Goal: Transaction & Acquisition: Purchase product/service

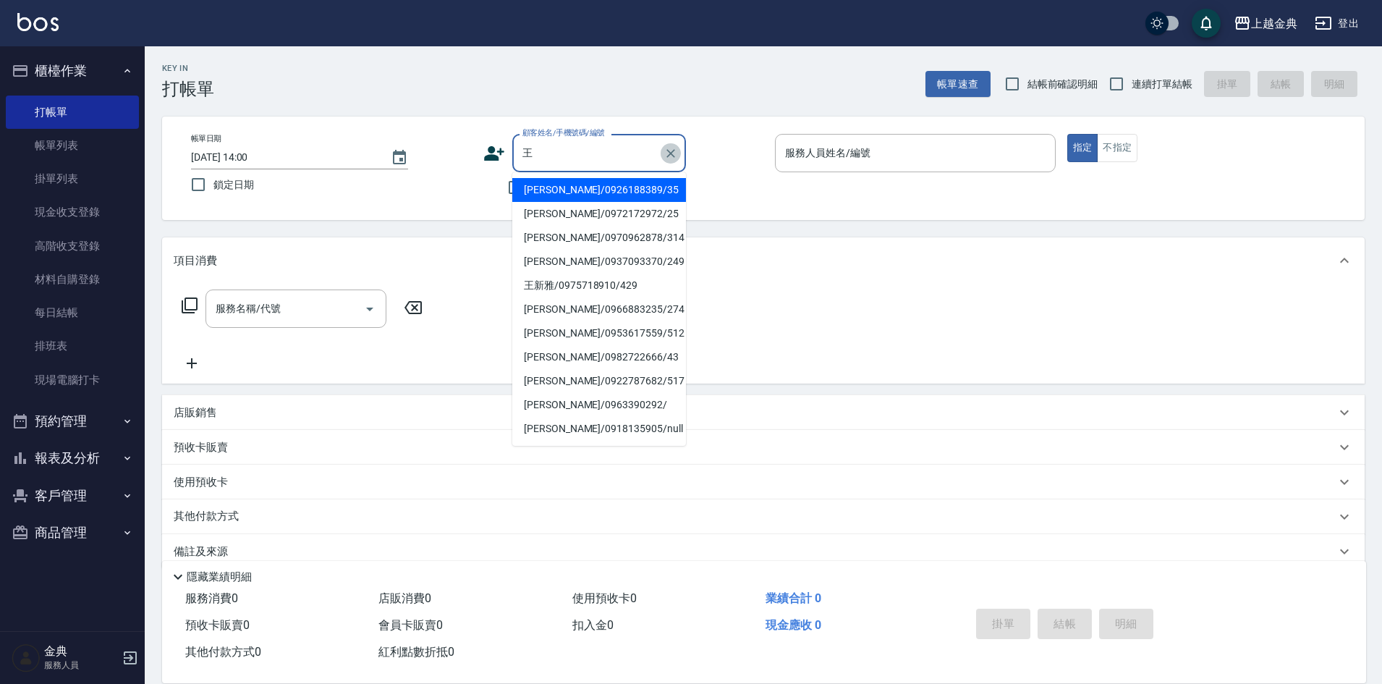
click at [666, 158] on icon "Clear" at bounding box center [670, 153] width 14 height 14
click at [577, 157] on input "顧客姓名/手機號碼/編號" at bounding box center [588, 152] width 139 height 25
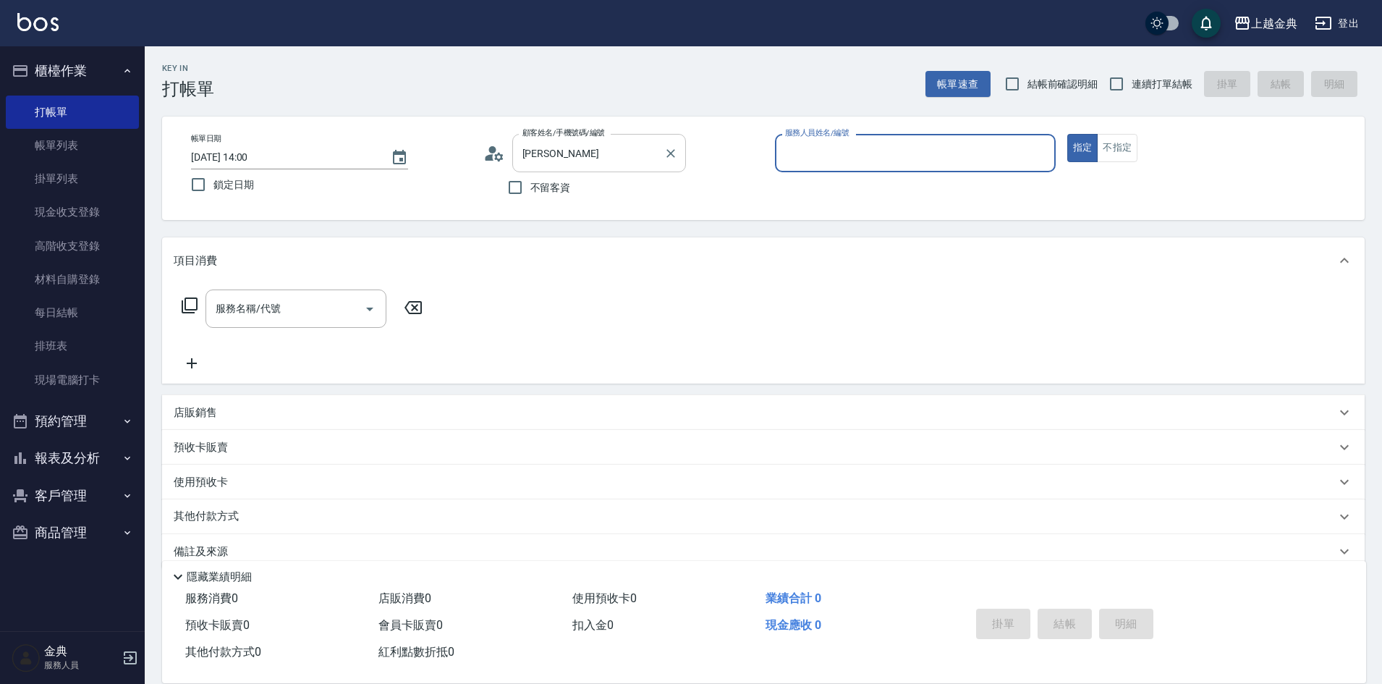
type input "[PERSON_NAME]/0986265117/"
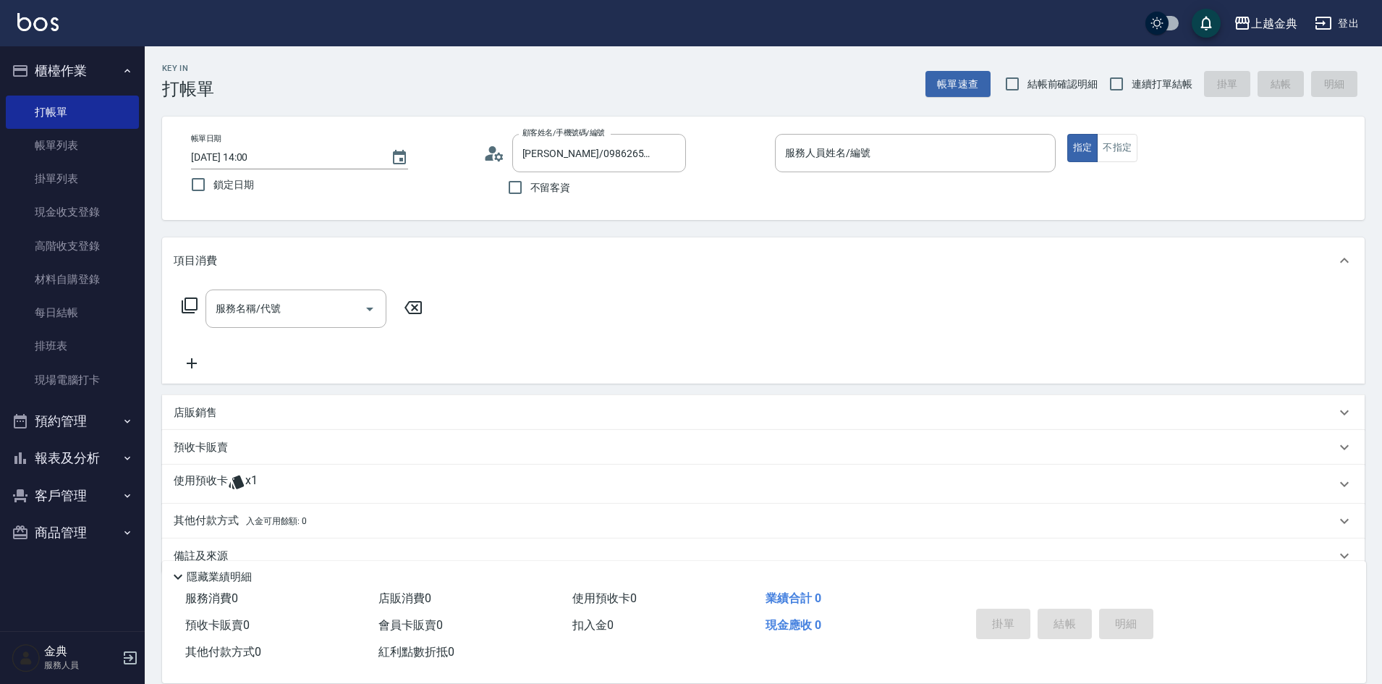
click at [273, 473] on div "使用預收卡 x1" at bounding box center [755, 484] width 1162 height 22
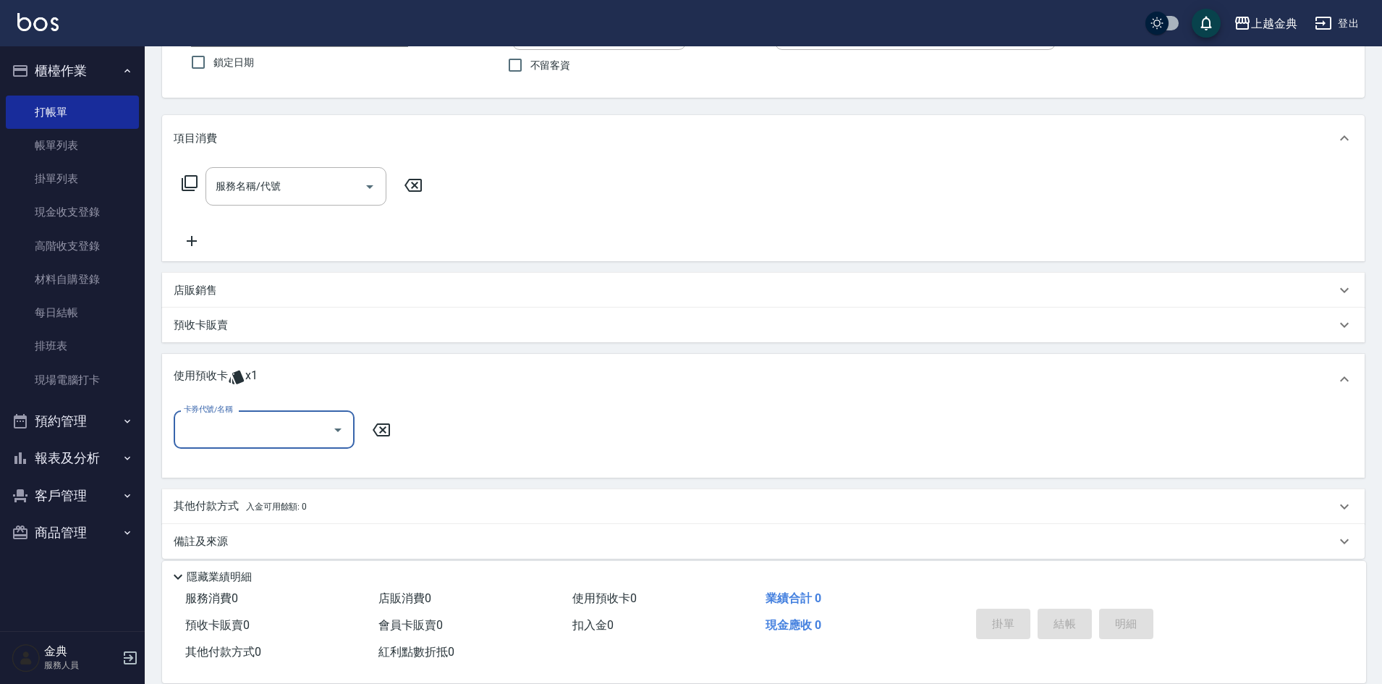
scroll to position [135, 0]
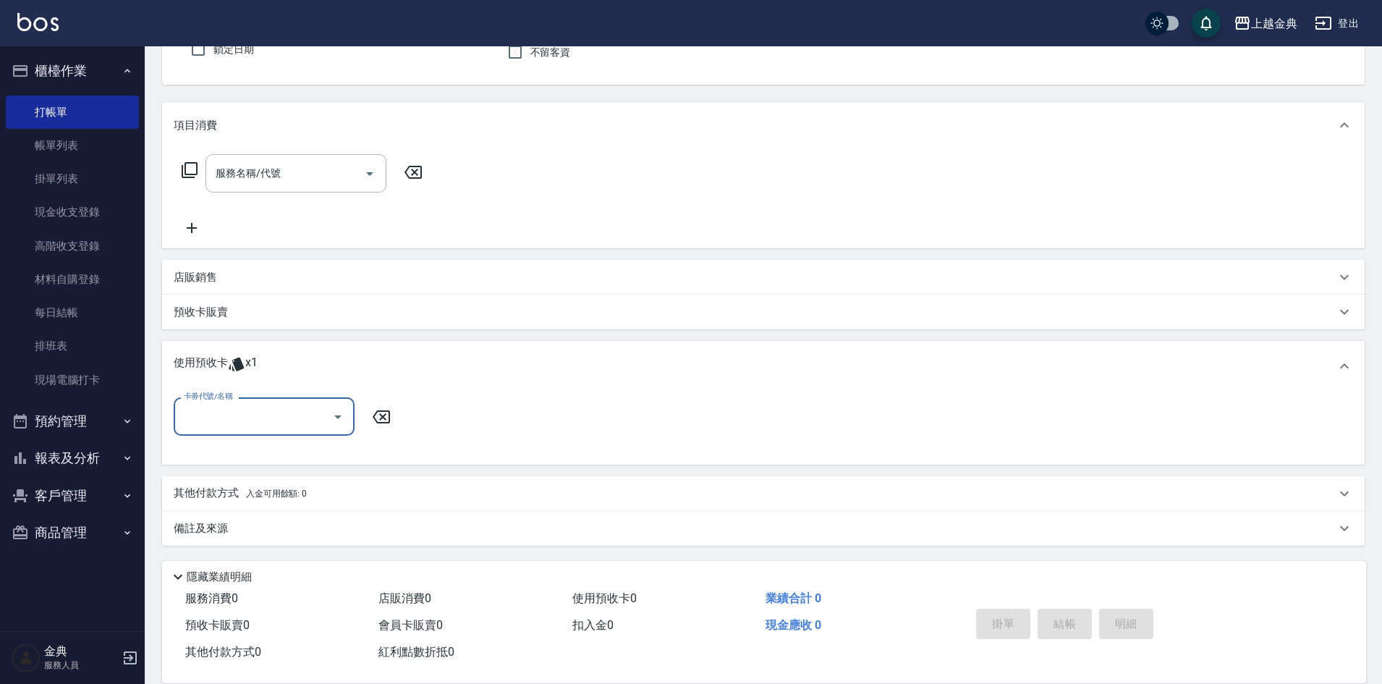
click at [239, 430] on div "卡券代號/名稱" at bounding box center [264, 416] width 181 height 38
click at [234, 449] on div "預售燙髮套餐 剩餘1張" at bounding box center [264, 453] width 181 height 24
type input "預售燙髮套餐"
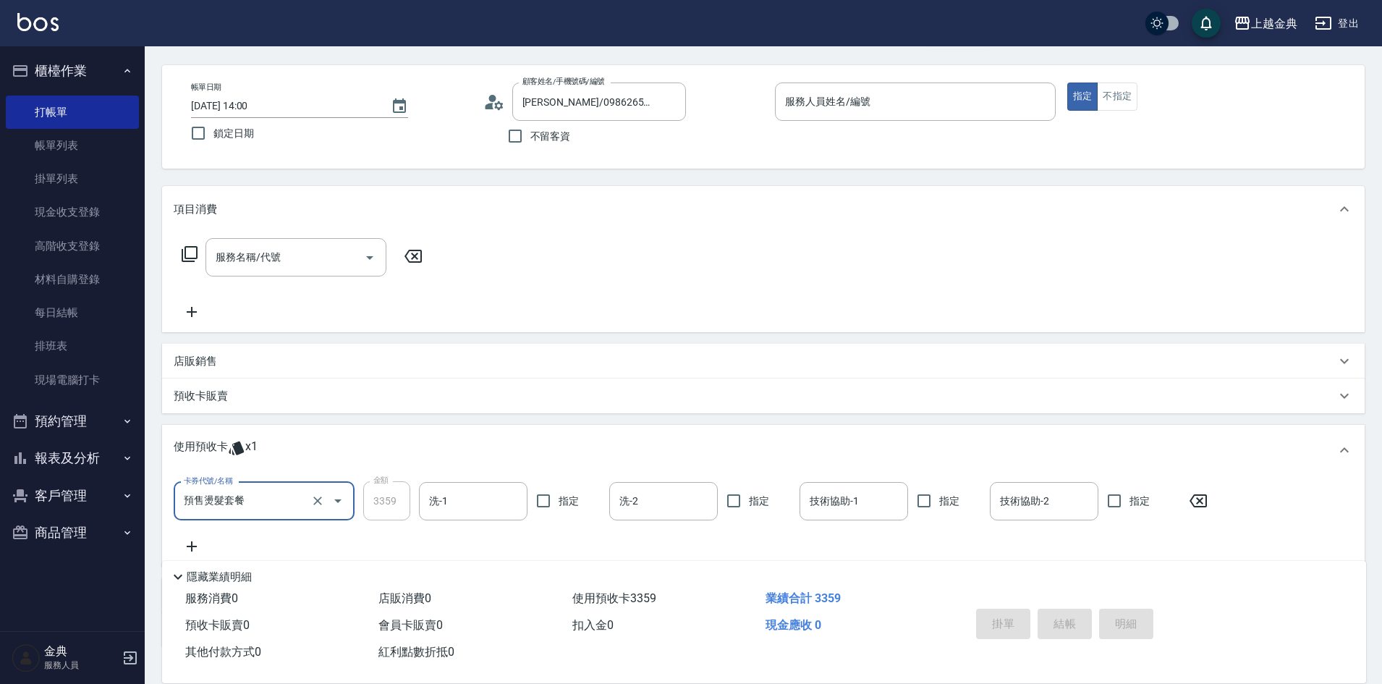
scroll to position [0, 0]
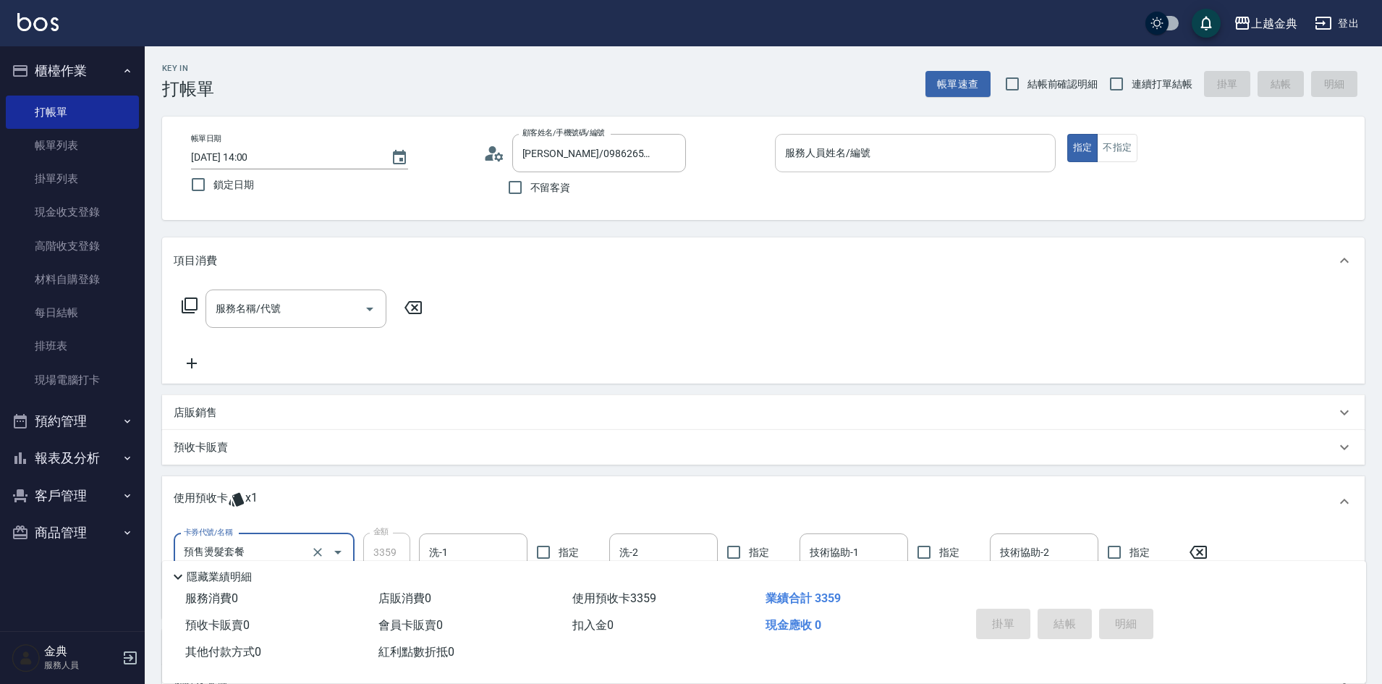
click at [911, 161] on input "服務人員姓名/編號" at bounding box center [915, 152] width 268 height 25
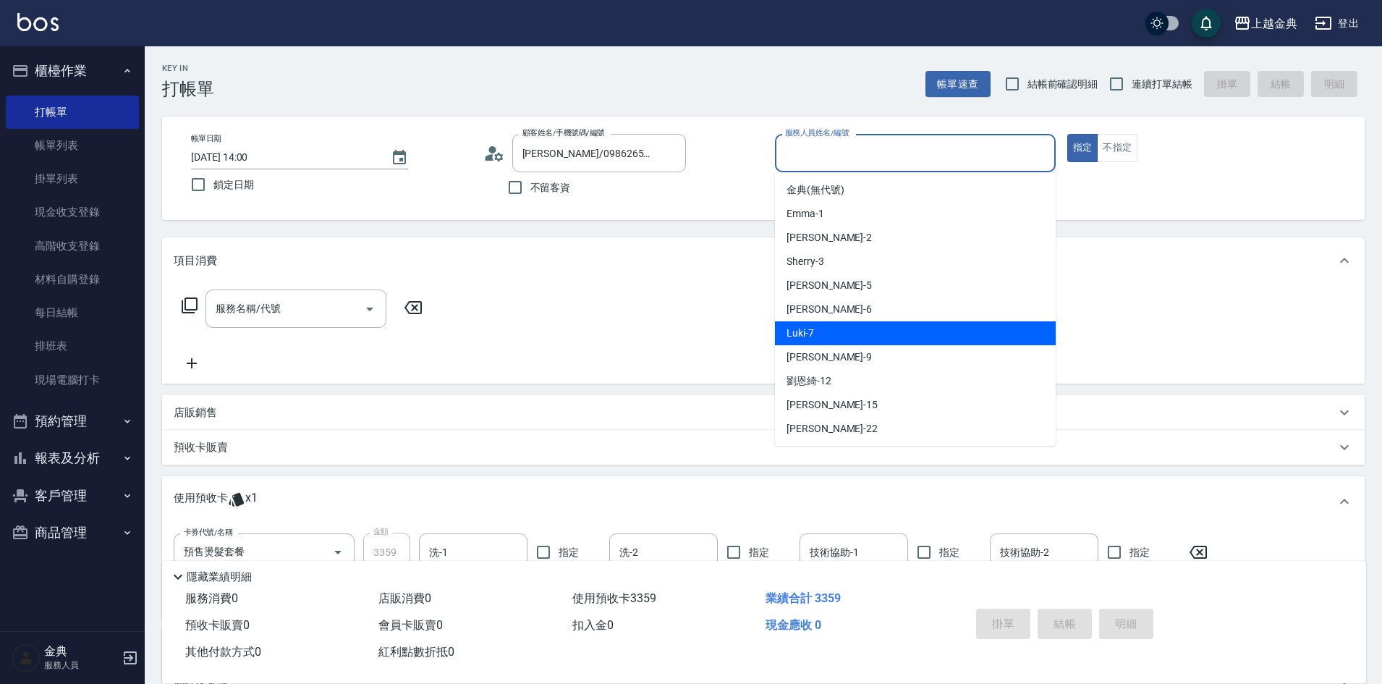
click at [883, 331] on div "Luki -7" at bounding box center [915, 333] width 281 height 24
type input "Luki-7"
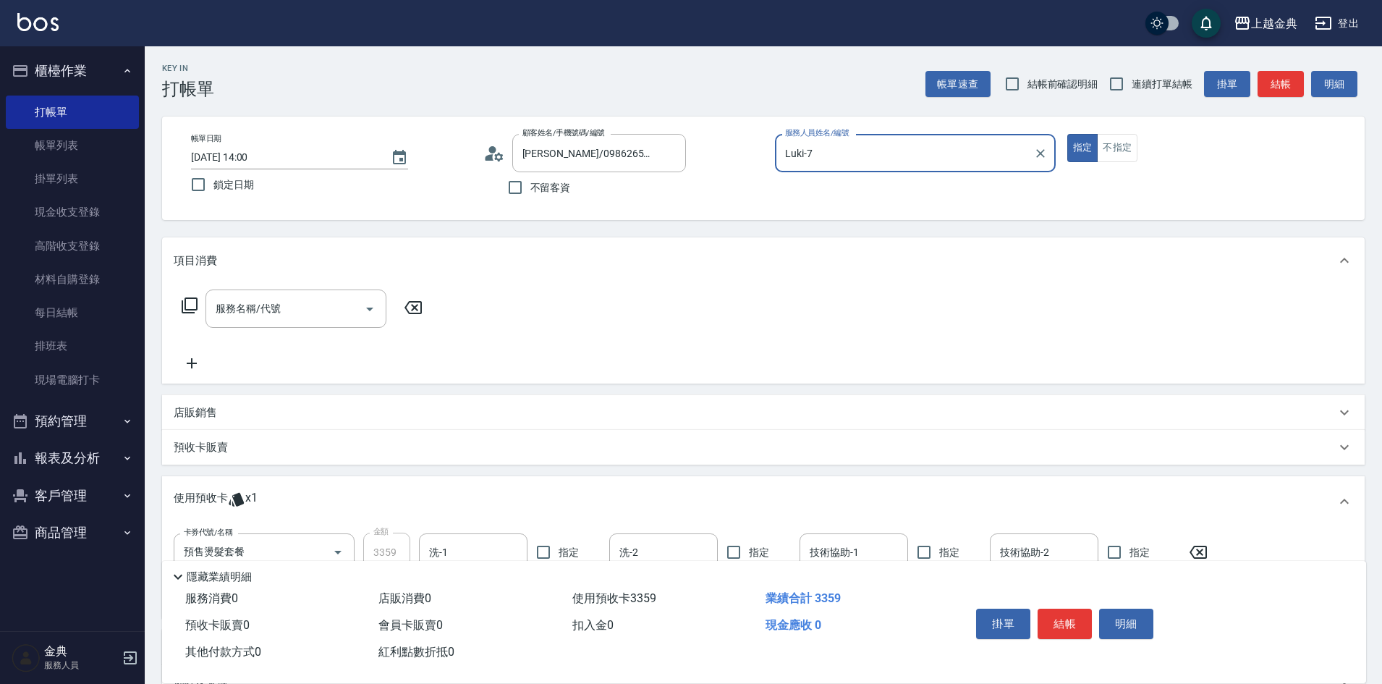
click at [229, 493] on icon at bounding box center [236, 499] width 17 height 17
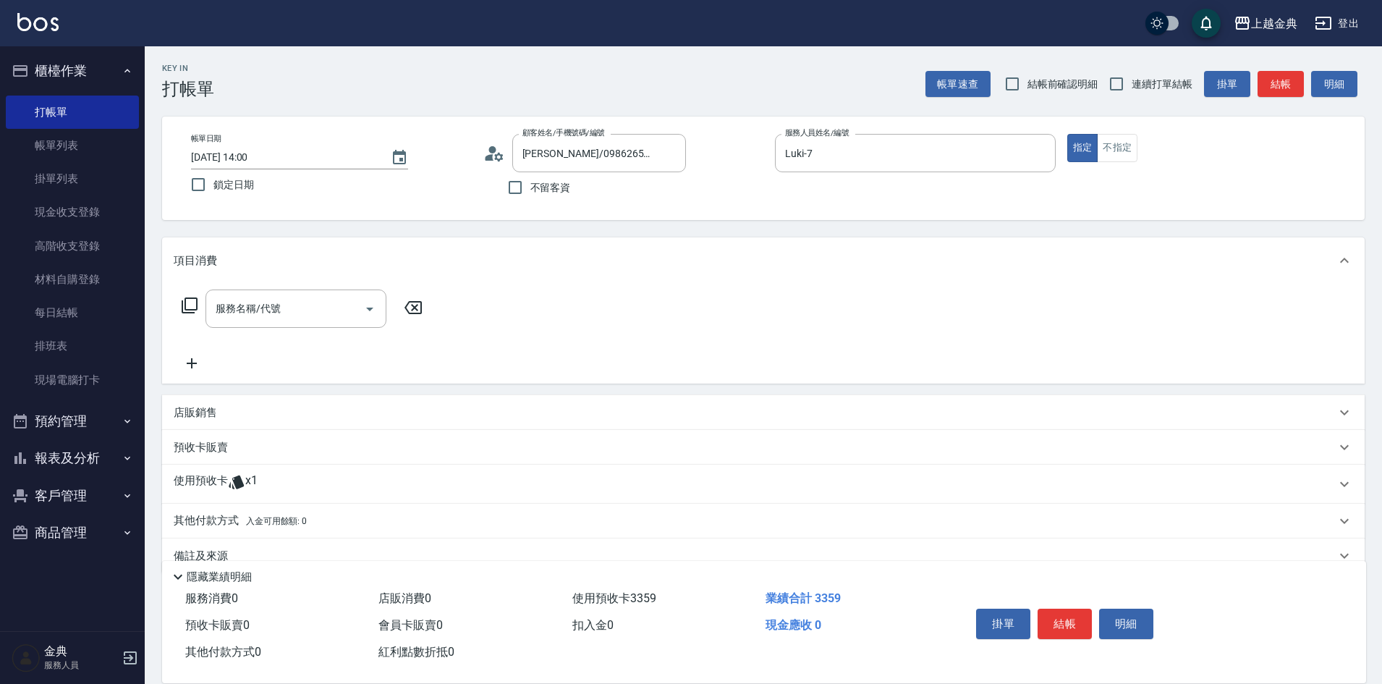
click at [229, 483] on icon at bounding box center [236, 481] width 17 height 17
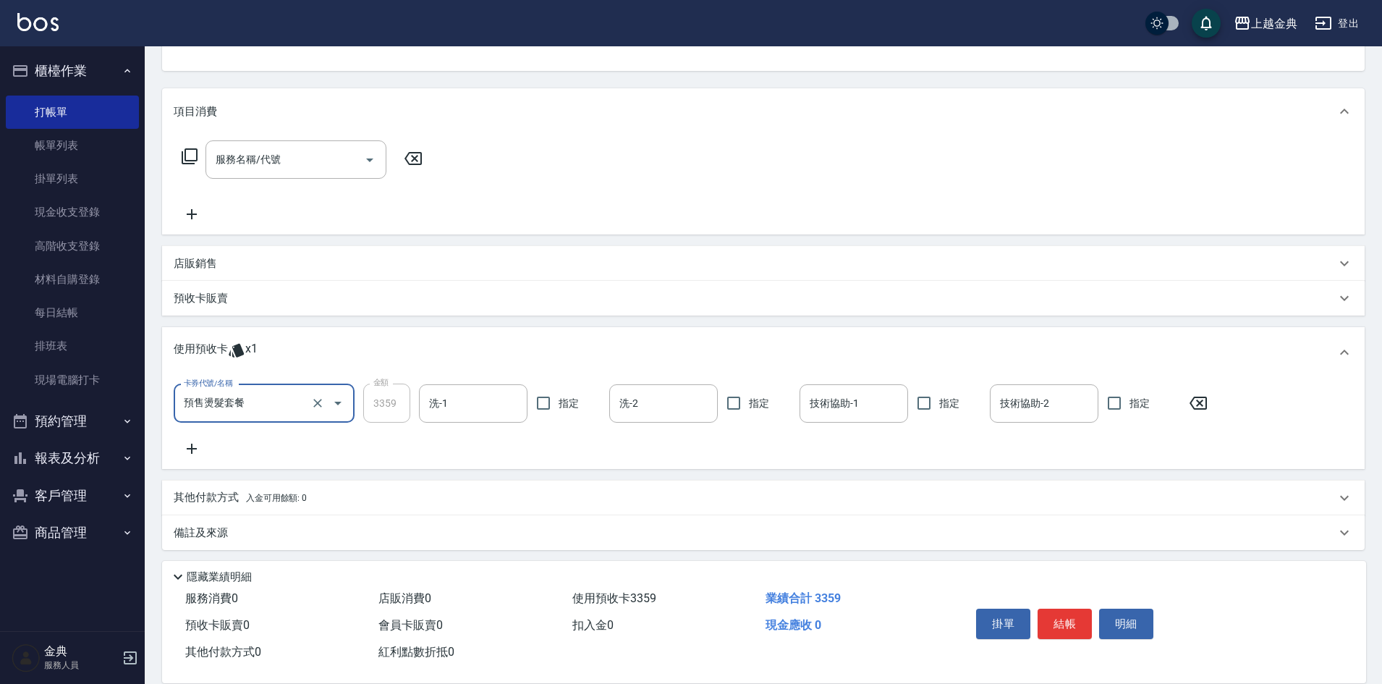
scroll to position [152, 0]
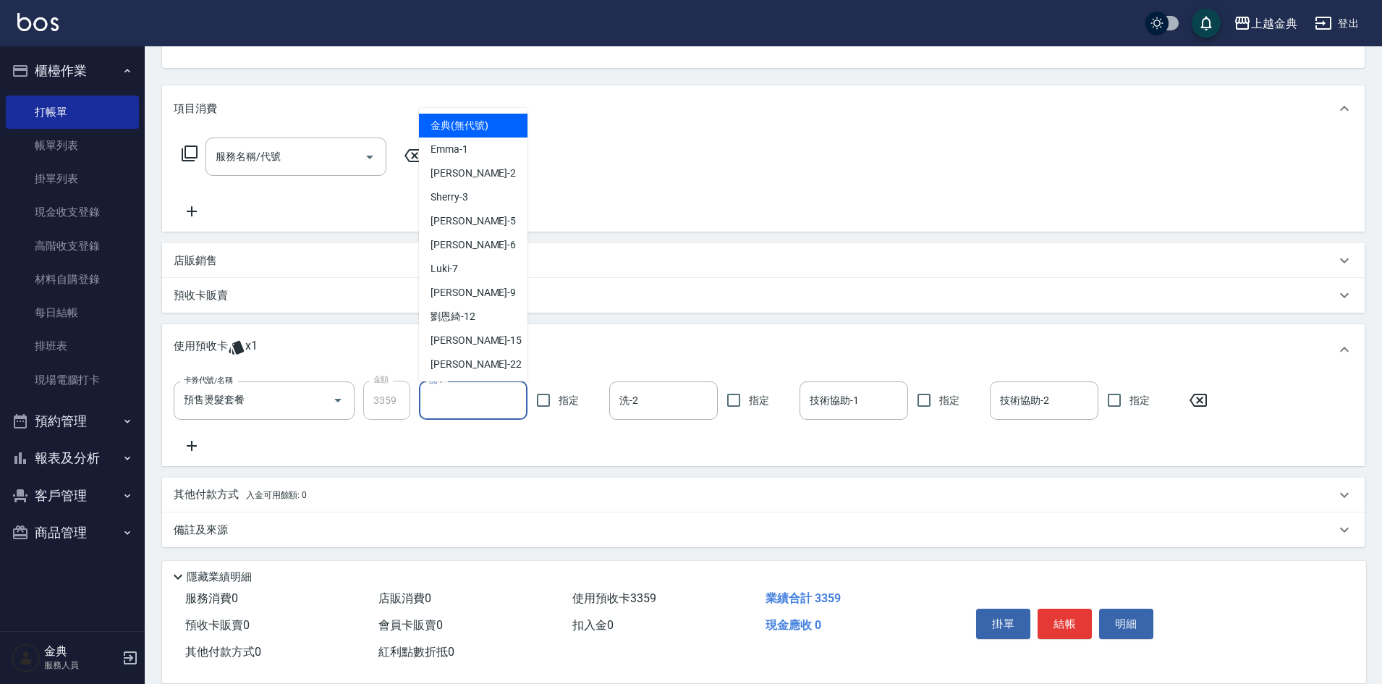
click at [441, 396] on input "洗-1" at bounding box center [472, 400] width 95 height 25
click at [462, 159] on div "Emma -1" at bounding box center [473, 149] width 109 height 24
type input "Emma-1"
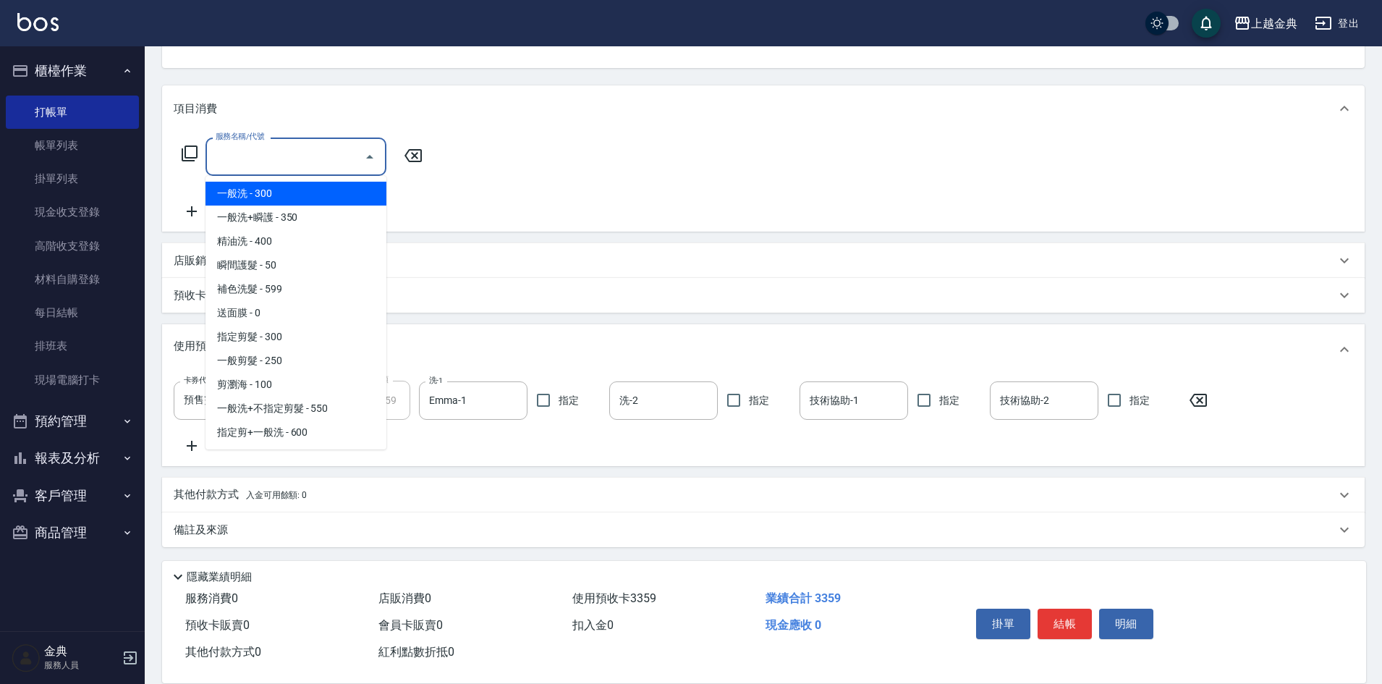
click at [301, 145] on input "服務名稱/代號" at bounding box center [285, 156] width 146 height 25
click at [188, 156] on icon at bounding box center [189, 153] width 17 height 17
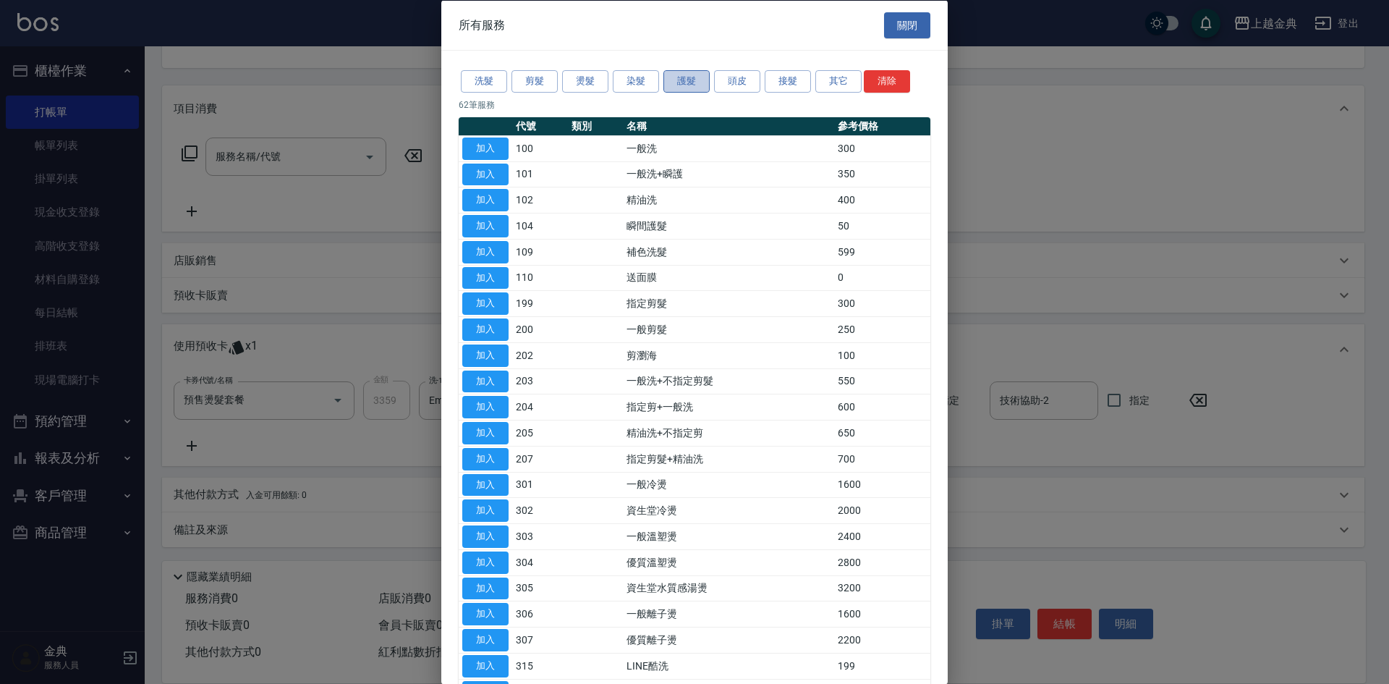
click at [704, 82] on button "護髮" at bounding box center [686, 81] width 46 height 22
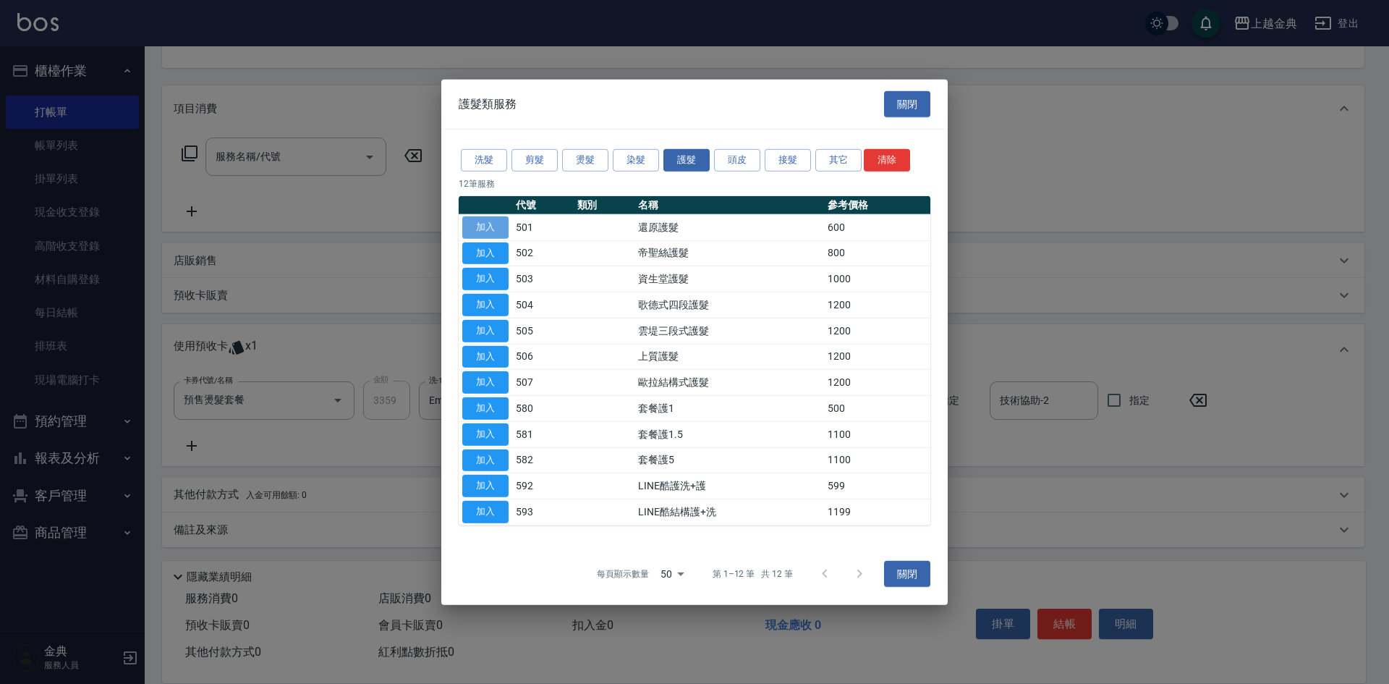
click at [490, 220] on button "加入" at bounding box center [485, 227] width 46 height 22
type input "還原護髮(501)"
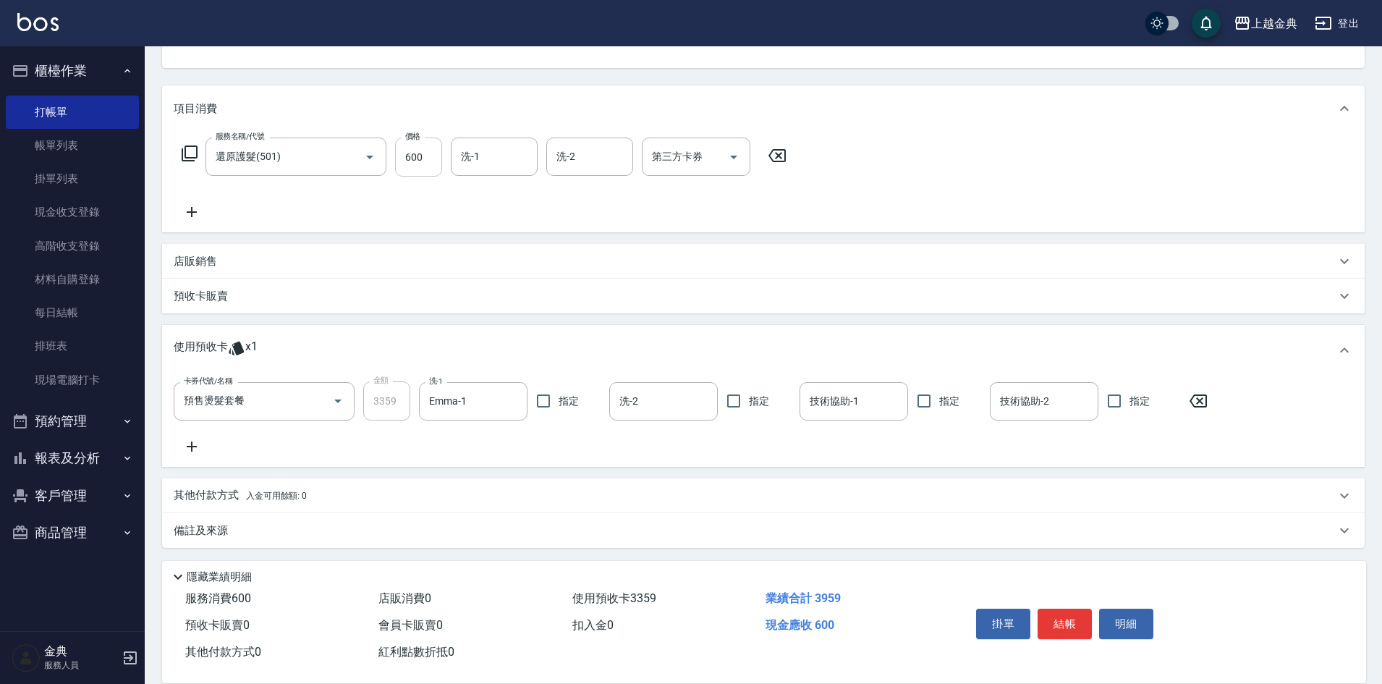
click at [424, 163] on input "600" at bounding box center [418, 156] width 47 height 39
type input "0"
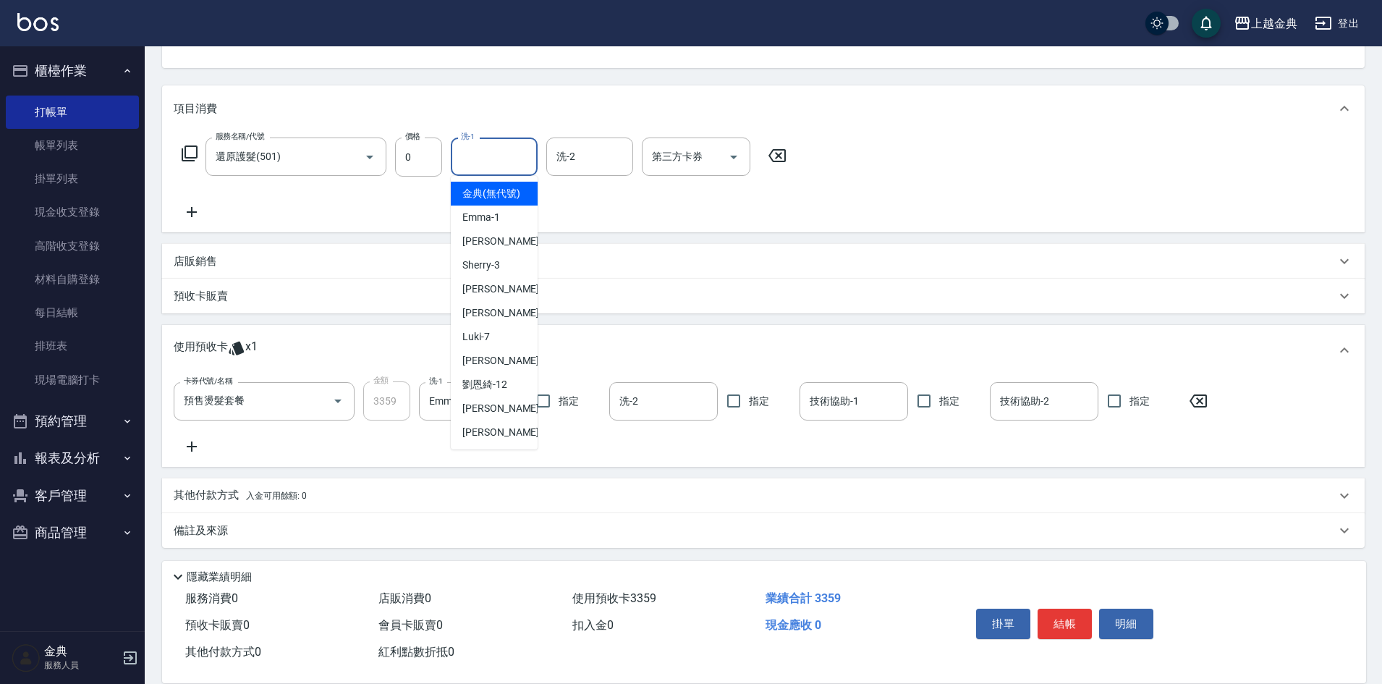
click at [488, 159] on input "洗-1" at bounding box center [494, 156] width 74 height 25
click at [492, 225] on span "Emma -1" at bounding box center [481, 217] width 38 height 15
type input "Emma-1"
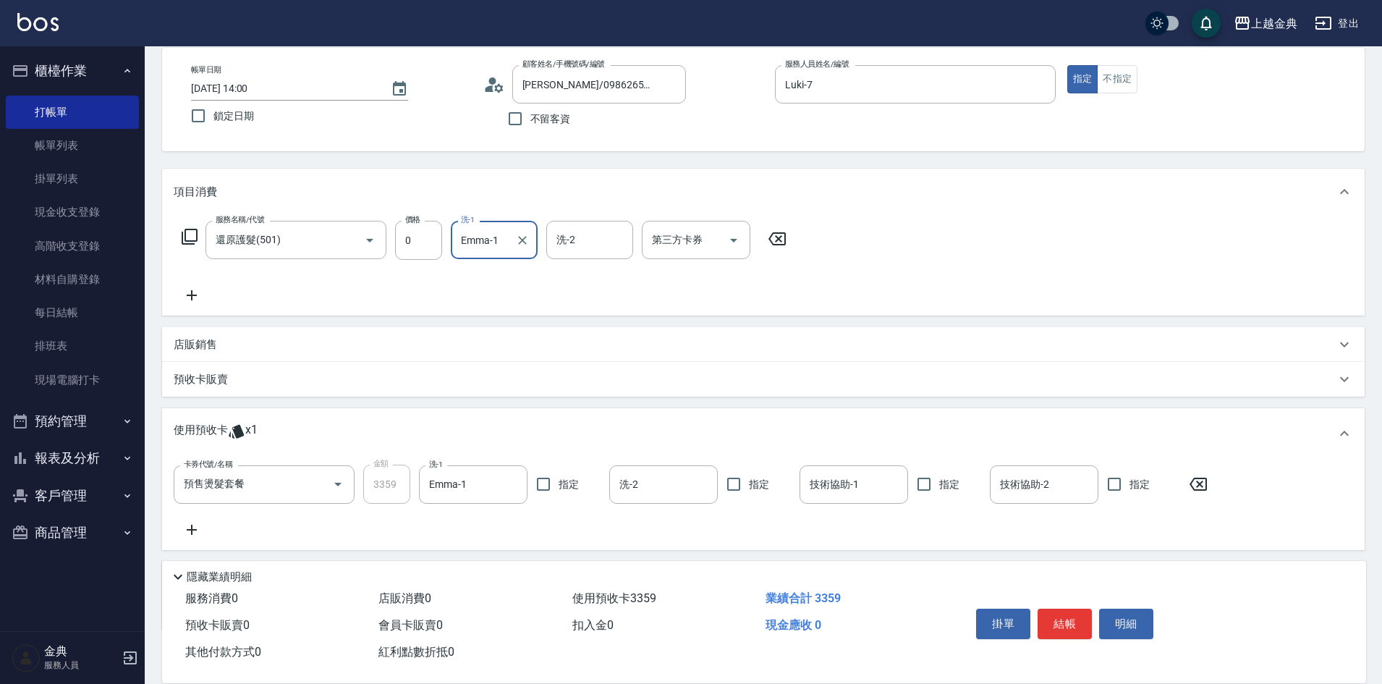
scroll to position [0, 0]
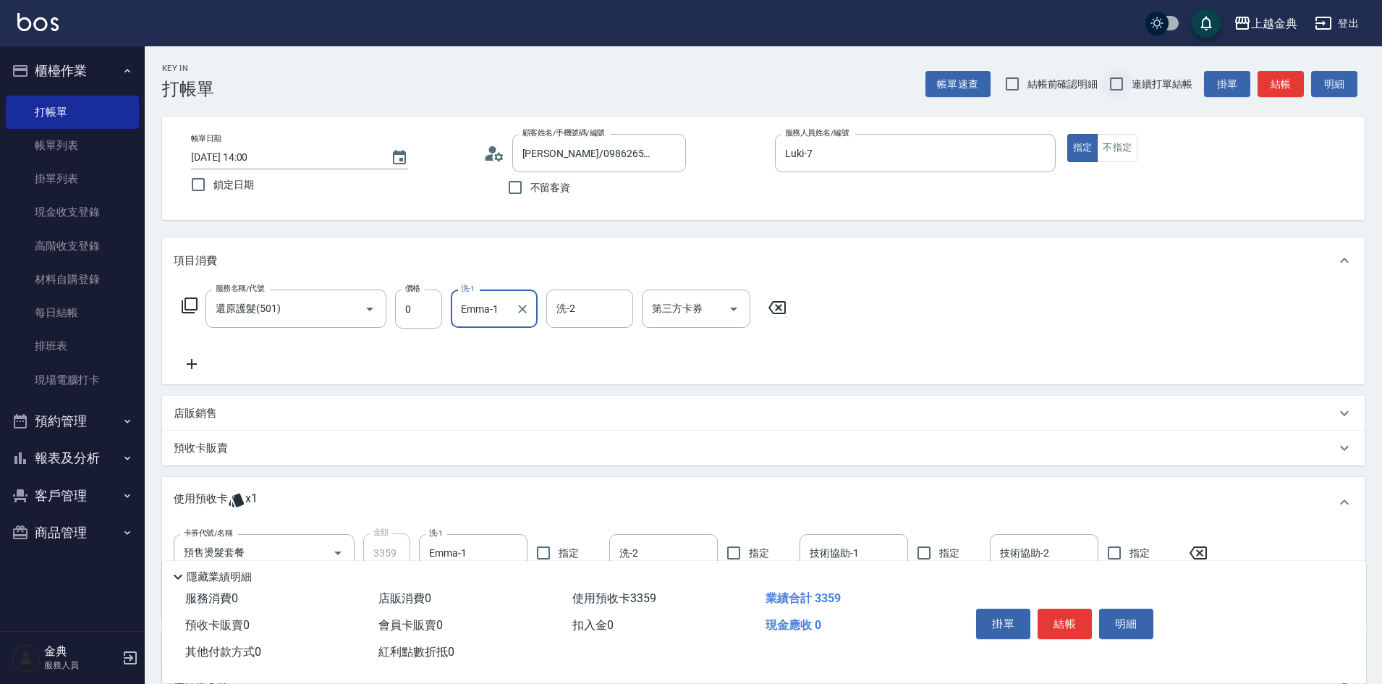
click at [1116, 93] on input "連續打單結帳" at bounding box center [1116, 84] width 30 height 30
checkbox input "true"
click at [1073, 614] on button "結帳" at bounding box center [1064, 623] width 54 height 30
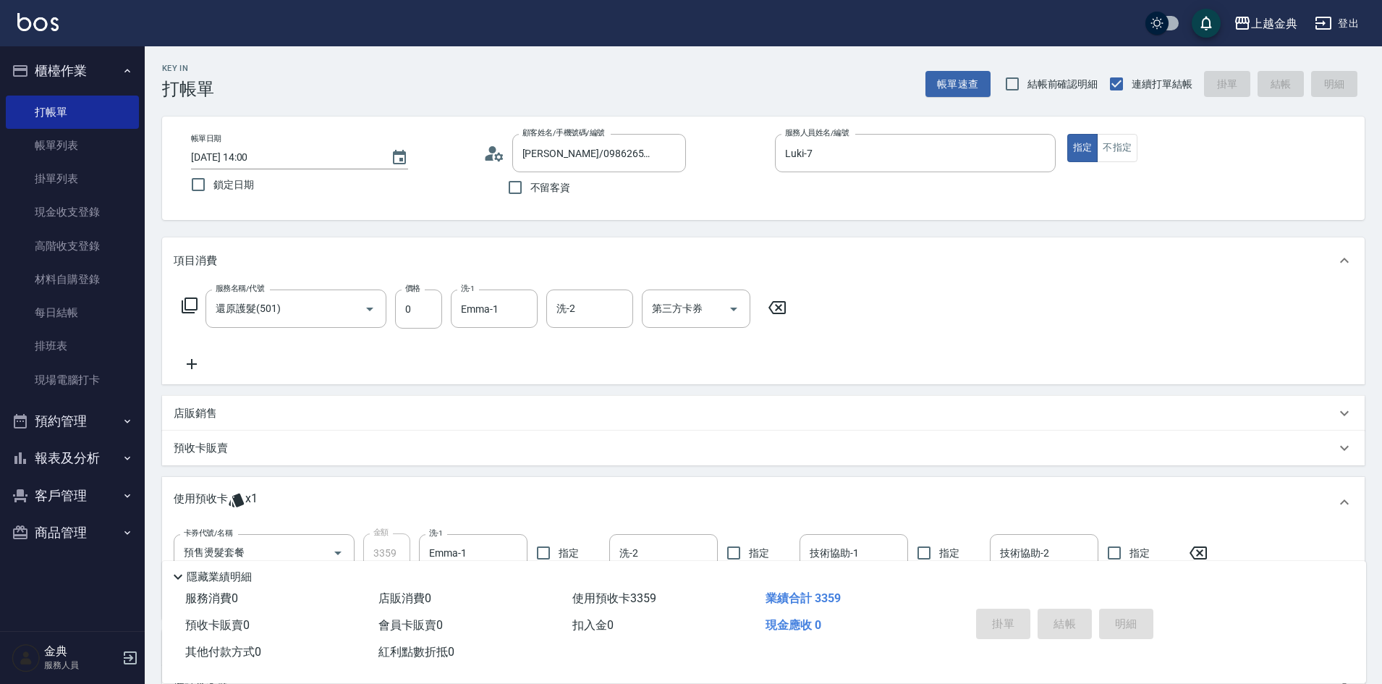
type input "[DATE] 14:51"
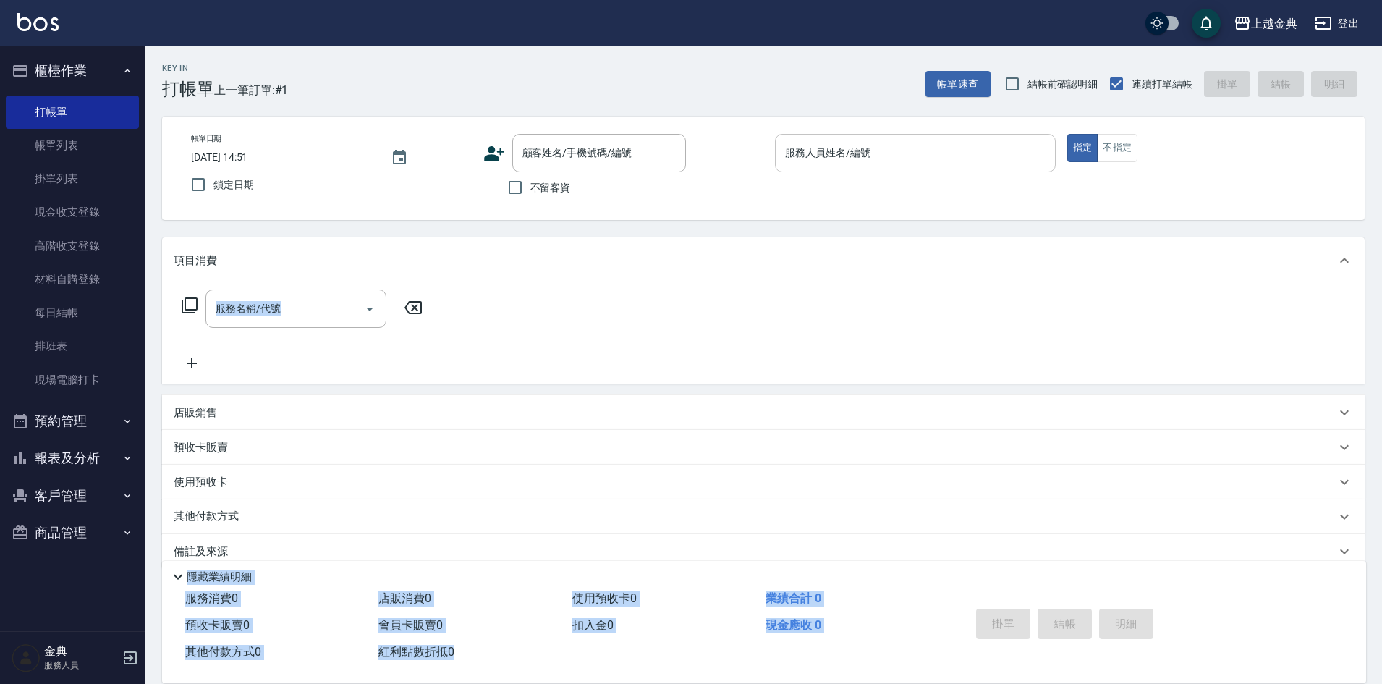
click at [837, 153] on input "服務人員姓名/編號" at bounding box center [915, 152] width 268 height 25
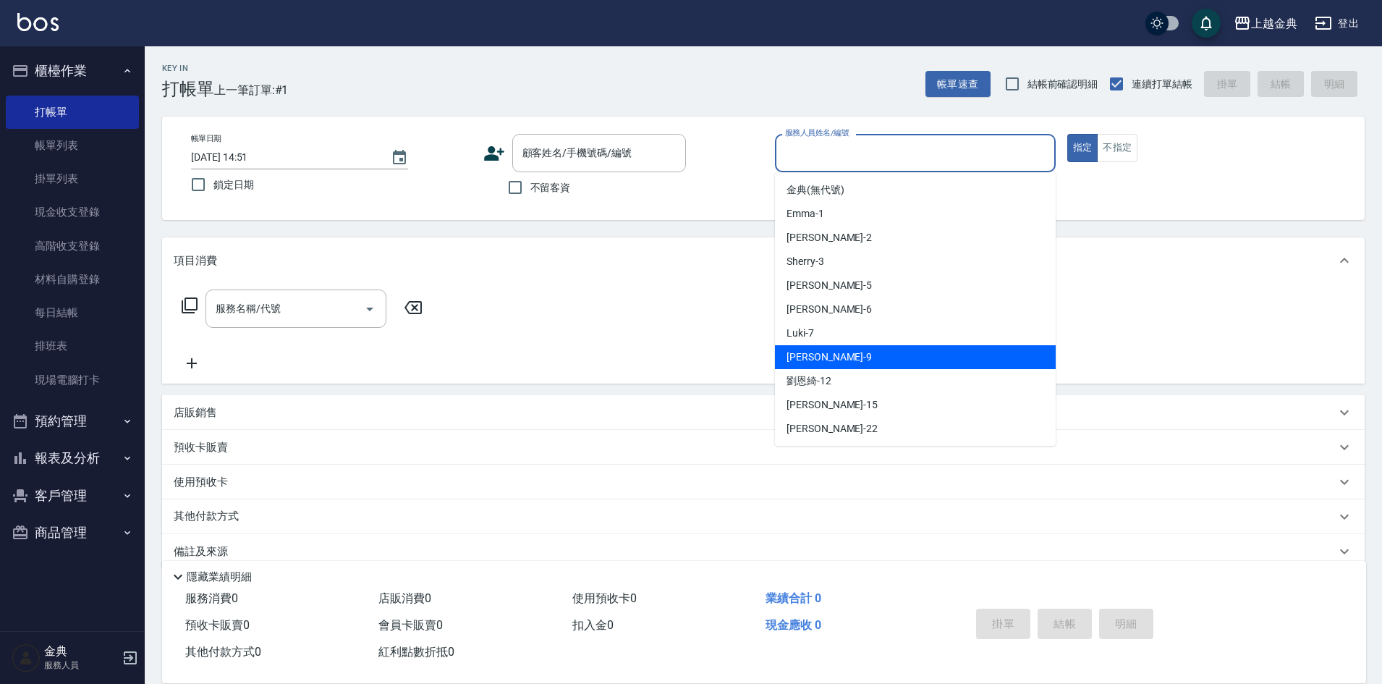
click at [828, 348] on div "[PERSON_NAME] -9" at bounding box center [915, 357] width 281 height 24
click at [823, 152] on input "[PERSON_NAME]-9" at bounding box center [904, 152] width 246 height 25
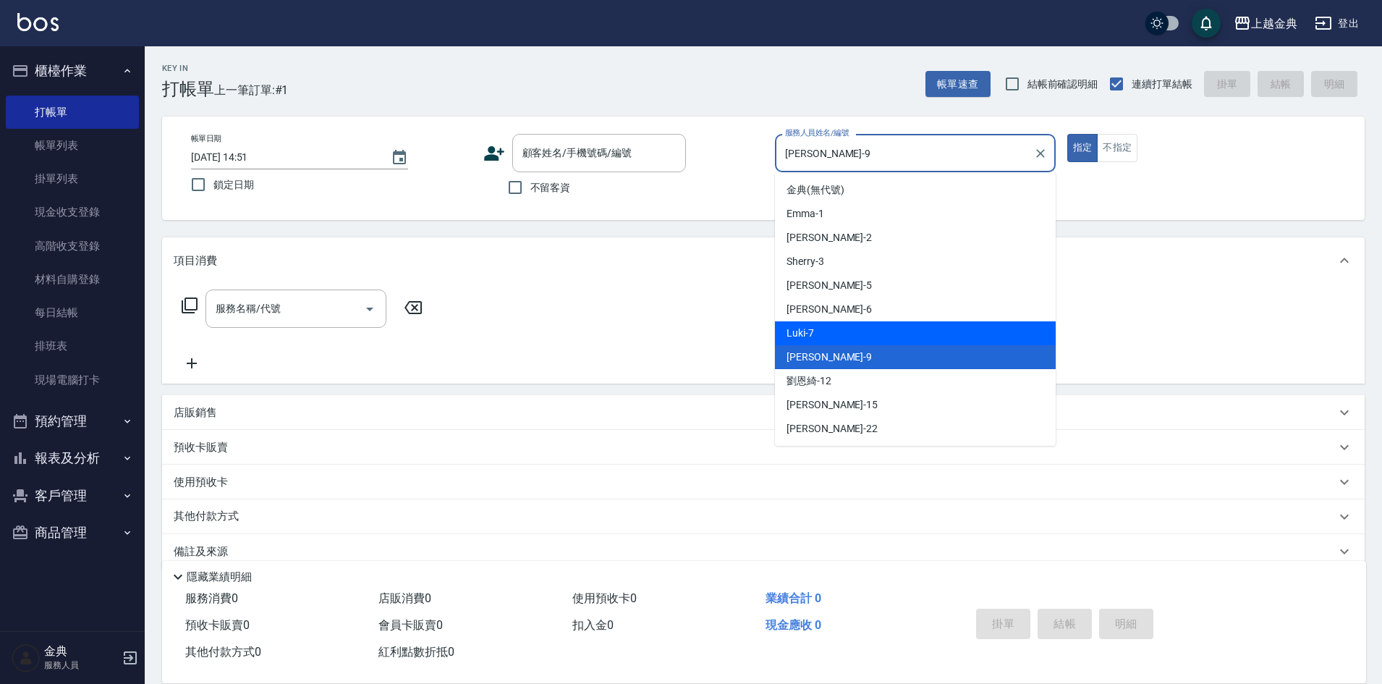
click at [849, 328] on div "Luki -7" at bounding box center [915, 333] width 281 height 24
type input "Luki-7"
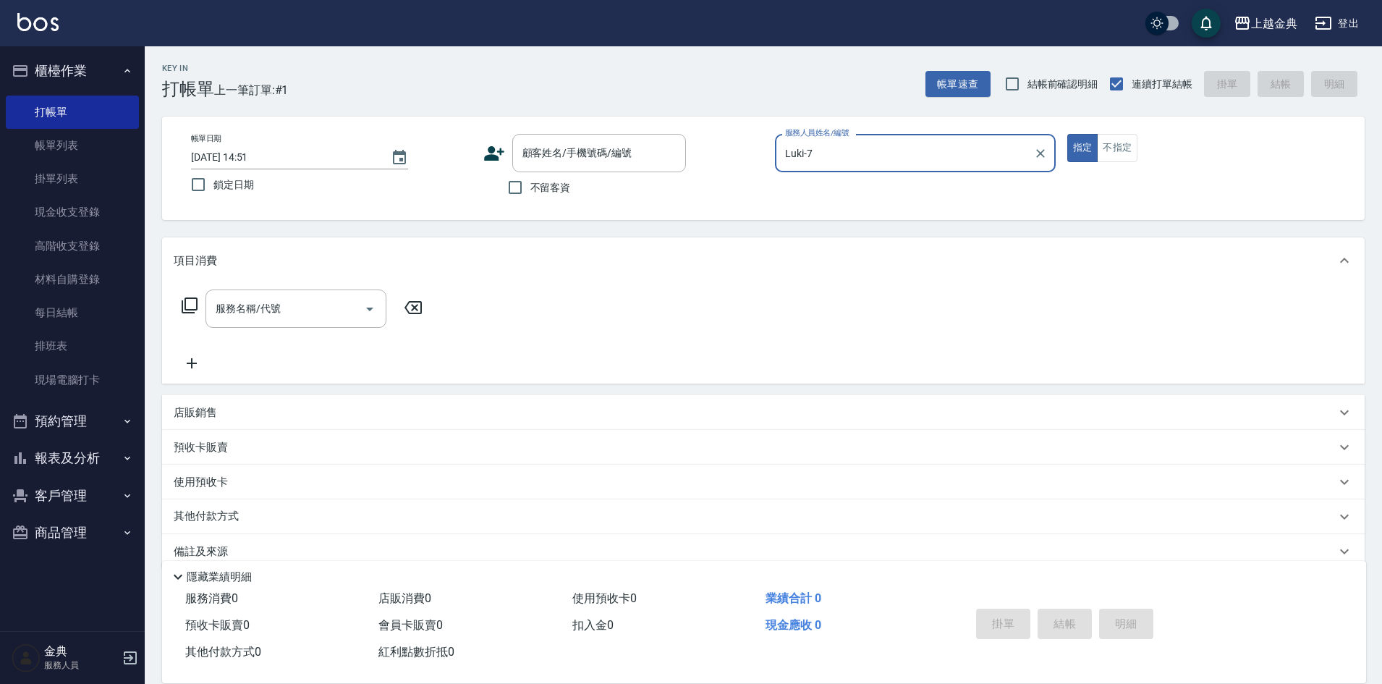
click at [540, 184] on span "不留客資" at bounding box center [550, 187] width 41 height 15
click at [530, 184] on input "不留客資" at bounding box center [515, 187] width 30 height 30
checkbox input "true"
type input "[PERSON_NAME]/0986265117/"
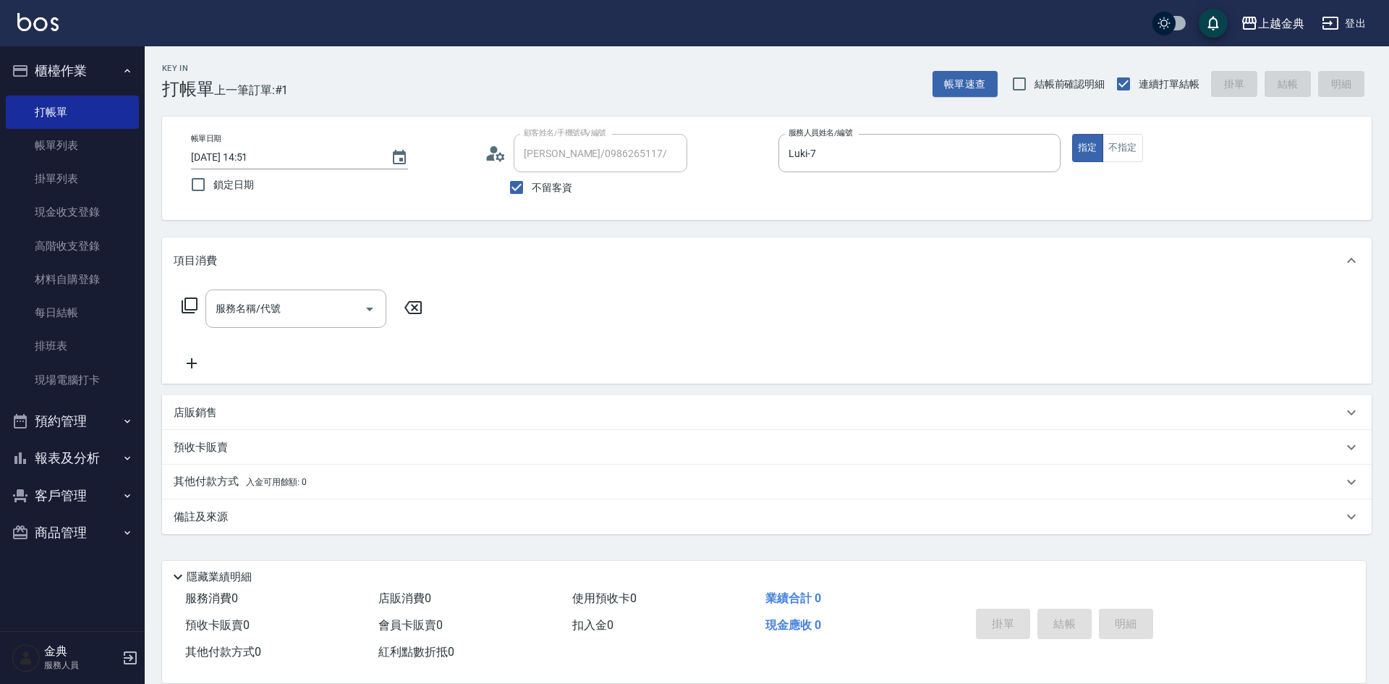
click at [182, 305] on icon at bounding box center [190, 305] width 16 height 16
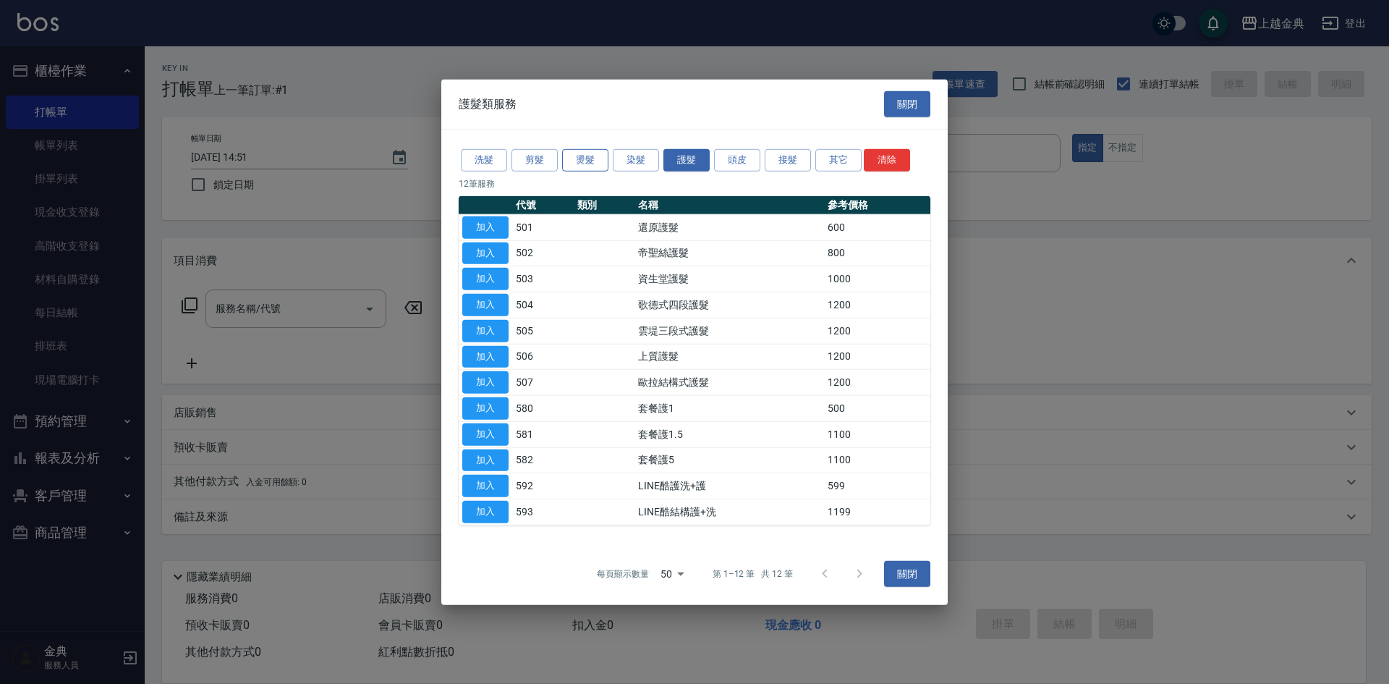
click at [574, 165] on button "燙髮" at bounding box center [585, 160] width 46 height 22
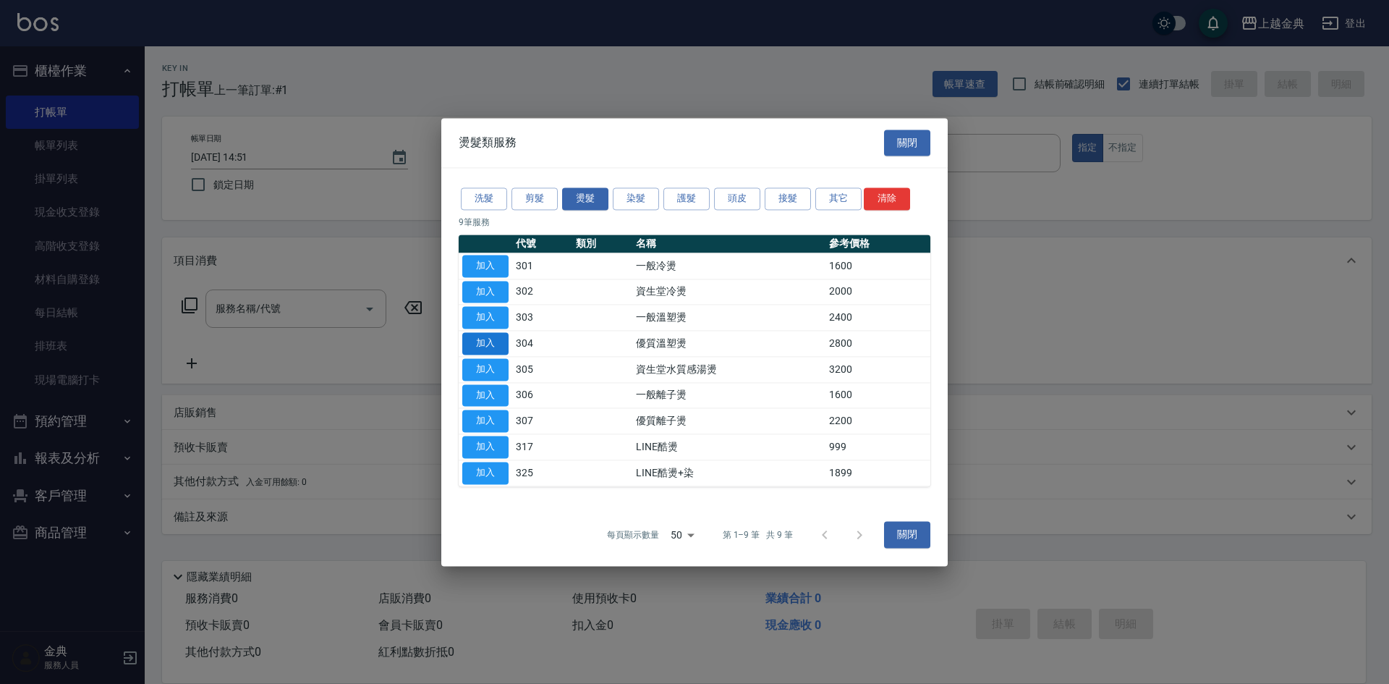
click at [470, 341] on button "加入" at bounding box center [485, 343] width 46 height 22
type input "優質溫塑燙(304)"
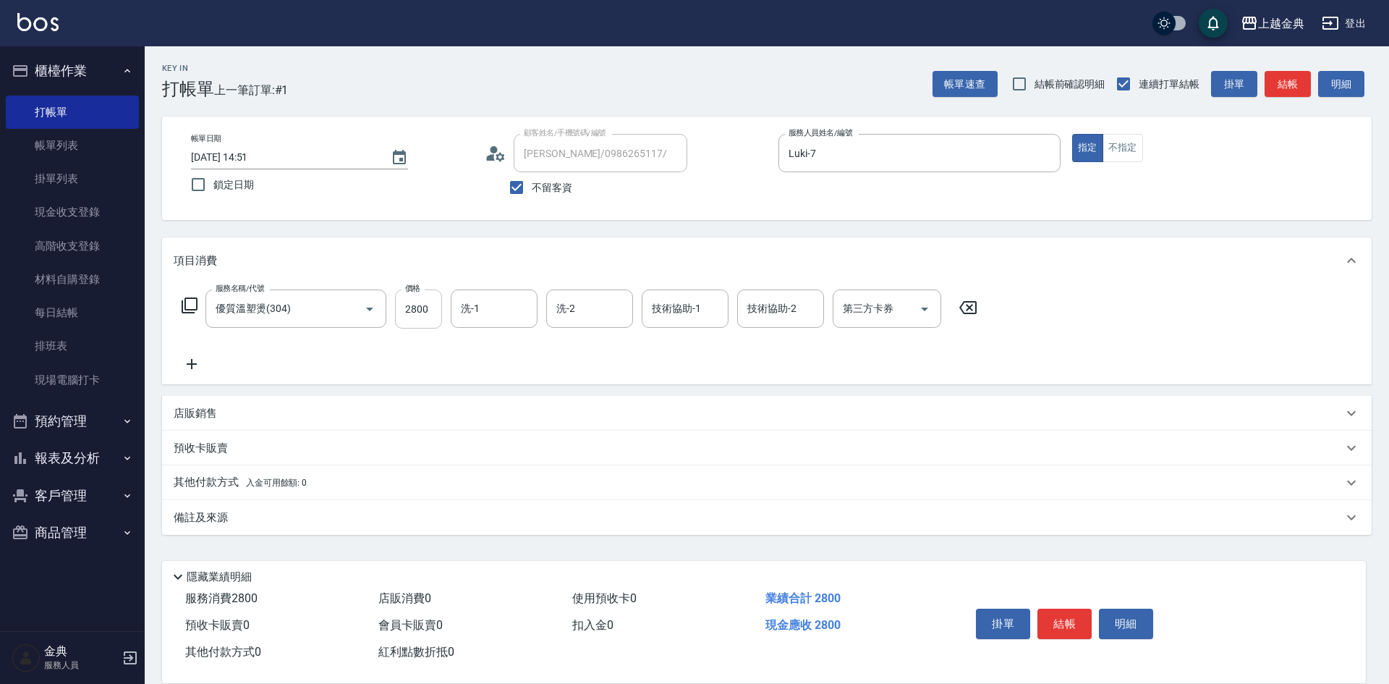
click at [423, 307] on input "2800" at bounding box center [418, 308] width 47 height 39
type input "3899"
click at [476, 318] on input "洗-1" at bounding box center [494, 308] width 74 height 25
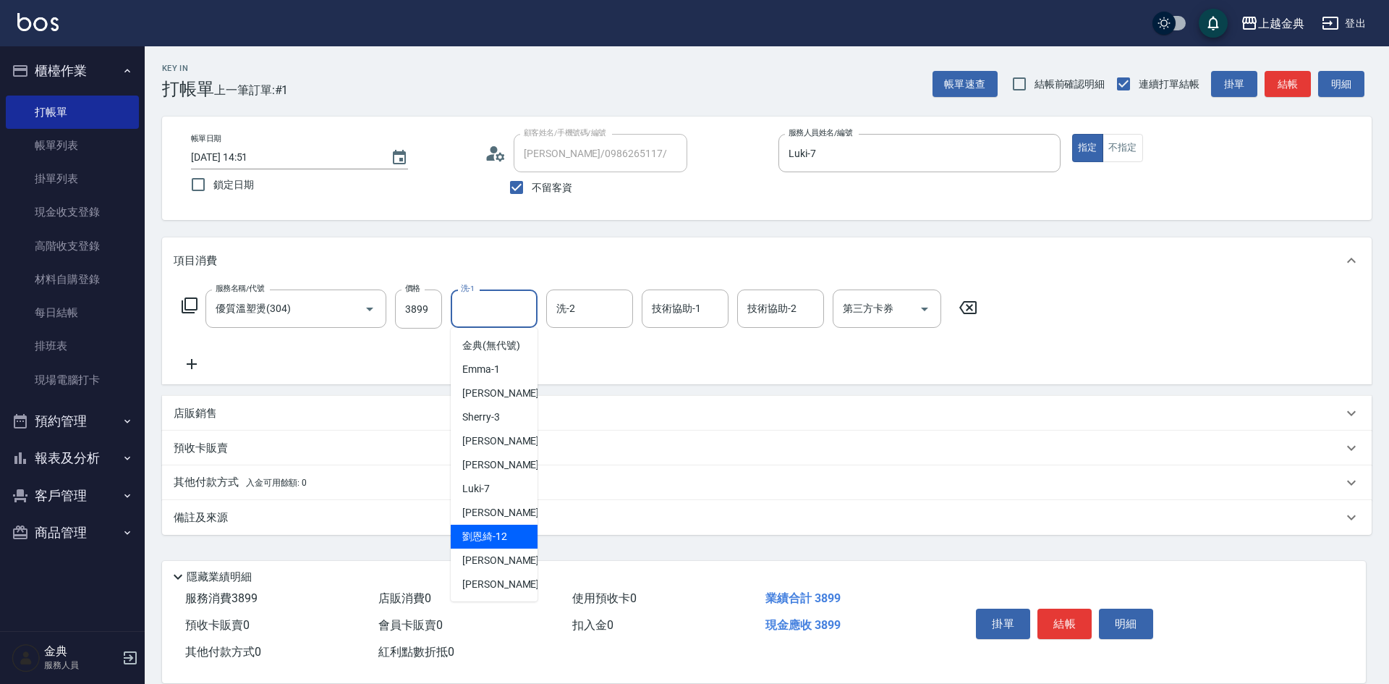
click at [488, 543] on div "[PERSON_NAME]-12" at bounding box center [494, 537] width 87 height 24
type input "[PERSON_NAME]-12"
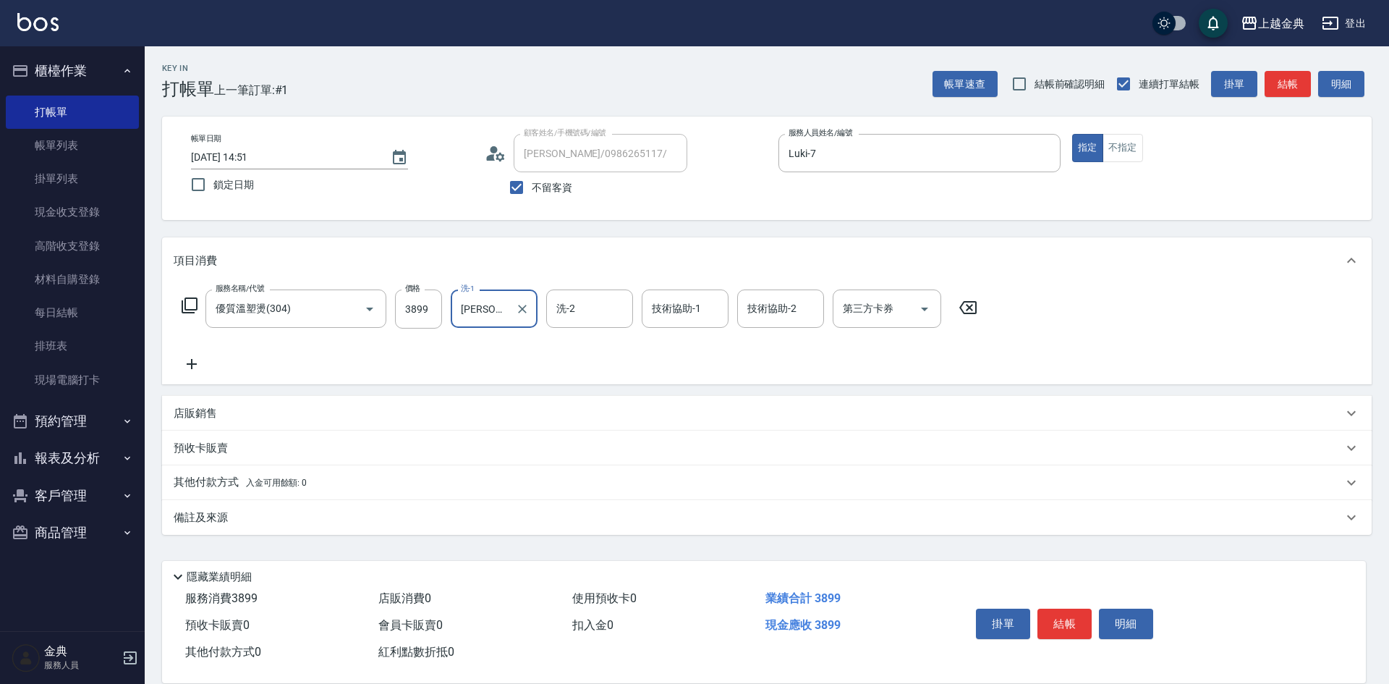
click at [181, 307] on icon at bounding box center [189, 305] width 17 height 17
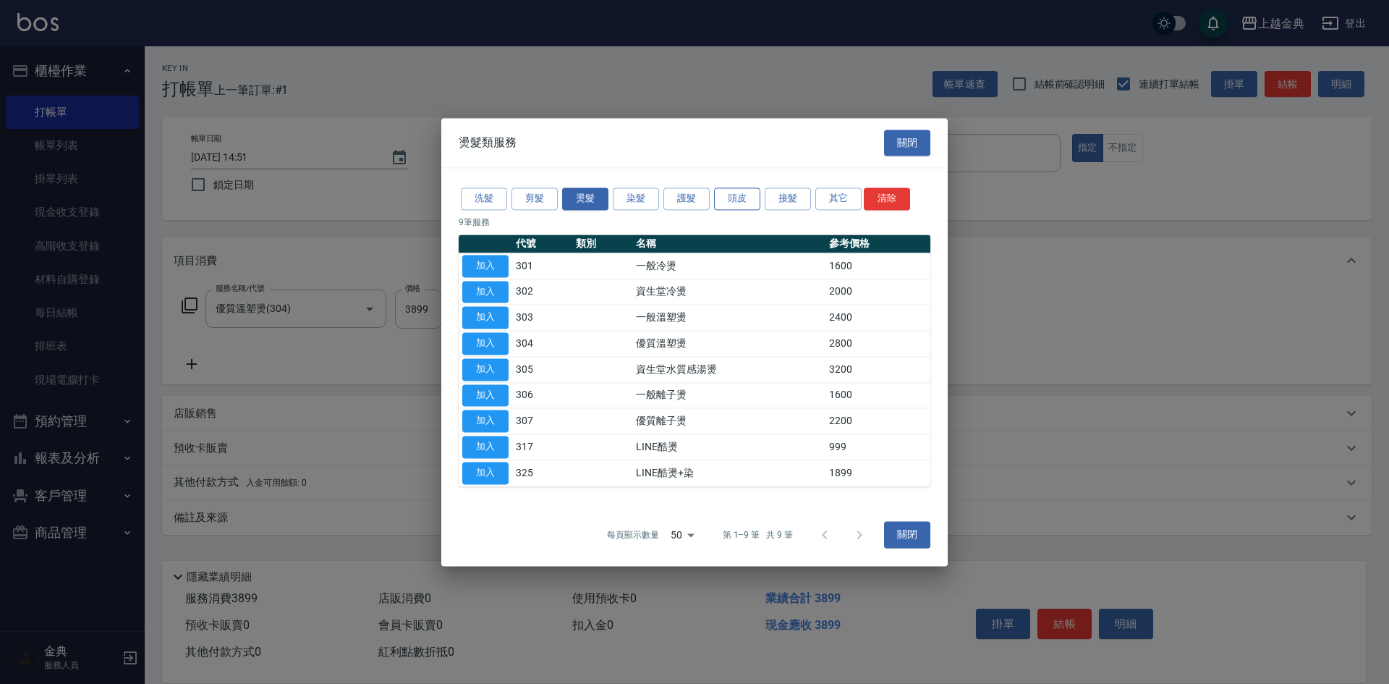
click at [742, 190] on button "頭皮" at bounding box center [737, 198] width 46 height 22
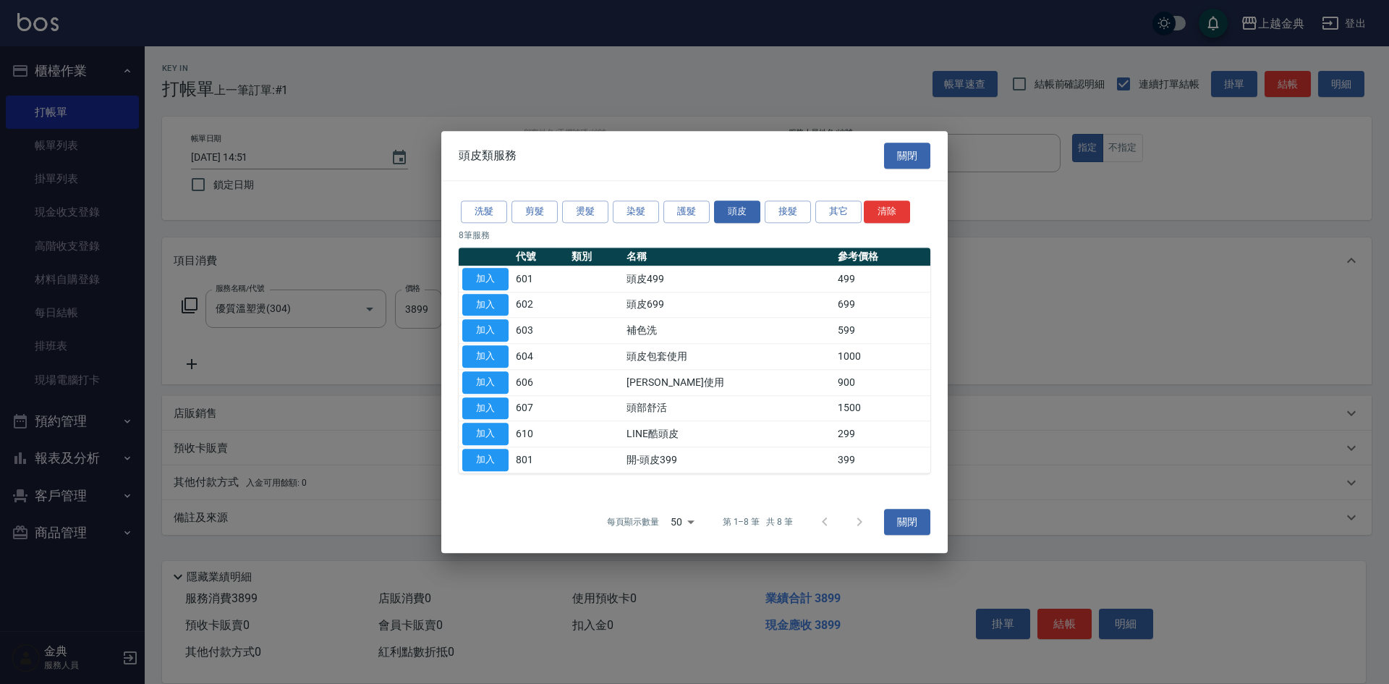
click at [677, 198] on div "洗髮 剪髮 燙髮 染髮 護髮 頭皮 接髮 其它 清除 8 筆服務 代號 類別 名稱 參考價格 加入 601 頭皮499 499 加入 602 頭皮699 69…" at bounding box center [694, 336] width 506 height 310
drag, startPoint x: 679, startPoint y: 209, endPoint x: 501, endPoint y: 305, distance: 202.0
click at [679, 211] on button "護髮" at bounding box center [686, 211] width 46 height 22
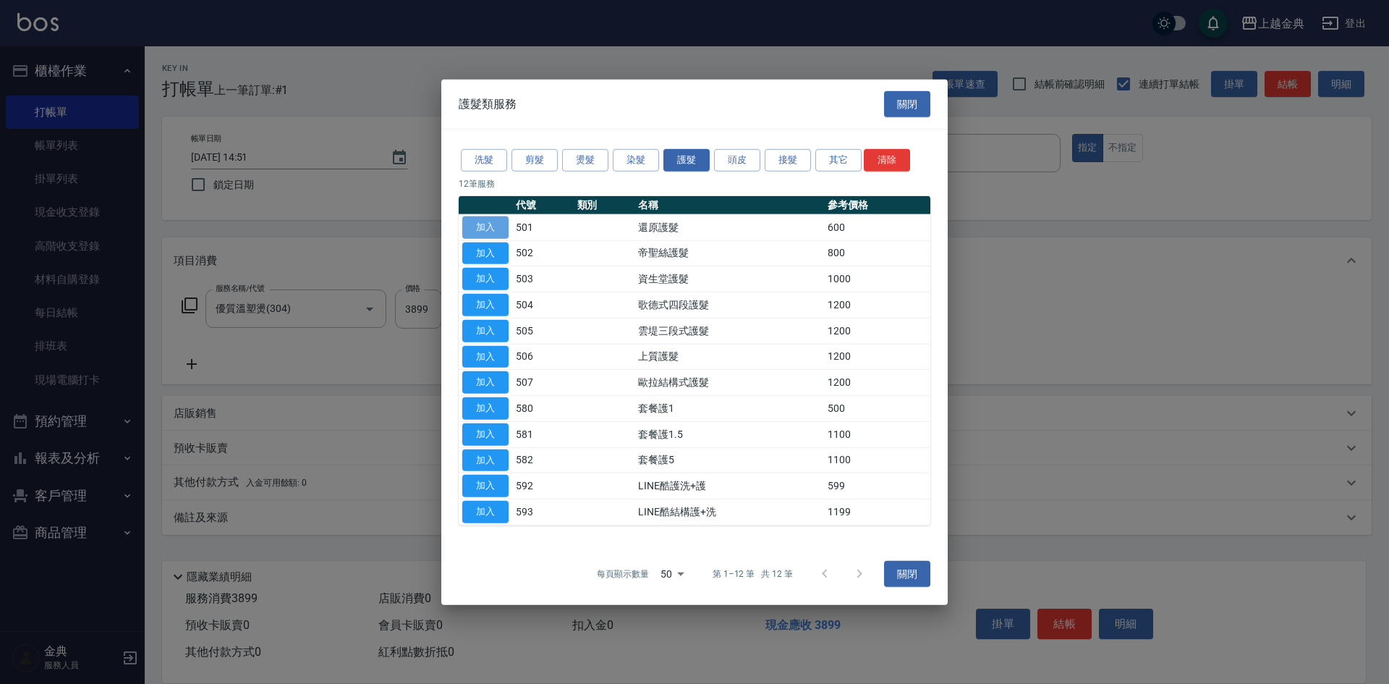
click at [478, 234] on button "加入" at bounding box center [485, 227] width 46 height 22
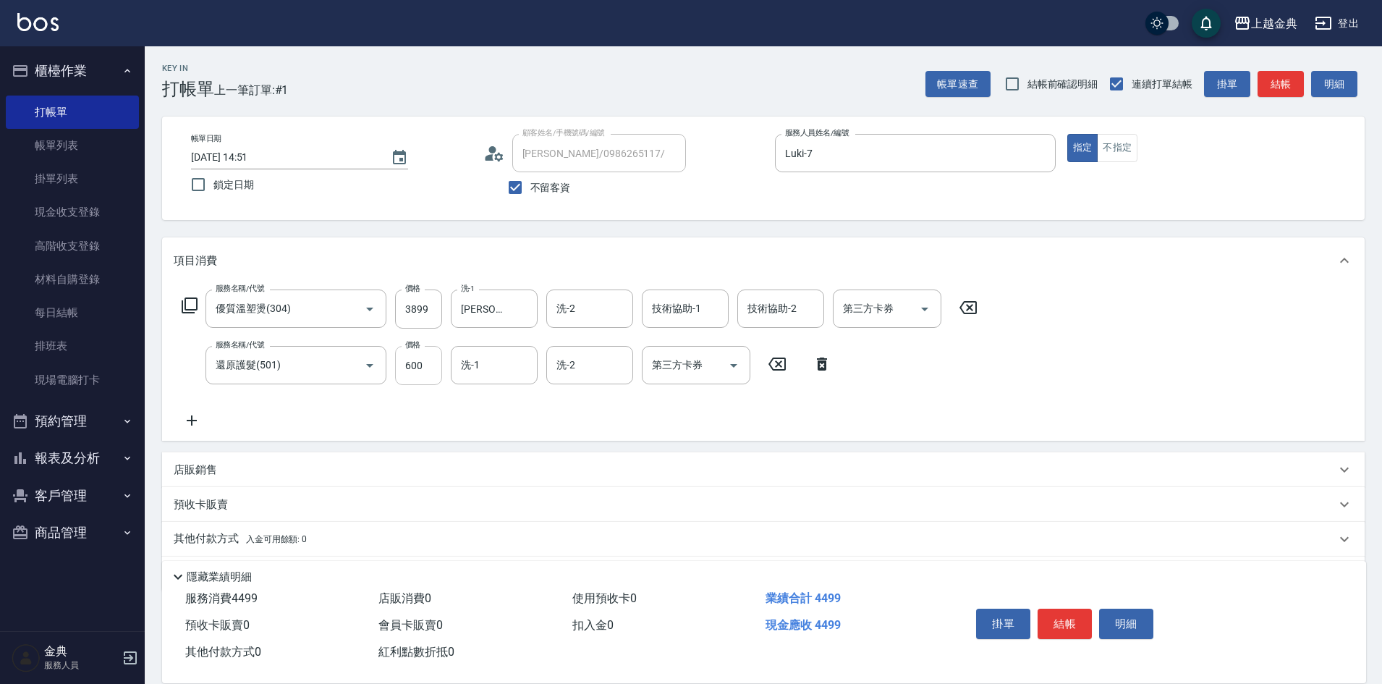
click at [397, 374] on input "600" at bounding box center [418, 365] width 47 height 39
type input "0"
click at [485, 370] on input "洗-1" at bounding box center [494, 364] width 74 height 25
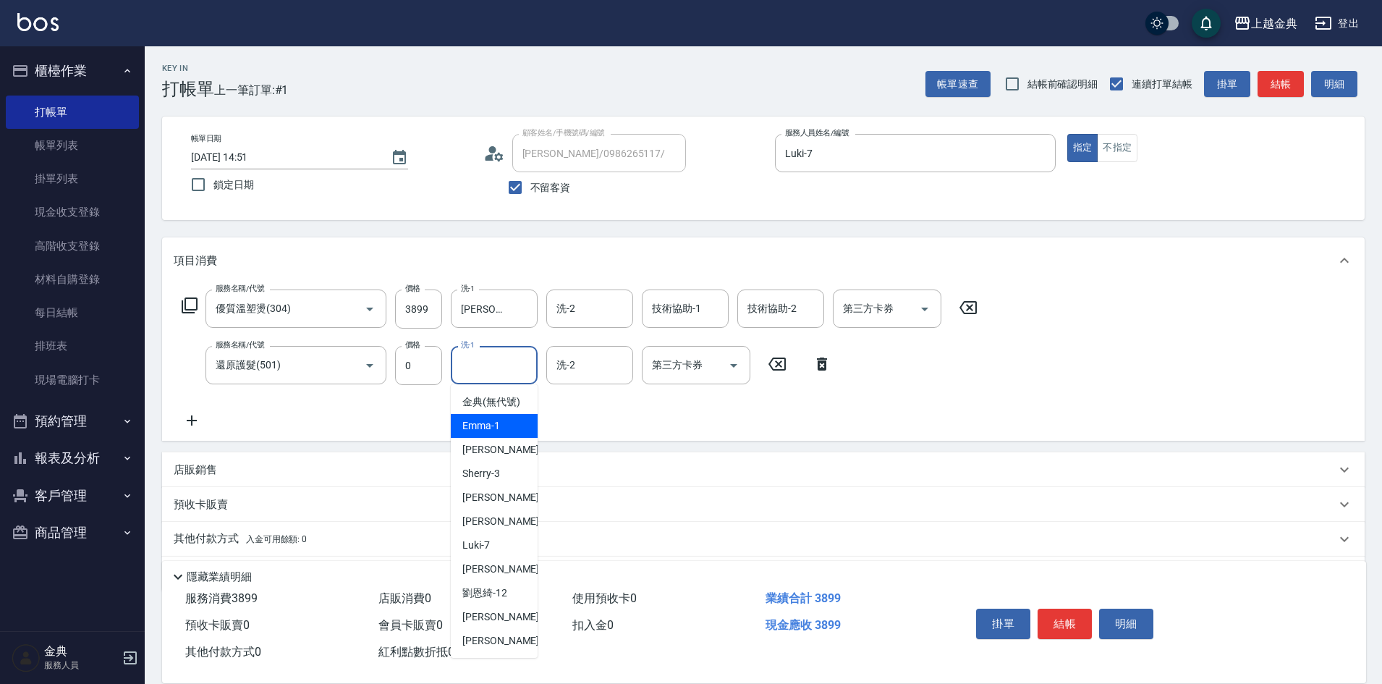
click at [510, 436] on div "Emma -1" at bounding box center [494, 426] width 87 height 24
type input "Emma-1"
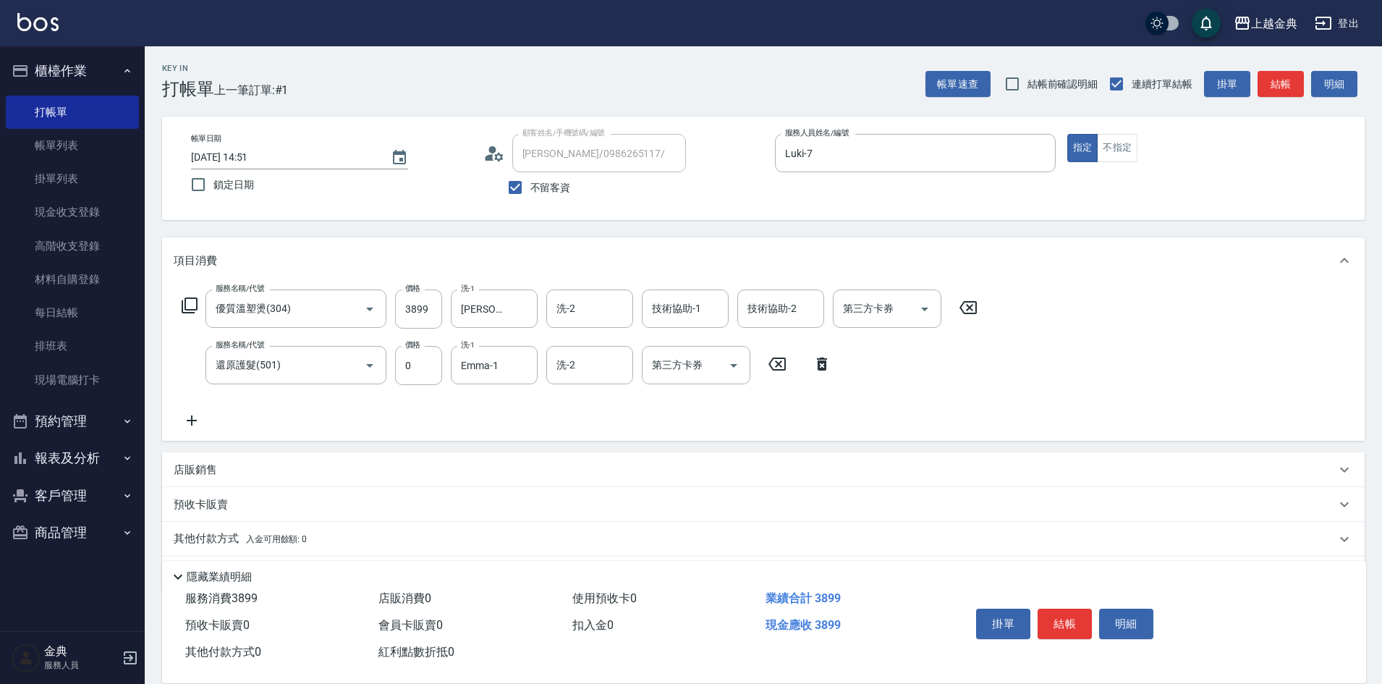
click at [242, 530] on div "其他付款方式 入金可用餘額: 0" at bounding box center [763, 539] width 1202 height 35
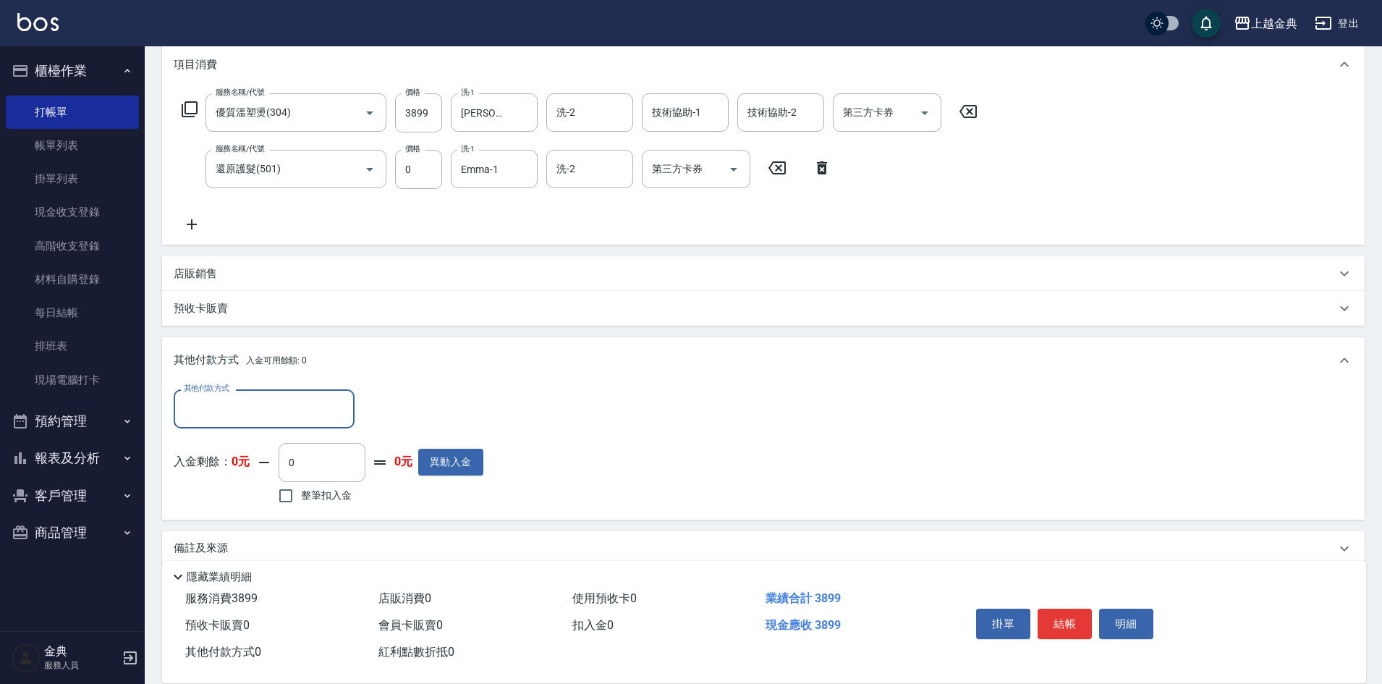
scroll to position [213, 0]
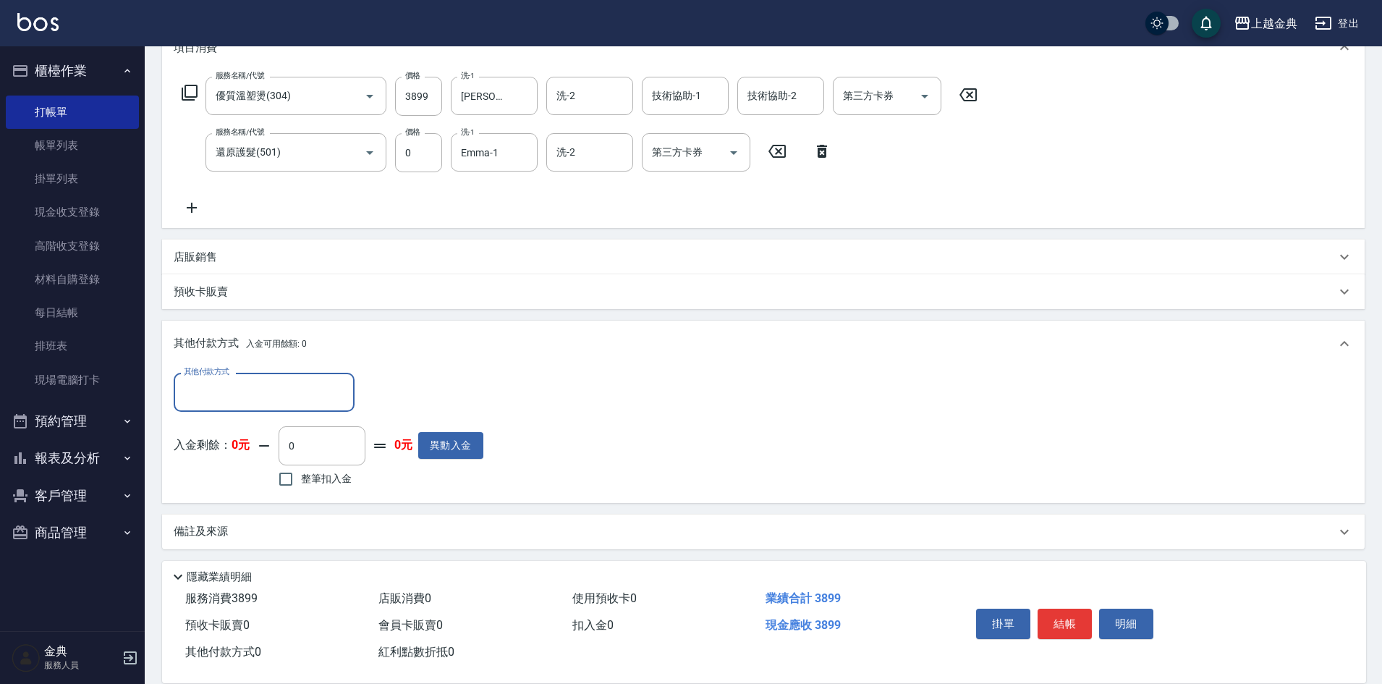
click at [239, 394] on input "其他付款方式" at bounding box center [264, 391] width 168 height 25
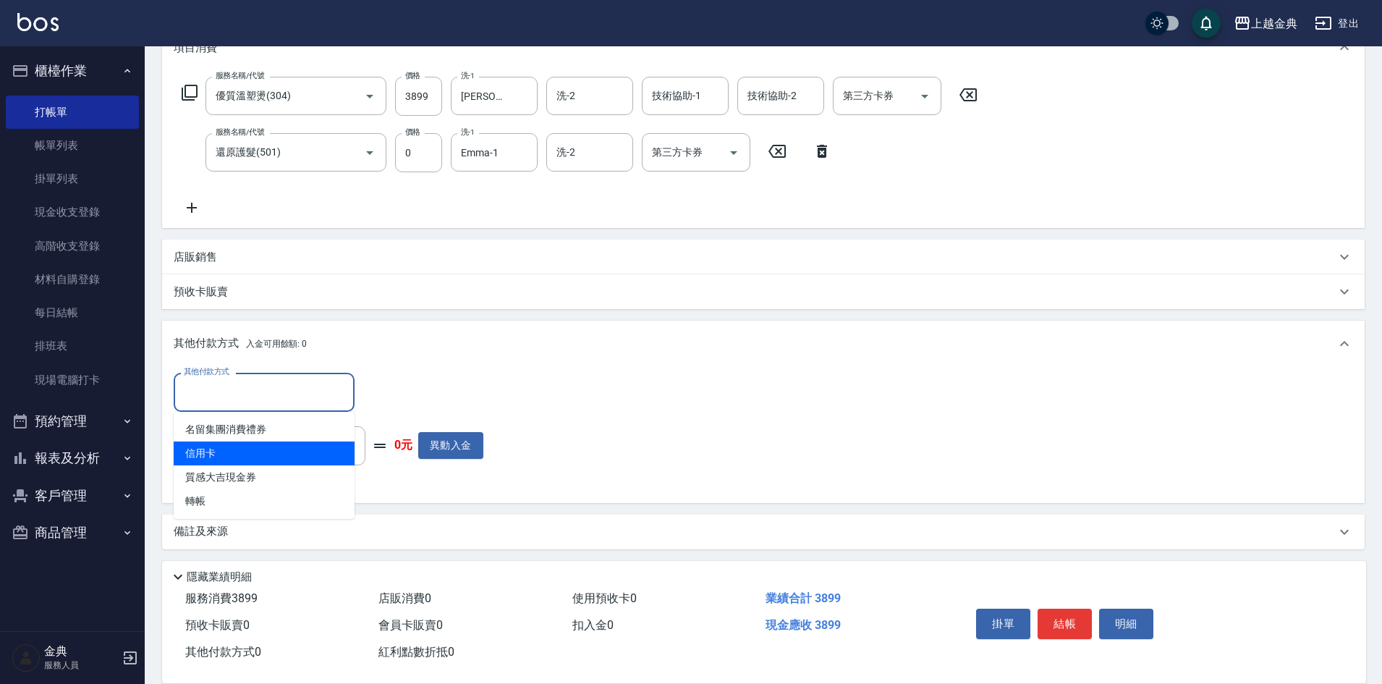
click at [229, 449] on span "信用卡" at bounding box center [264, 453] width 181 height 24
type input "信用卡"
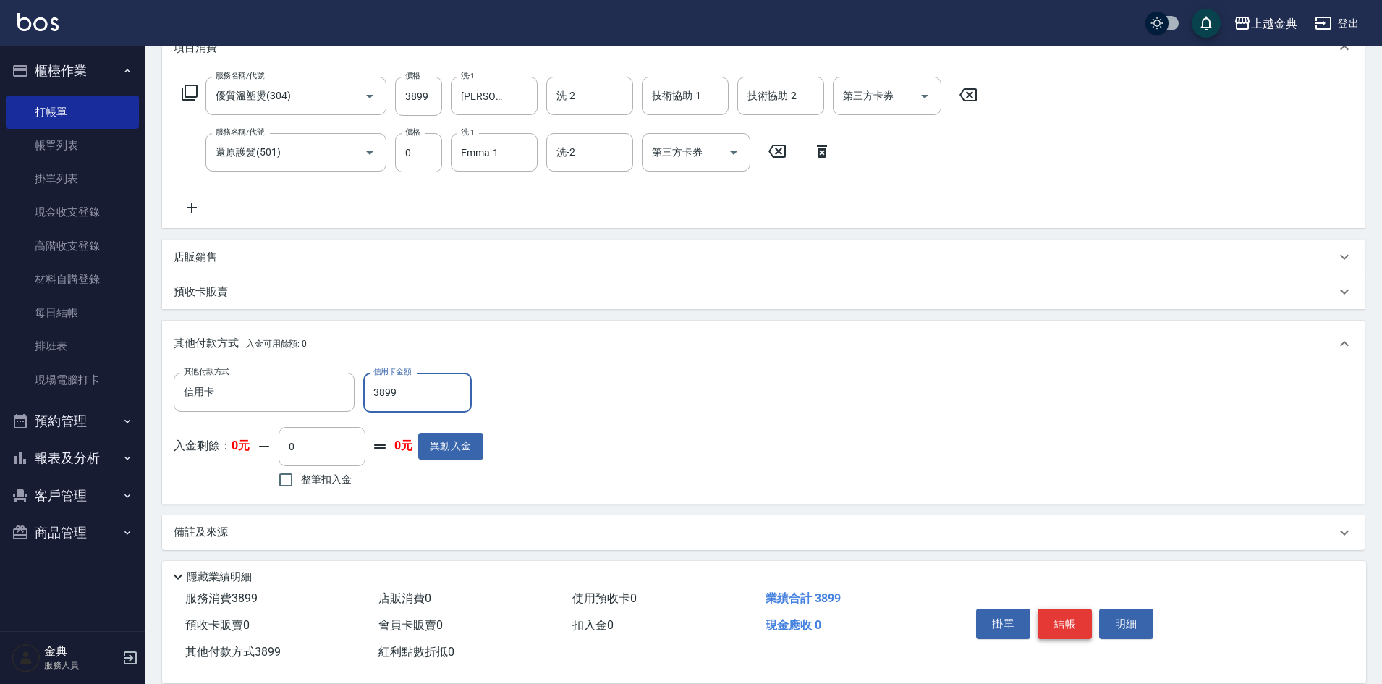
type input "3899"
click at [1054, 617] on button "結帳" at bounding box center [1064, 623] width 54 height 30
type input "[DATE] 14:52"
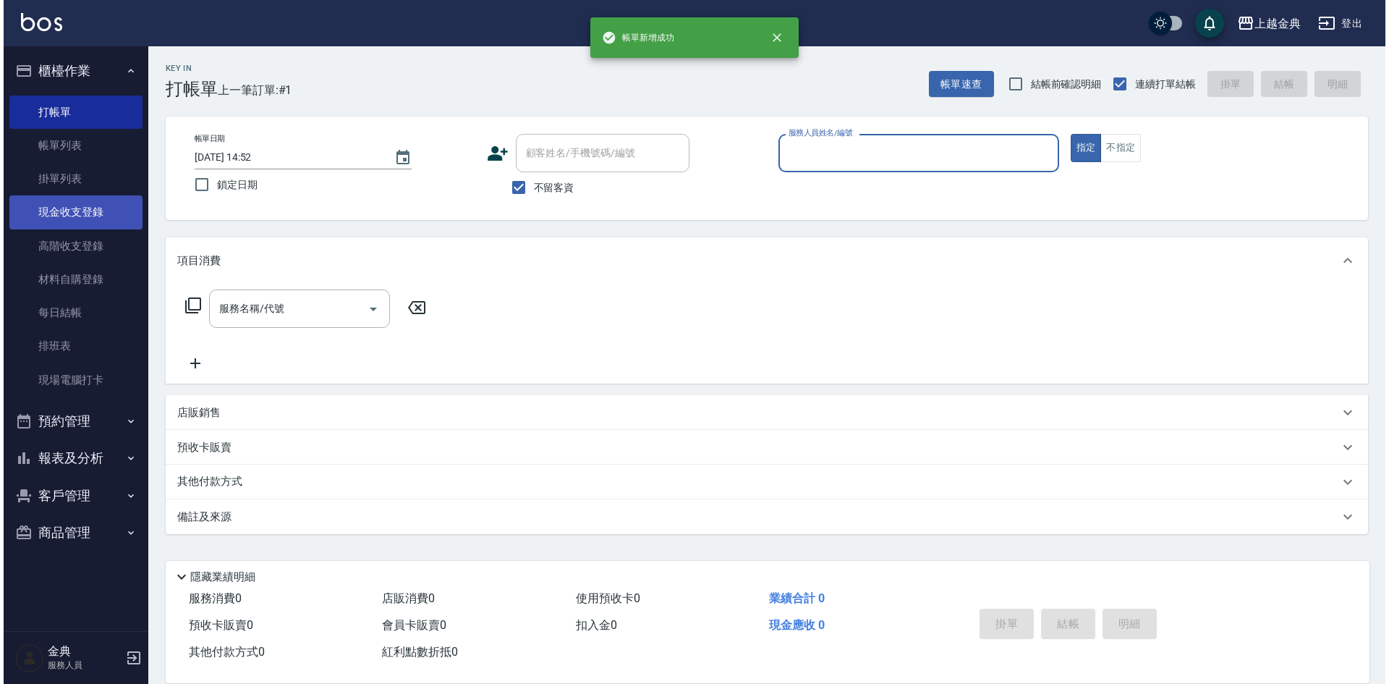
scroll to position [0, 0]
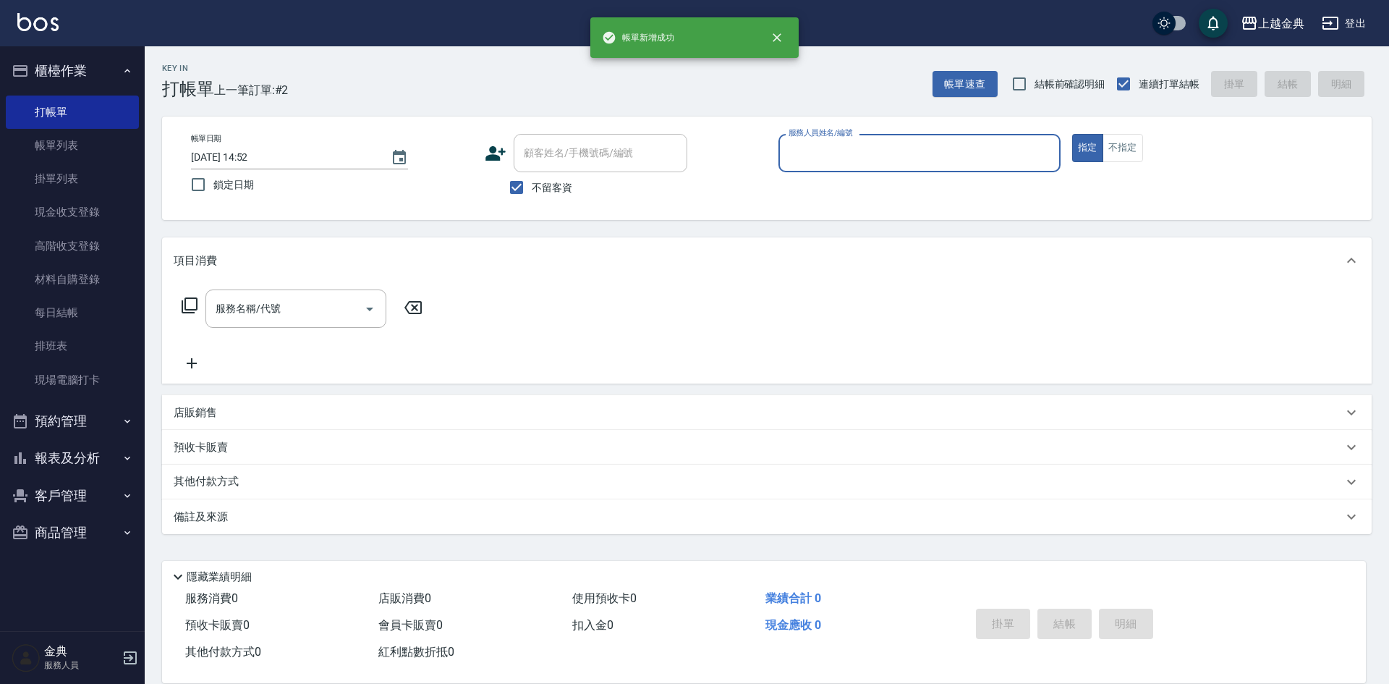
click at [73, 449] on button "報表及分析" at bounding box center [72, 458] width 133 height 38
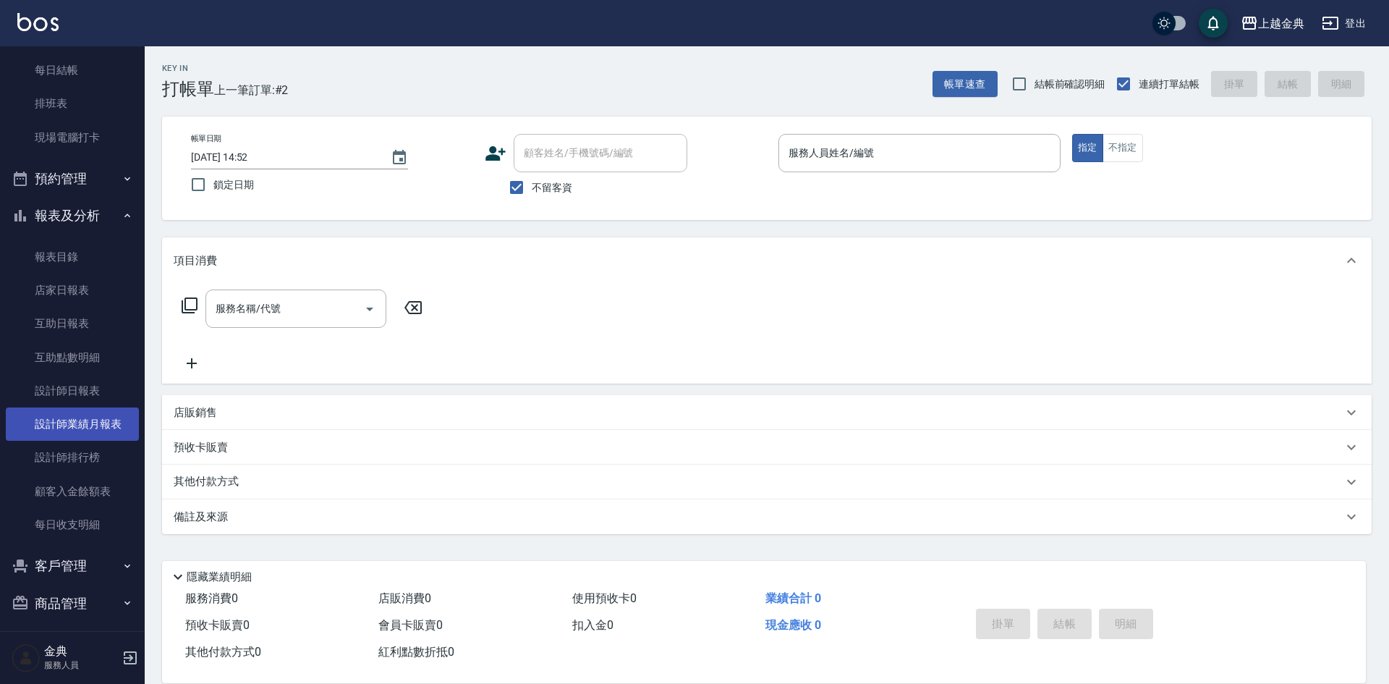
scroll to position [245, 0]
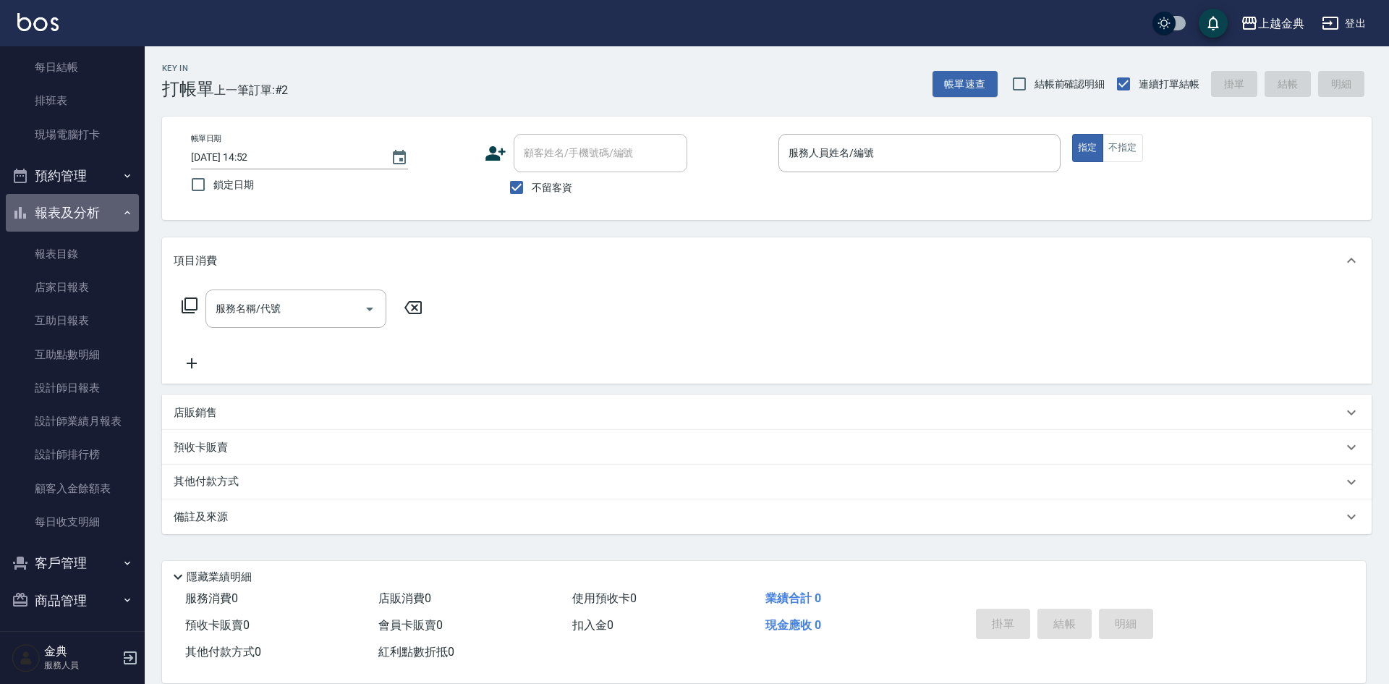
click at [87, 217] on button "報表及分析" at bounding box center [72, 213] width 133 height 38
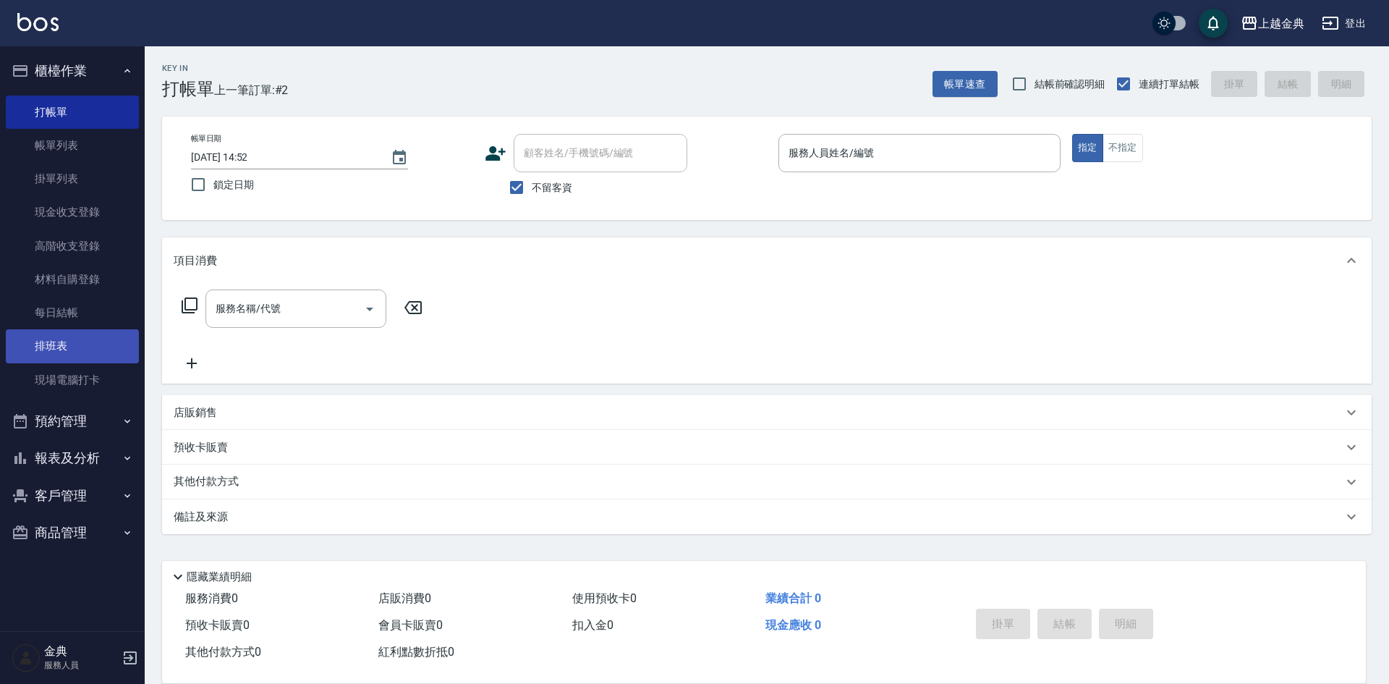
scroll to position [0, 0]
click at [70, 497] on button "客戶管理" at bounding box center [72, 496] width 133 height 38
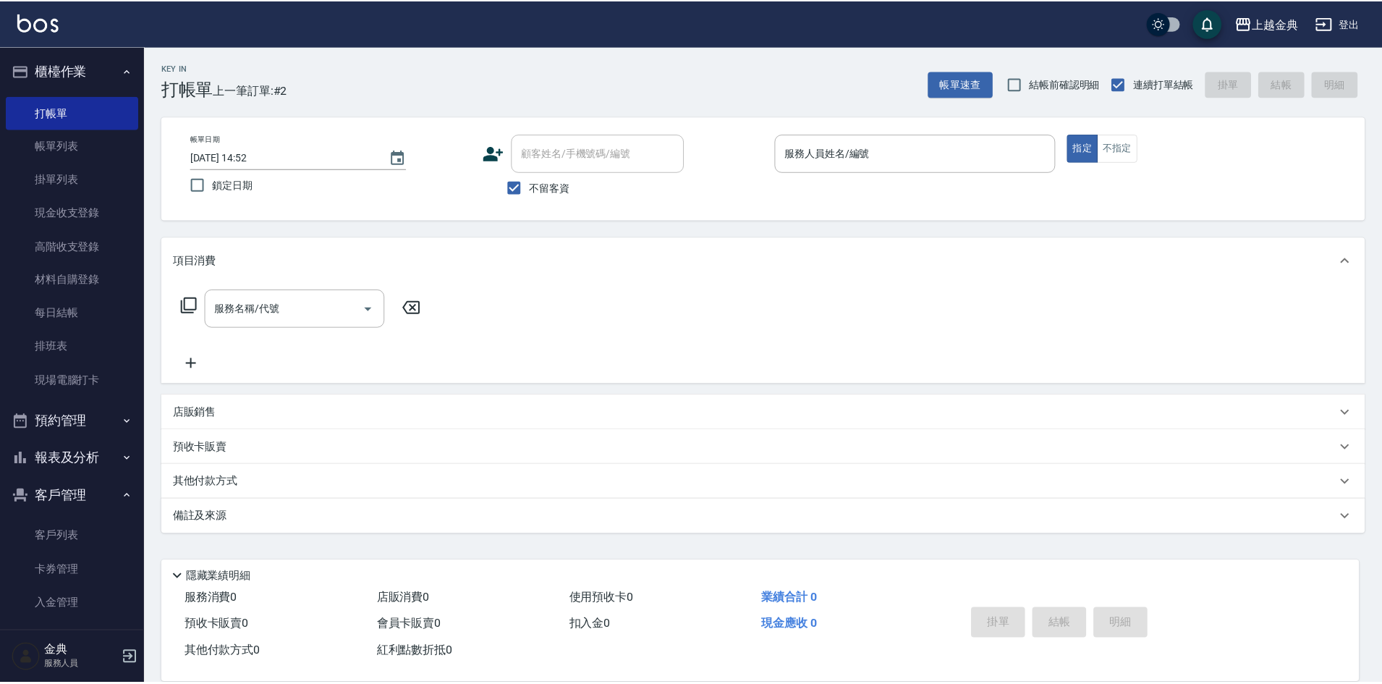
scroll to position [49, 0]
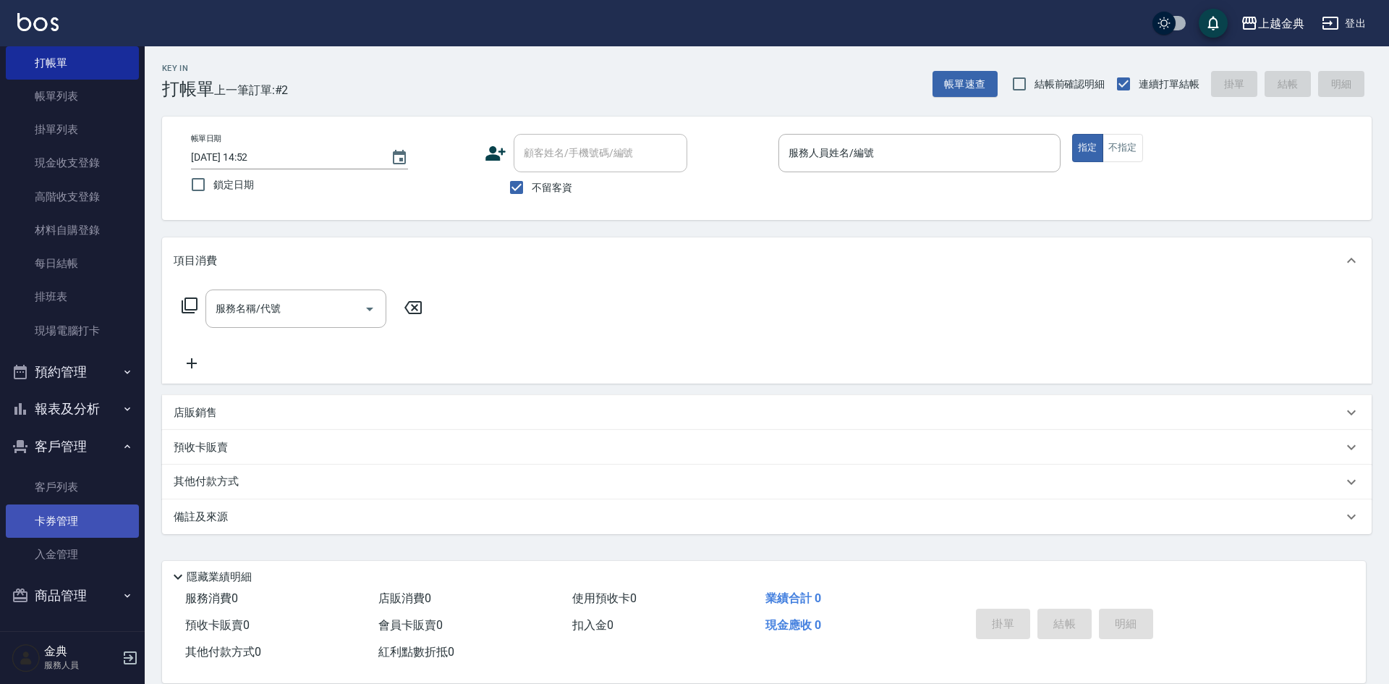
click at [77, 516] on link "卡券管理" at bounding box center [72, 520] width 133 height 33
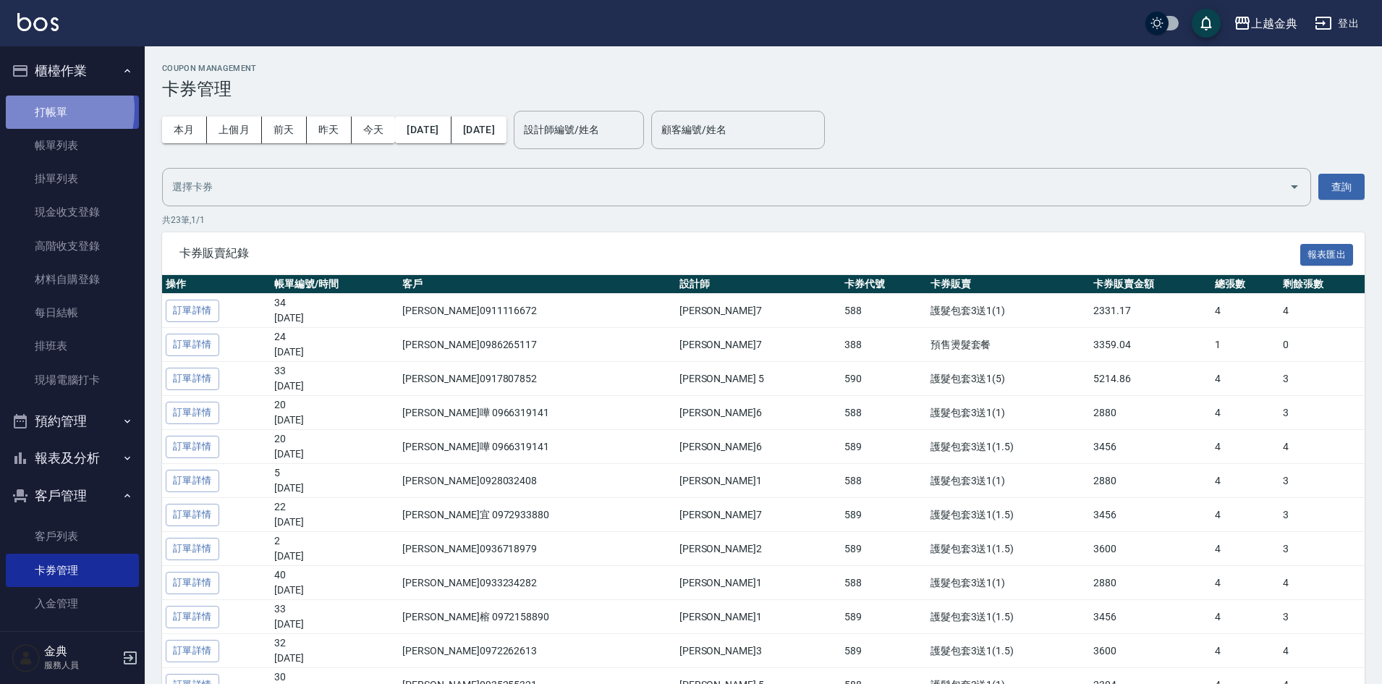
click at [33, 109] on link "打帳單" at bounding box center [72, 111] width 133 height 33
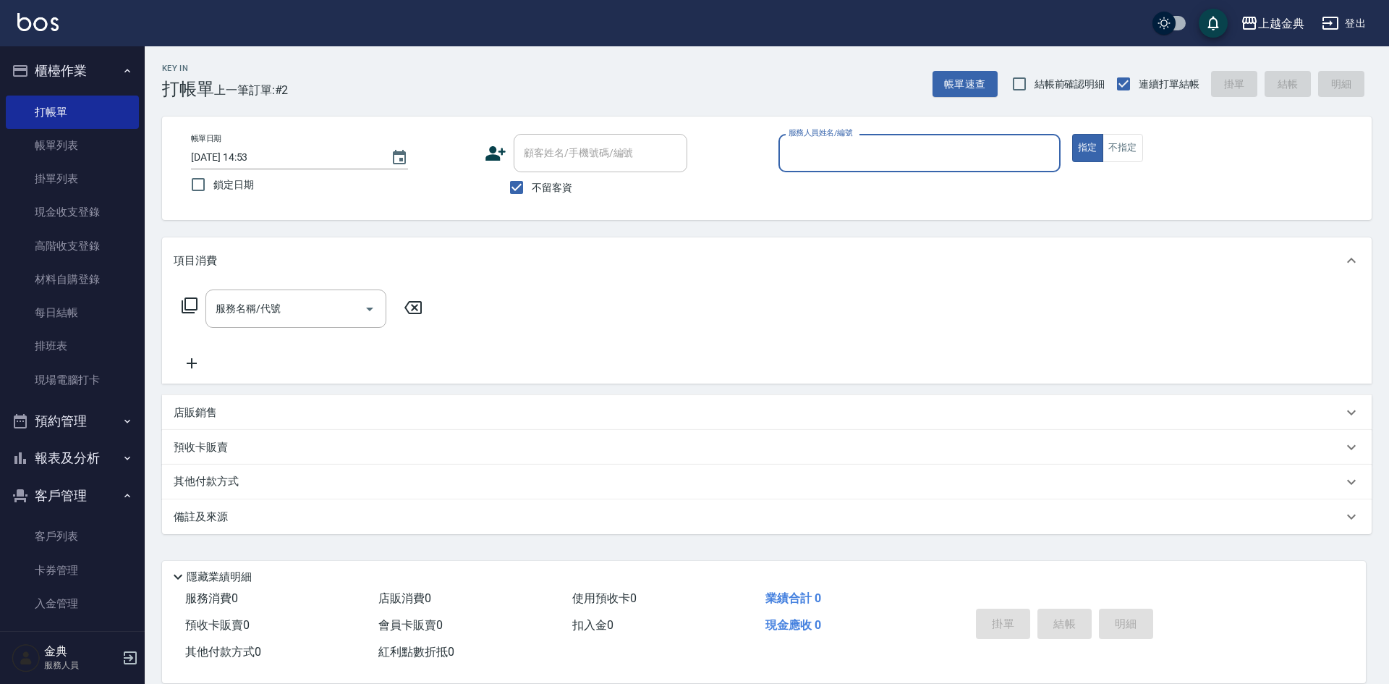
click at [965, 153] on input "服務人員姓名/編號" at bounding box center [919, 152] width 269 height 25
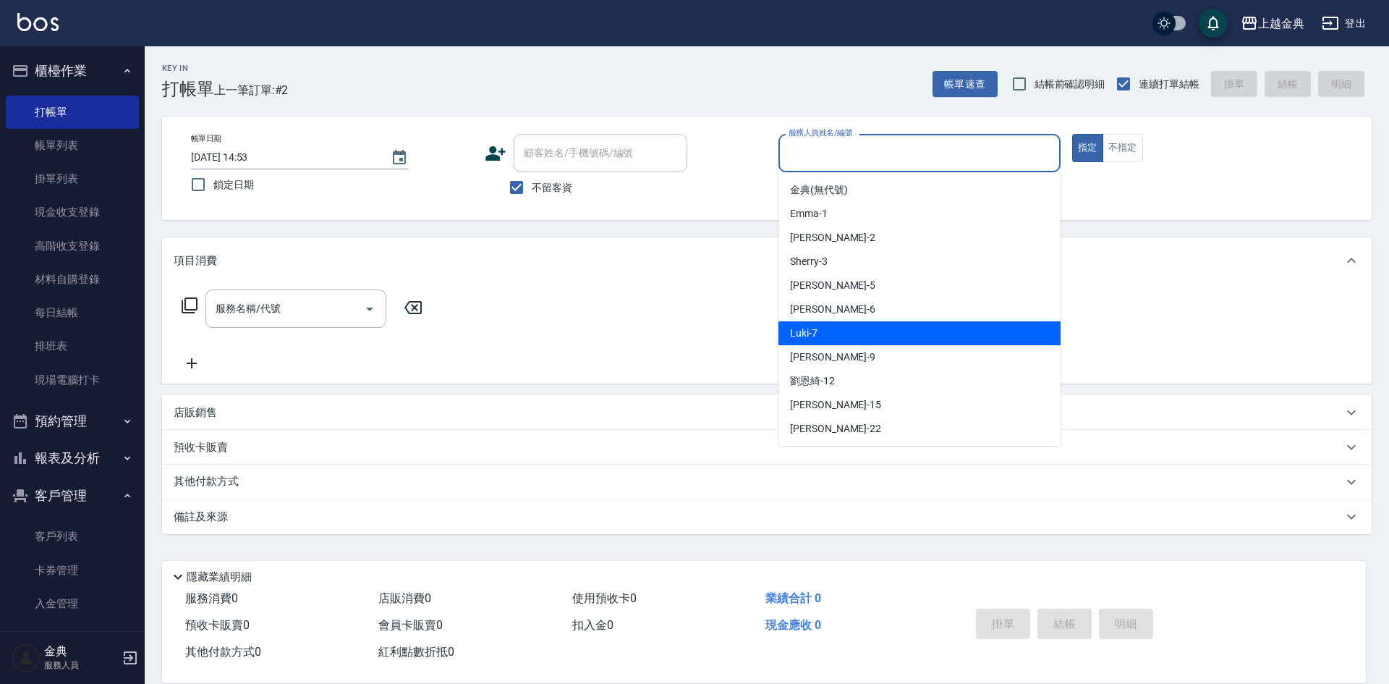
click at [889, 329] on div "Luki -7" at bounding box center [919, 333] width 282 height 24
type input "Luki-7"
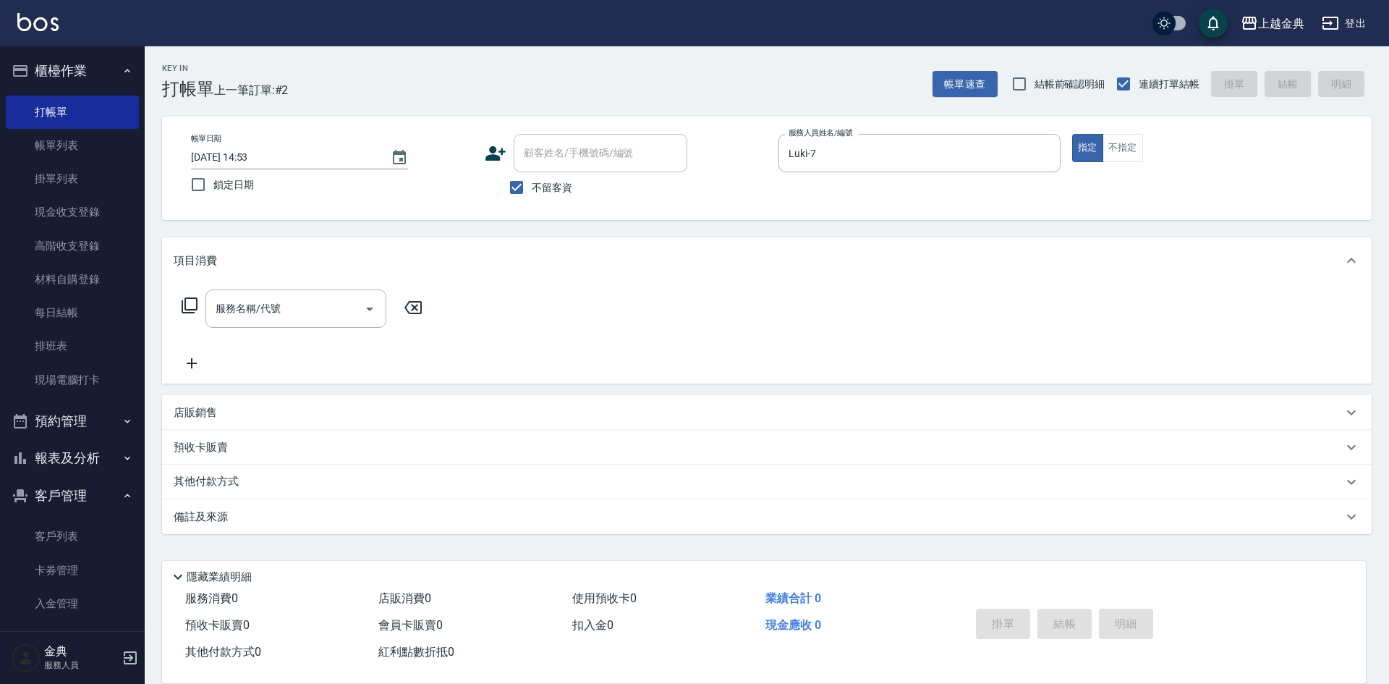
click at [187, 307] on icon at bounding box center [189, 305] width 17 height 17
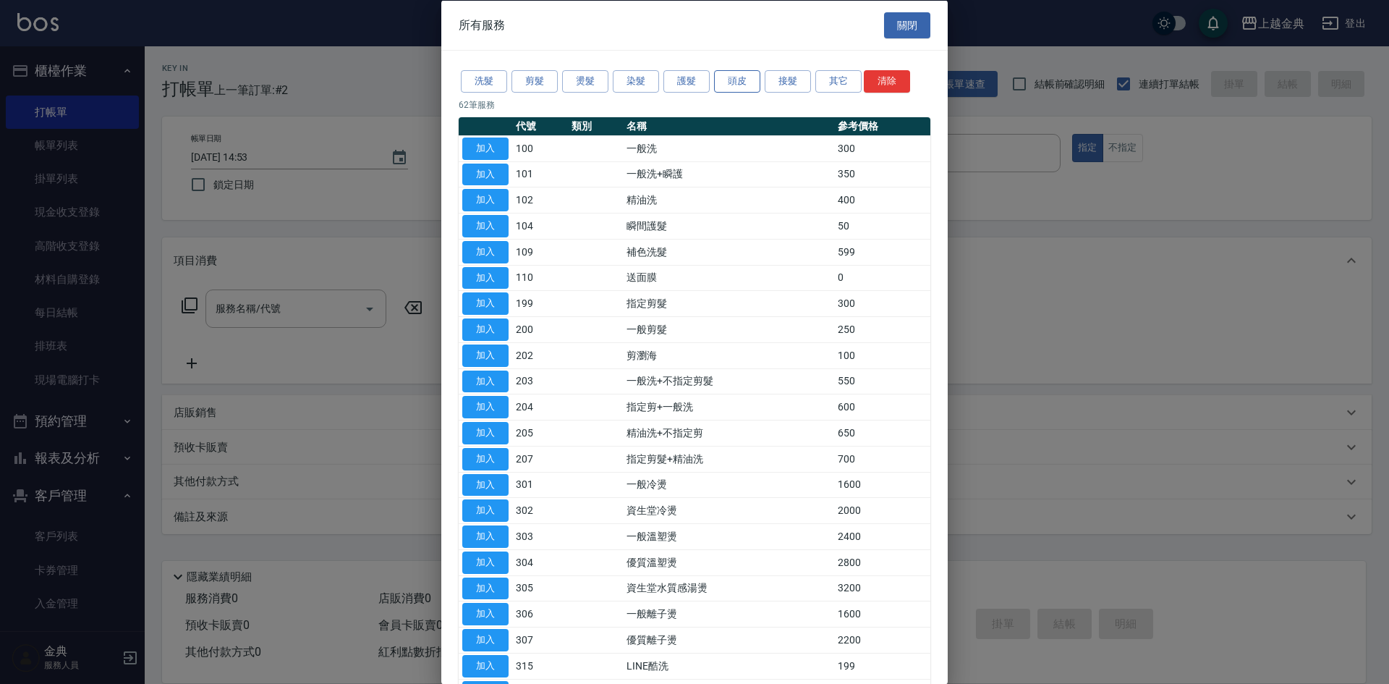
click at [742, 75] on button "頭皮" at bounding box center [737, 81] width 46 height 22
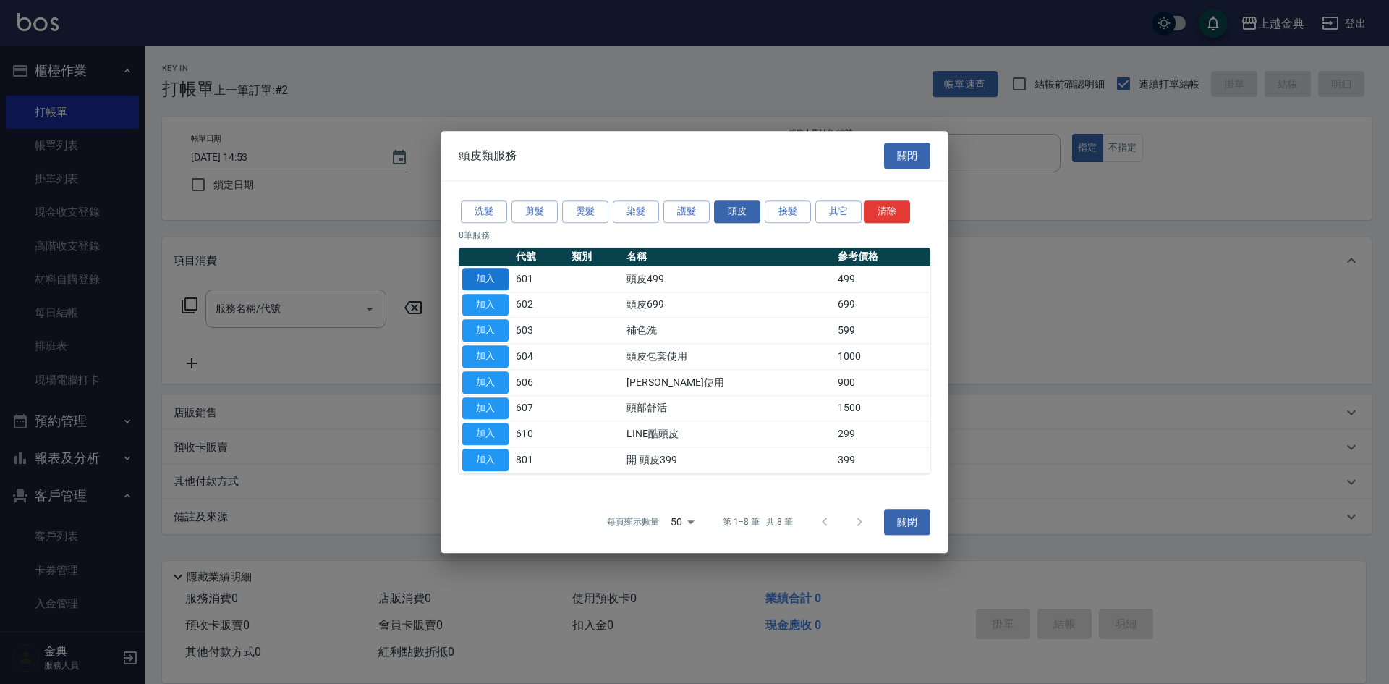
click at [479, 274] on button "加入" at bounding box center [485, 279] width 46 height 22
type input "頭皮499(601)"
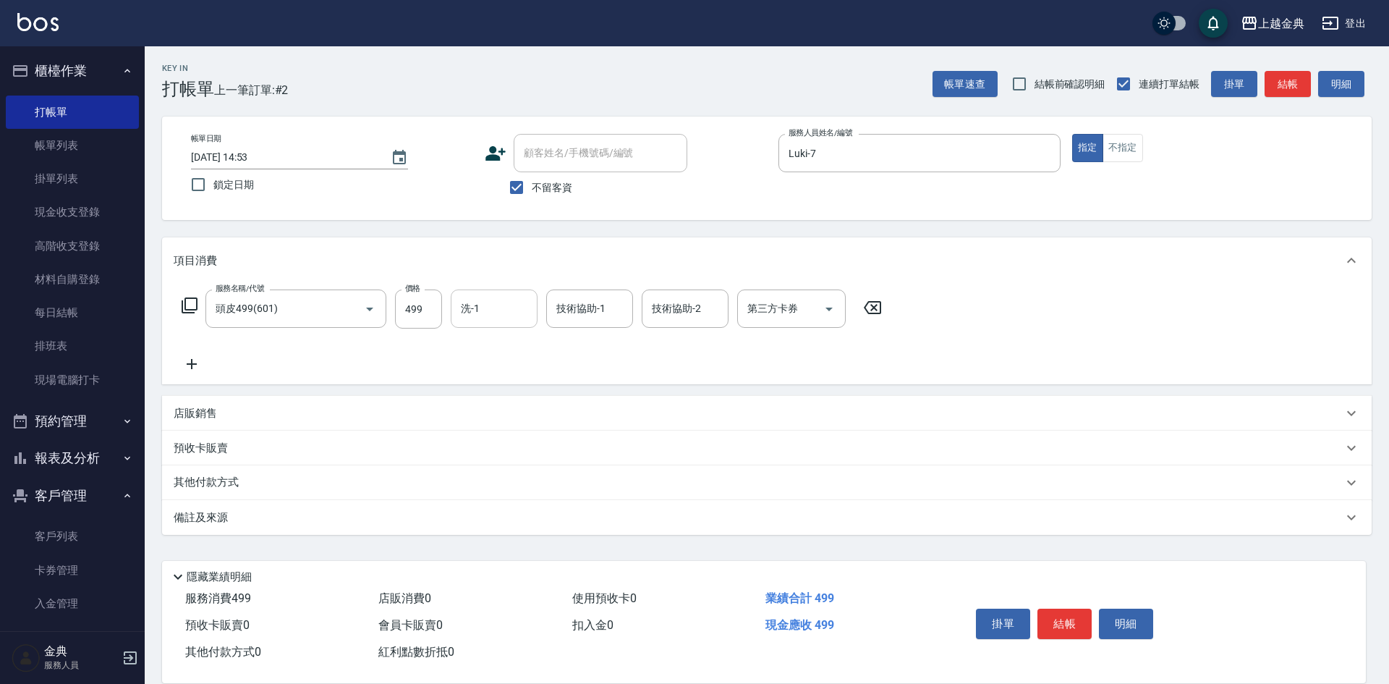
click at [483, 310] on input "洗-1" at bounding box center [494, 308] width 74 height 25
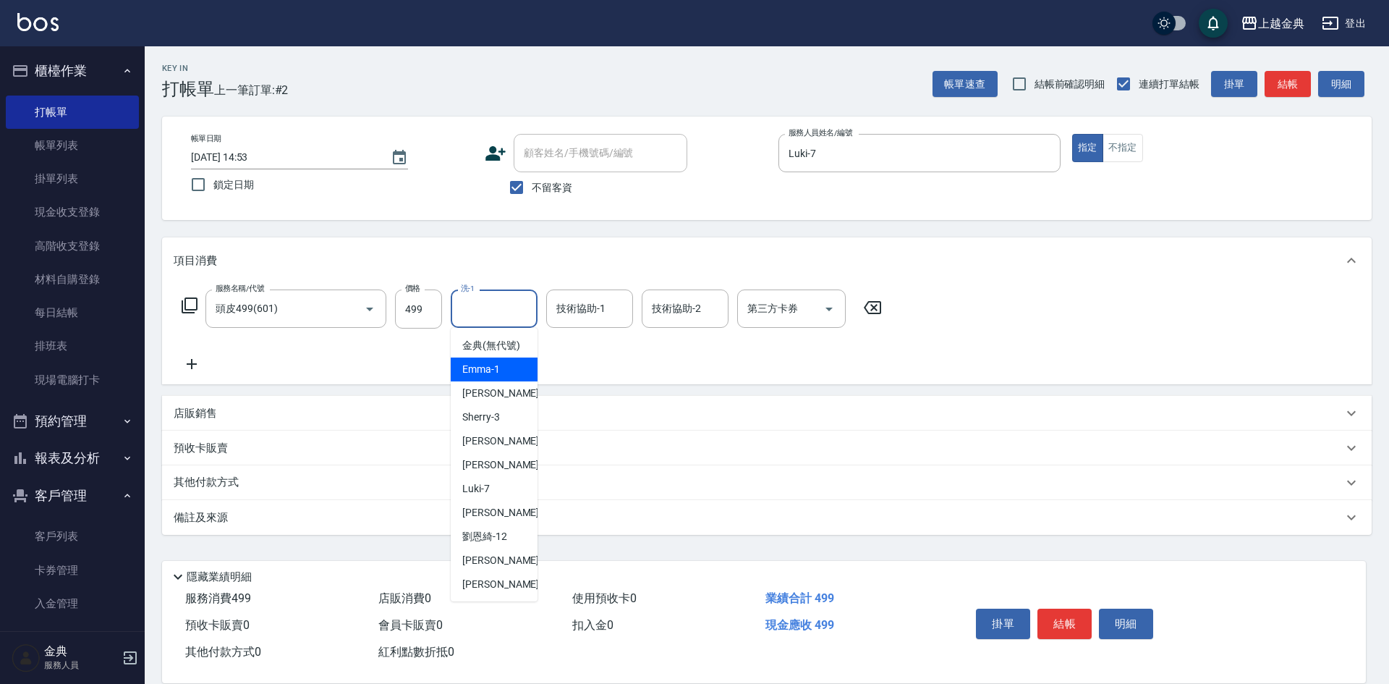
drag, startPoint x: 494, startPoint y: 374, endPoint x: 666, endPoint y: 304, distance: 185.9
click at [494, 375] on div "Emma -1" at bounding box center [494, 369] width 87 height 24
type input "Emma-1"
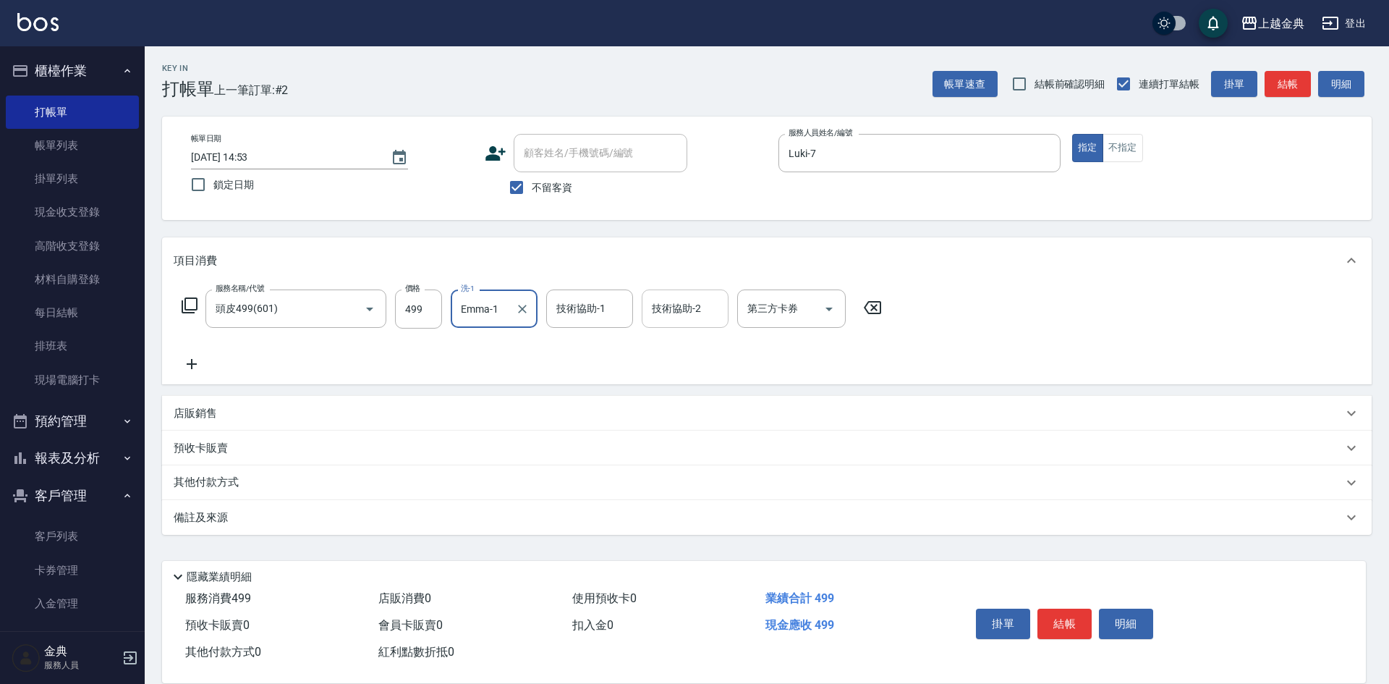
click at [667, 303] on div "技術協助-2 技術協助-2" at bounding box center [685, 308] width 87 height 38
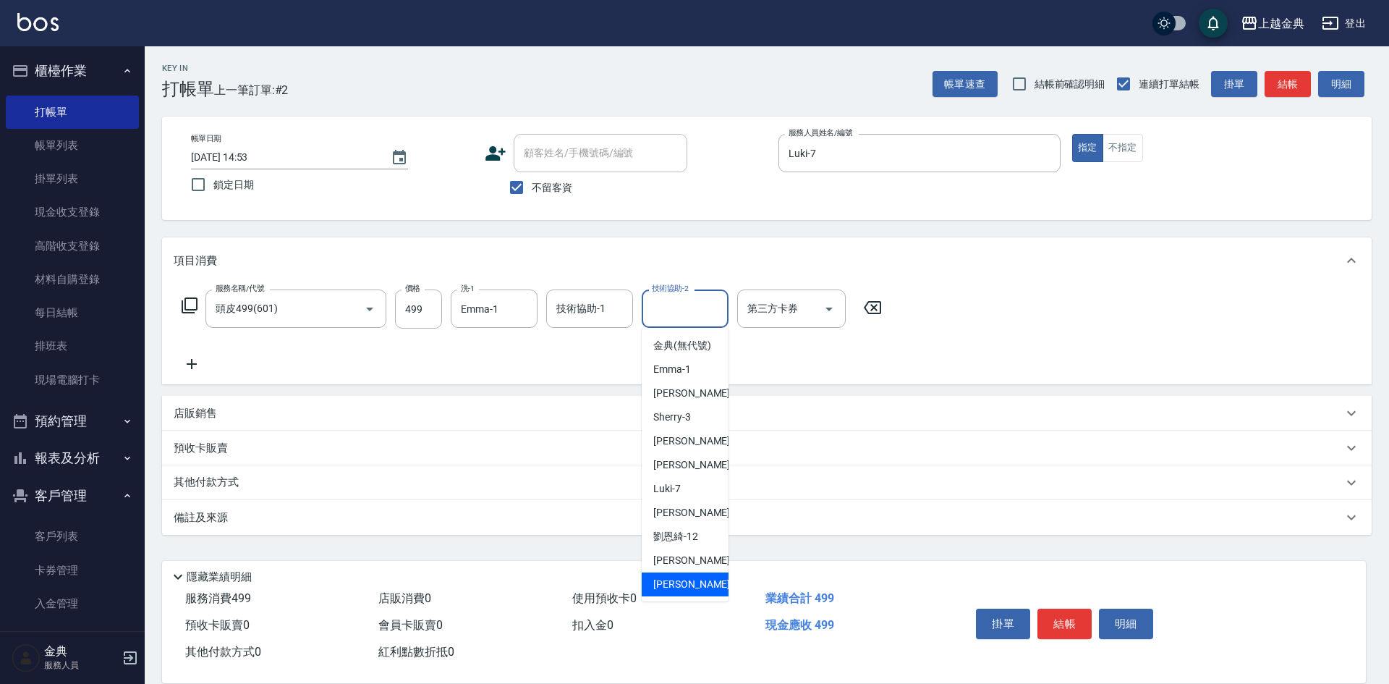
click at [672, 587] on div "[PERSON_NAME] -22" at bounding box center [685, 584] width 87 height 24
type input "[PERSON_NAME]-22"
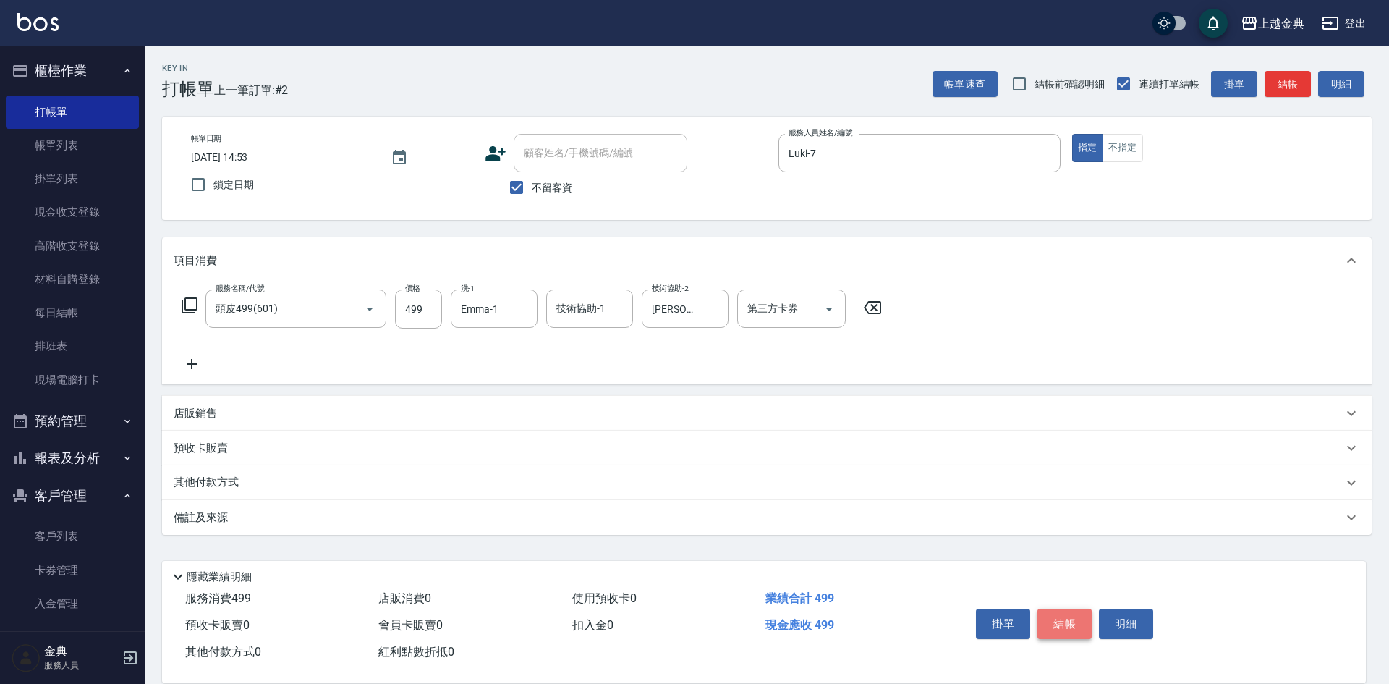
click at [1072, 611] on button "結帳" at bounding box center [1064, 623] width 54 height 30
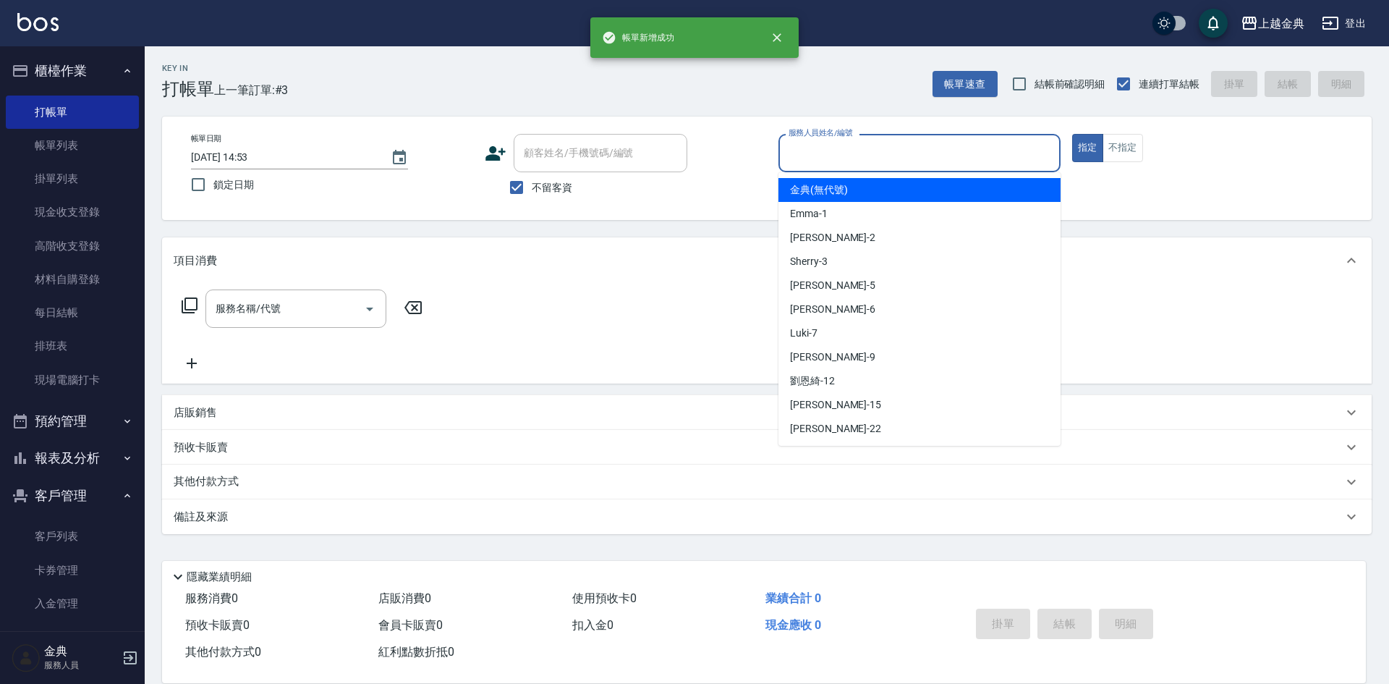
click at [833, 150] on input "服務人員姓名/編號" at bounding box center [919, 152] width 269 height 25
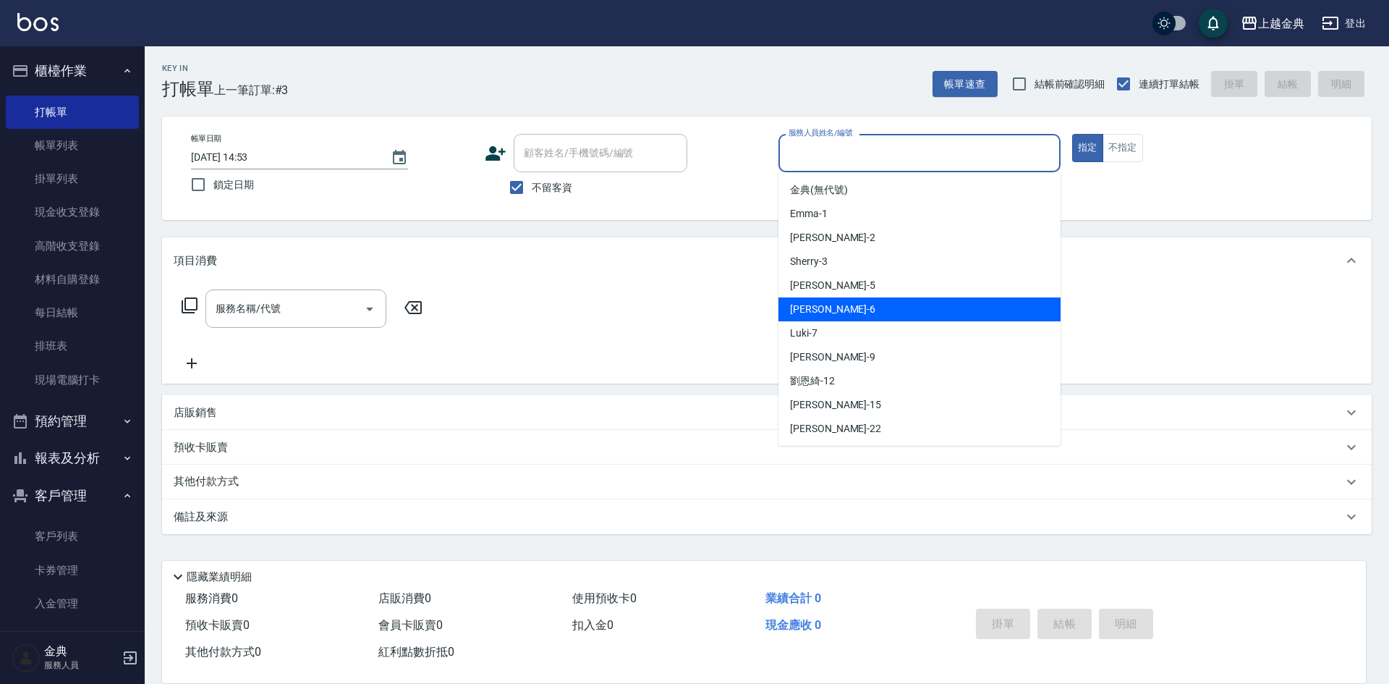
click at [828, 315] on div "[PERSON_NAME] -6" at bounding box center [919, 309] width 282 height 24
type input "[PERSON_NAME]-6"
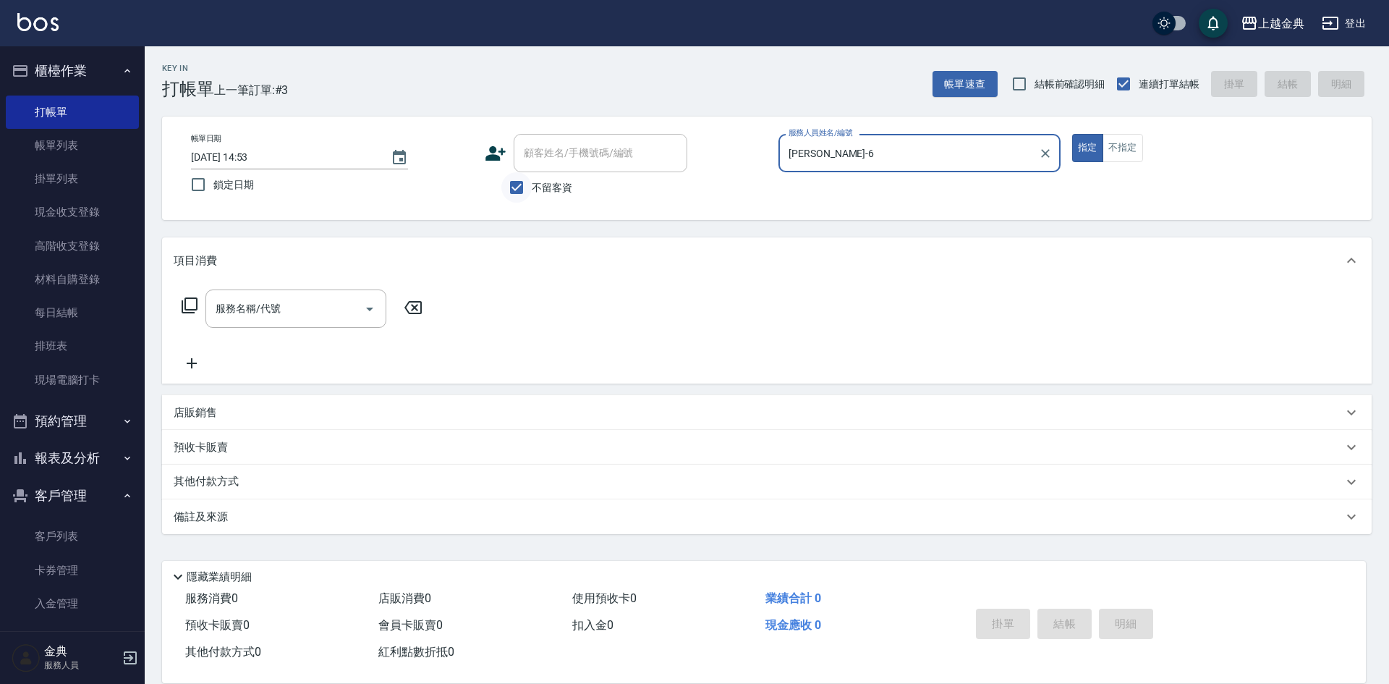
click at [522, 197] on input "不留客資" at bounding box center [516, 187] width 30 height 30
checkbox input "false"
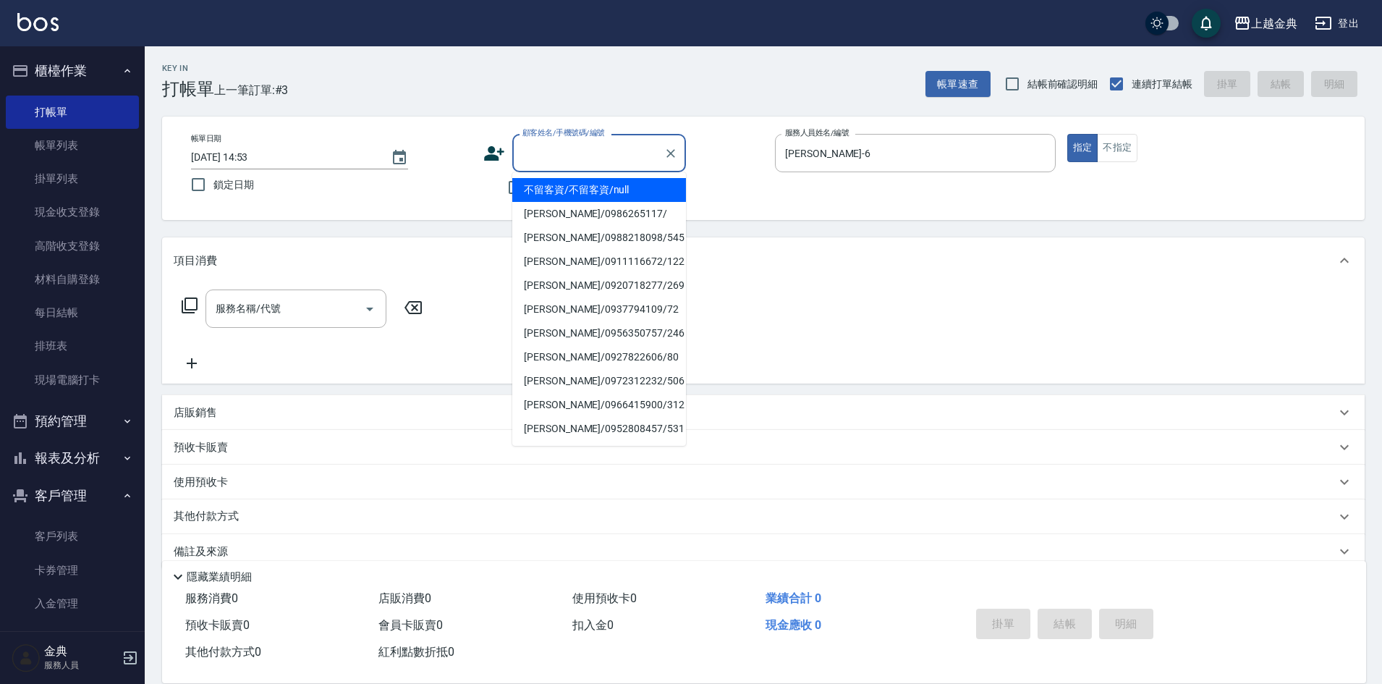
click at [546, 143] on div "顧客姓名/手機號碼/編號 顧客姓名/手機號碼/編號" at bounding box center [599, 153] width 174 height 38
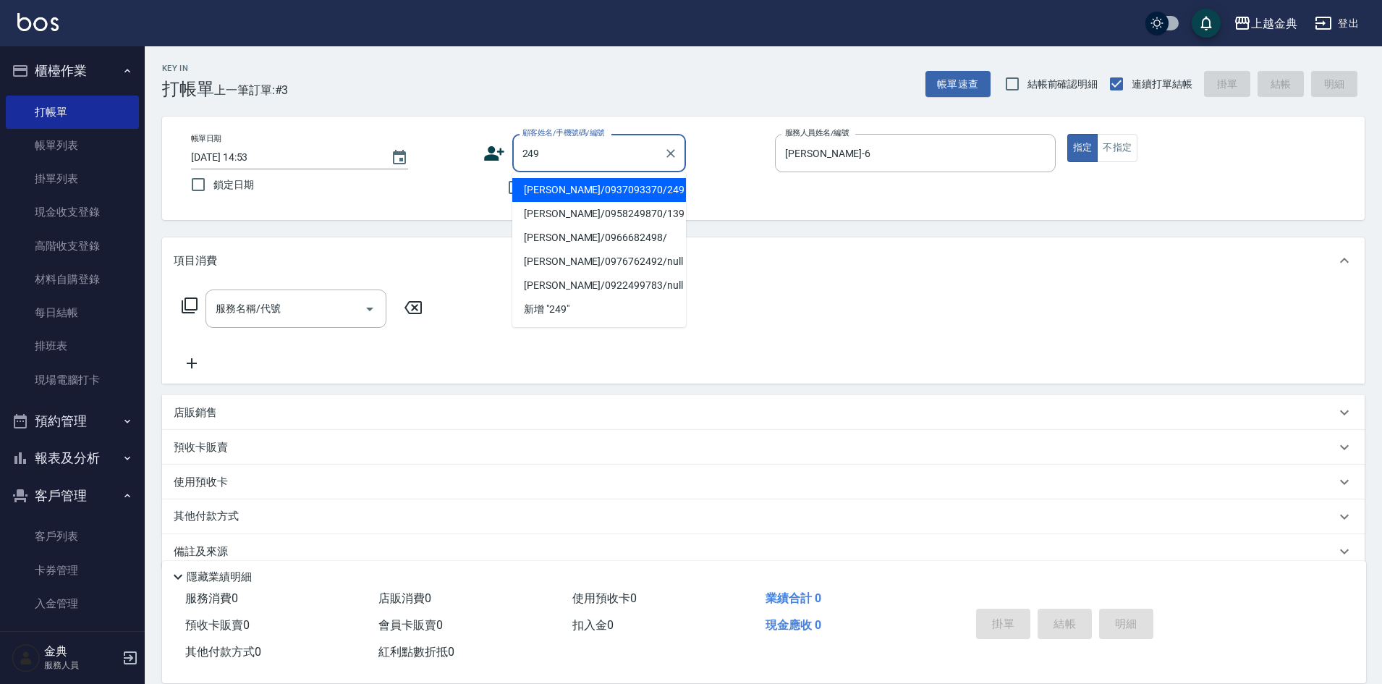
click at [603, 182] on li "[PERSON_NAME]/0937093370/249" at bounding box center [599, 190] width 174 height 24
type input "[PERSON_NAME]/0937093370/249"
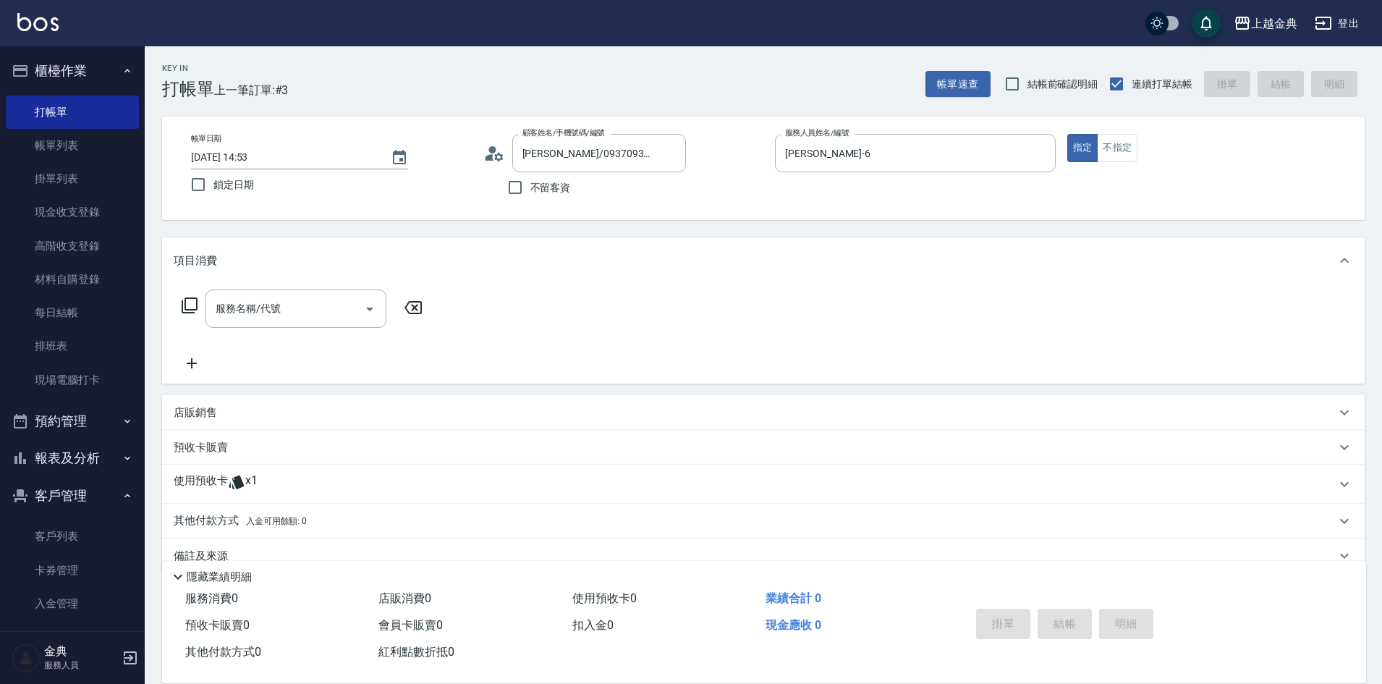
click at [194, 297] on icon at bounding box center [189, 305] width 17 height 17
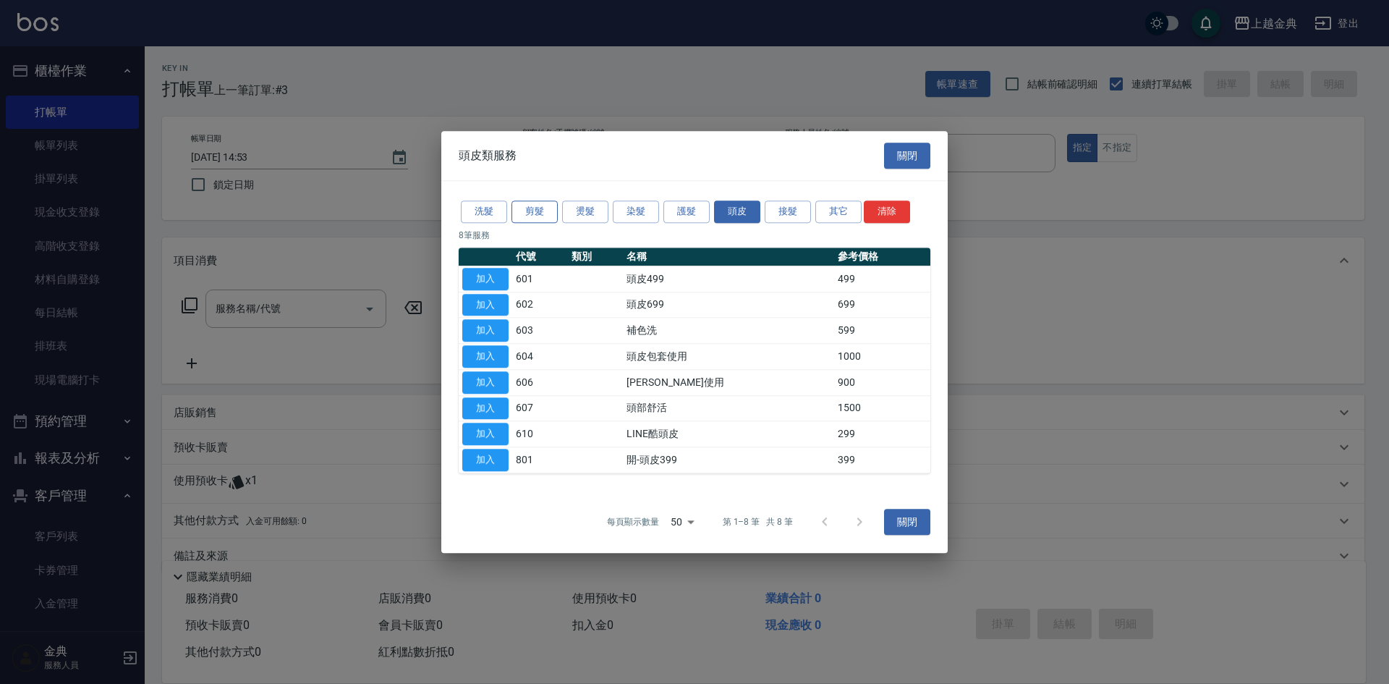
click at [530, 205] on button "剪髮" at bounding box center [534, 211] width 46 height 22
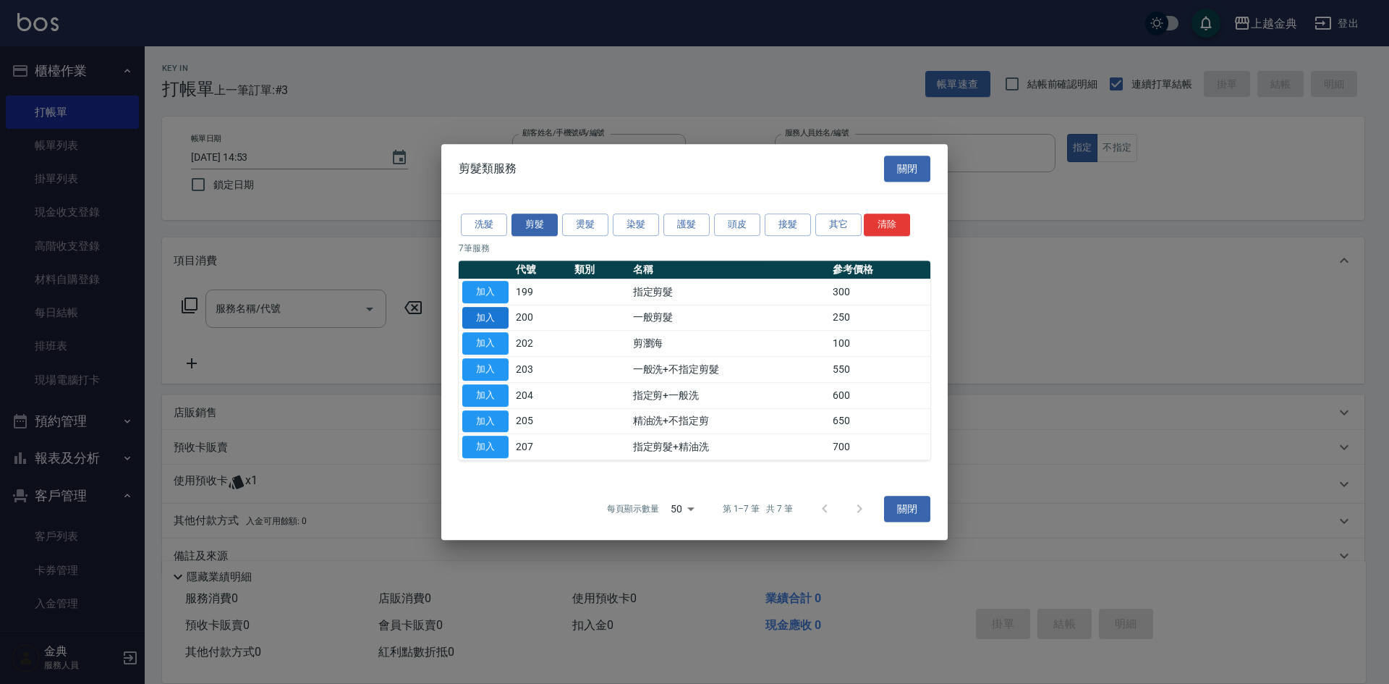
click at [474, 307] on button "加入" at bounding box center [485, 318] width 46 height 22
type input "一般剪髮(200)"
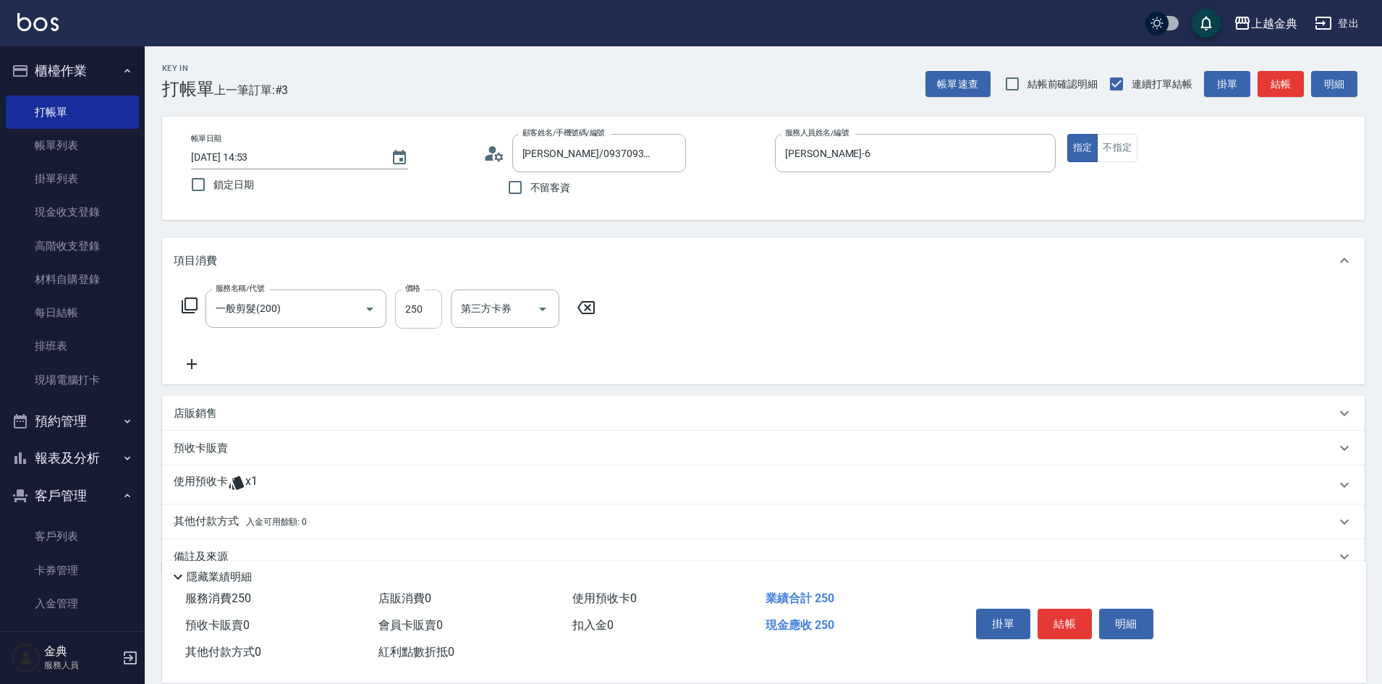
click at [436, 299] on input "250" at bounding box center [418, 308] width 47 height 39
type input "300"
click at [217, 472] on div "使用預收卡 x1" at bounding box center [763, 484] width 1202 height 39
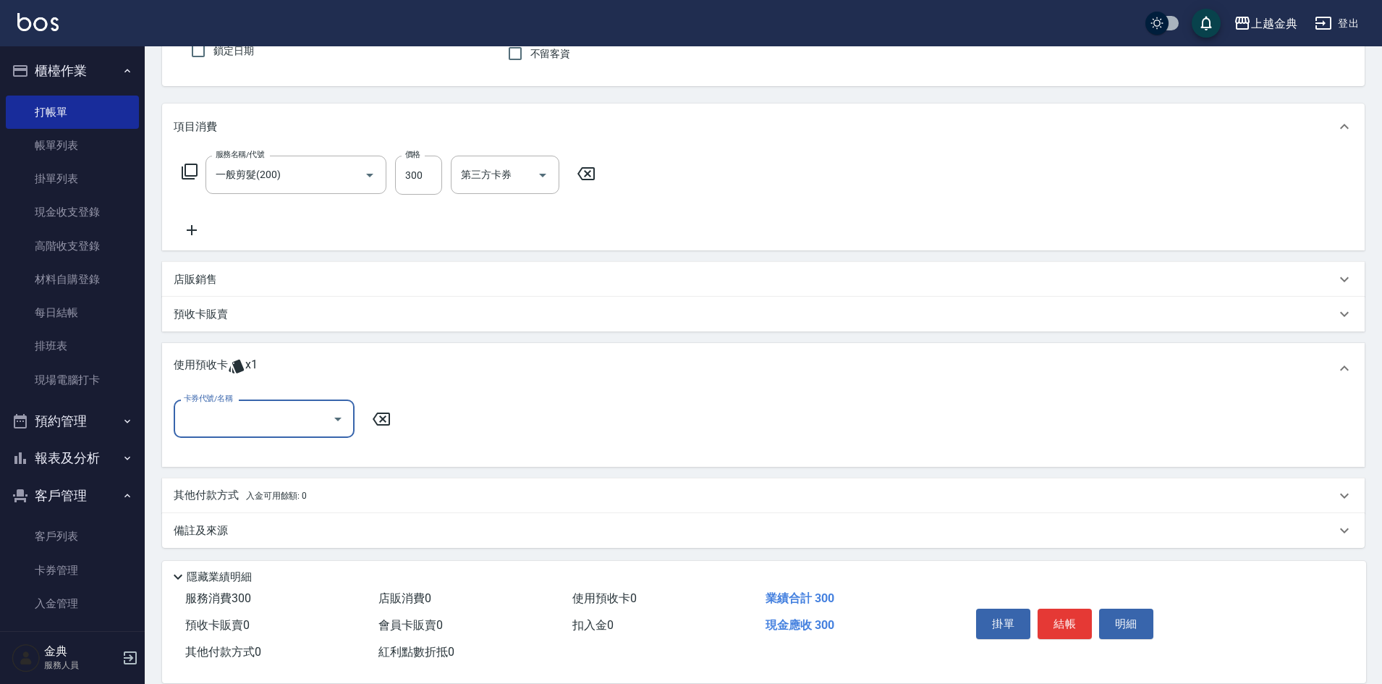
scroll to position [136, 0]
click at [218, 428] on div "卡券代號/名稱" at bounding box center [264, 416] width 181 height 38
click at [218, 454] on div "頭皮3次 剩餘1張" at bounding box center [264, 453] width 181 height 24
type input "頭皮3次"
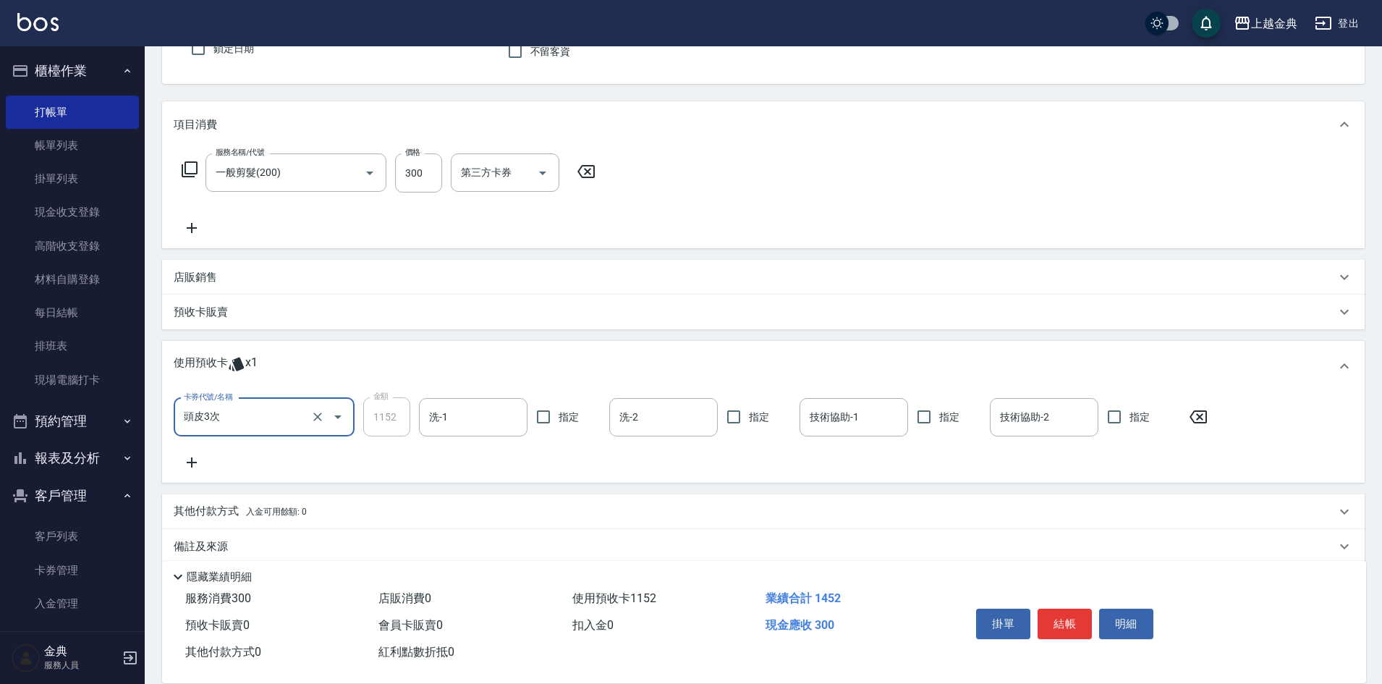
drag, startPoint x: 228, startPoint y: 283, endPoint x: 226, endPoint y: 313, distance: 29.7
click at [228, 284] on div "店販銷售" at bounding box center [755, 277] width 1162 height 15
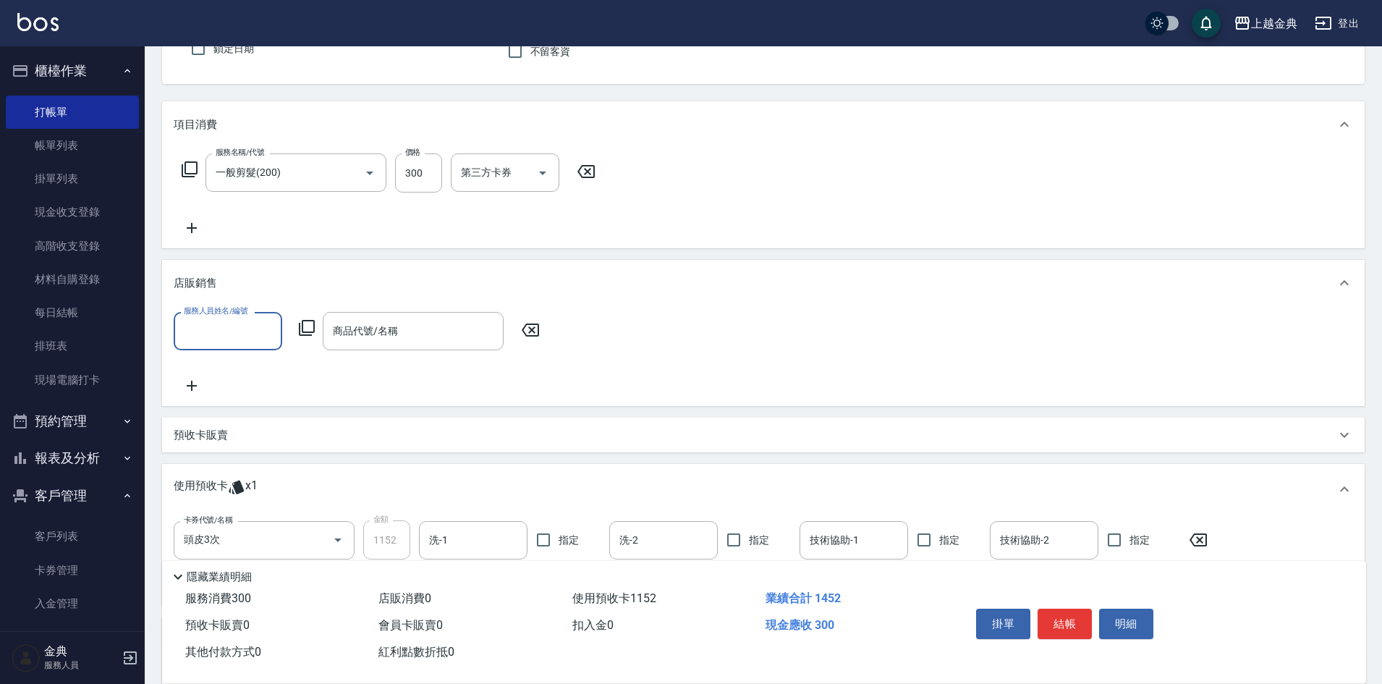
scroll to position [0, 0]
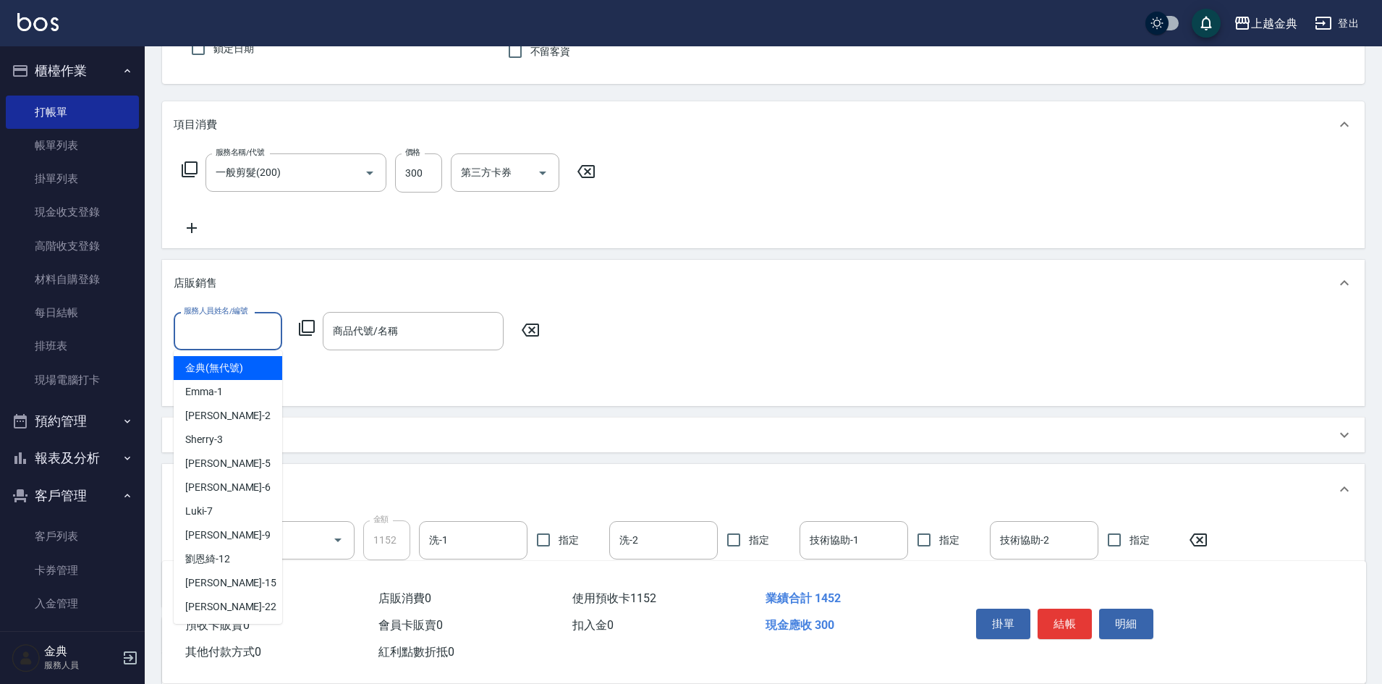
click at [203, 328] on input "服務人員姓名/編號" at bounding box center [227, 330] width 95 height 25
click at [203, 480] on span "[PERSON_NAME] -6" at bounding box center [227, 487] width 85 height 15
type input "[PERSON_NAME]-6"
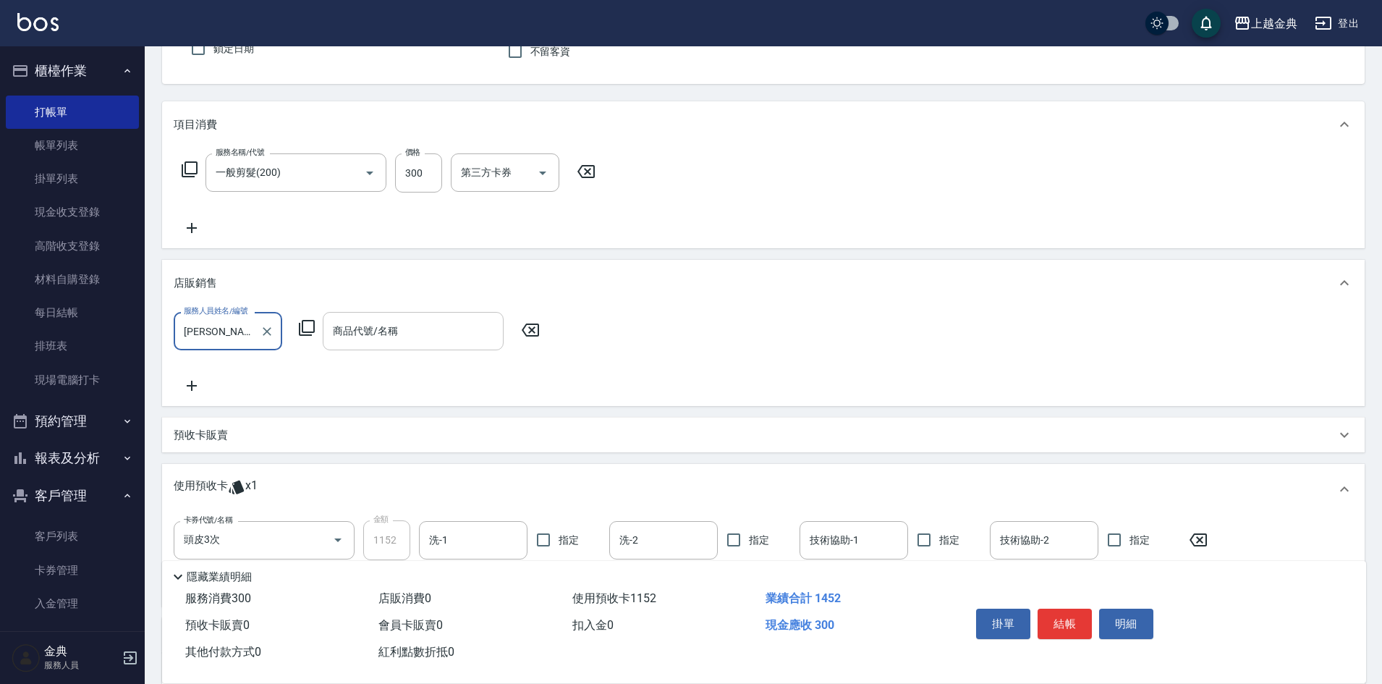
click at [391, 329] on input "商品代號/名稱" at bounding box center [413, 330] width 168 height 25
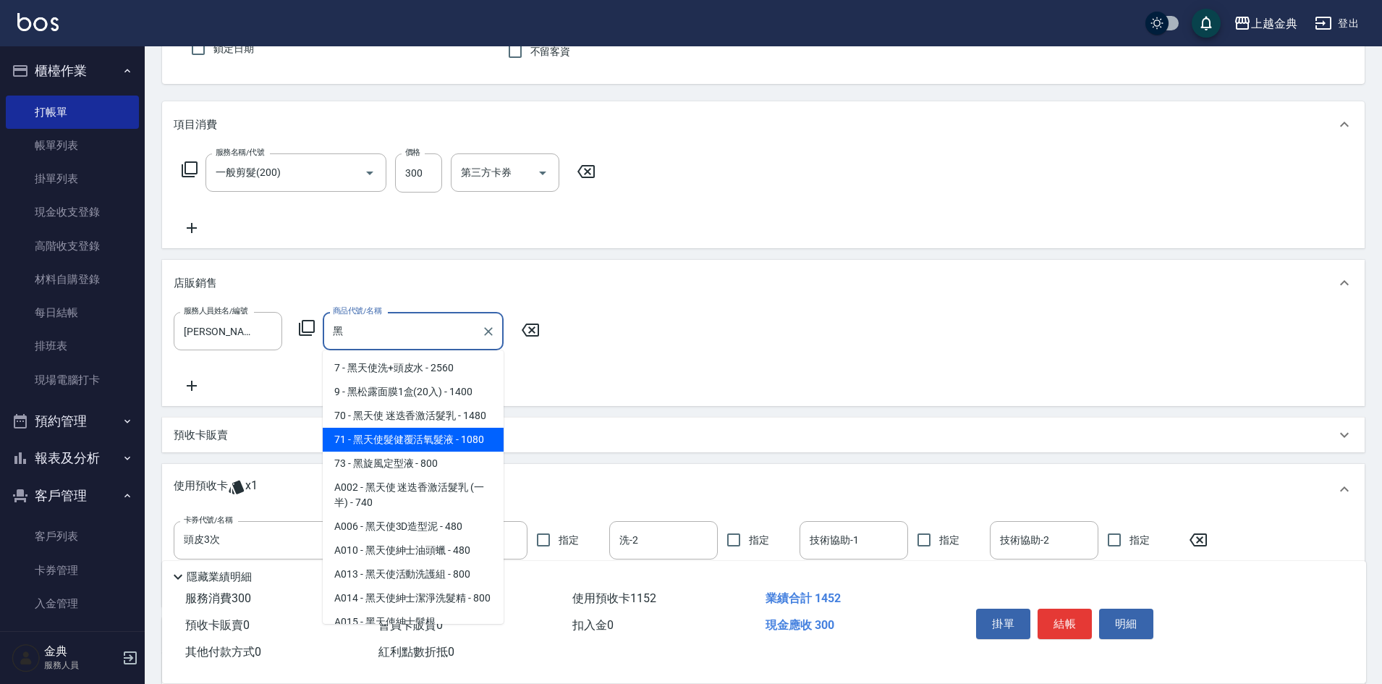
click at [457, 451] on span "71 - 黑天使髮健覆活氧髮液 - 1080" at bounding box center [413, 440] width 181 height 24
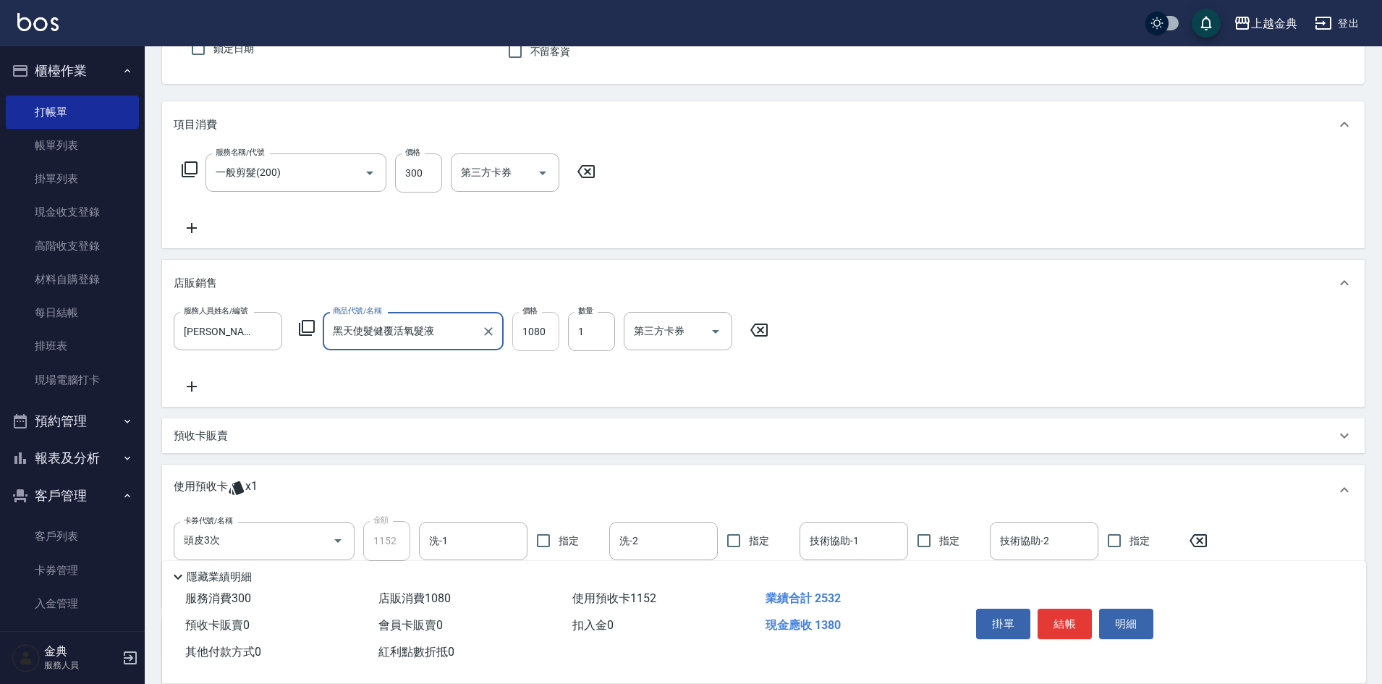
type input "黑天使髮健覆活氧髮液"
click at [543, 336] on input "1080" at bounding box center [535, 331] width 47 height 39
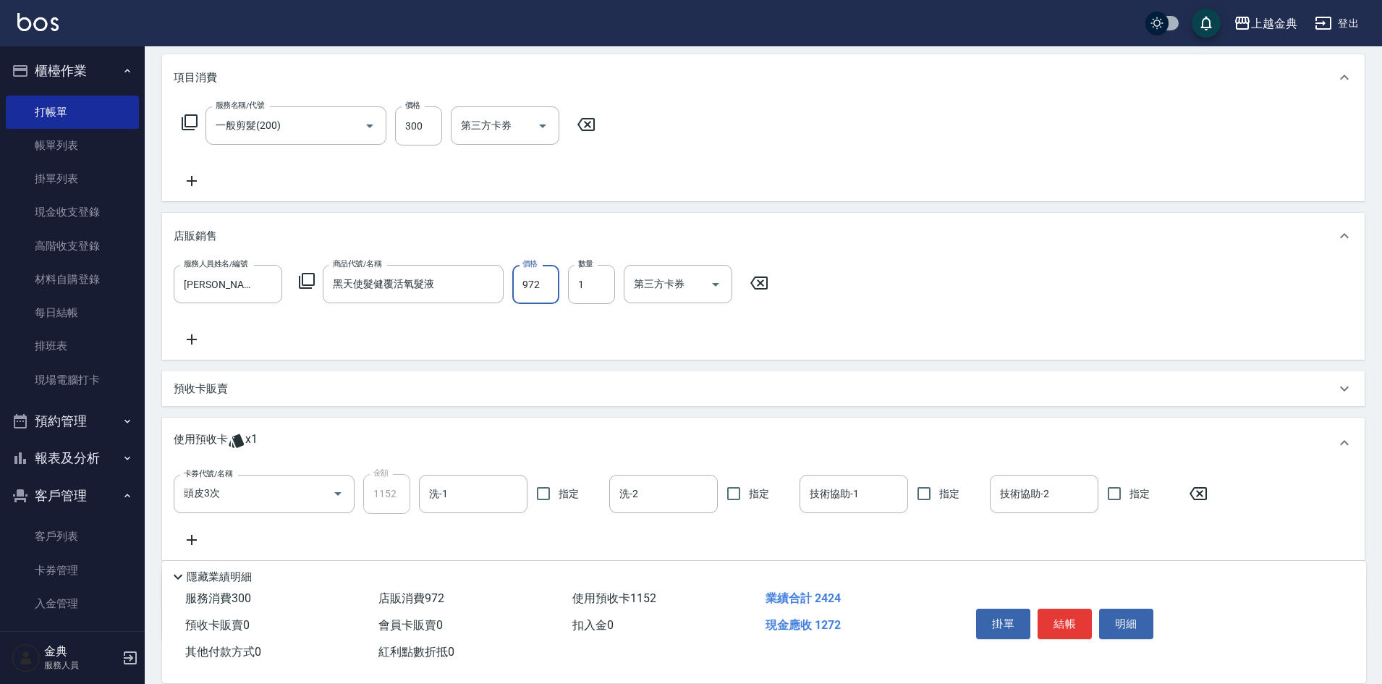
scroll to position [279, 0]
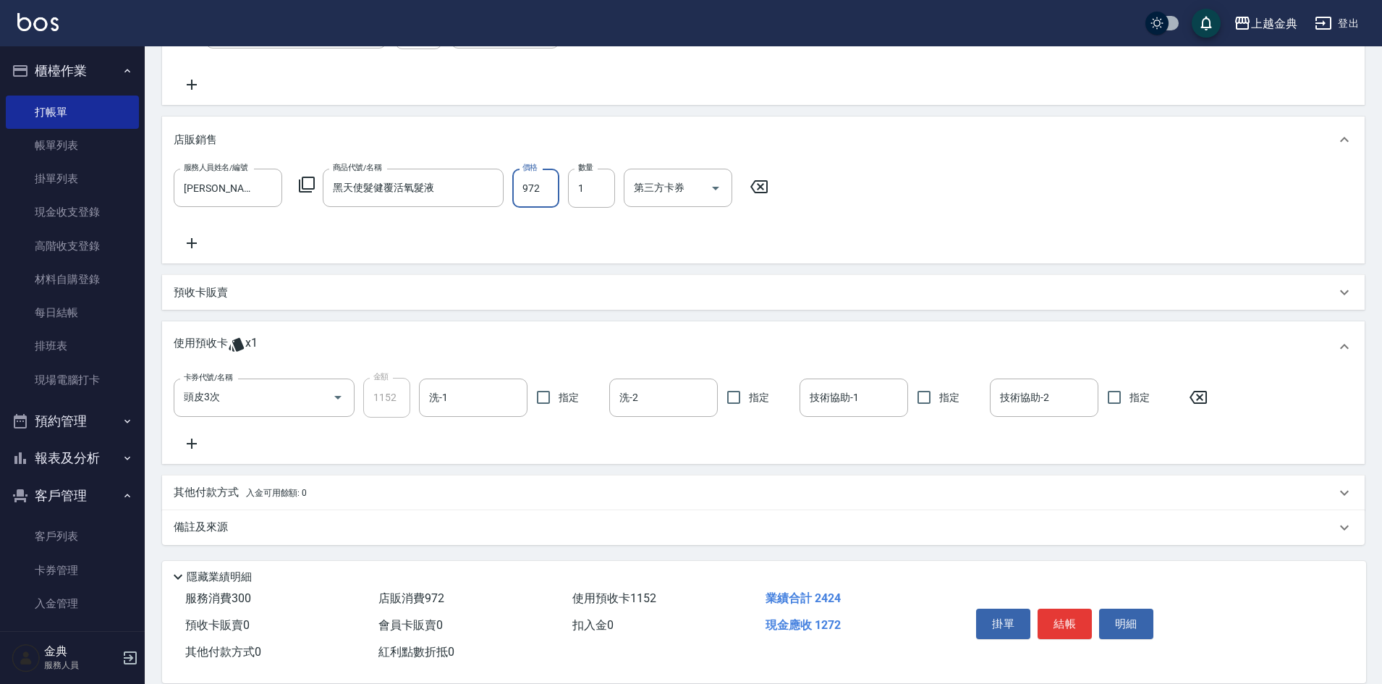
type input "972"
click at [232, 496] on p "其他付款方式 入金可用餘額: 0" at bounding box center [240, 493] width 133 height 16
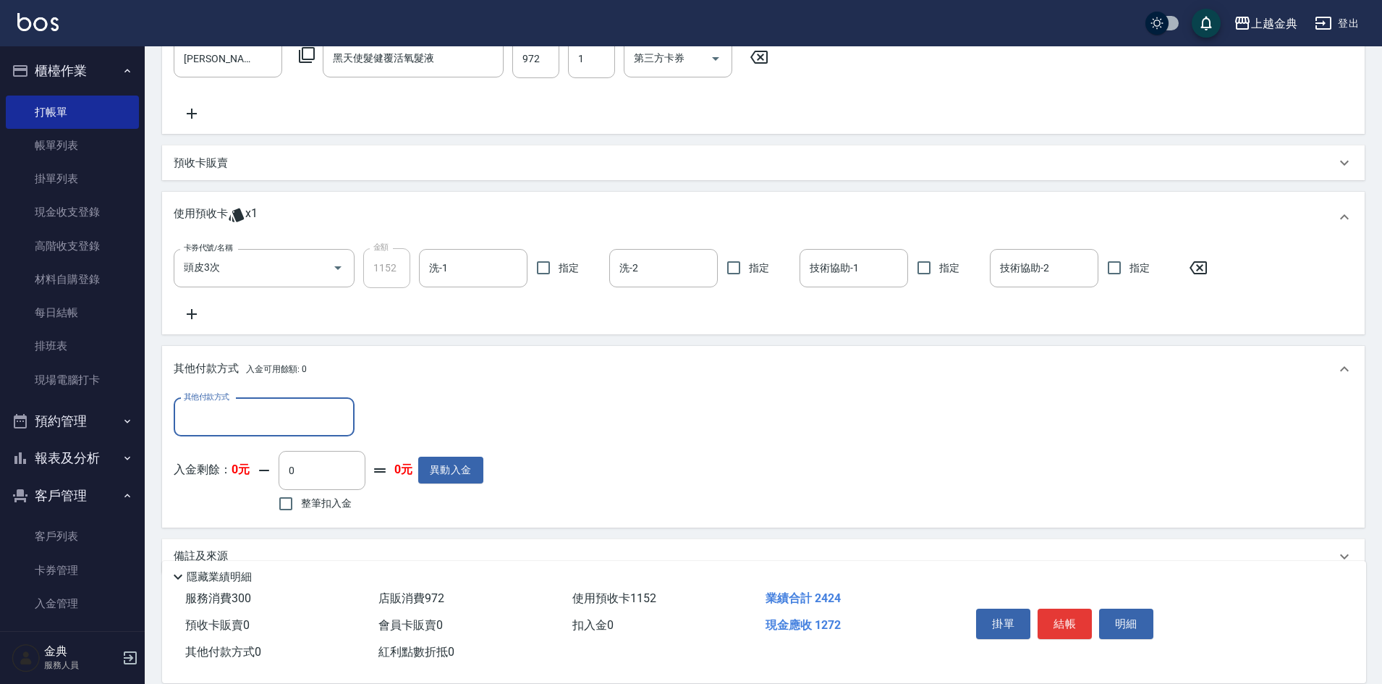
scroll to position [433, 0]
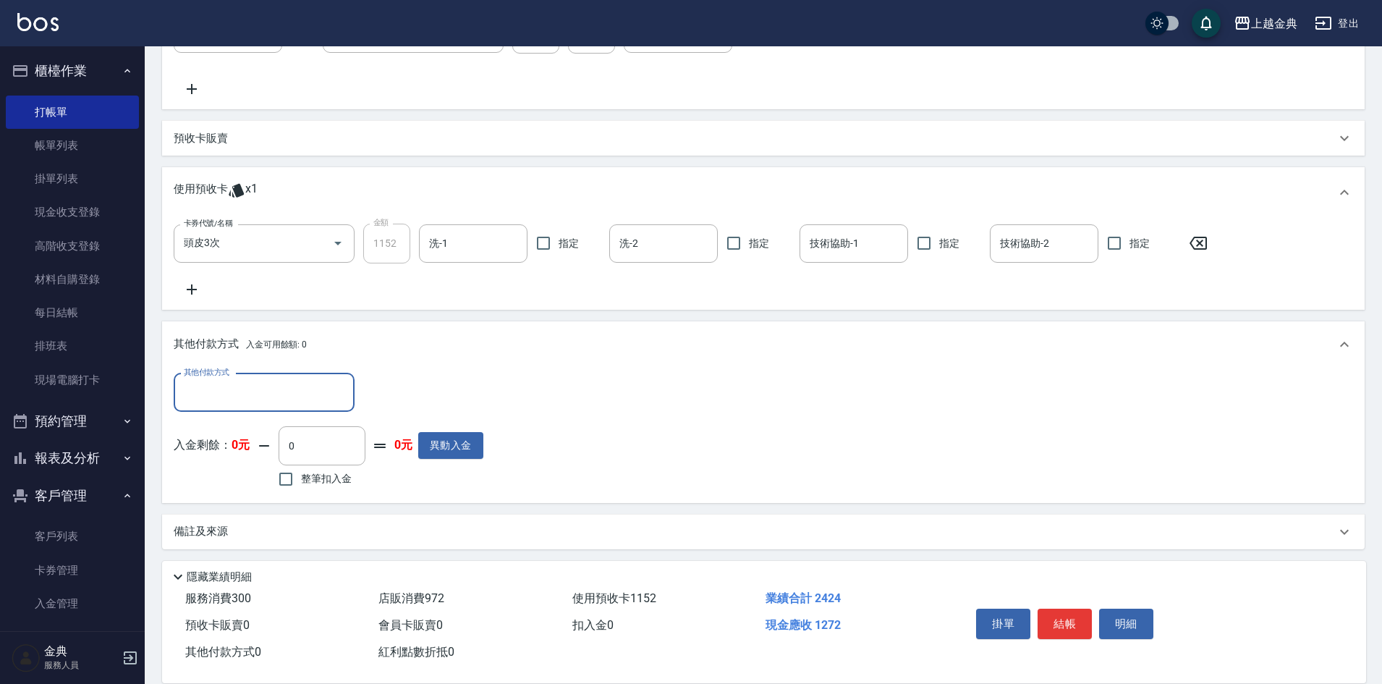
click at [233, 393] on input "其他付款方式" at bounding box center [264, 392] width 168 height 25
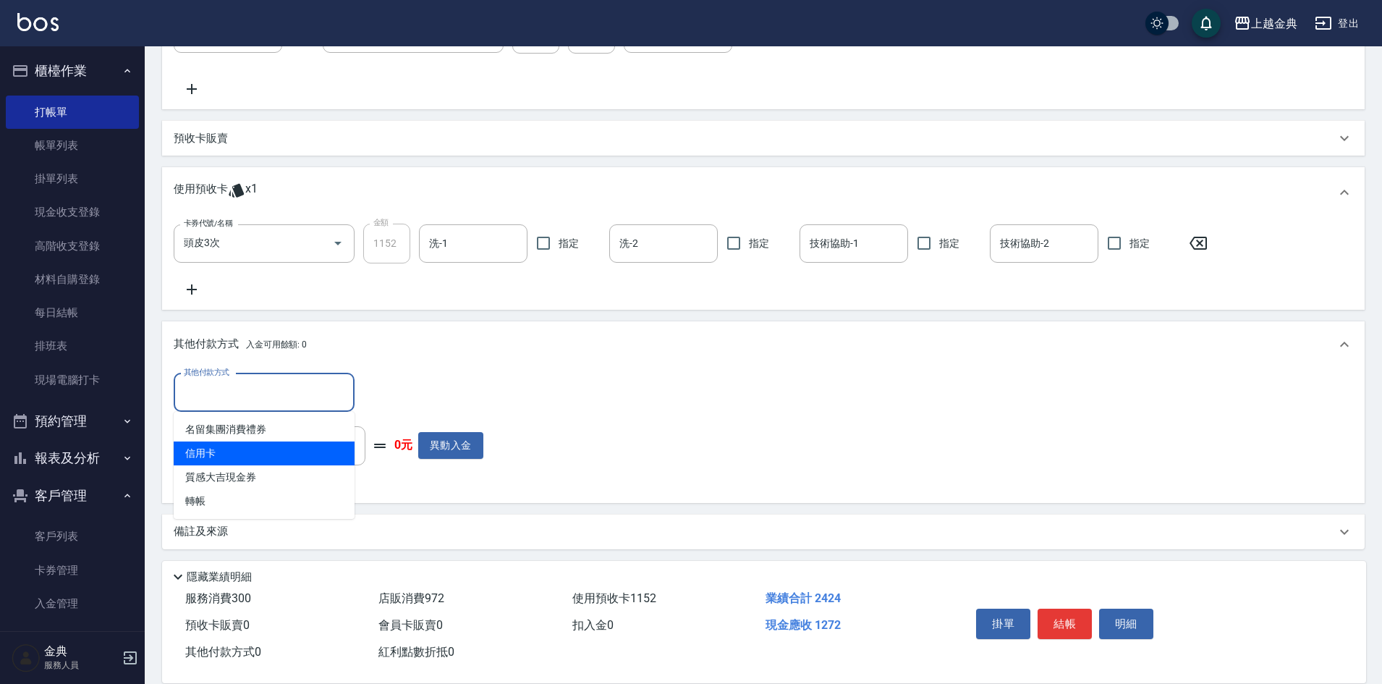
click at [215, 453] on span "信用卡" at bounding box center [264, 453] width 181 height 24
type input "信用卡"
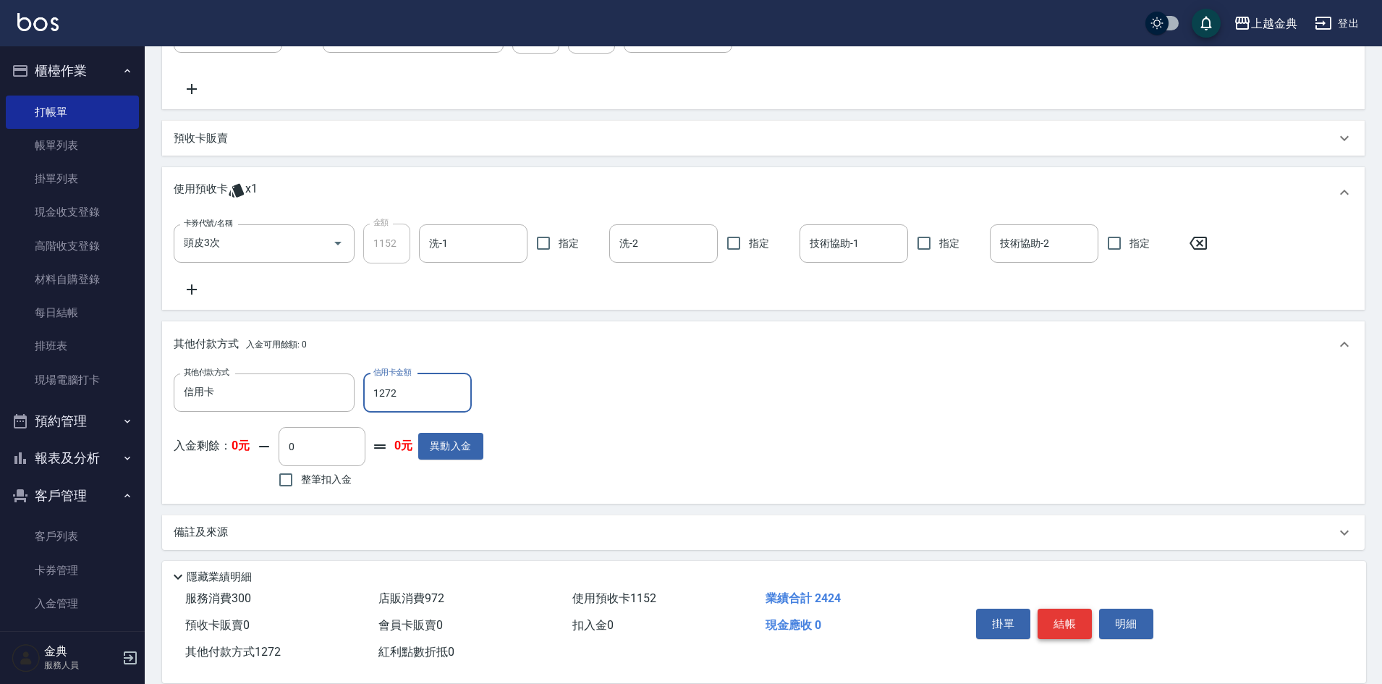
type input "1272"
click at [1078, 610] on button "結帳" at bounding box center [1064, 623] width 54 height 30
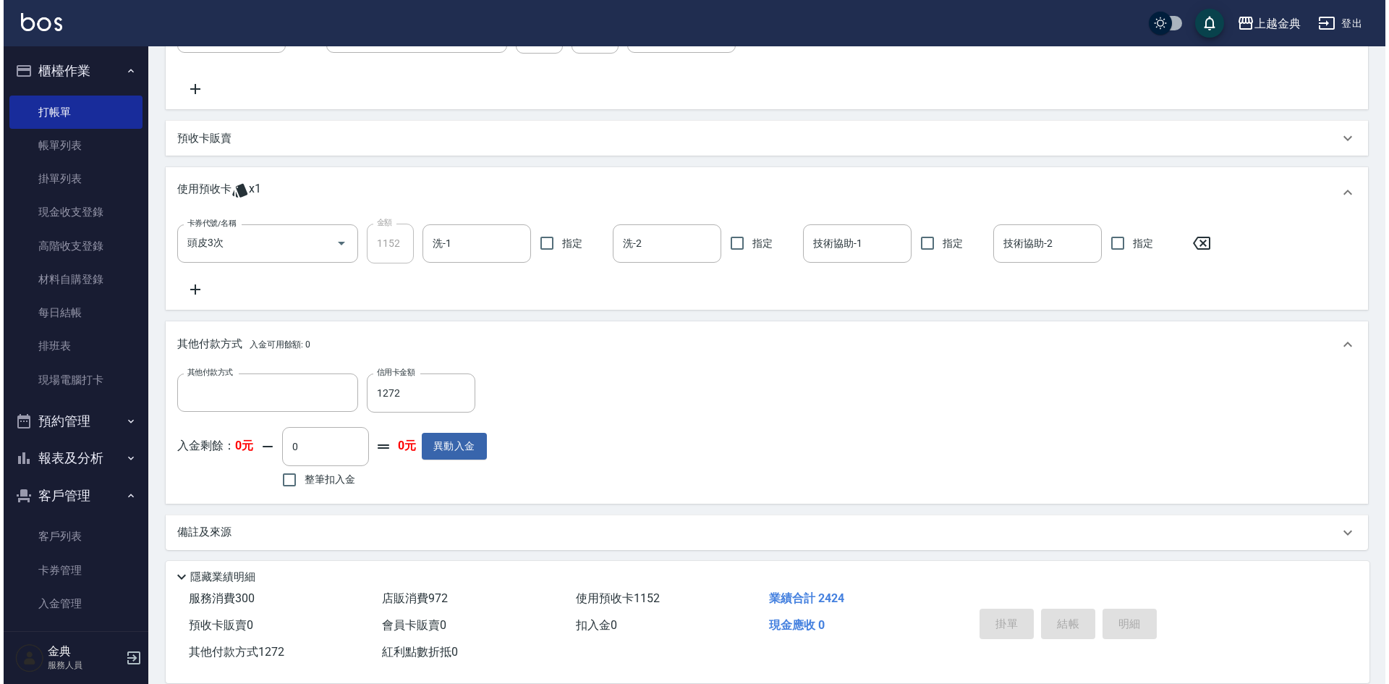
scroll to position [0, 0]
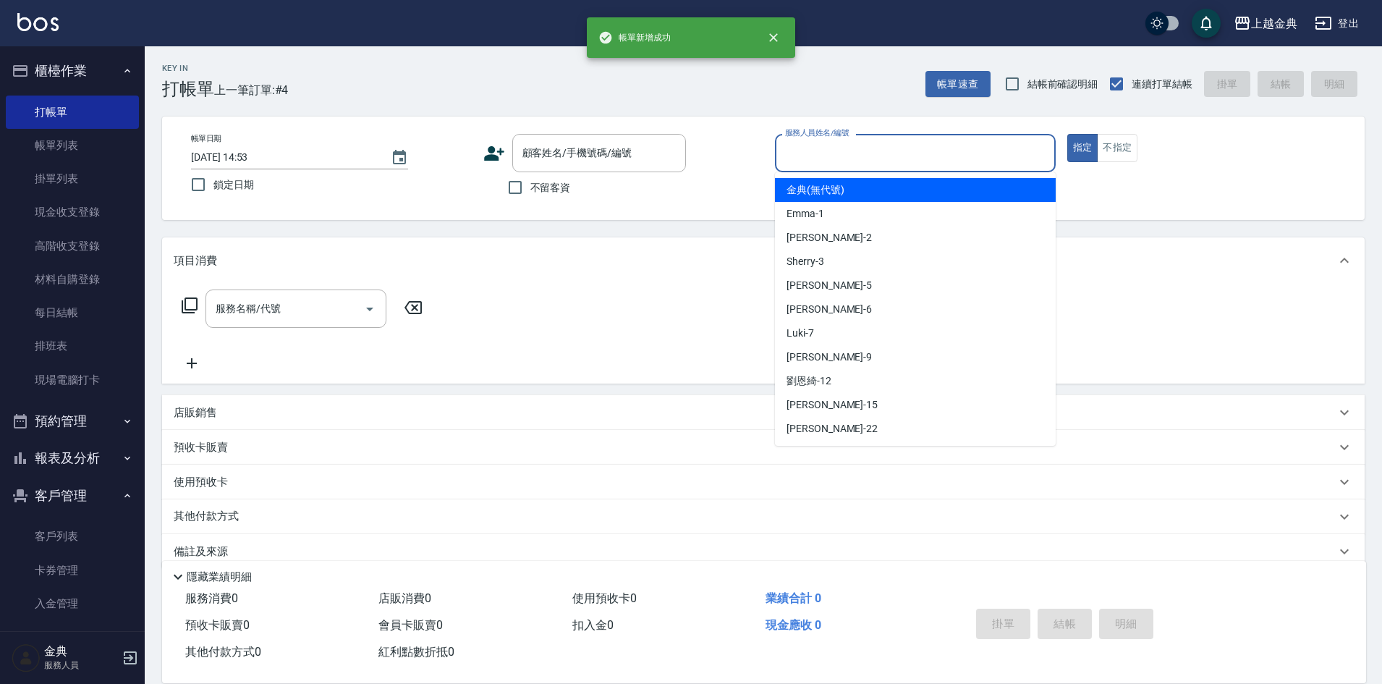
click at [903, 157] on input "服務人員姓名/編號" at bounding box center [915, 152] width 268 height 25
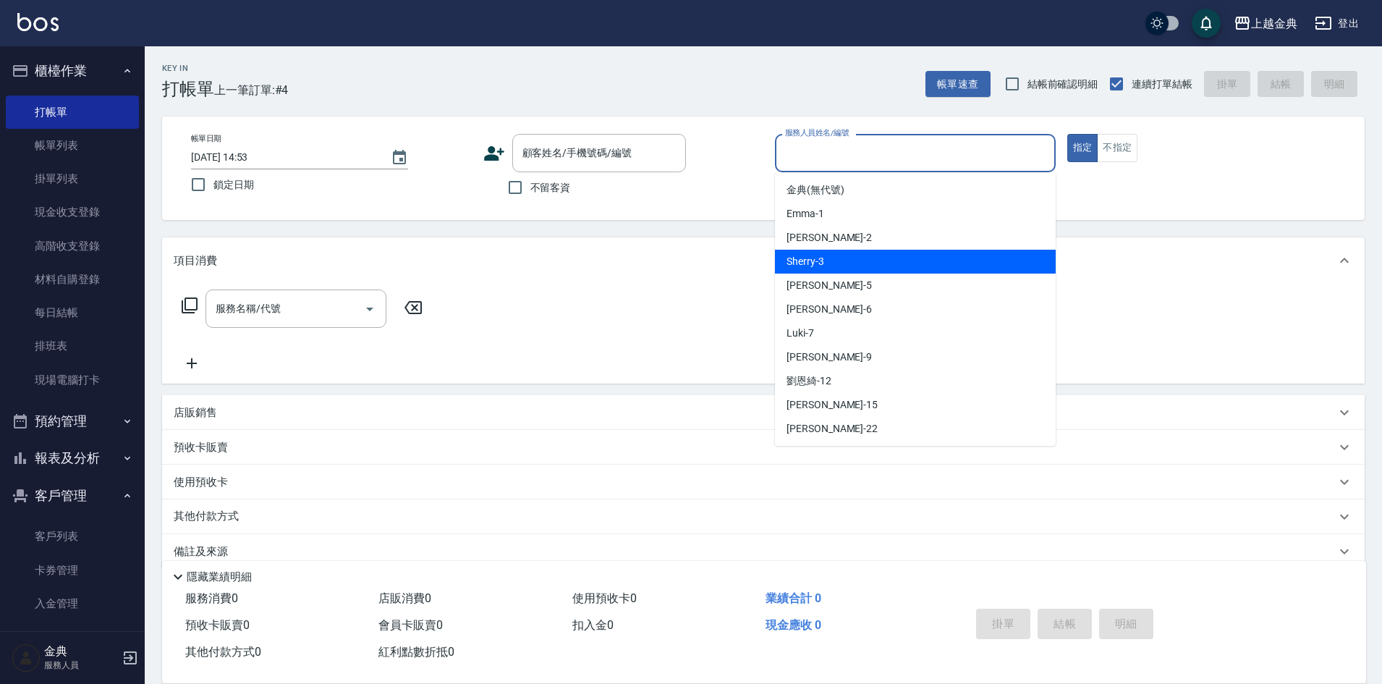
drag, startPoint x: 874, startPoint y: 260, endPoint x: 582, endPoint y: 195, distance: 298.9
click at [873, 261] on div "Sherry -3" at bounding box center [915, 262] width 281 height 24
type input "Sherry-3"
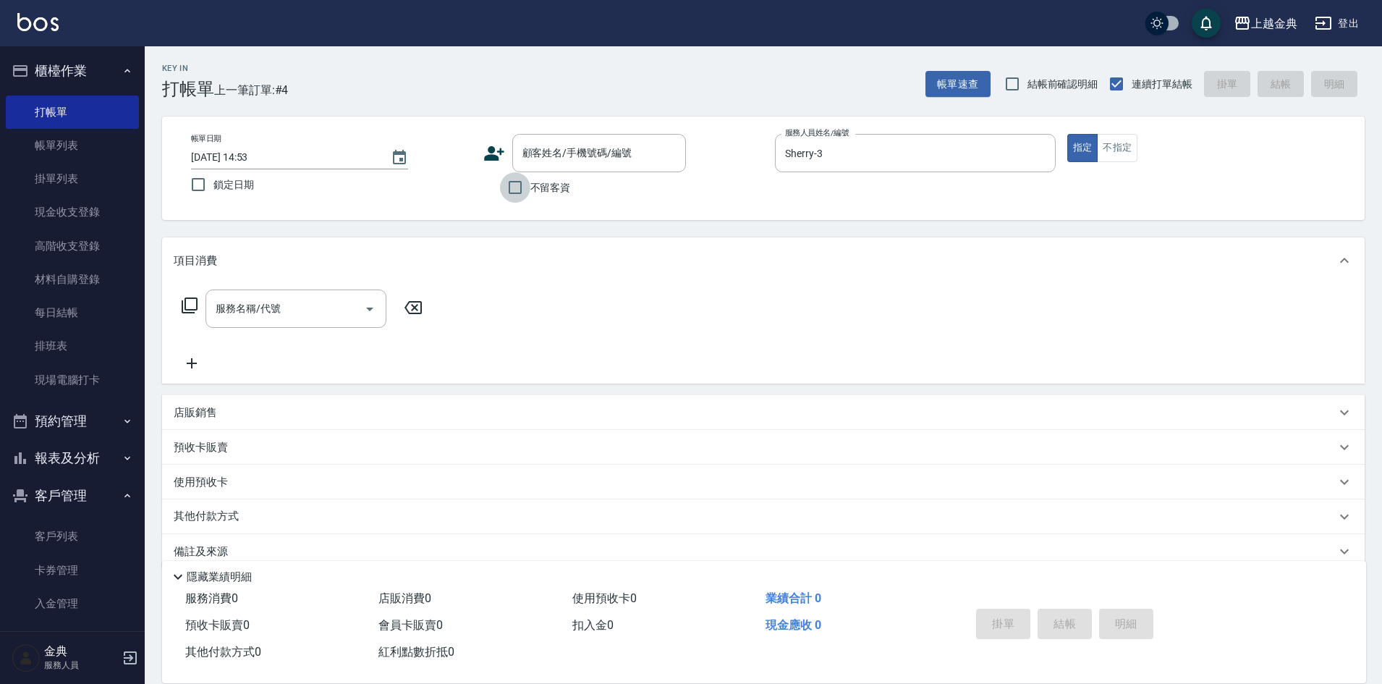
drag, startPoint x: 514, startPoint y: 179, endPoint x: 501, endPoint y: 186, distance: 14.9
click at [516, 179] on input "不留客資" at bounding box center [515, 187] width 30 height 30
checkbox input "true"
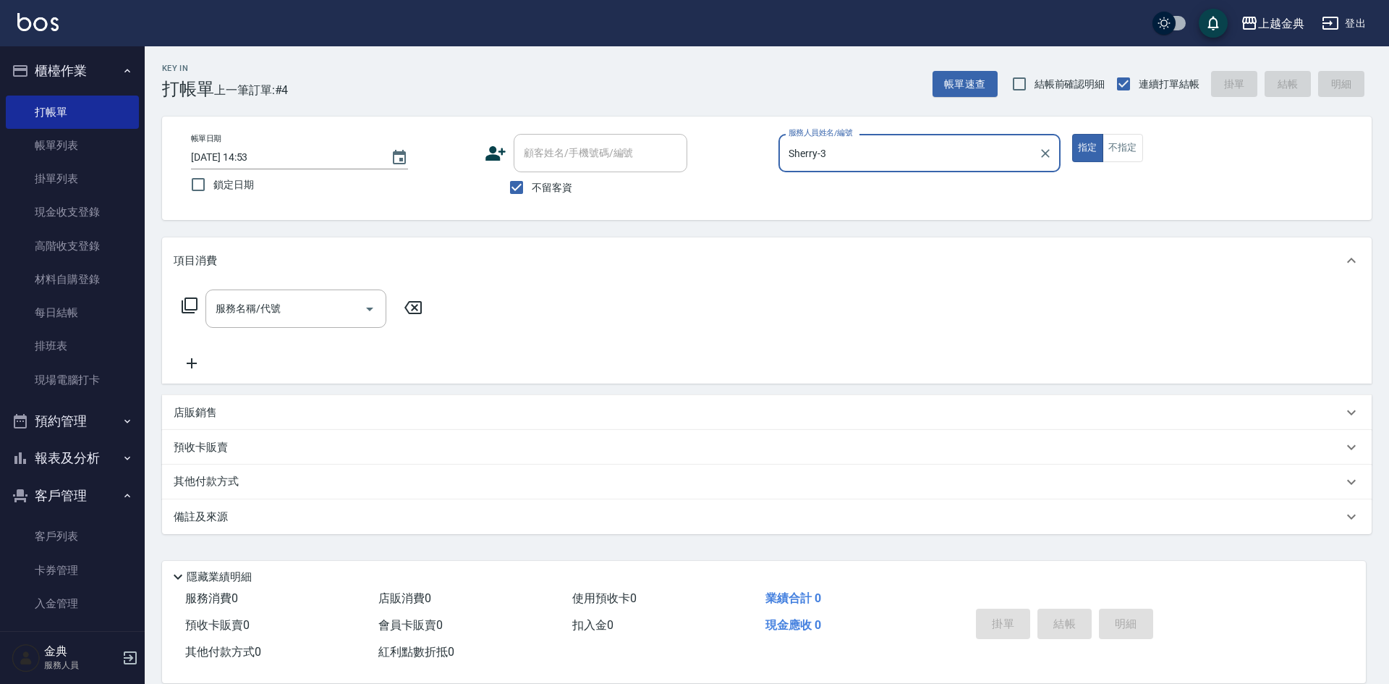
drag, startPoint x: 180, startPoint y: 302, endPoint x: 190, endPoint y: 302, distance: 9.4
click at [182, 302] on div "服務名稱/代號 服務名稱/代號" at bounding box center [303, 308] width 258 height 38
click at [190, 302] on icon at bounding box center [189, 305] width 17 height 17
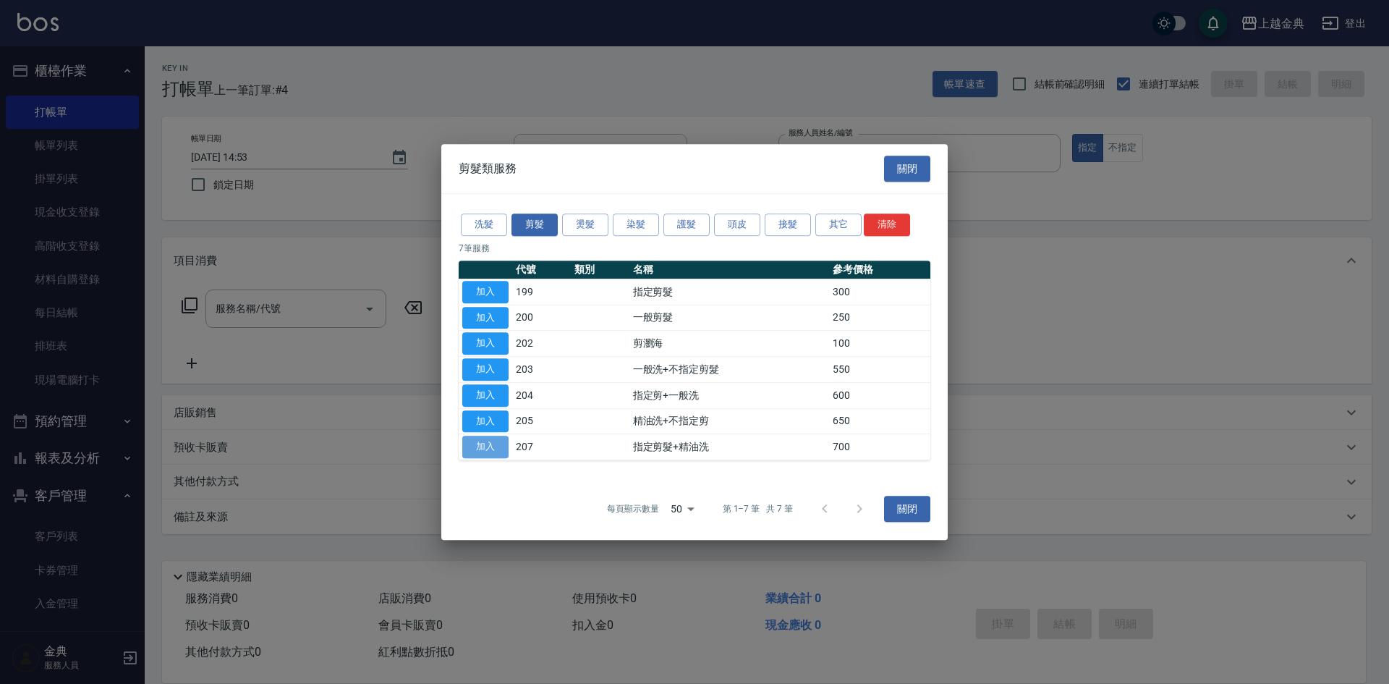
click at [473, 443] on button "加入" at bounding box center [485, 447] width 46 height 22
type input "指定剪髮+精油洗(207)"
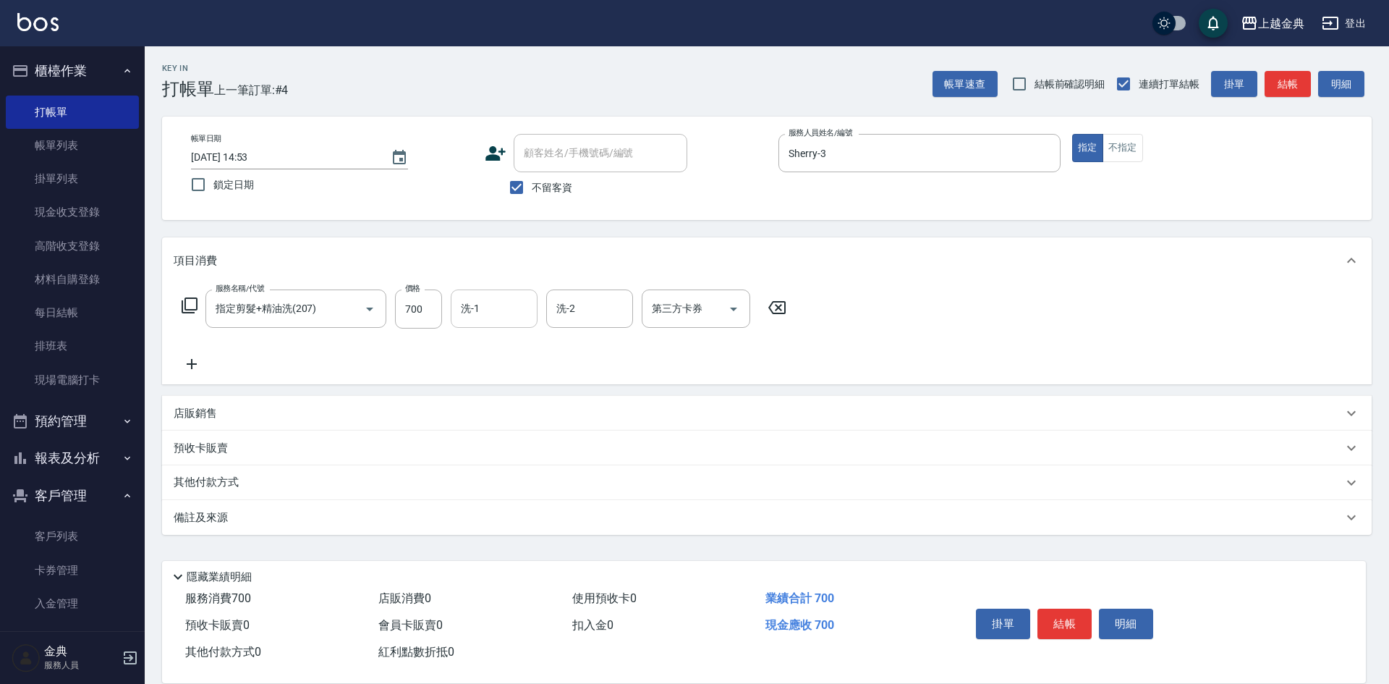
click at [477, 321] on div "洗-1" at bounding box center [494, 308] width 87 height 38
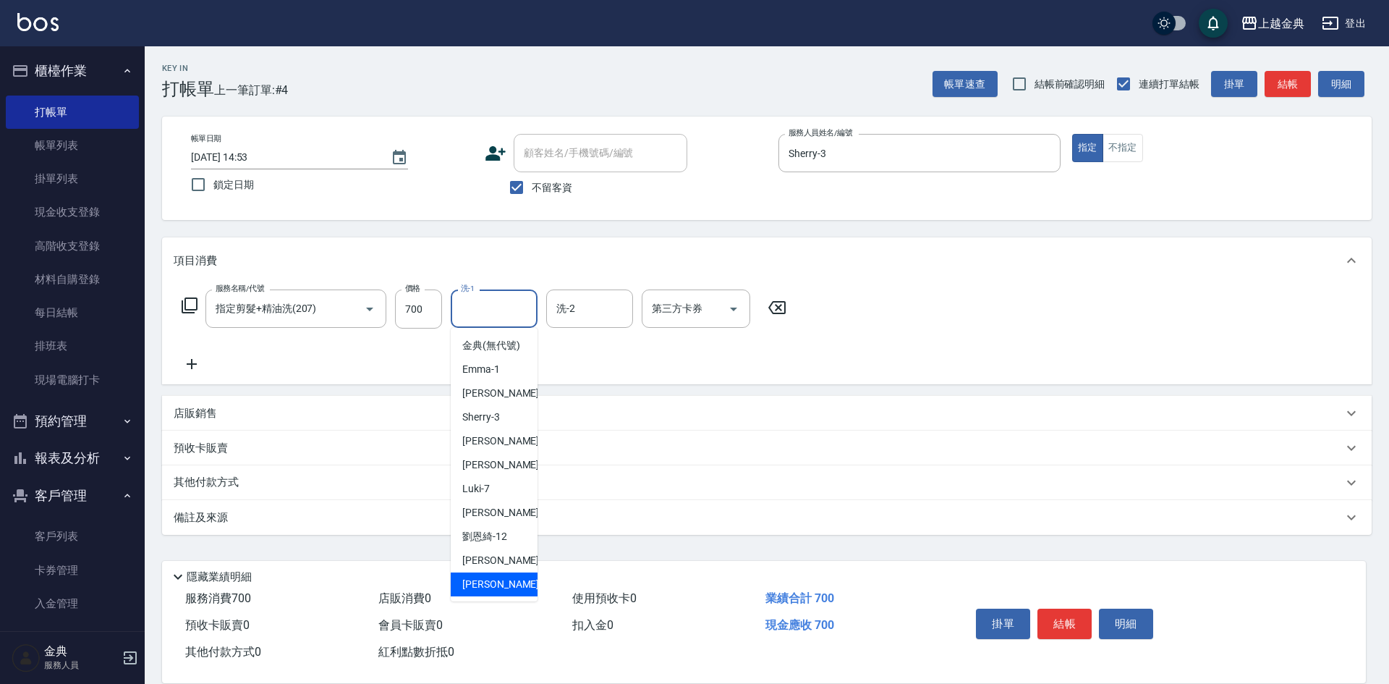
click at [491, 590] on div "[PERSON_NAME] -22" at bounding box center [494, 584] width 87 height 24
type input "[PERSON_NAME]-22"
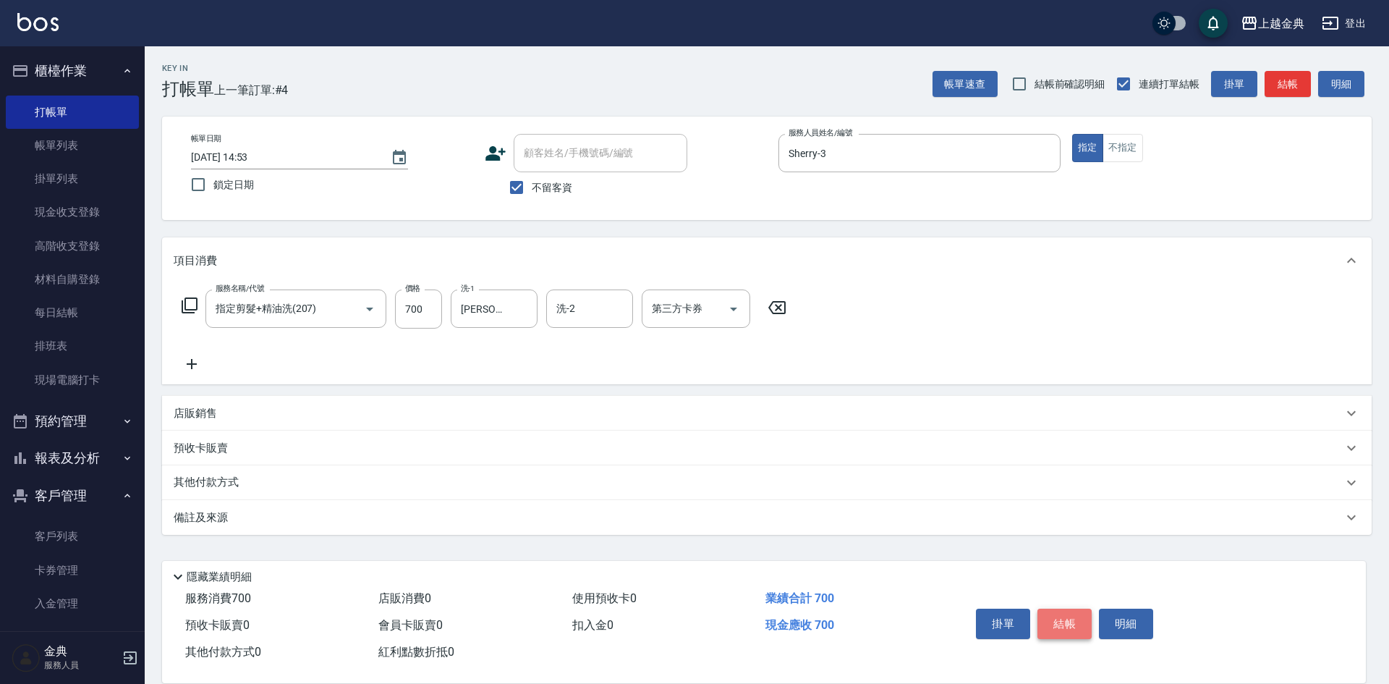
click at [1070, 614] on button "結帳" at bounding box center [1064, 623] width 54 height 30
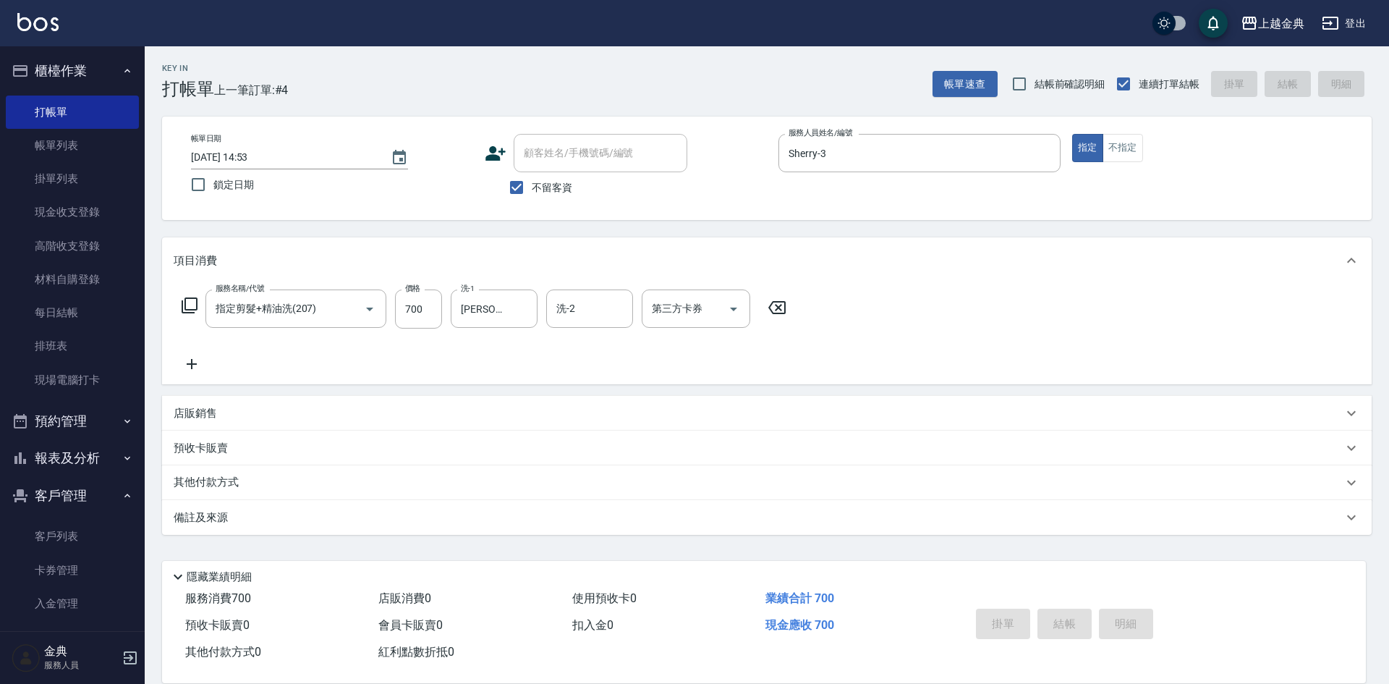
type input "[DATE] 14:54"
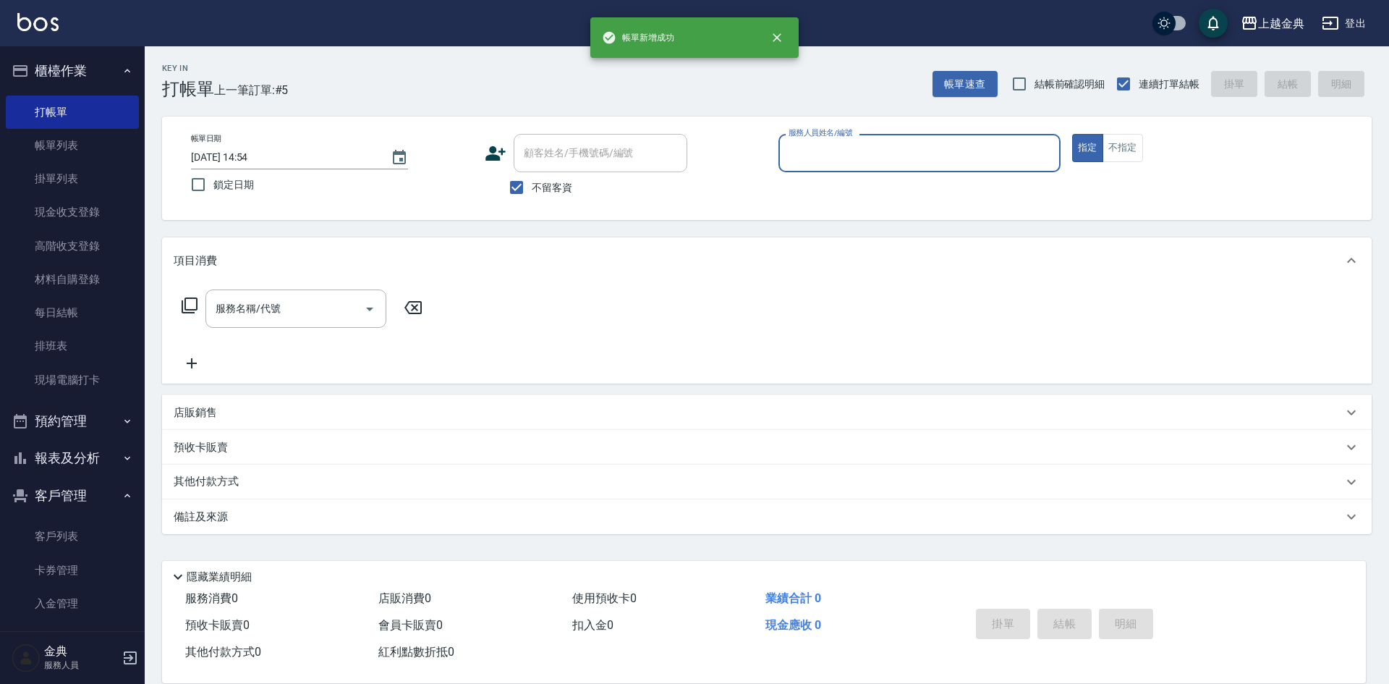
drag, startPoint x: 878, startPoint y: 137, endPoint x: 884, endPoint y: 148, distance: 12.9
click at [878, 136] on div "服務人員姓名/編號" at bounding box center [919, 153] width 282 height 38
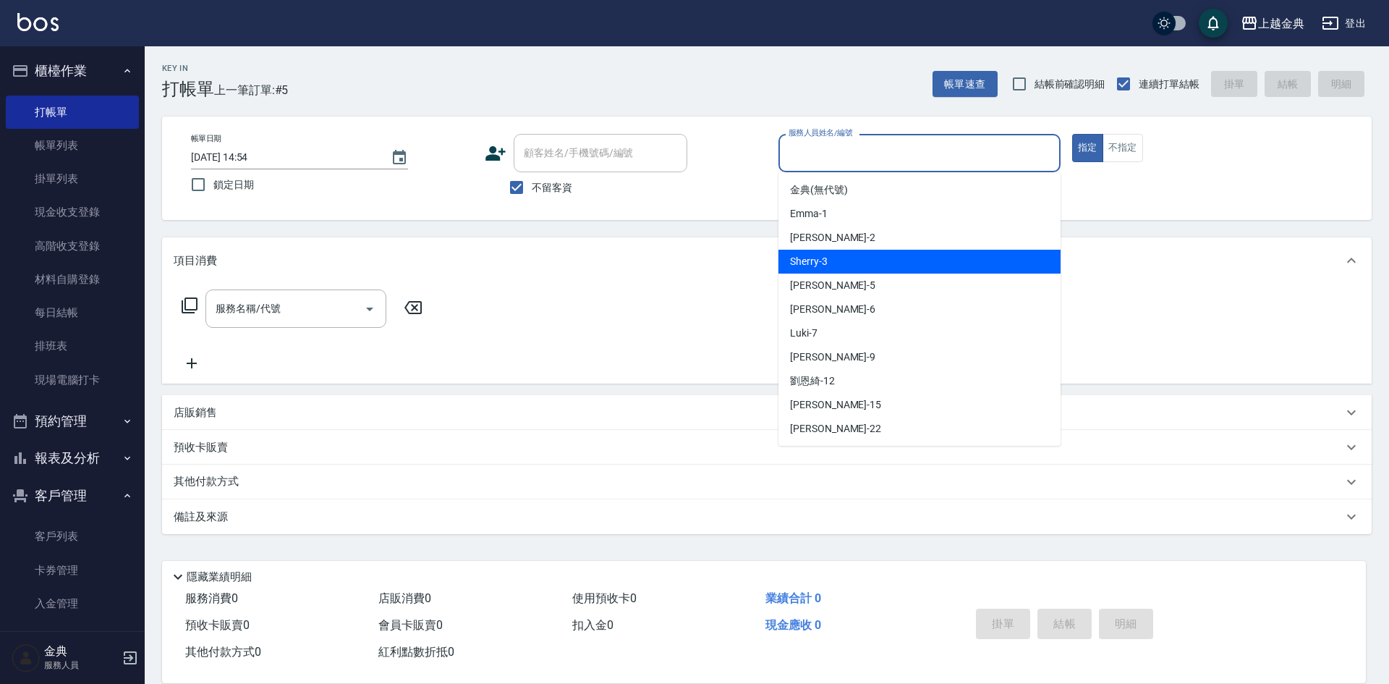
click at [832, 268] on div "Sherry -3" at bounding box center [919, 262] width 282 height 24
type input "Sherry-3"
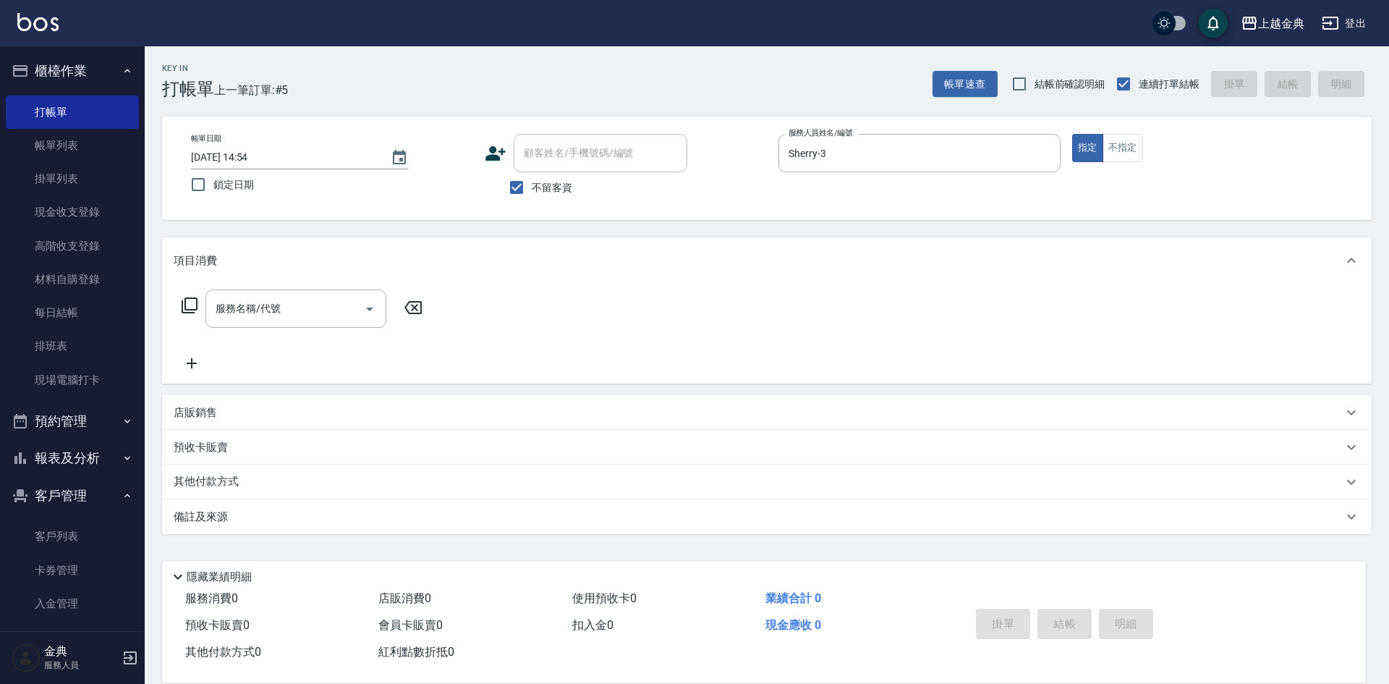
click at [187, 302] on icon at bounding box center [189, 305] width 17 height 17
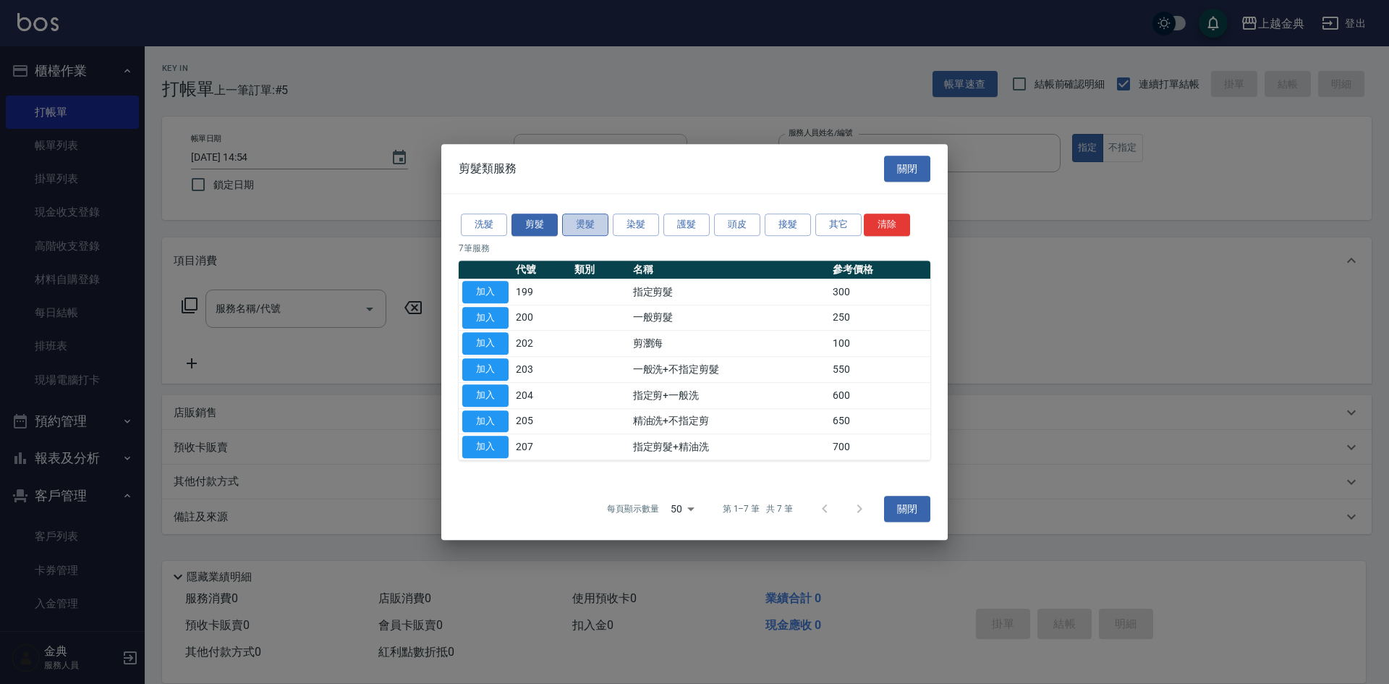
click at [586, 233] on button "燙髮" at bounding box center [585, 224] width 46 height 22
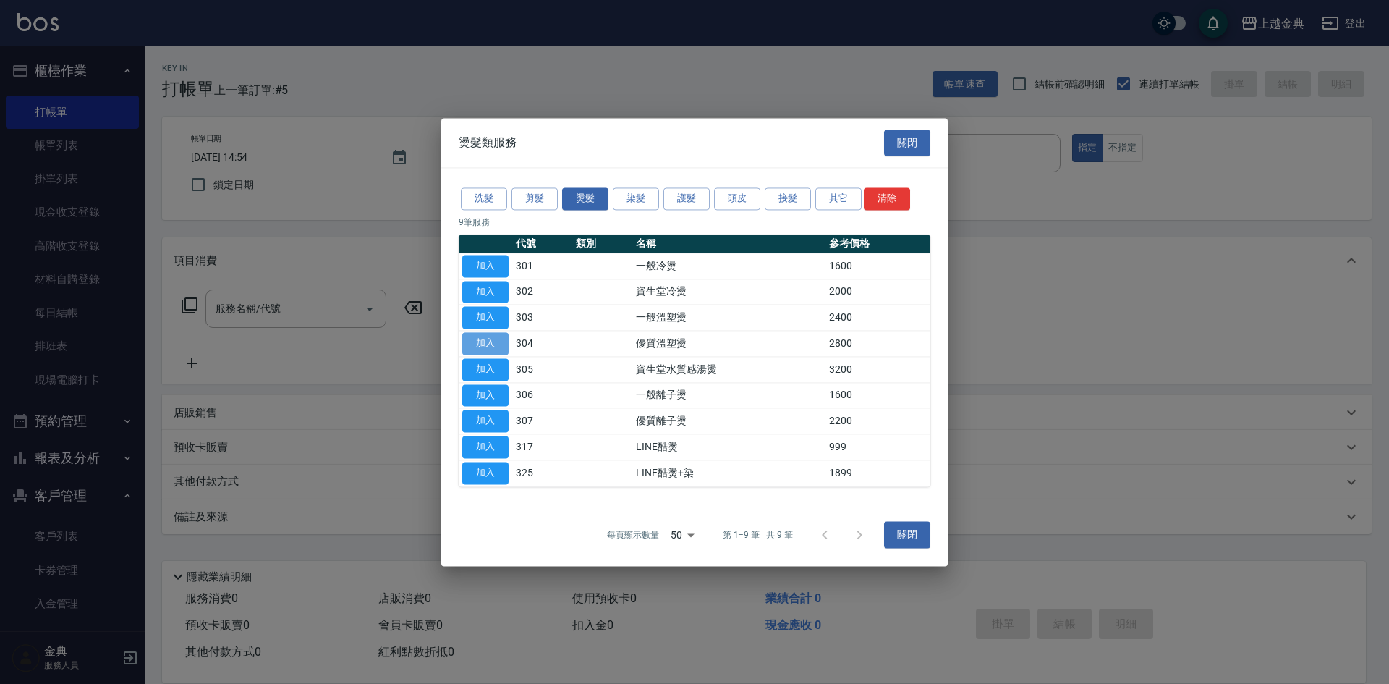
click at [467, 337] on button "加入" at bounding box center [485, 343] width 46 height 22
type input "優質溫塑燙(304)"
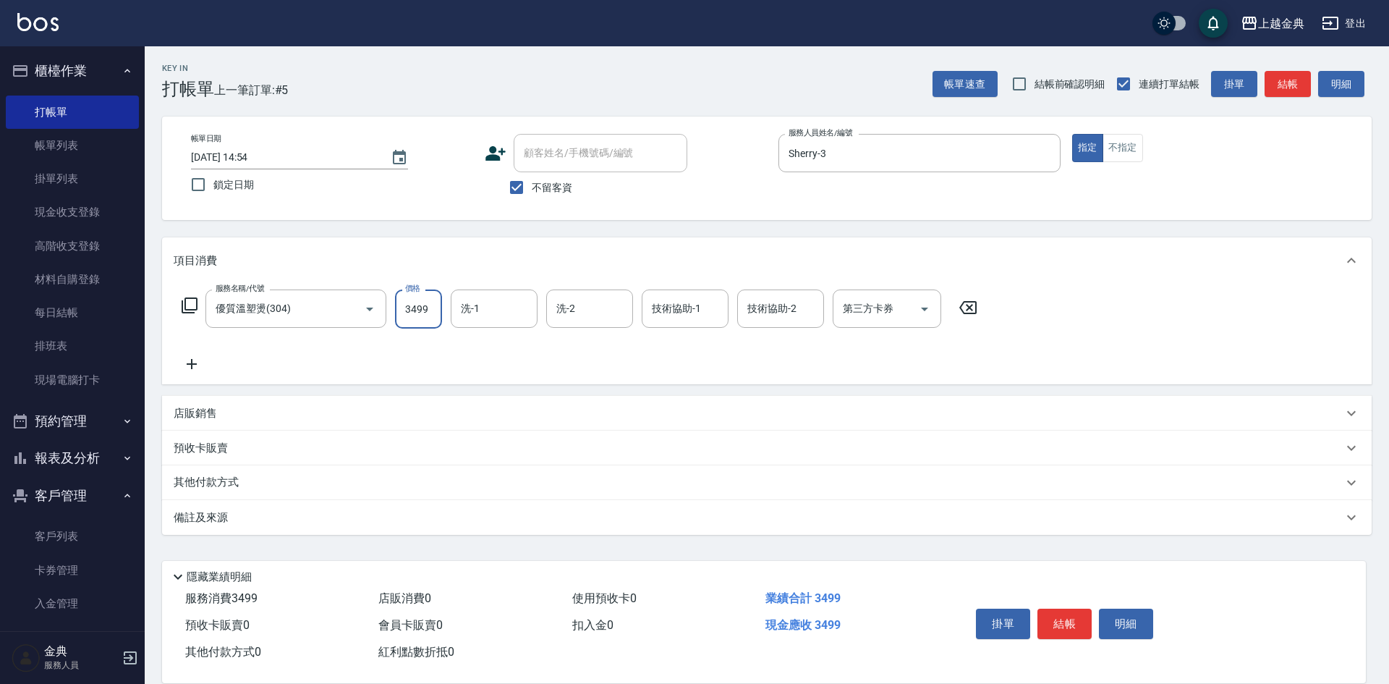
type input "3499"
click at [202, 475] on p "其他付款方式" at bounding box center [210, 483] width 72 height 16
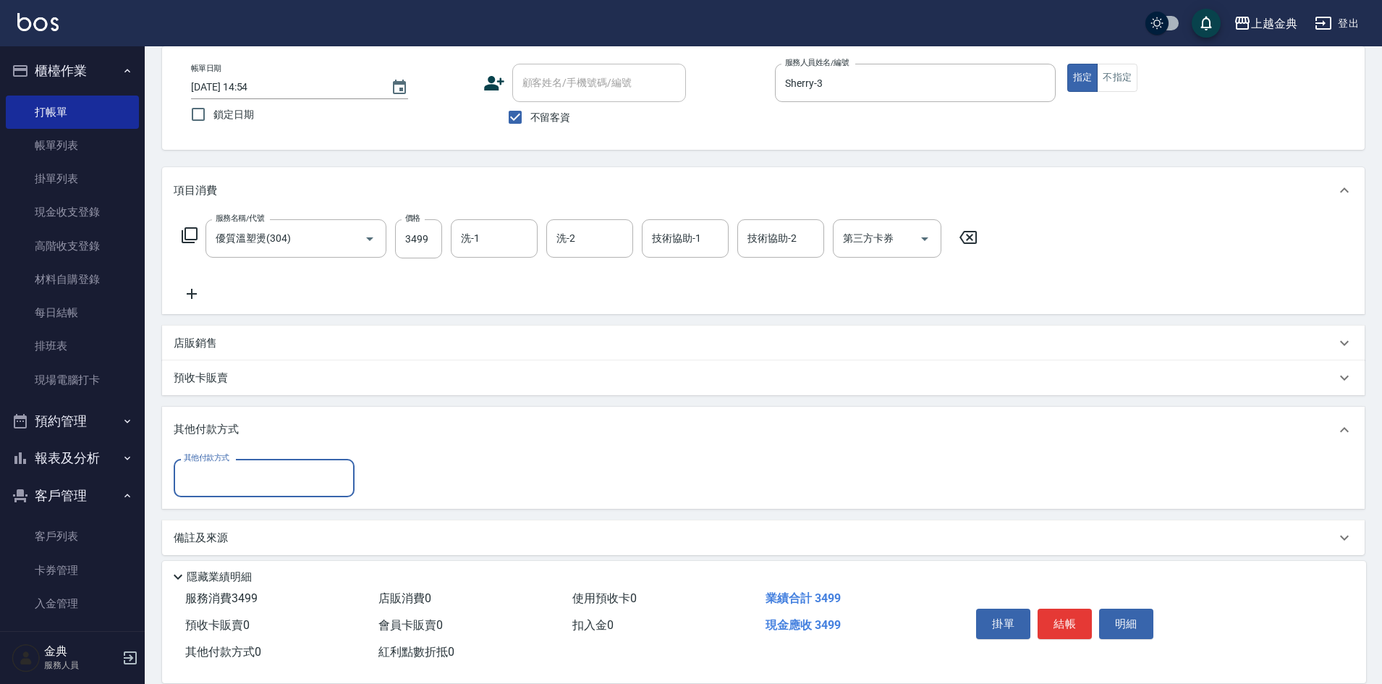
scroll to position [80, 0]
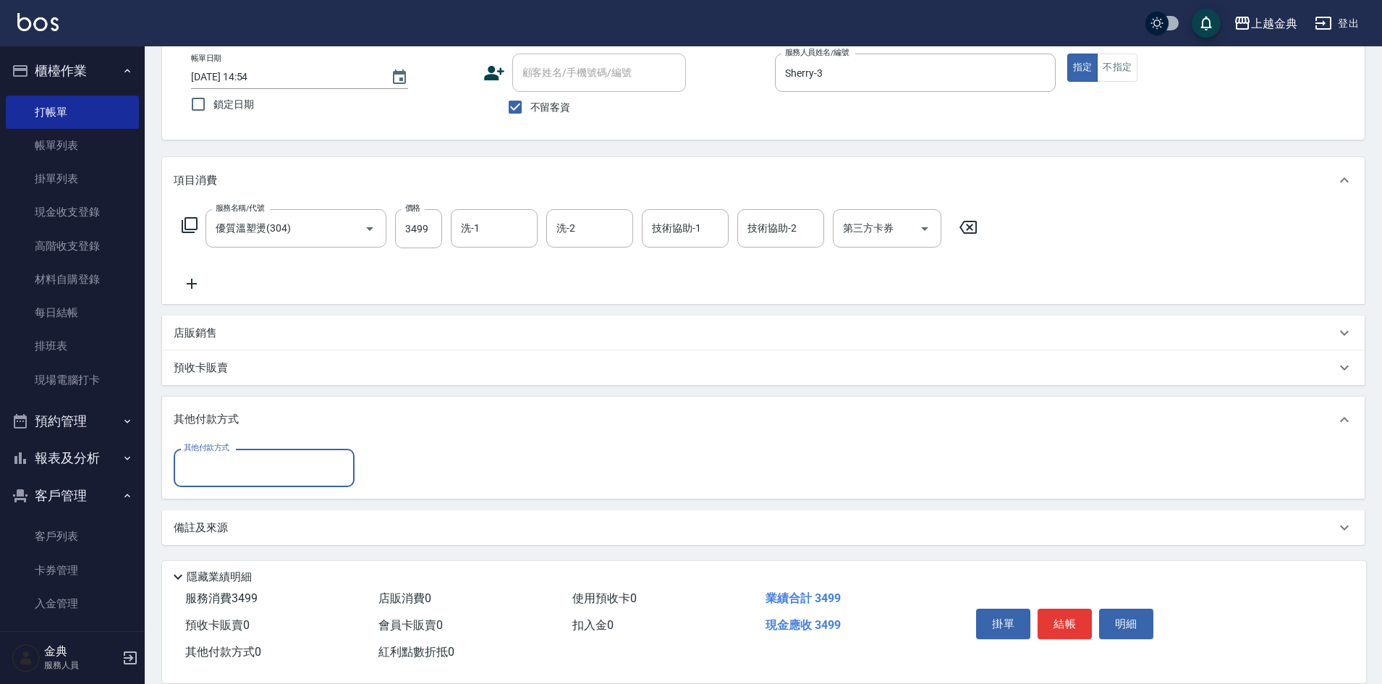
click at [224, 468] on input "其他付款方式" at bounding box center [264, 467] width 168 height 25
drag, startPoint x: 208, startPoint y: 579, endPoint x: 227, endPoint y: 538, distance: 45.0
click at [227, 538] on ul "名留集團消費禮券 信用卡 質感大吉現金券 轉帳" at bounding box center [264, 540] width 181 height 107
click at [227, 538] on span "信用卡" at bounding box center [264, 529] width 181 height 24
type input "信用卡"
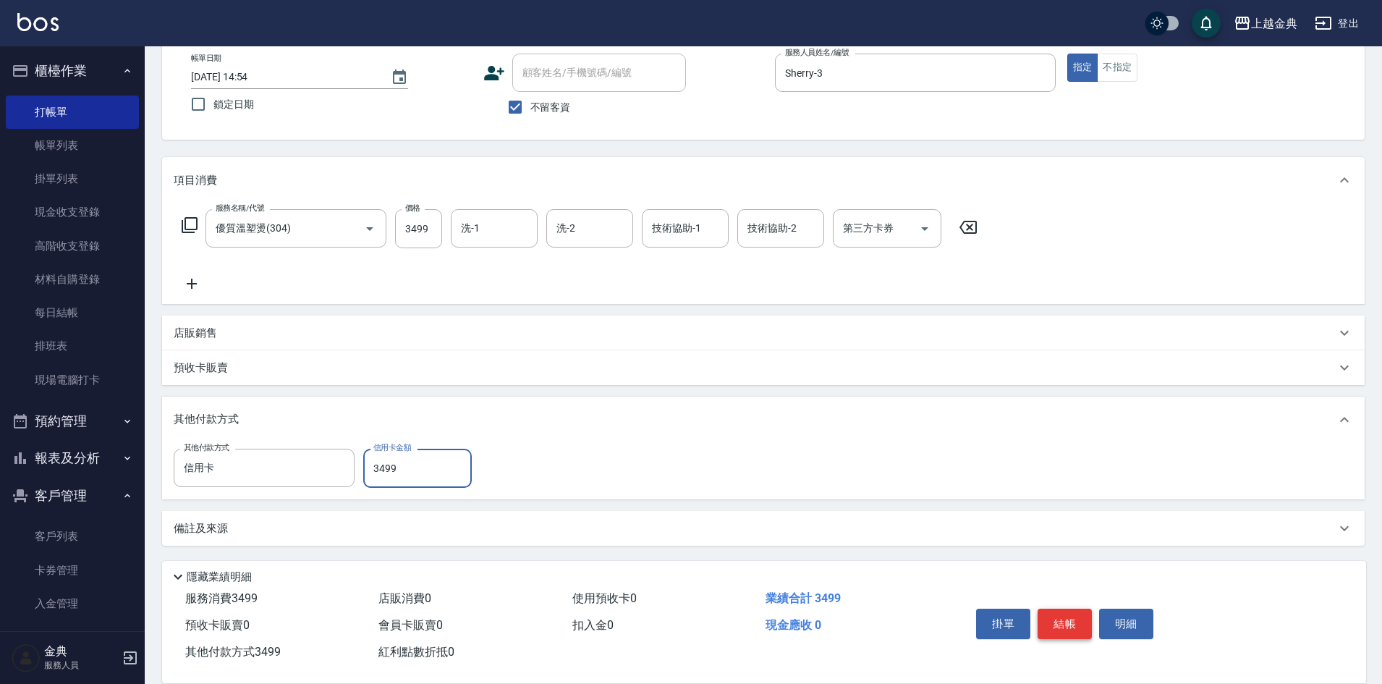
type input "3499"
click at [1067, 618] on button "結帳" at bounding box center [1064, 623] width 54 height 30
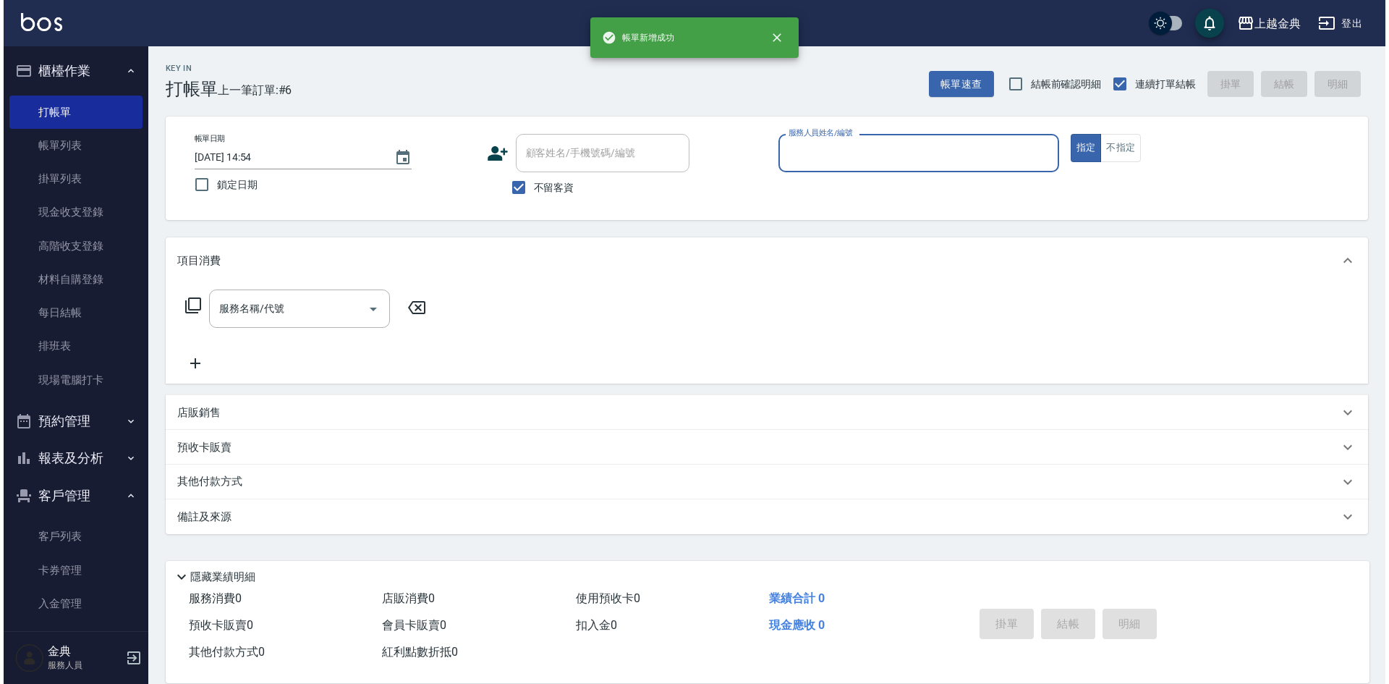
scroll to position [0, 0]
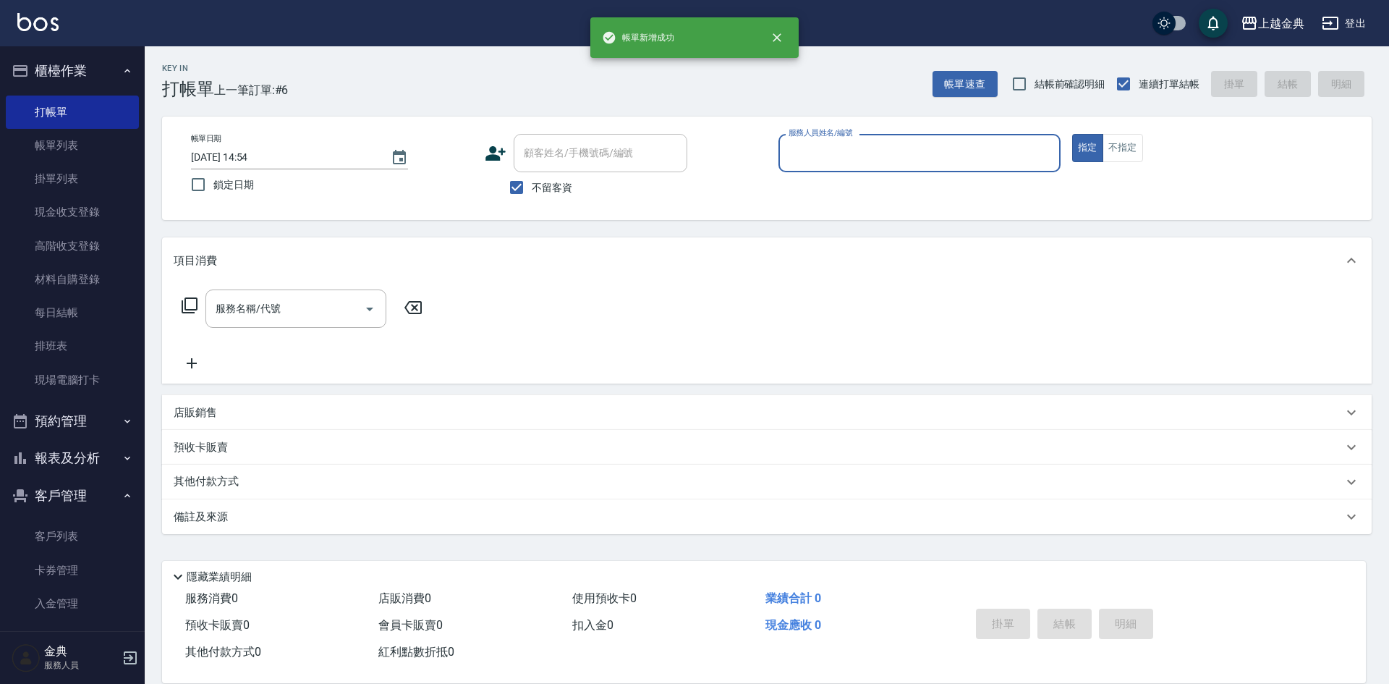
drag, startPoint x: 880, startPoint y: 154, endPoint x: 880, endPoint y: 164, distance: 9.4
click at [880, 155] on input "服務人員姓名/編號" at bounding box center [919, 152] width 269 height 25
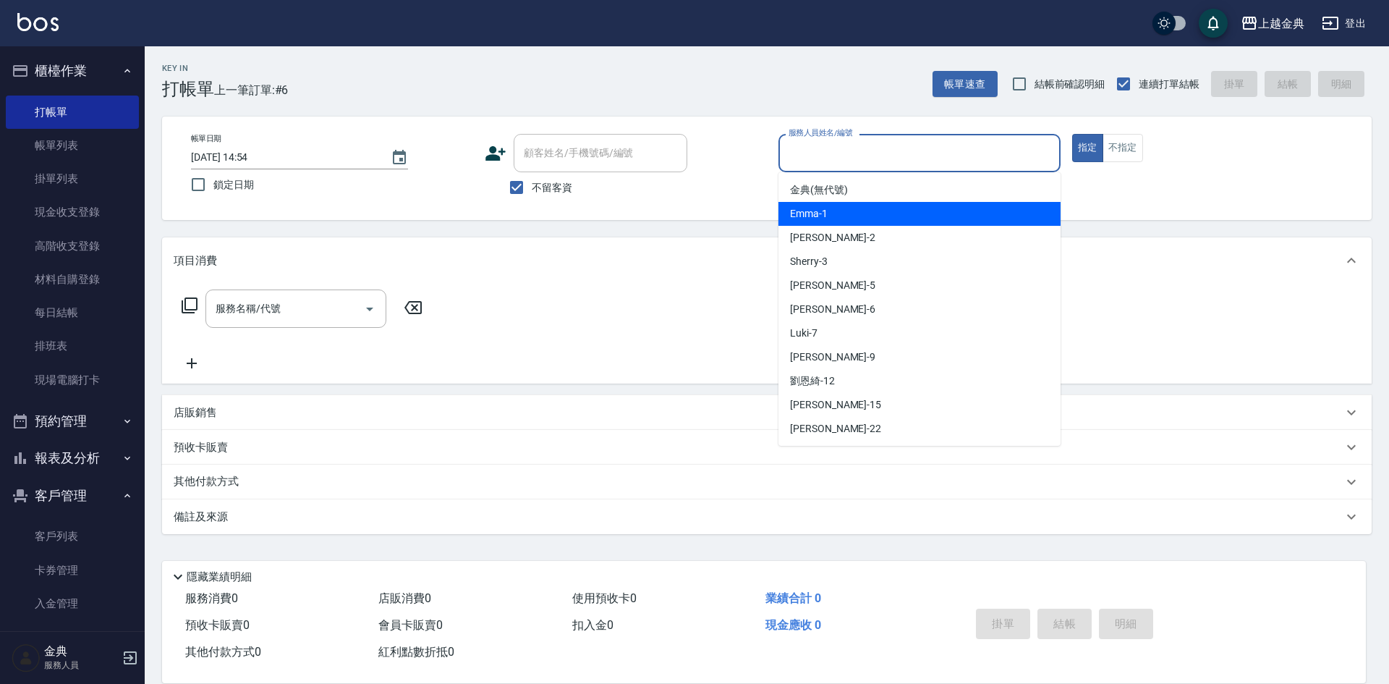
click at [871, 220] on div "Emma -1" at bounding box center [919, 214] width 282 height 24
type input "Emma-1"
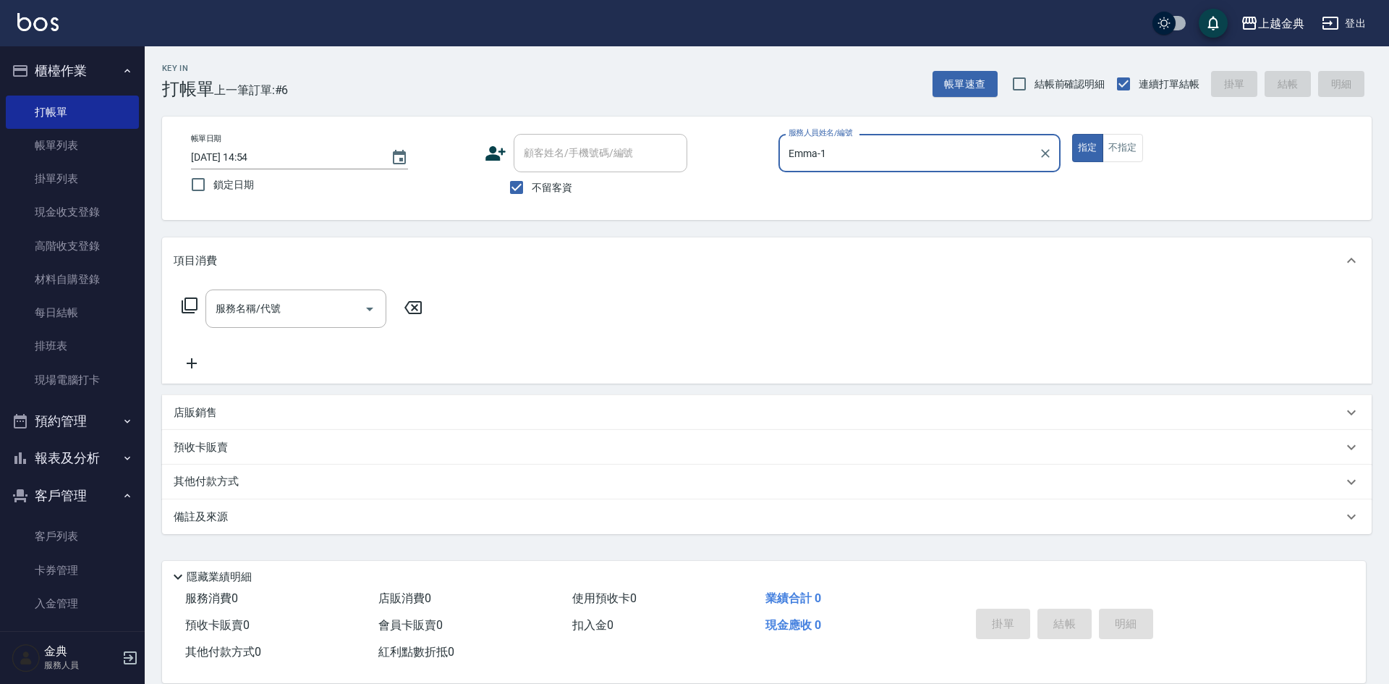
click at [190, 302] on icon at bounding box center [189, 305] width 17 height 17
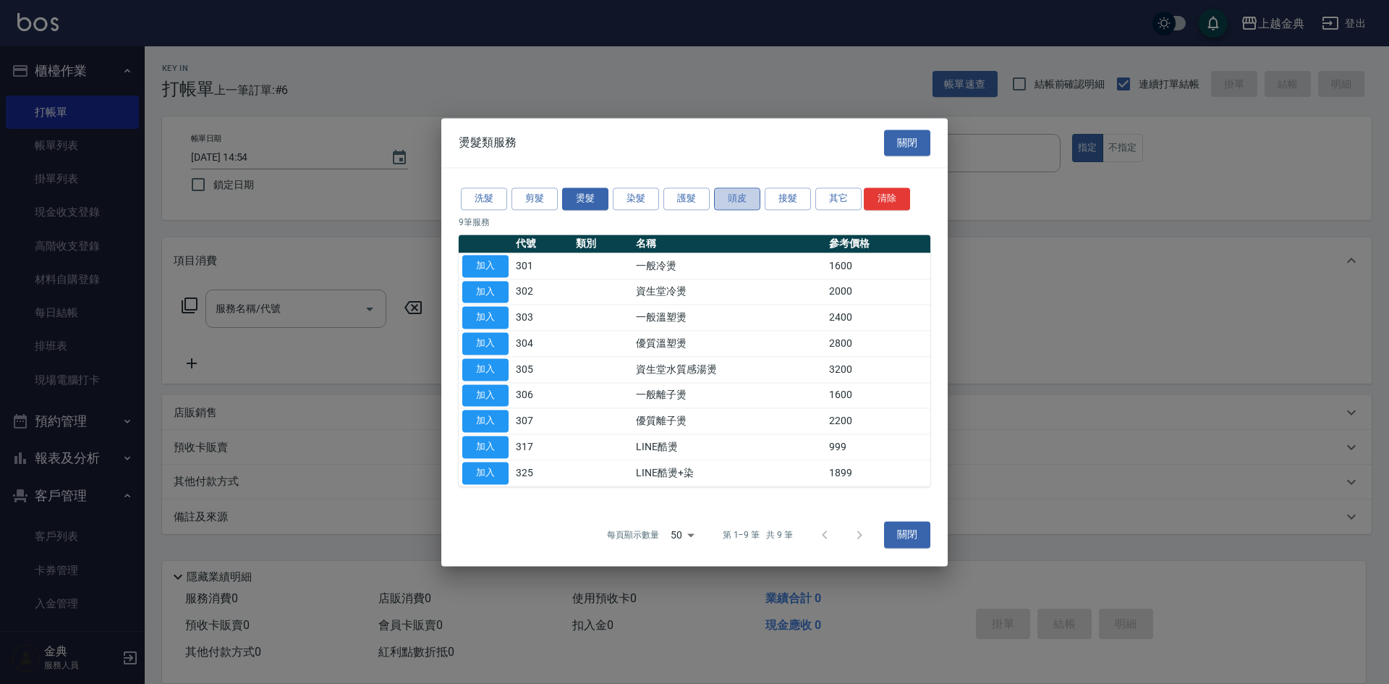
click at [727, 207] on button "頭皮" at bounding box center [737, 198] width 46 height 22
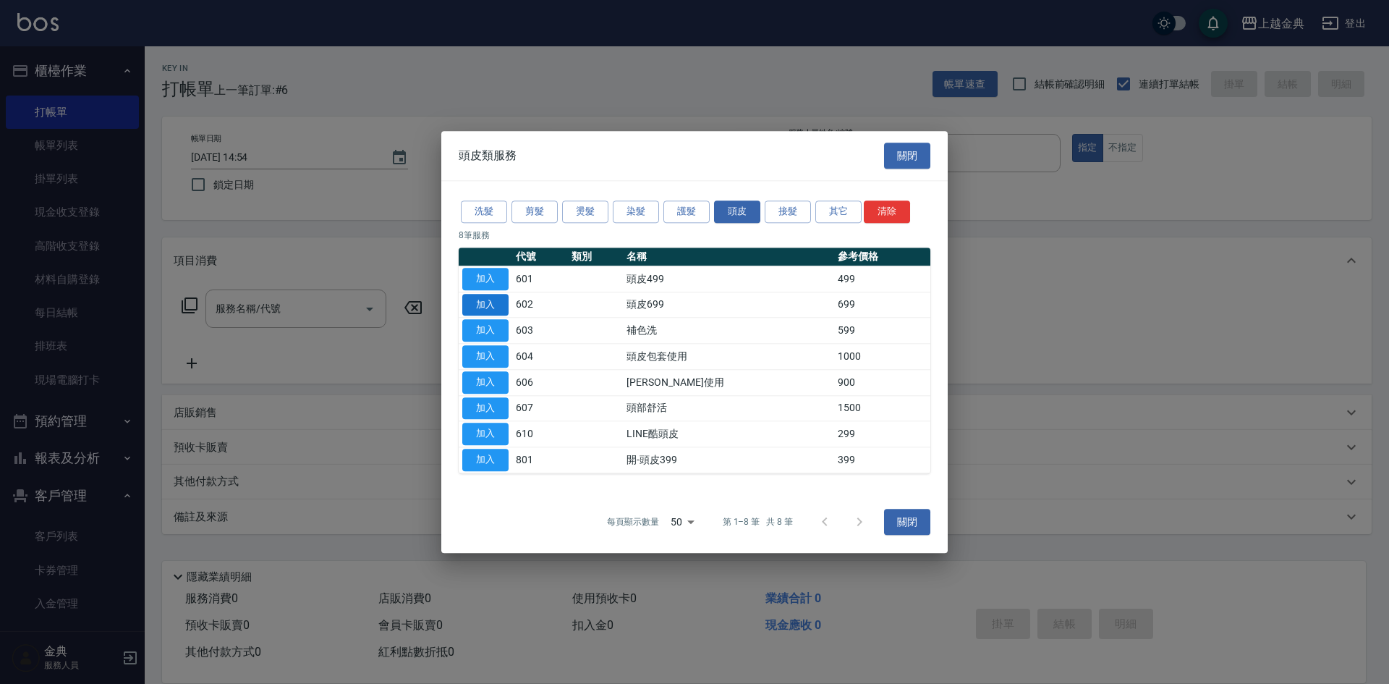
click at [493, 299] on button "加入" at bounding box center [485, 305] width 46 height 22
type input "頭皮699(602)"
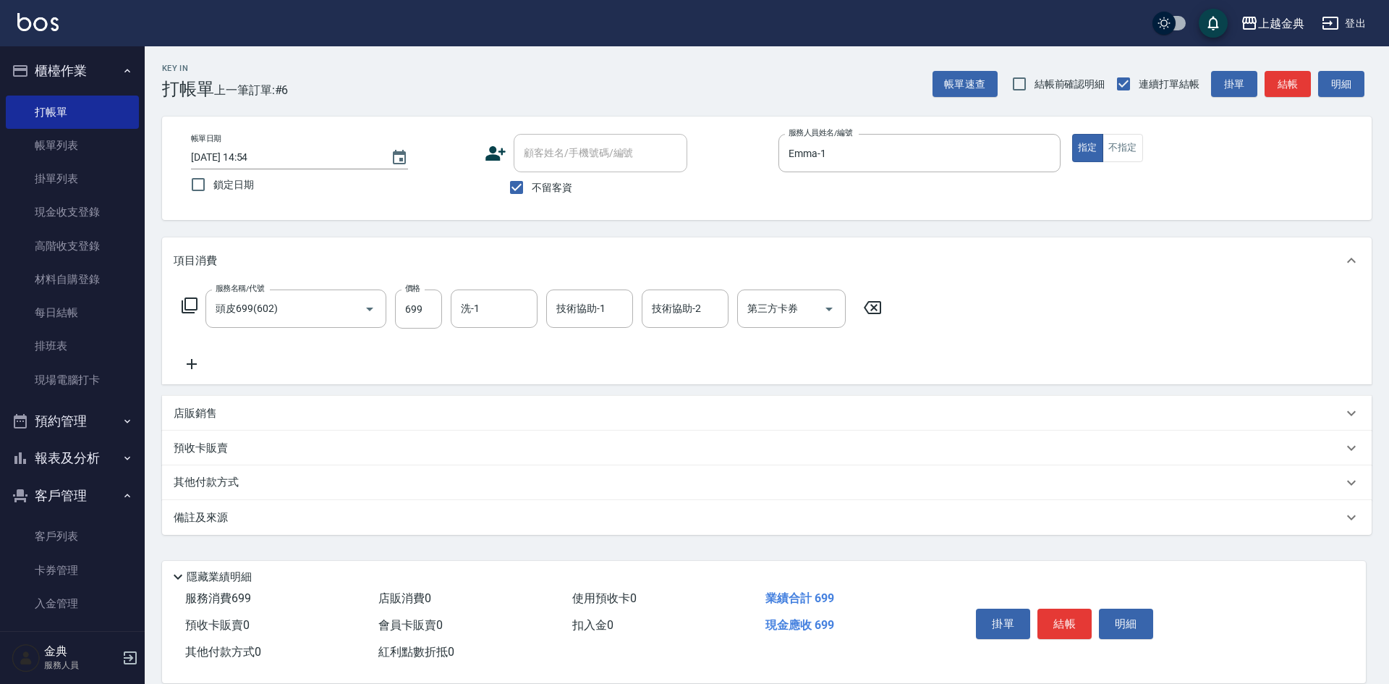
click at [179, 307] on div "服務名稱/代號 頭皮699(602) 服務名稱/代號 價格 699 價格 洗-1 洗-1 技術協助-1 技術協助-1 技術協助-2 技術協助-2 第三方卡券 …" at bounding box center [532, 308] width 717 height 39
click at [195, 303] on icon at bounding box center [189, 305] width 17 height 17
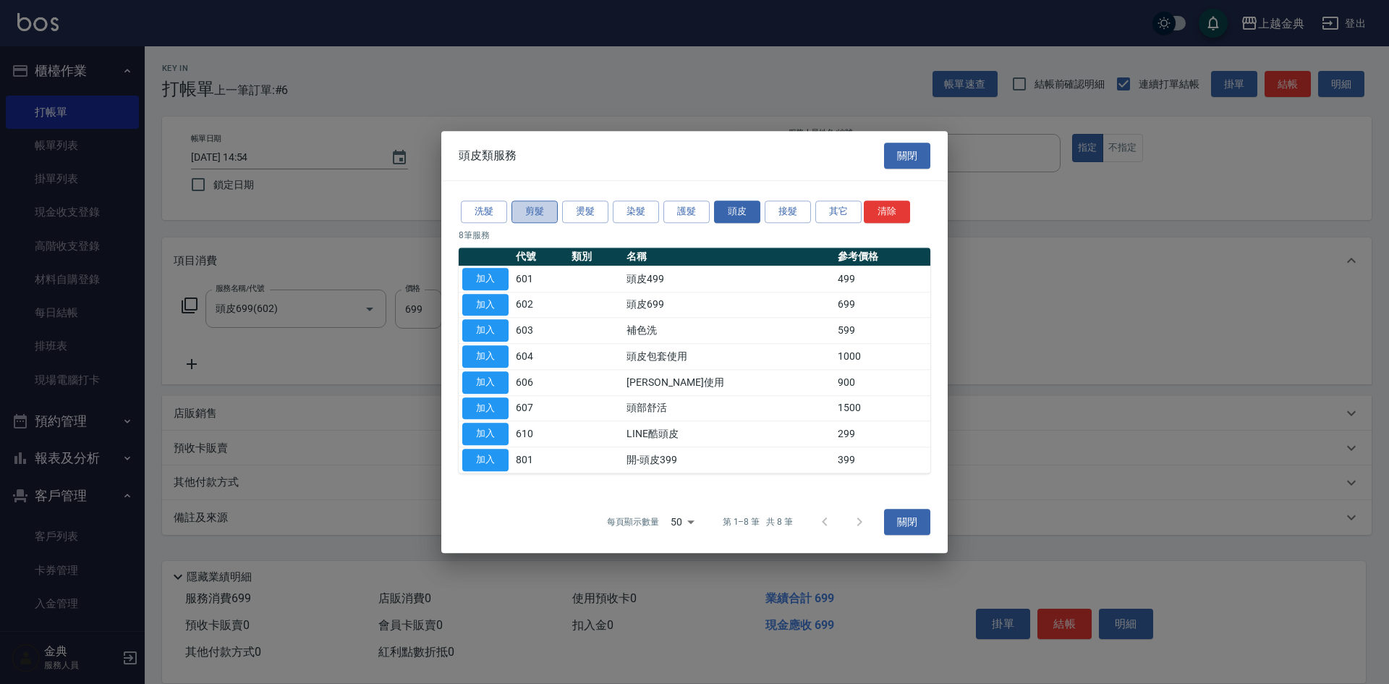
click at [530, 206] on button "剪髮" at bounding box center [534, 211] width 46 height 22
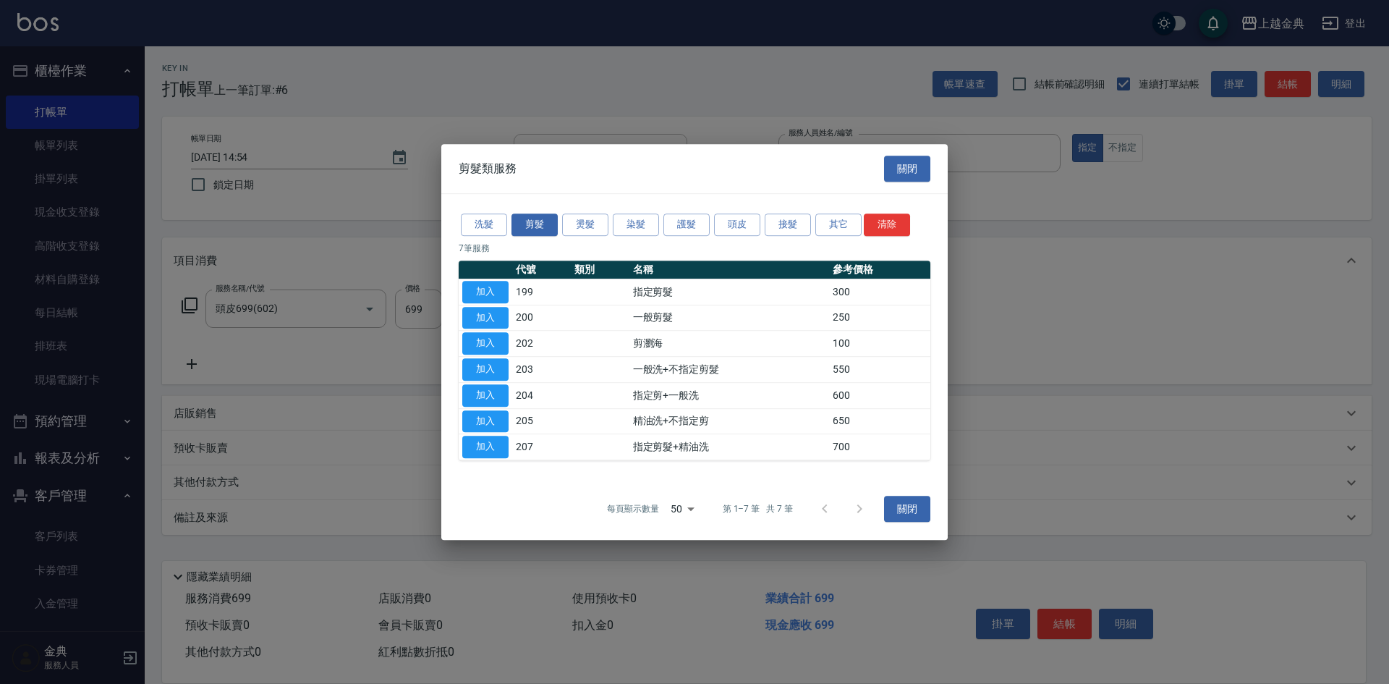
click at [493, 279] on td "加入" at bounding box center [486, 292] width 54 height 26
click at [506, 289] on button "加入" at bounding box center [485, 292] width 46 height 22
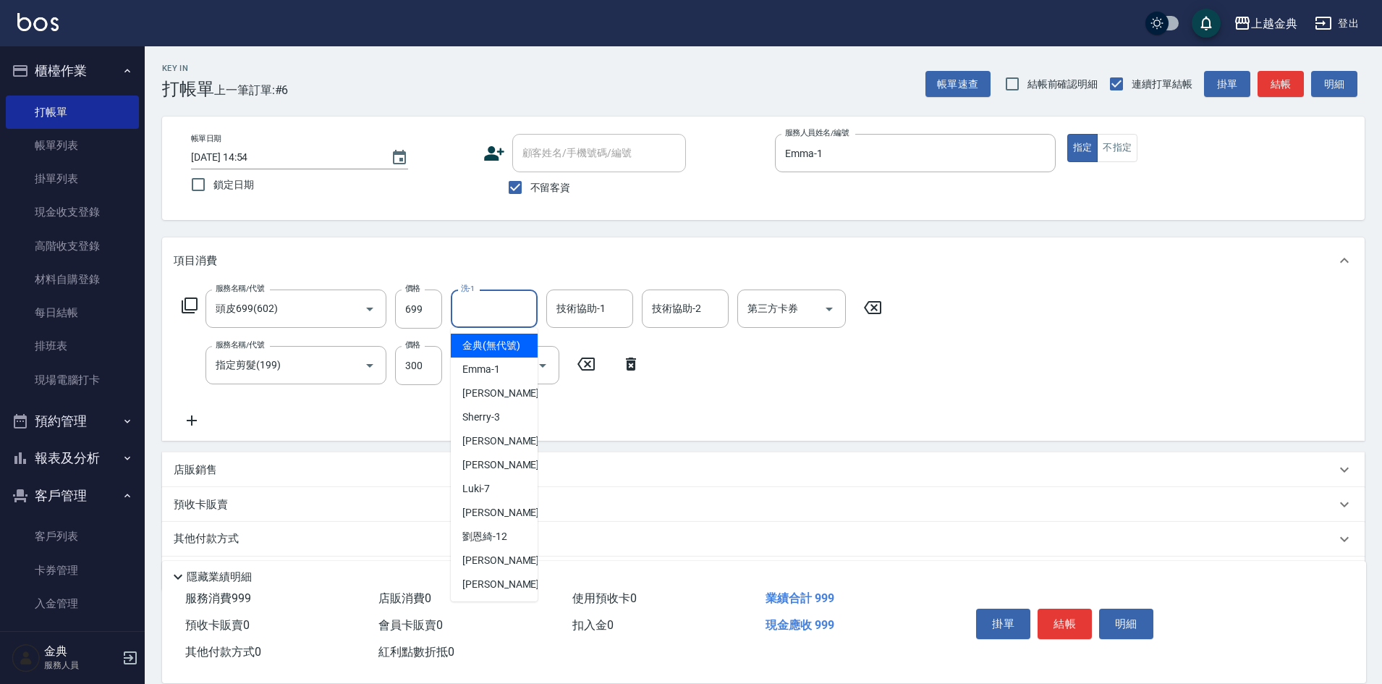
click at [493, 315] on input "洗-1" at bounding box center [494, 308] width 74 height 25
click at [503, 398] on div "Cindy -2" at bounding box center [494, 393] width 87 height 24
drag, startPoint x: 504, startPoint y: 306, endPoint x: 504, endPoint y: 358, distance: 52.1
click at [504, 307] on input "Cindy-2" at bounding box center [483, 308] width 52 height 25
click at [498, 375] on div "Emma -1" at bounding box center [494, 369] width 87 height 24
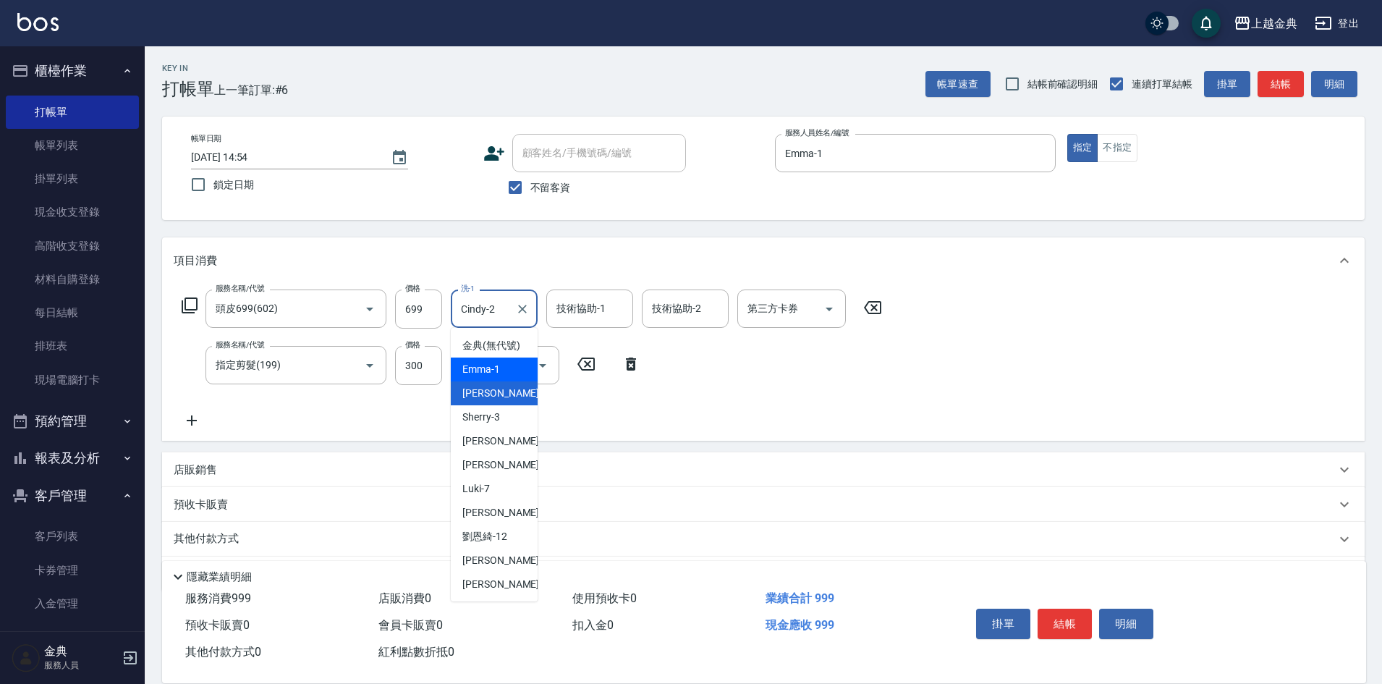
type input "Emma-1"
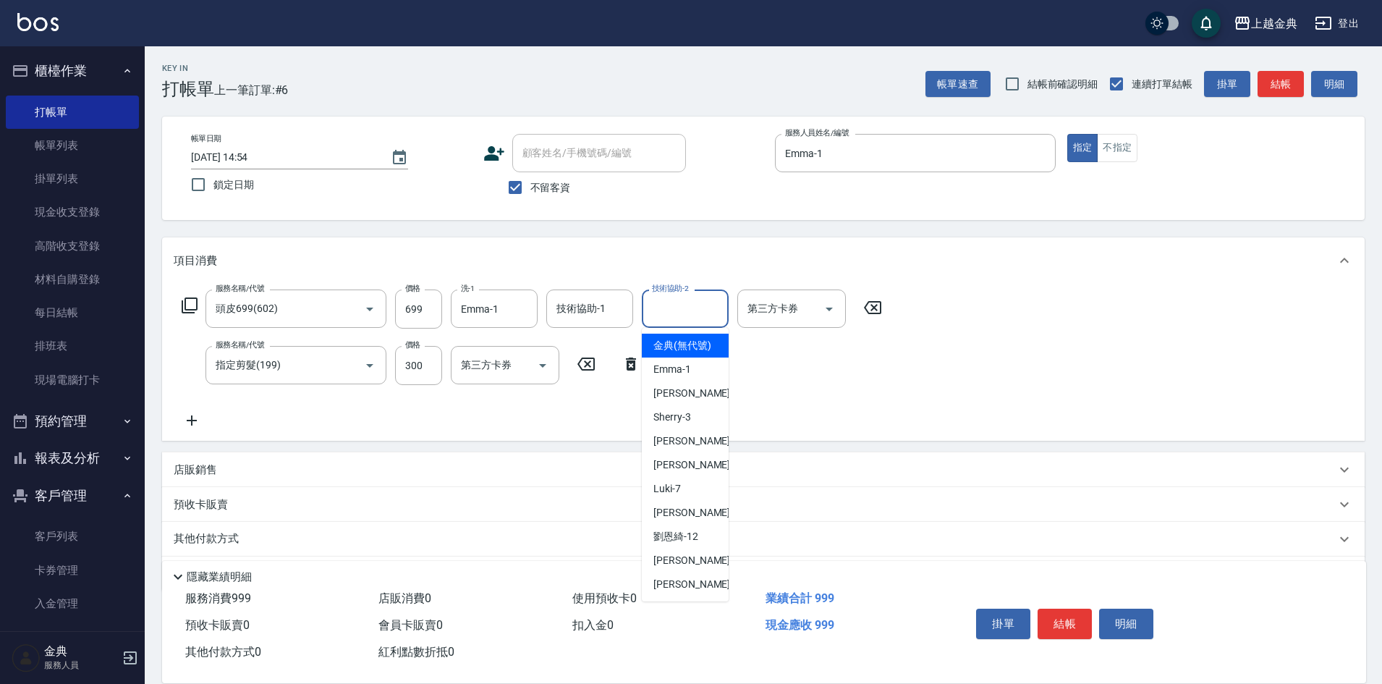
click at [666, 310] on input "技術協助-2" at bounding box center [685, 308] width 74 height 25
click at [709, 592] on div "[PERSON_NAME] -22" at bounding box center [685, 584] width 87 height 24
type input "[PERSON_NAME]-22"
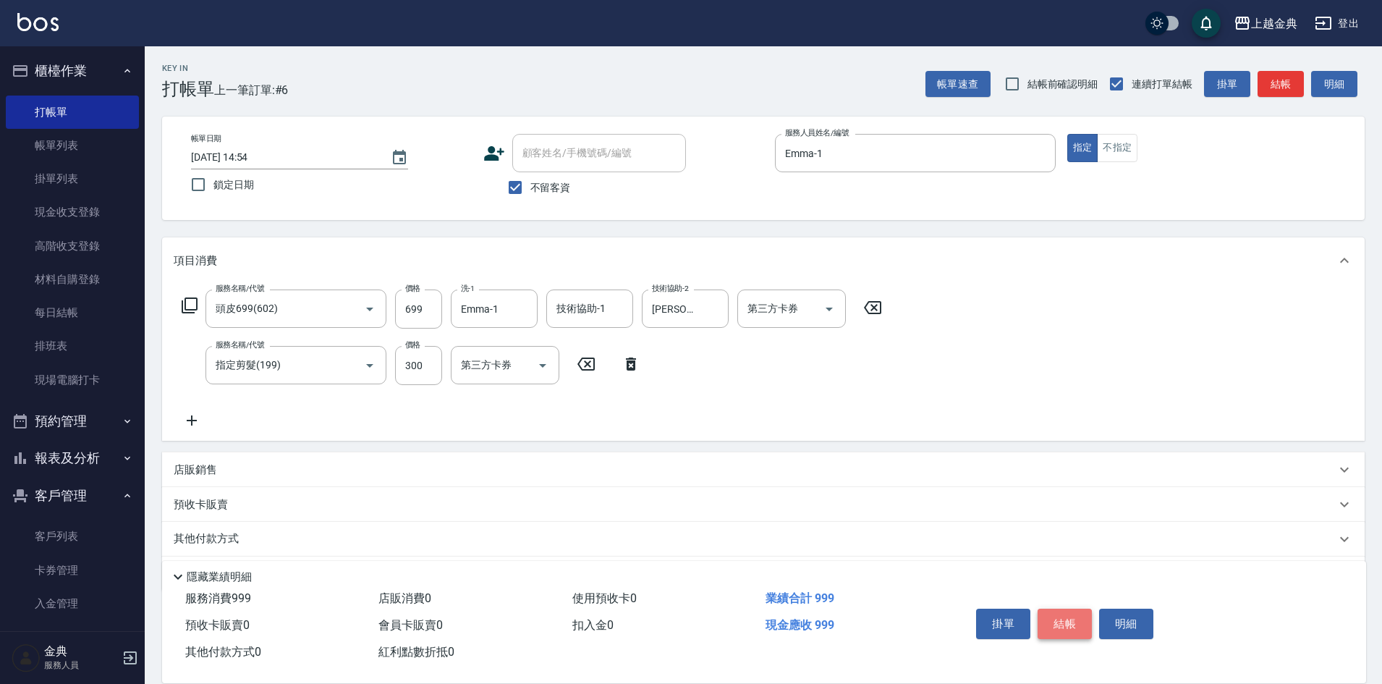
click at [1082, 611] on button "結帳" at bounding box center [1064, 623] width 54 height 30
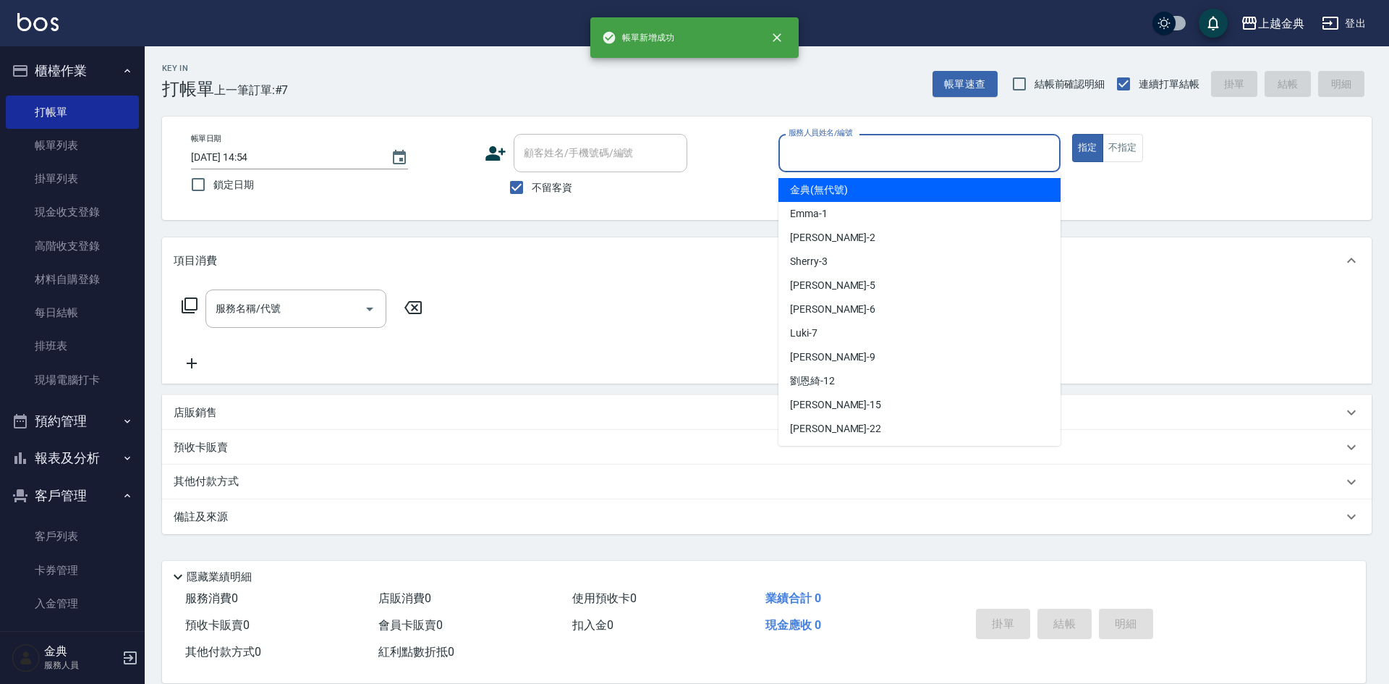
click at [809, 155] on input "服務人員姓名/編號" at bounding box center [919, 152] width 269 height 25
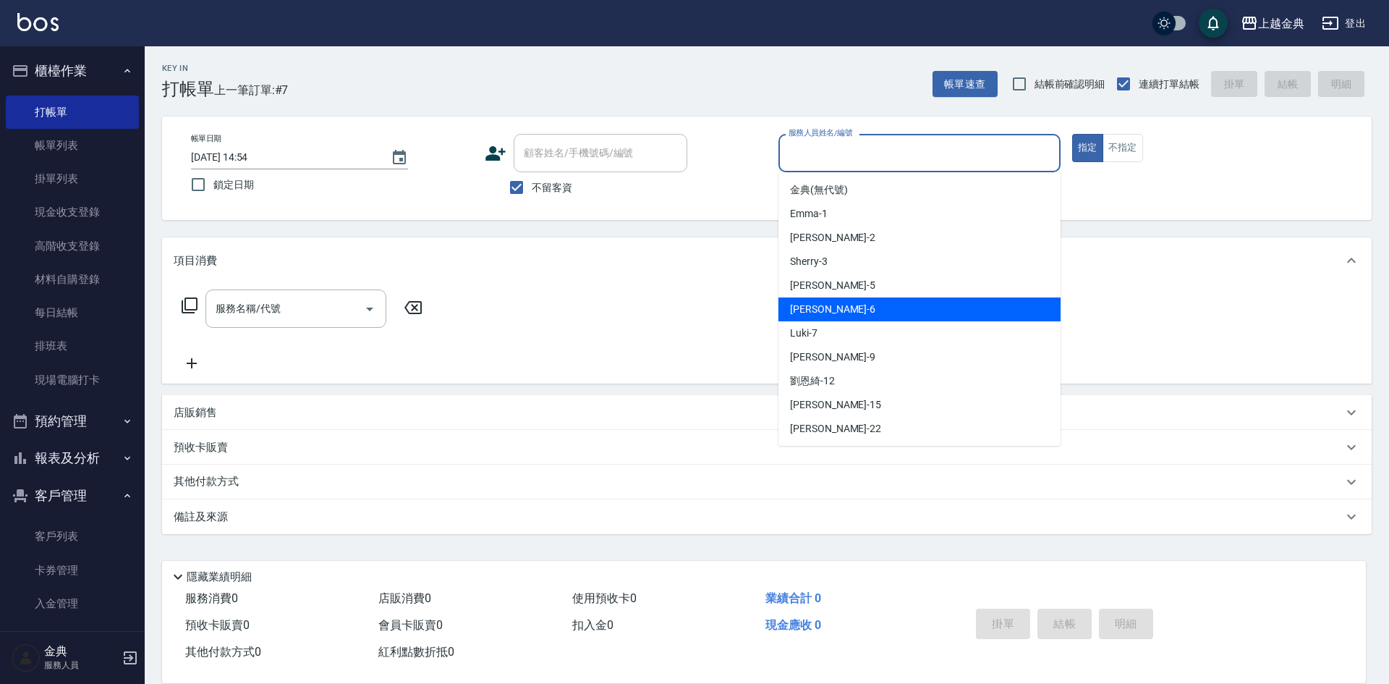
click at [825, 321] on div "[PERSON_NAME] -6" at bounding box center [919, 309] width 282 height 24
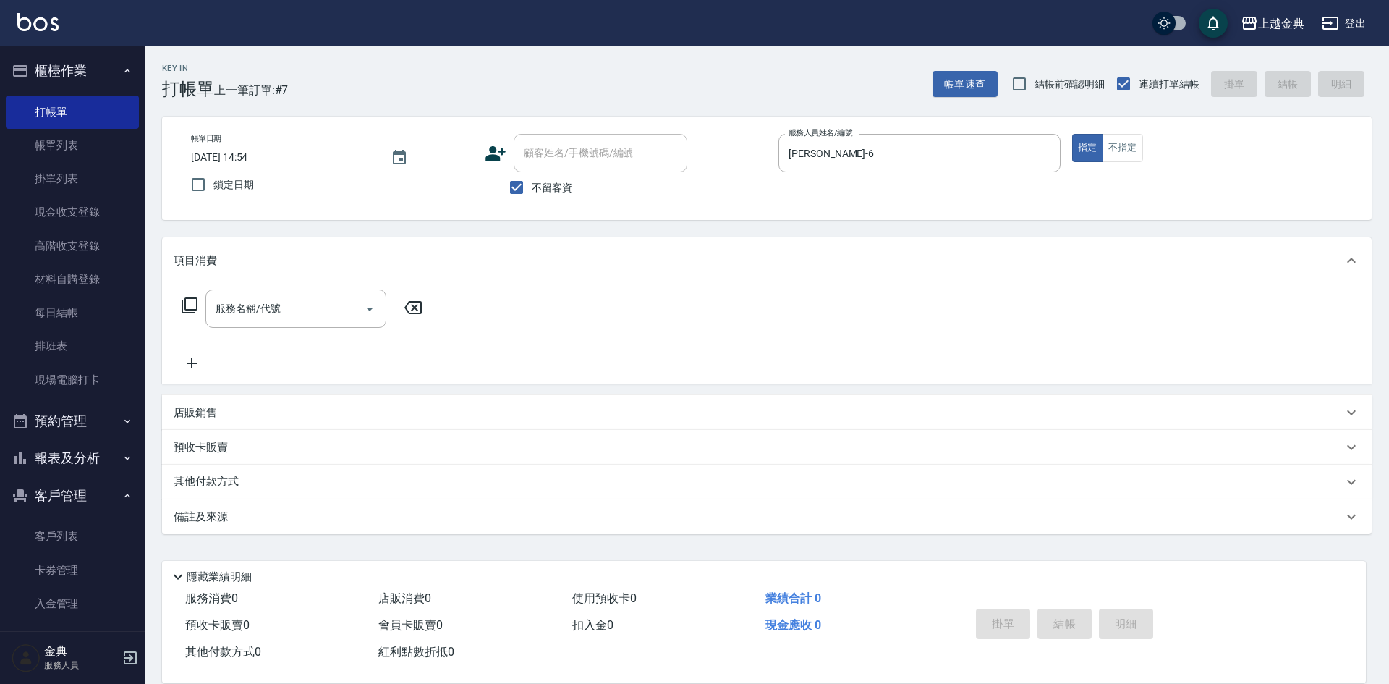
click at [825, 321] on div "服務名稱/代號 服務名稱/代號" at bounding box center [767, 334] width 1210 height 100
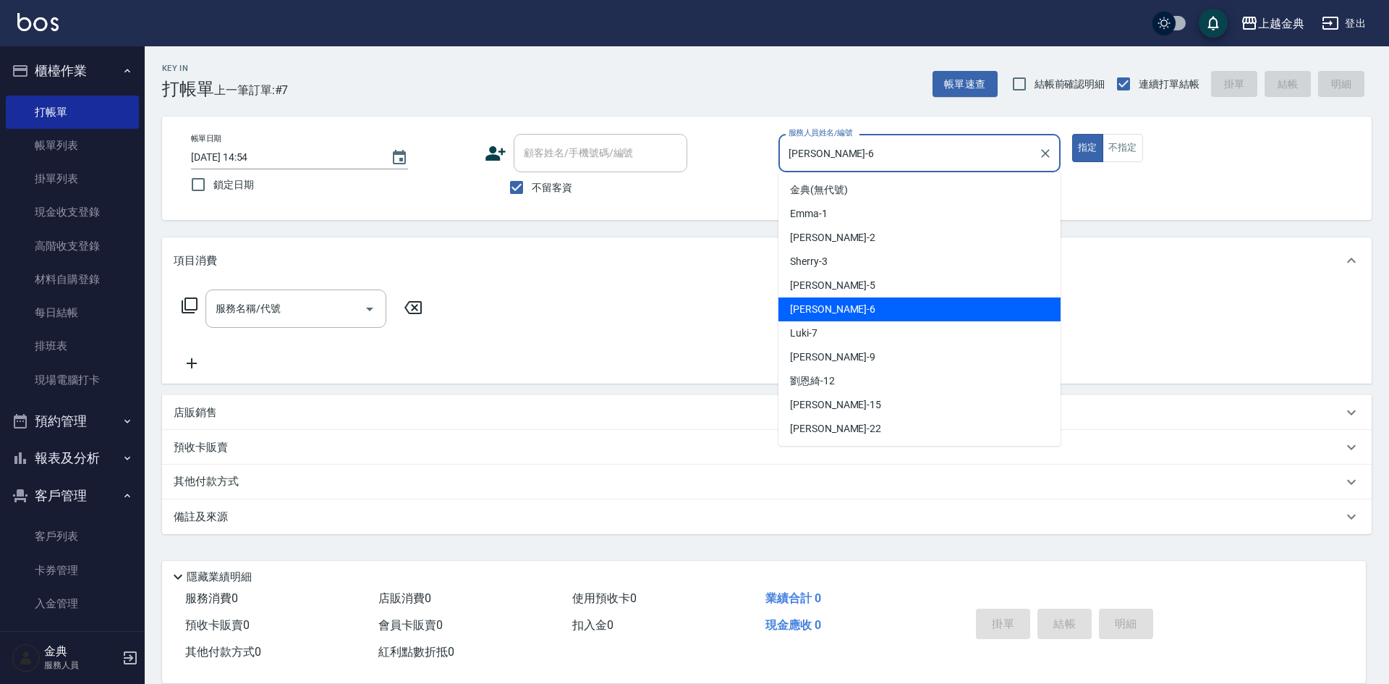
click at [867, 160] on input "[PERSON_NAME]-6" at bounding box center [908, 152] width 247 height 25
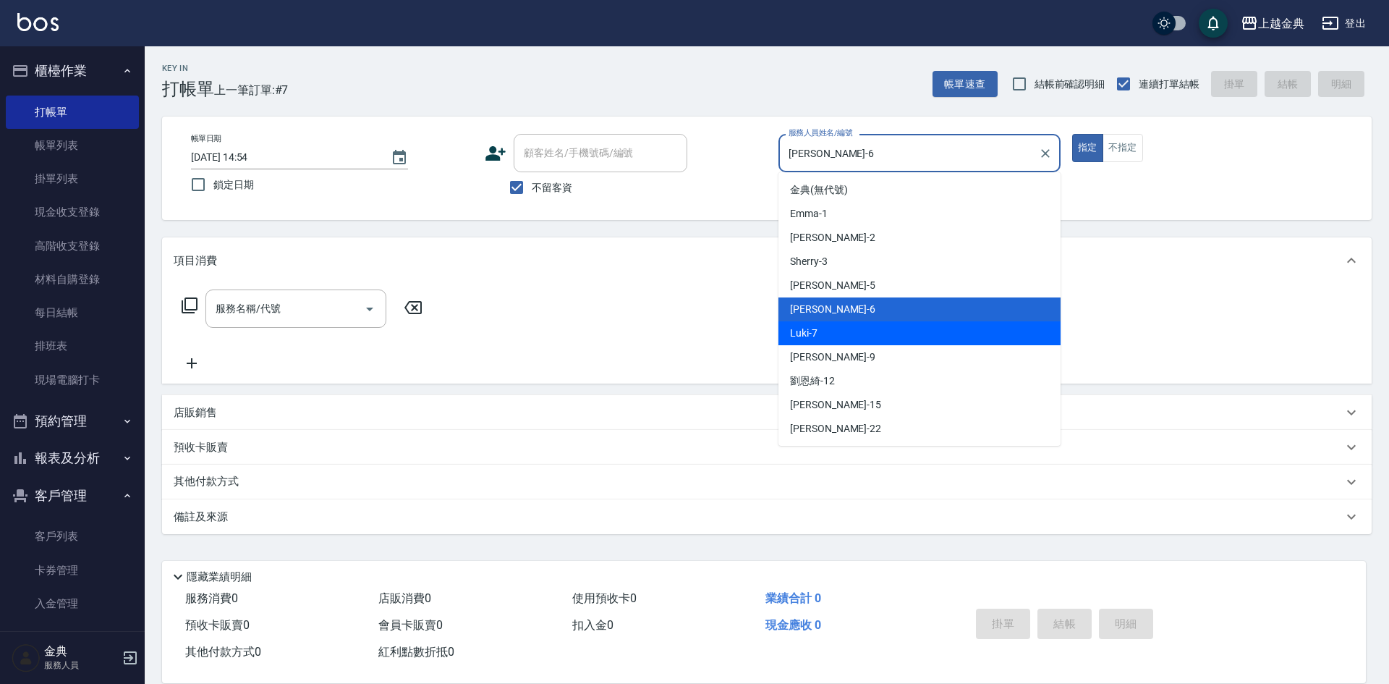
drag, startPoint x: 872, startPoint y: 334, endPoint x: 274, endPoint y: 312, distance: 598.0
click at [870, 334] on div "Luki -7" at bounding box center [919, 333] width 282 height 24
type input "Luki-7"
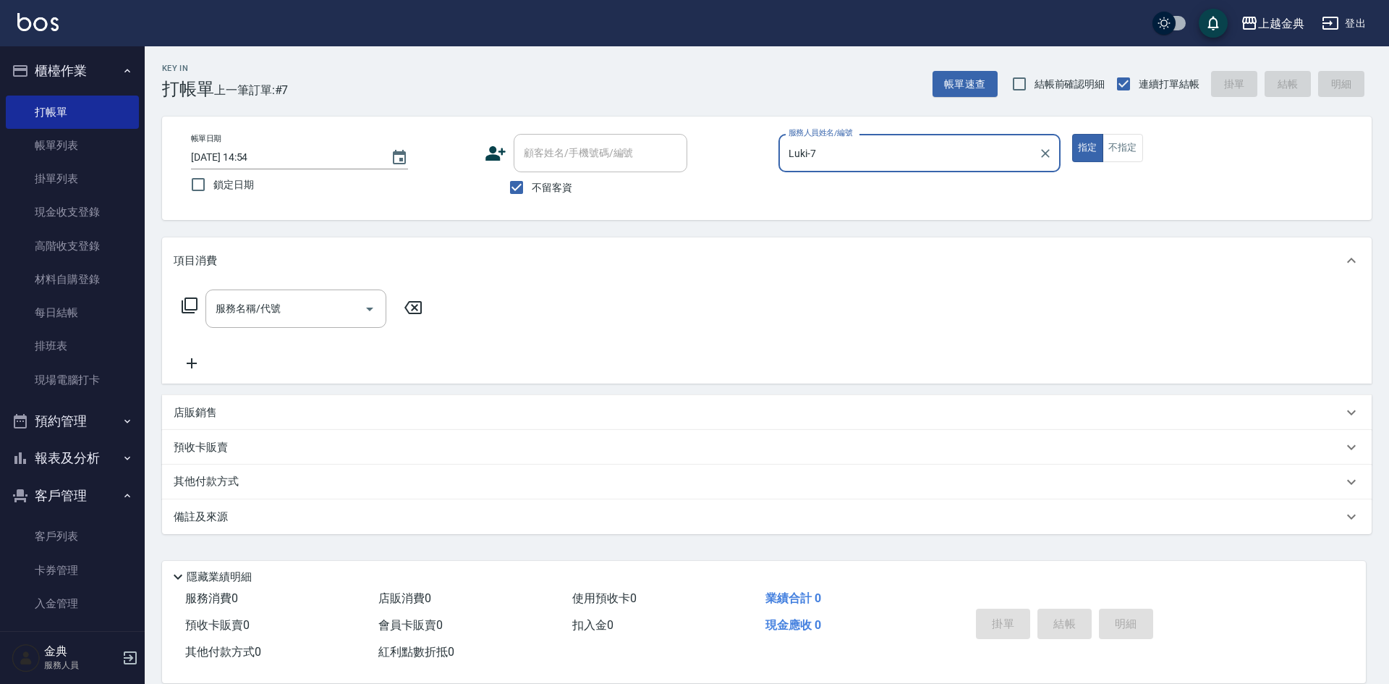
click at [192, 299] on icon at bounding box center [190, 305] width 16 height 16
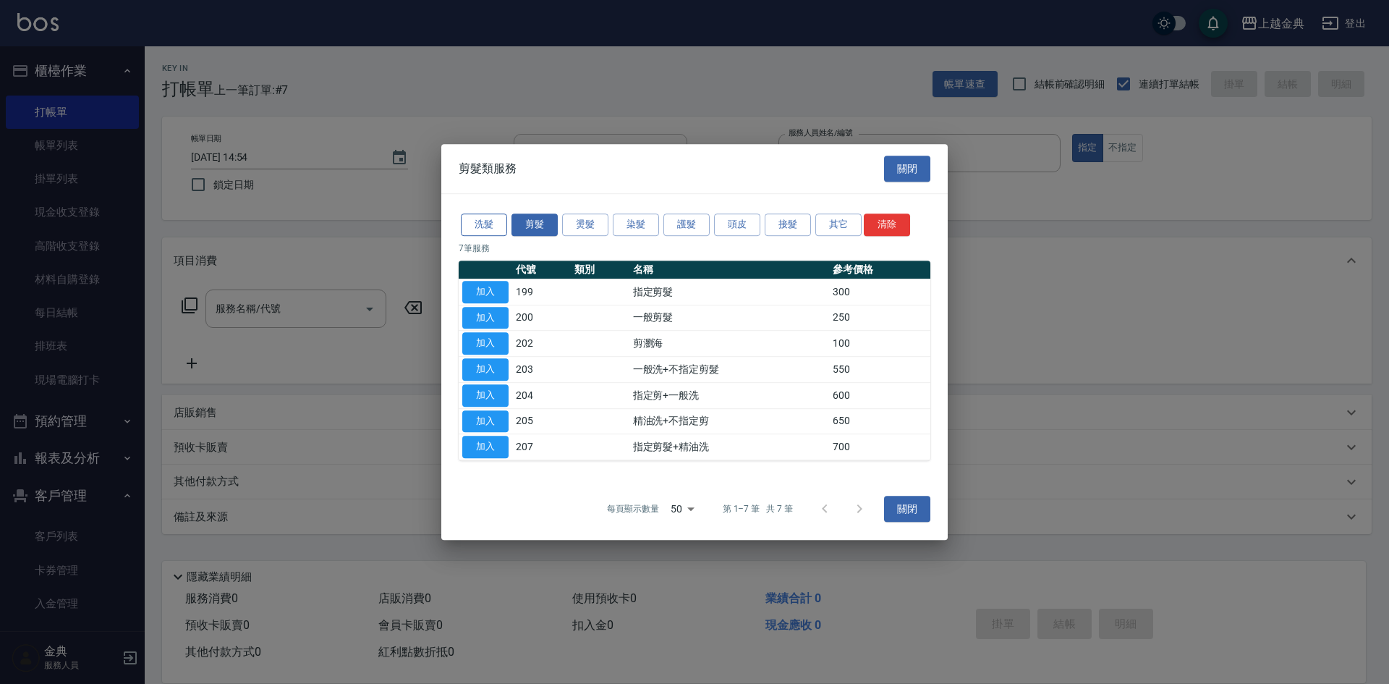
click at [484, 234] on button "洗髮" at bounding box center [484, 224] width 46 height 22
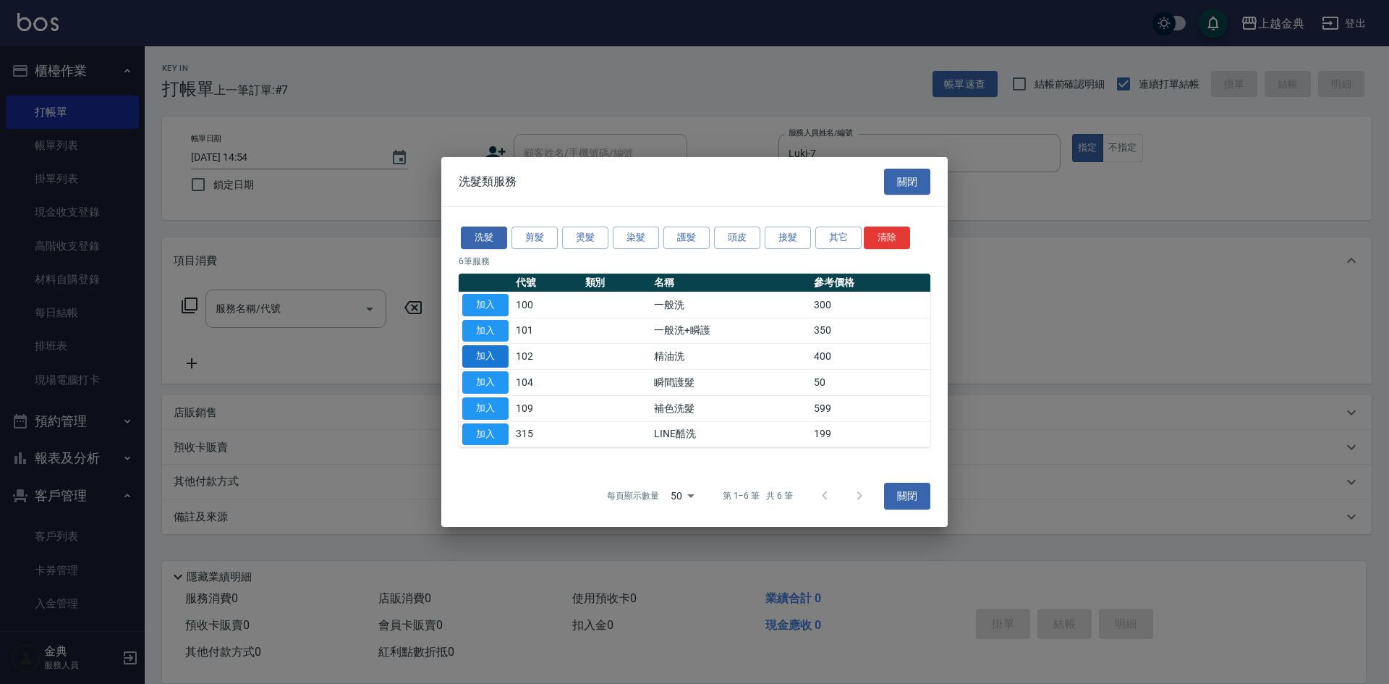
click at [488, 350] on button "加入" at bounding box center [485, 356] width 46 height 22
type input "精油洗(102)"
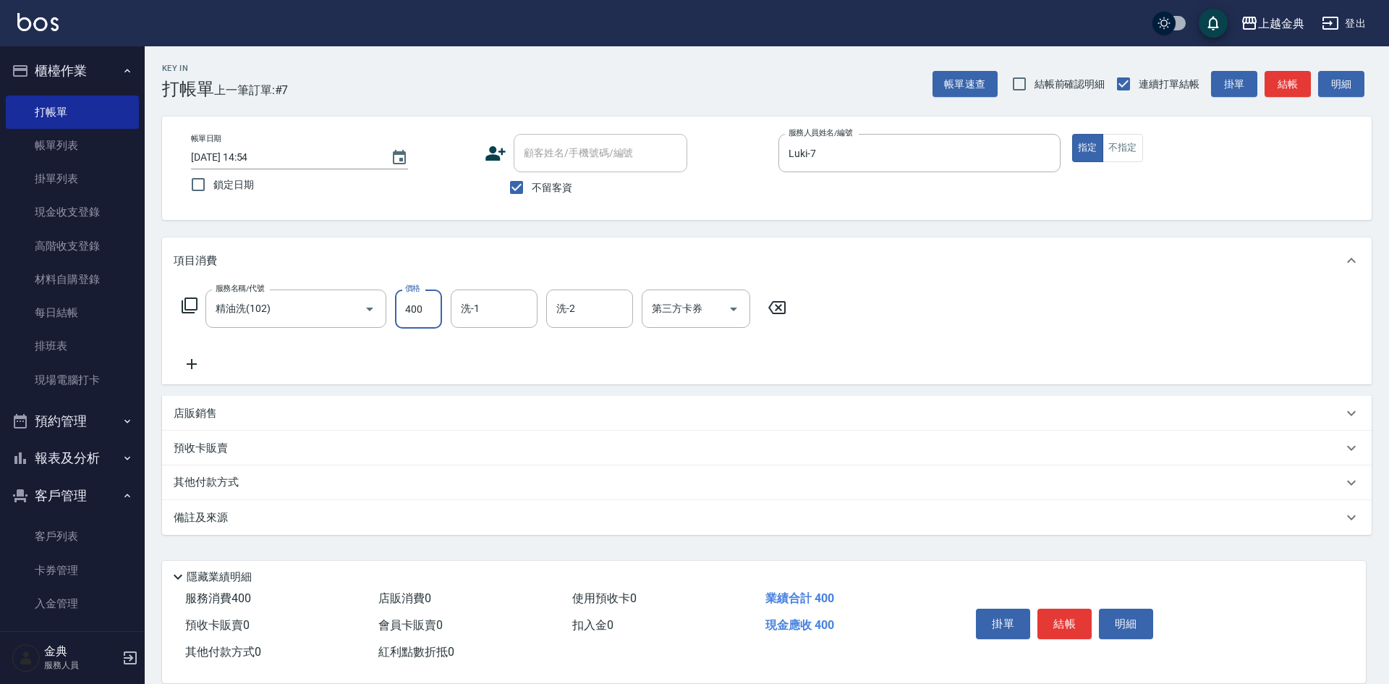
click at [420, 304] on input "400" at bounding box center [418, 308] width 47 height 39
type input "500"
click at [489, 315] on input "洗-1" at bounding box center [494, 308] width 74 height 25
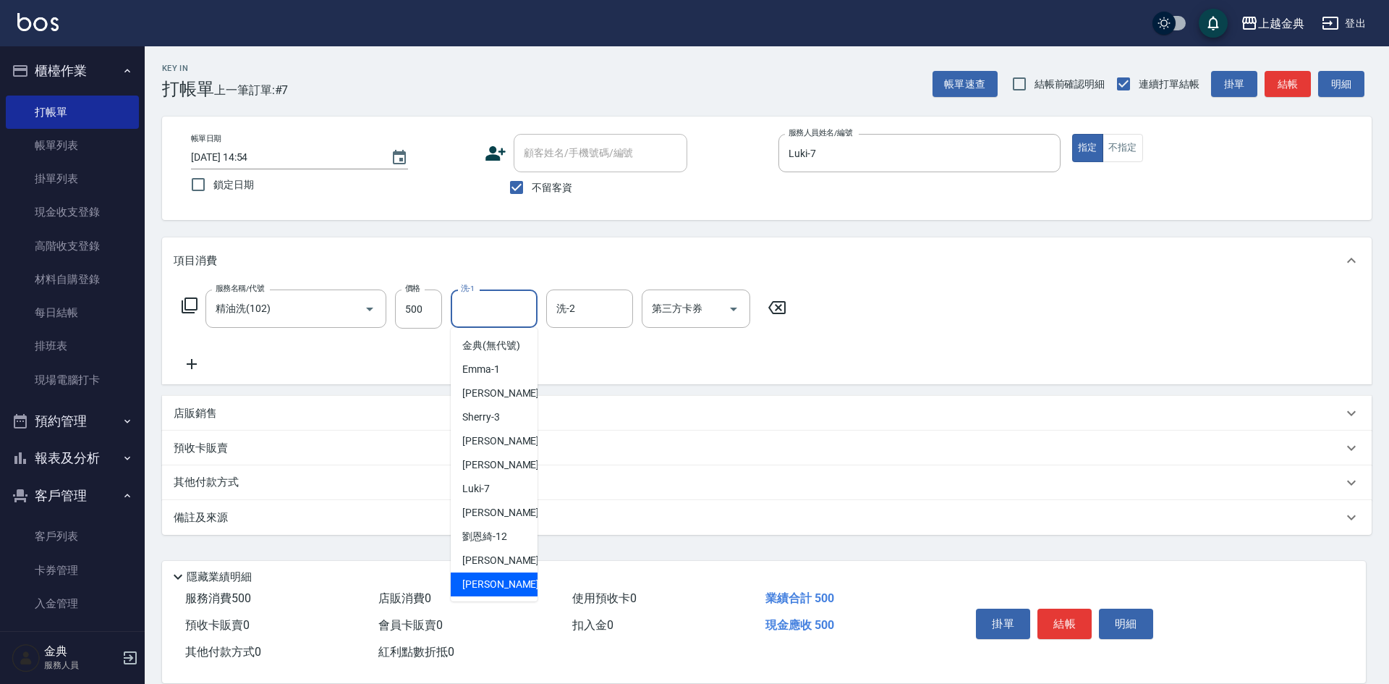
click at [493, 595] on div "[PERSON_NAME] -22" at bounding box center [494, 584] width 87 height 24
type input "[PERSON_NAME]-22"
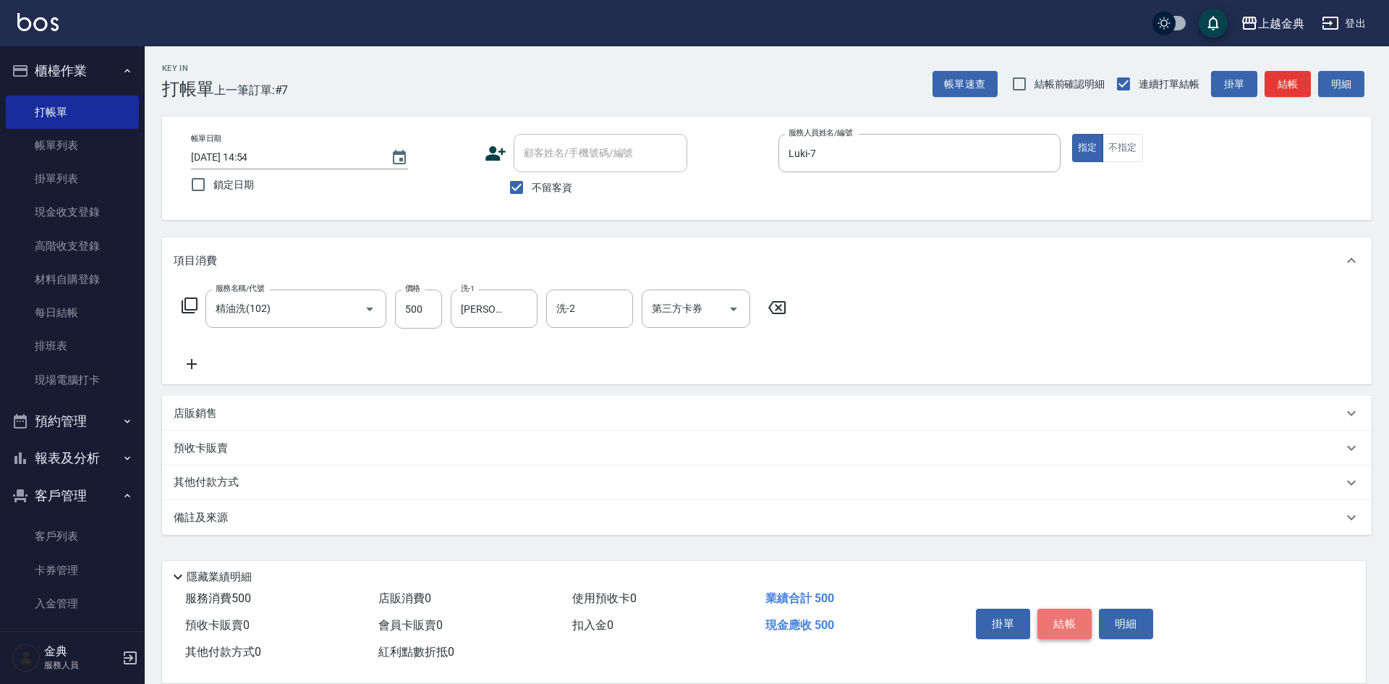
click at [1071, 619] on button "結帳" at bounding box center [1064, 623] width 54 height 30
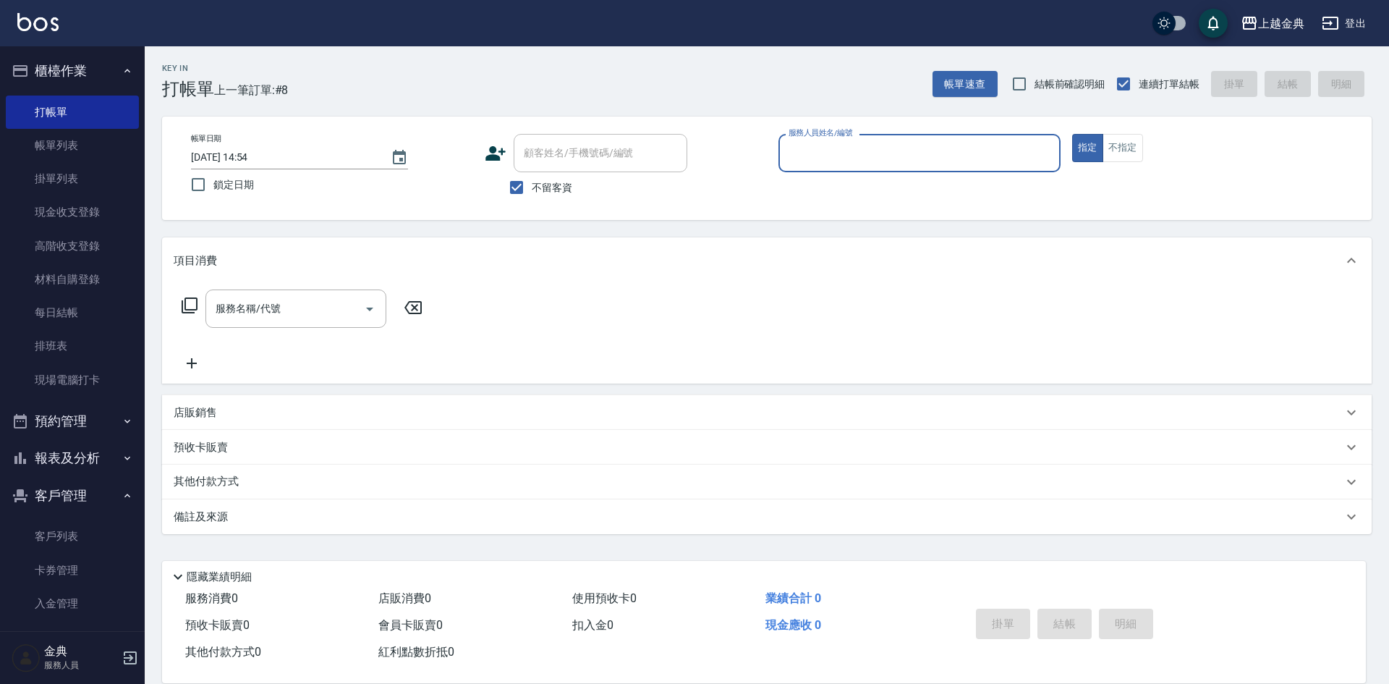
click at [960, 149] on input "服務人員姓名/編號" at bounding box center [919, 152] width 269 height 25
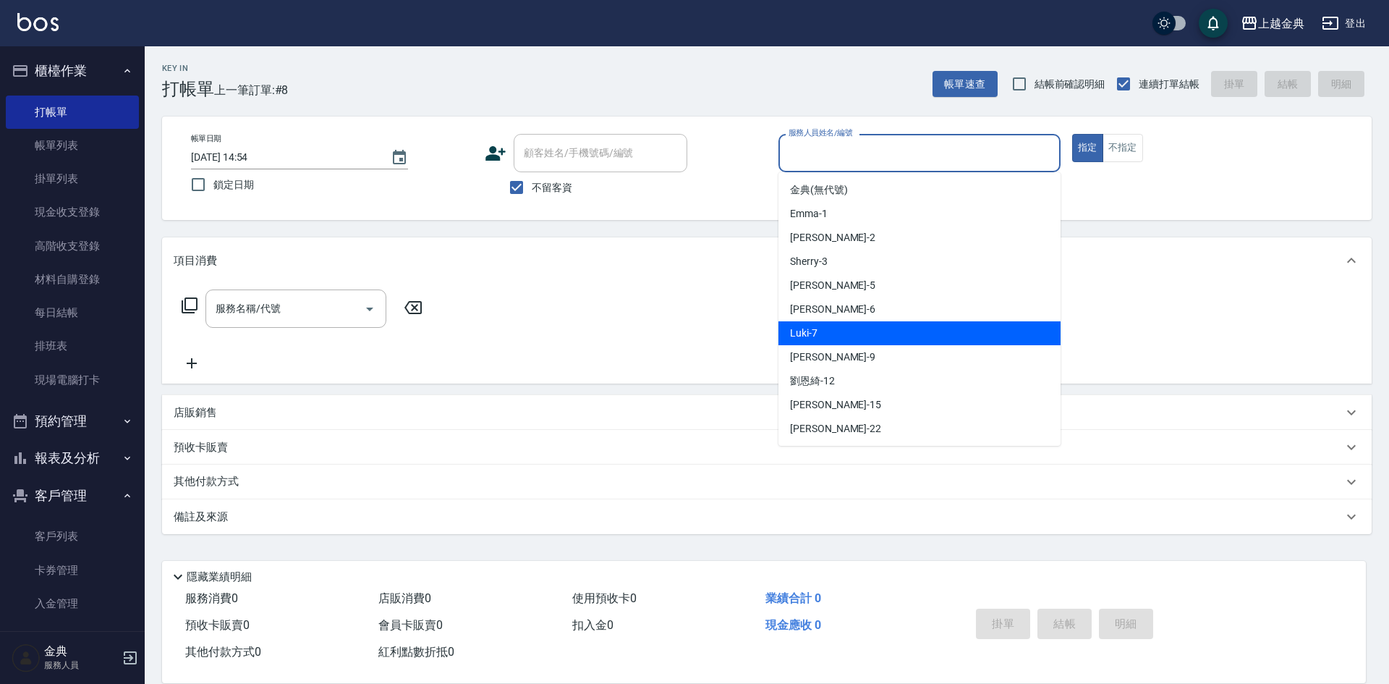
click at [918, 344] on div "Luki -7" at bounding box center [919, 333] width 282 height 24
type input "Luki-7"
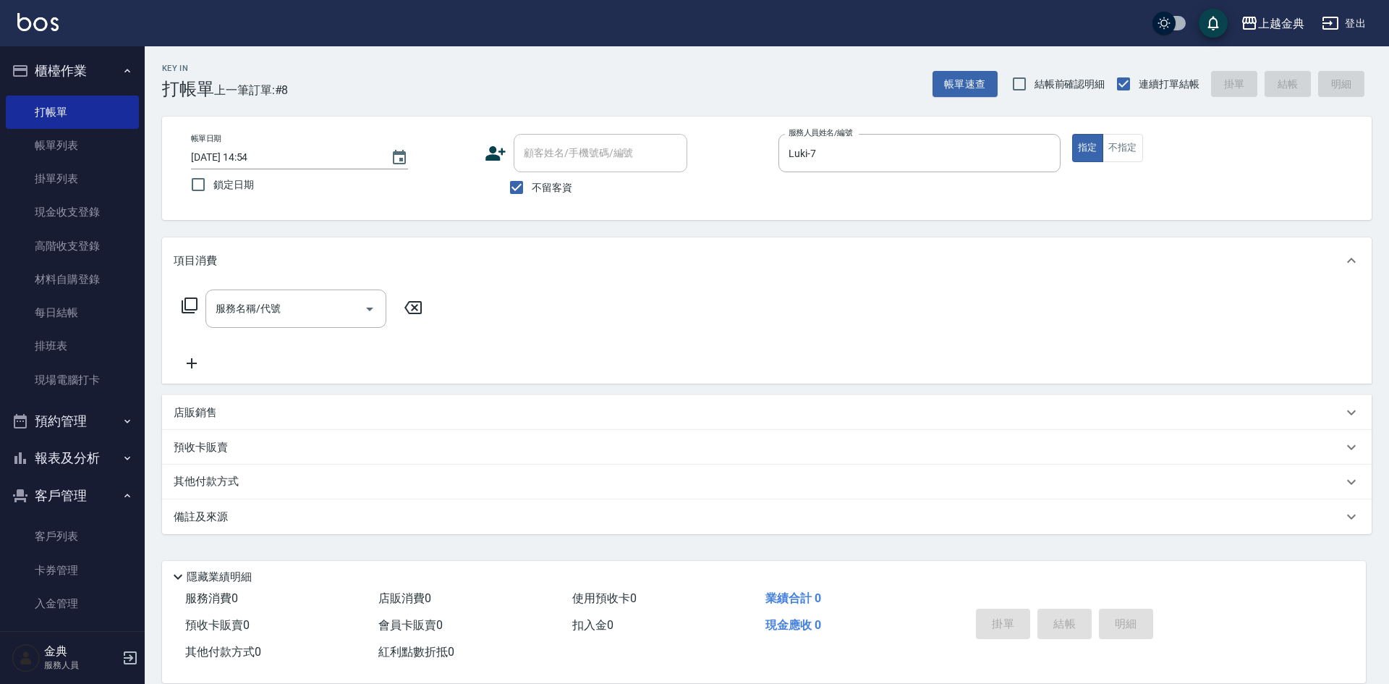
click at [186, 297] on icon at bounding box center [189, 305] width 17 height 17
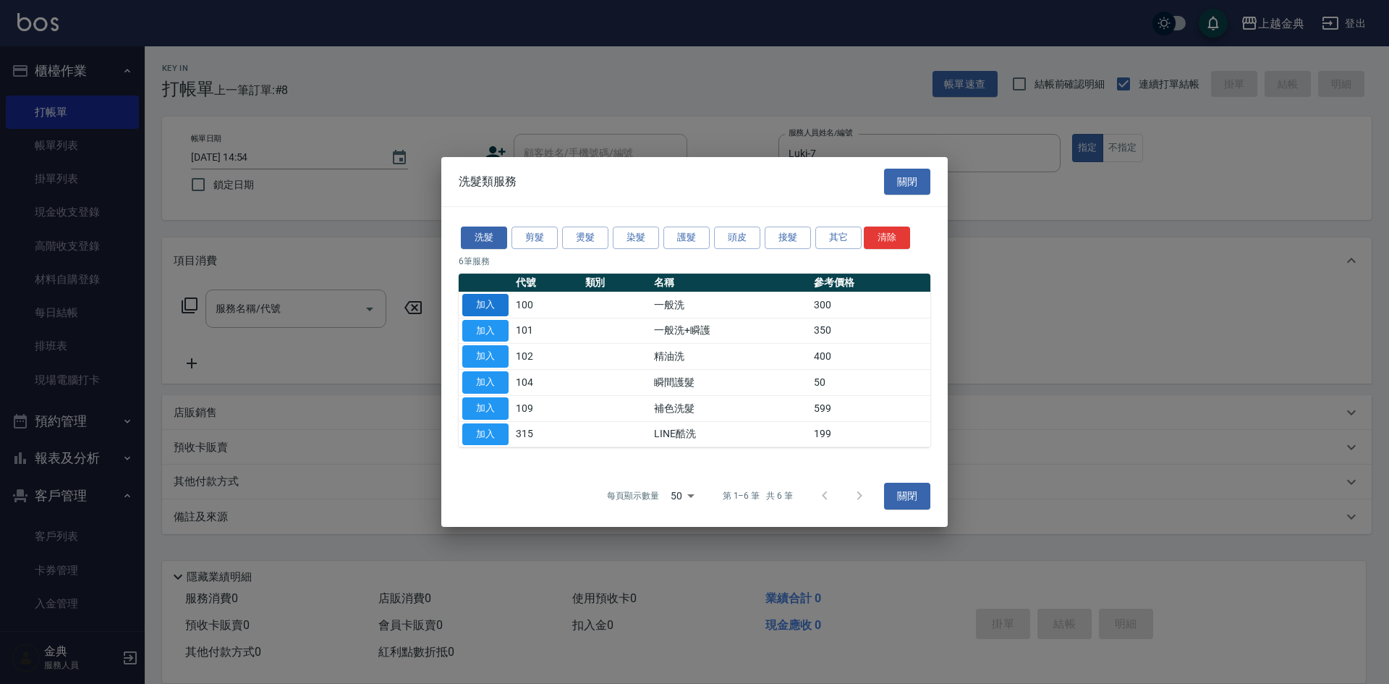
click at [490, 296] on button "加入" at bounding box center [485, 305] width 46 height 22
type input "一般洗(100)"
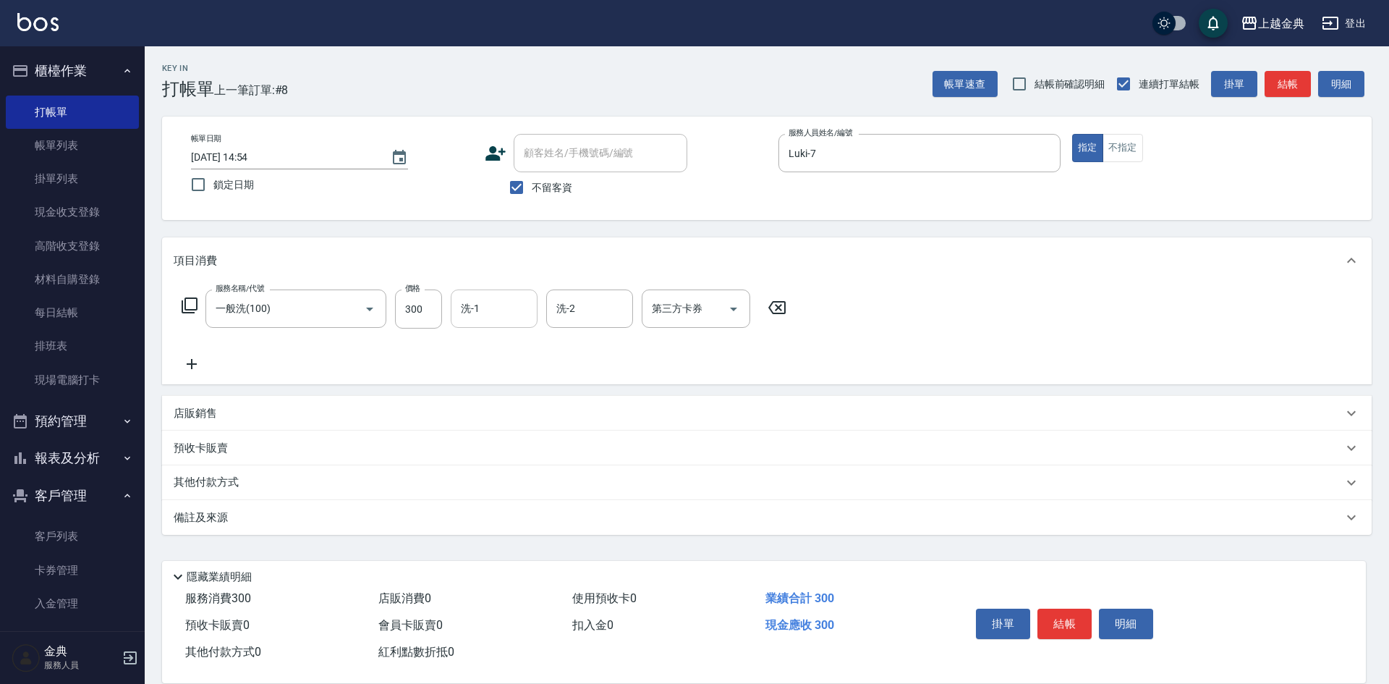
click at [488, 302] on input "洗-1" at bounding box center [494, 308] width 74 height 25
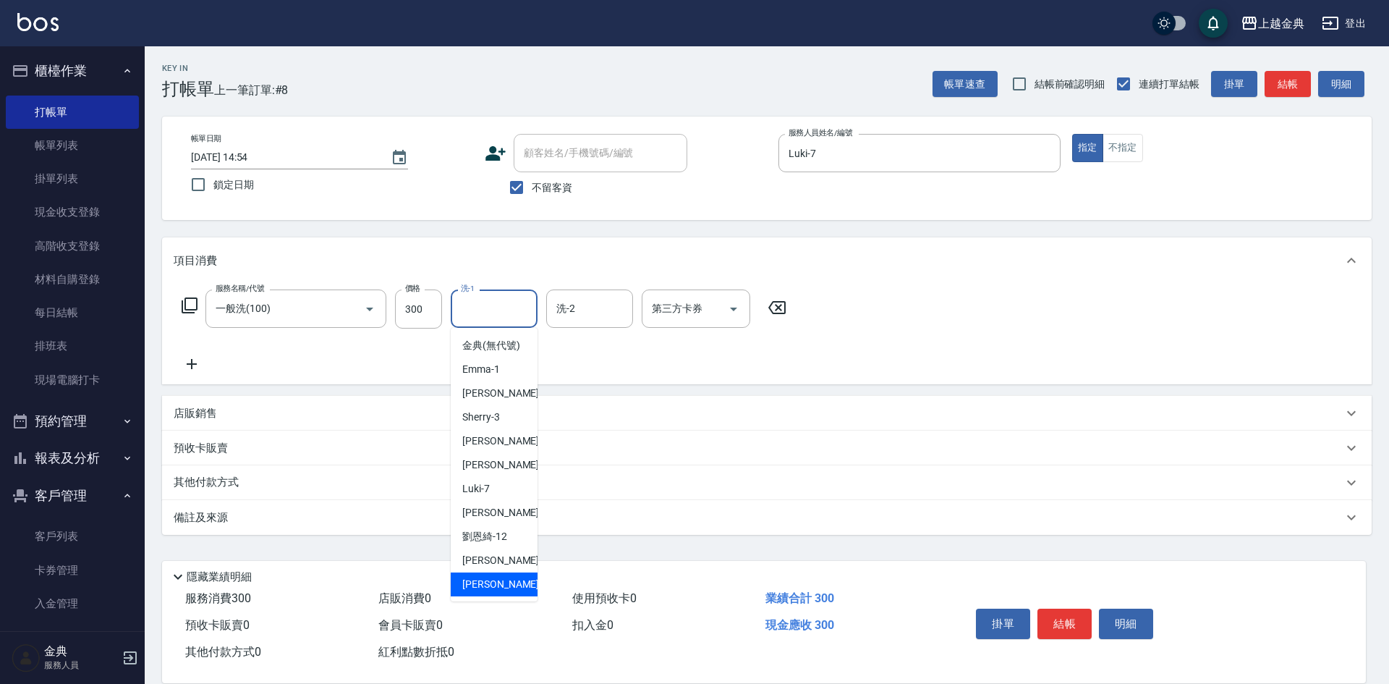
click at [477, 592] on span "[PERSON_NAME] -22" at bounding box center [507, 584] width 91 height 15
type input "[PERSON_NAME]-22"
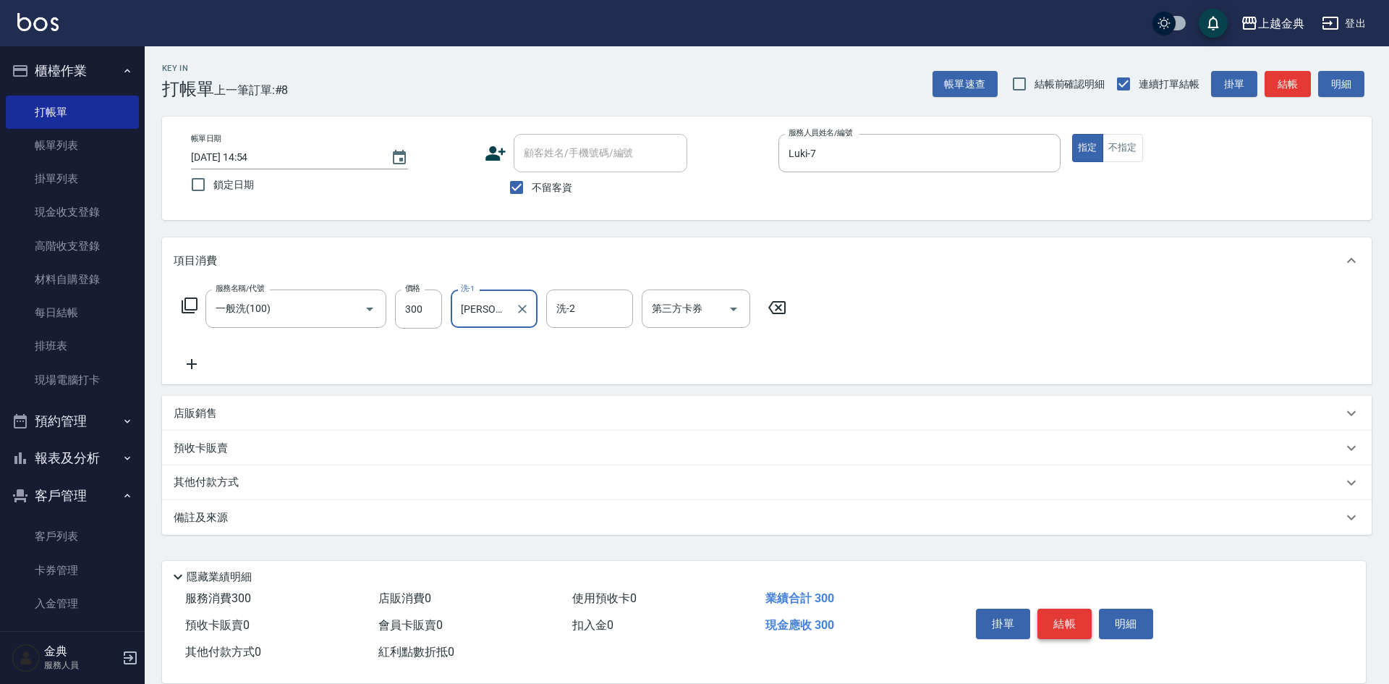
click at [1076, 619] on button "結帳" at bounding box center [1064, 623] width 54 height 30
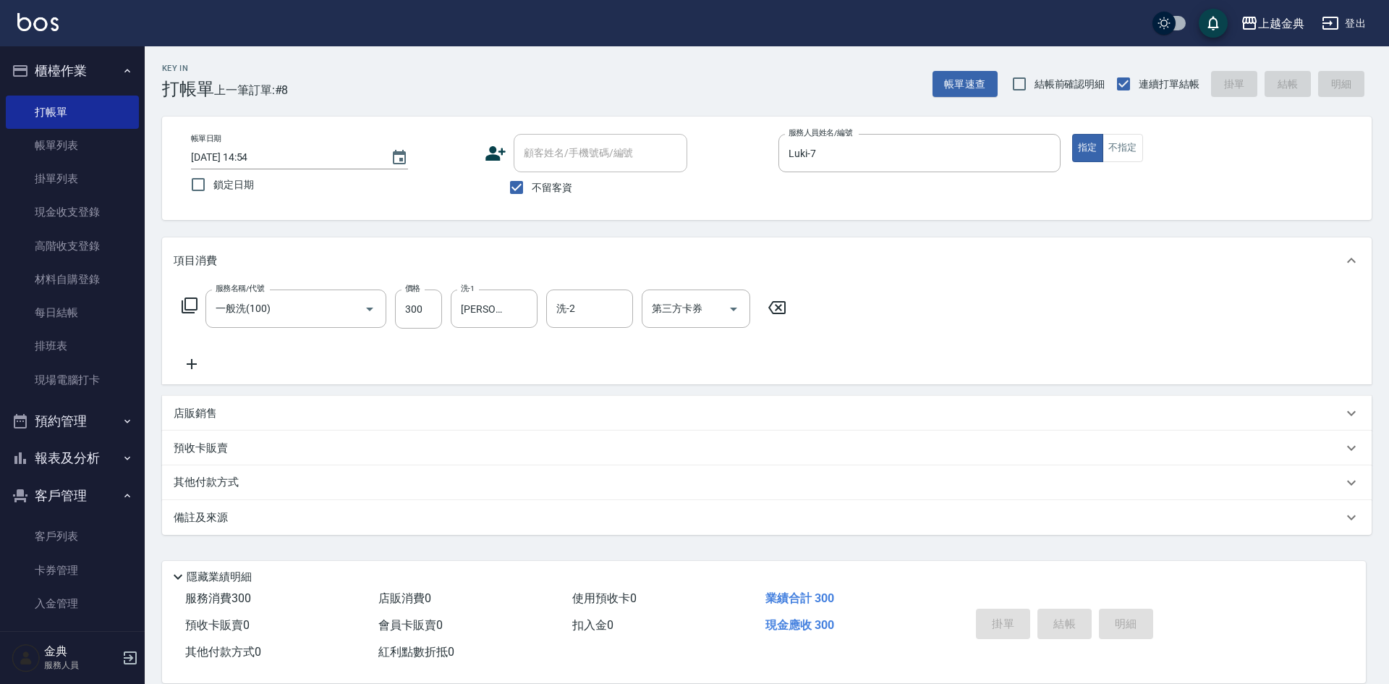
type input "[DATE] 14:55"
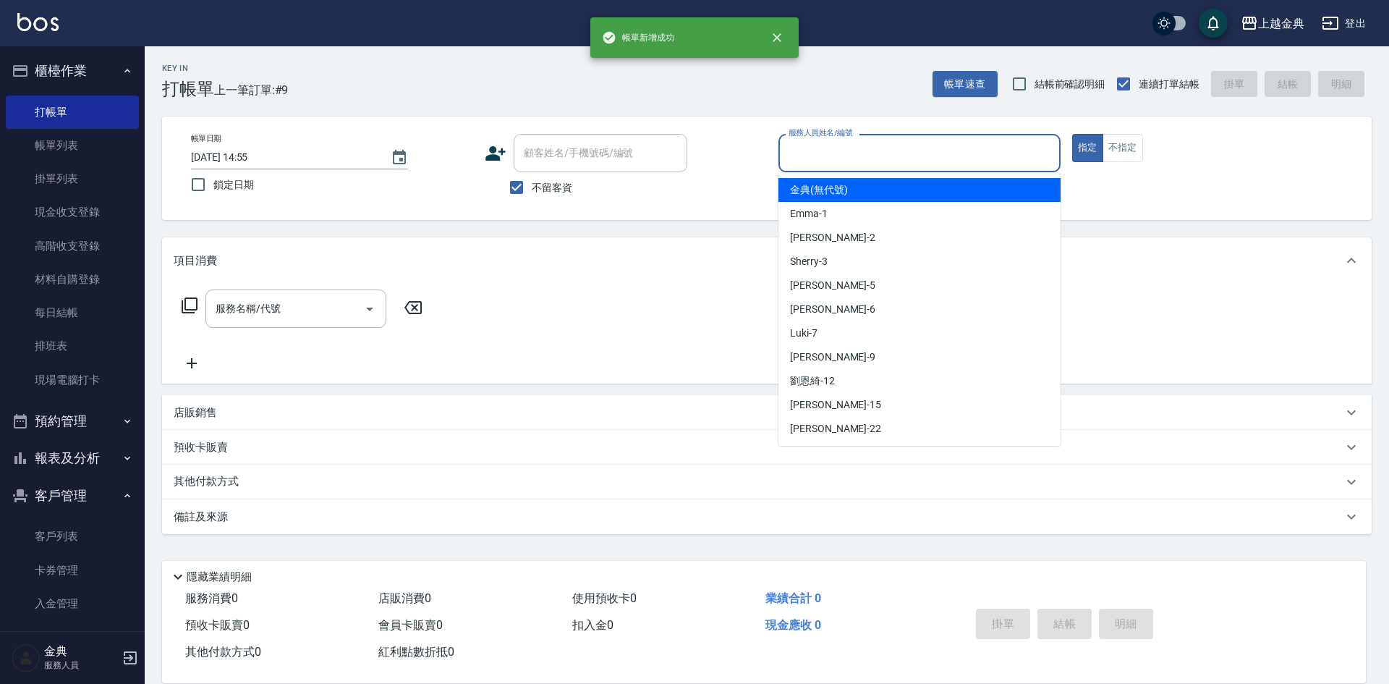
click at [847, 156] on input "服務人員姓名/編號" at bounding box center [919, 152] width 269 height 25
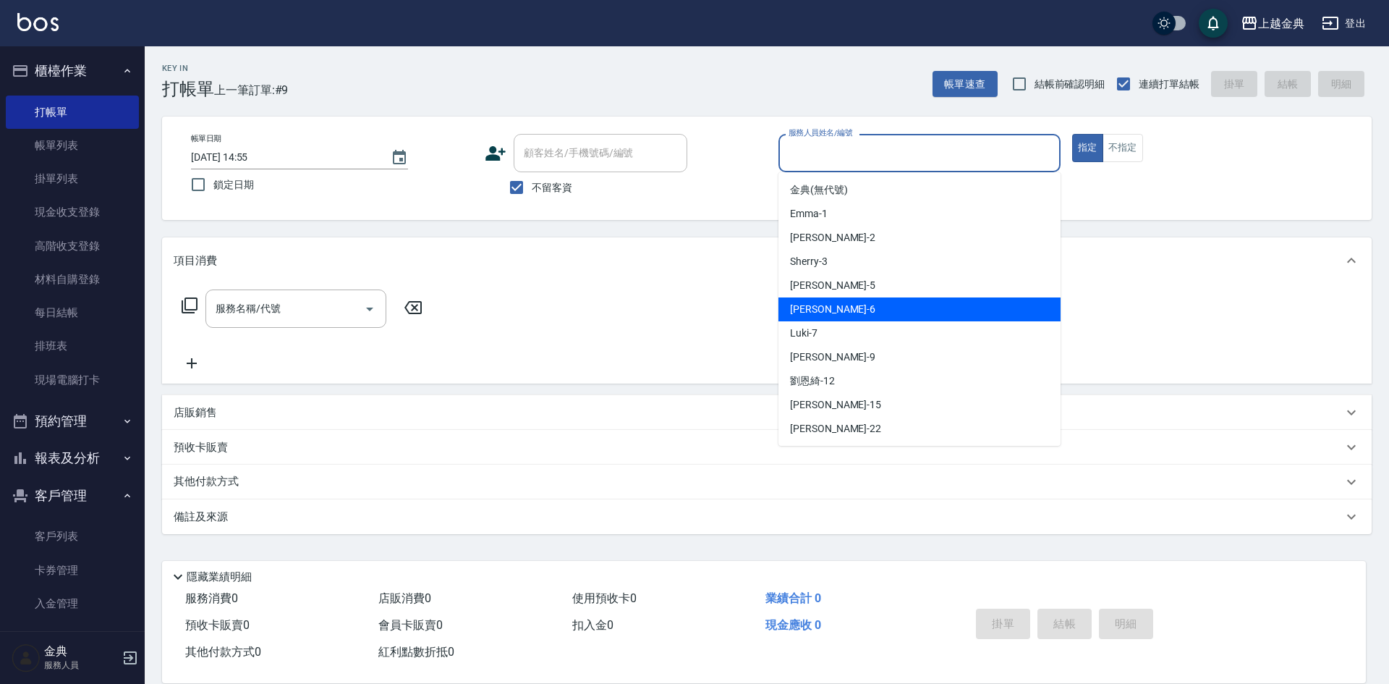
click at [846, 308] on div "[PERSON_NAME] -6" at bounding box center [919, 309] width 282 height 24
type input "[PERSON_NAME]-6"
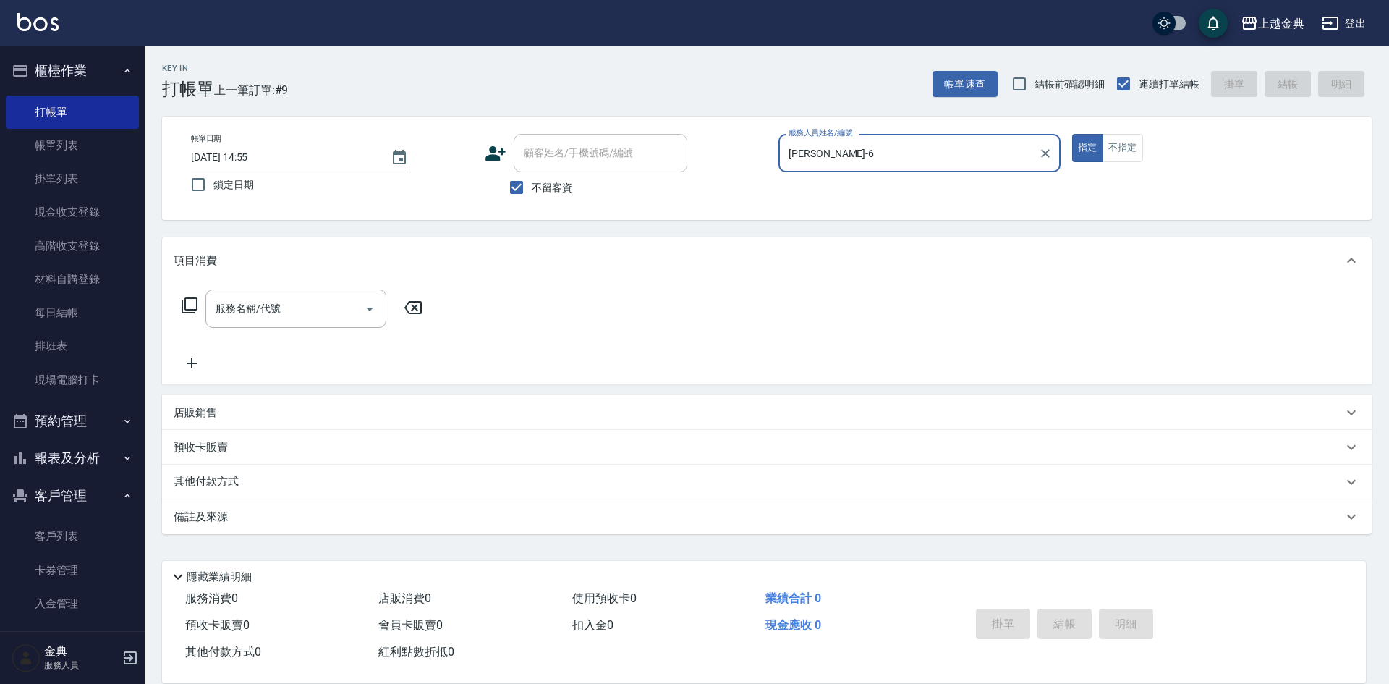
click at [203, 297] on div "服務名稱/代號 服務名稱/代號" at bounding box center [303, 308] width 258 height 38
click at [185, 309] on icon at bounding box center [190, 305] width 16 height 16
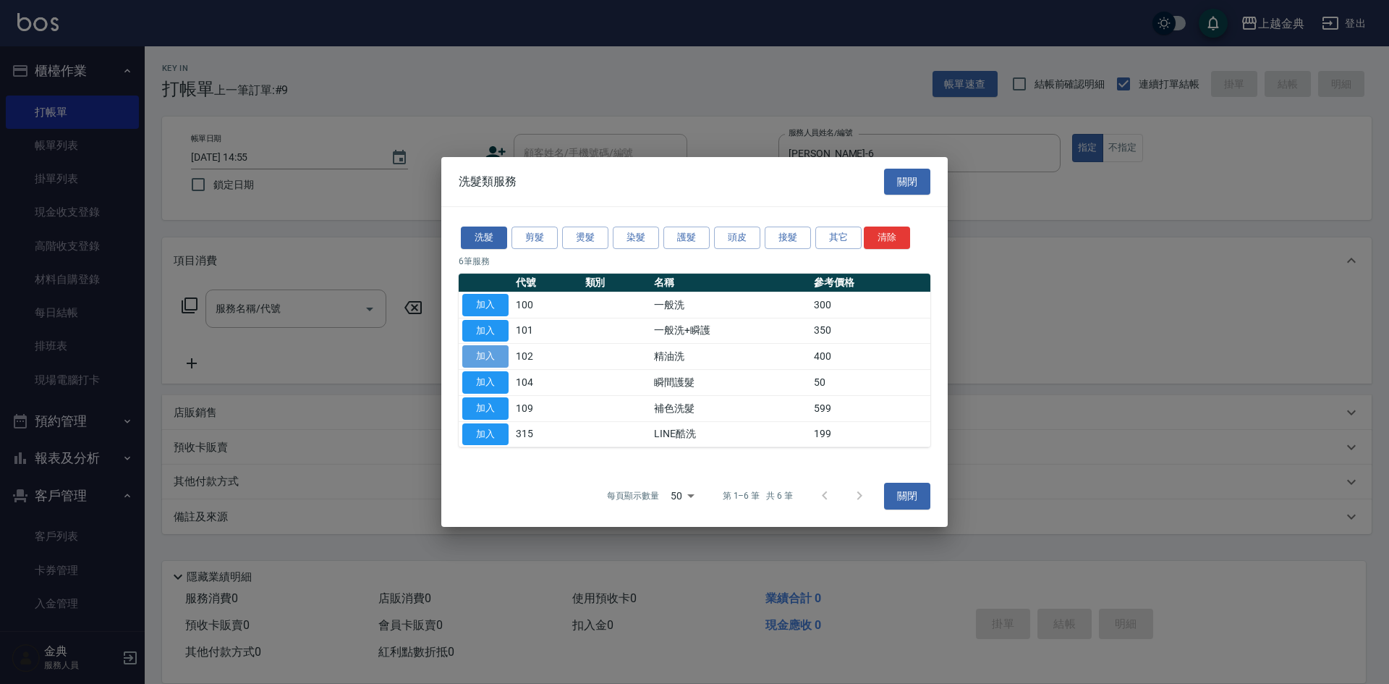
click at [492, 357] on button "加入" at bounding box center [485, 356] width 46 height 22
type input "精油洗(102)"
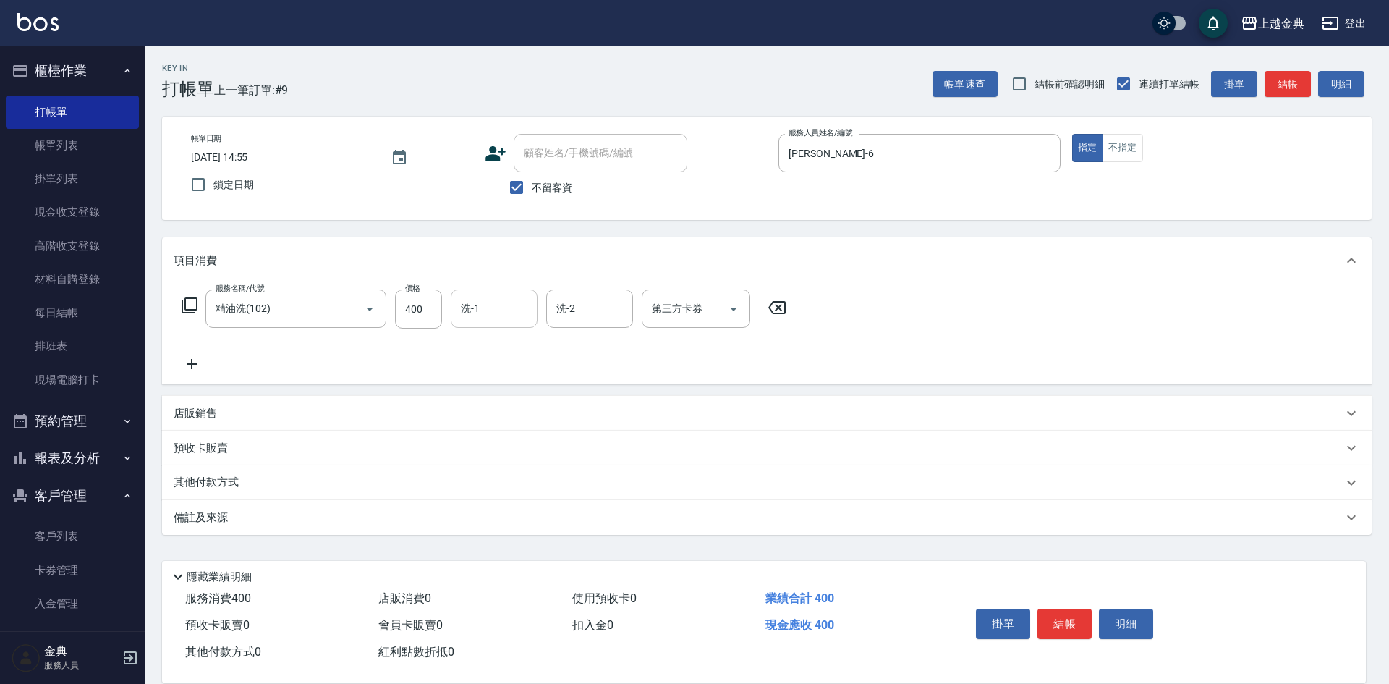
click at [490, 295] on div "洗-1" at bounding box center [494, 308] width 87 height 38
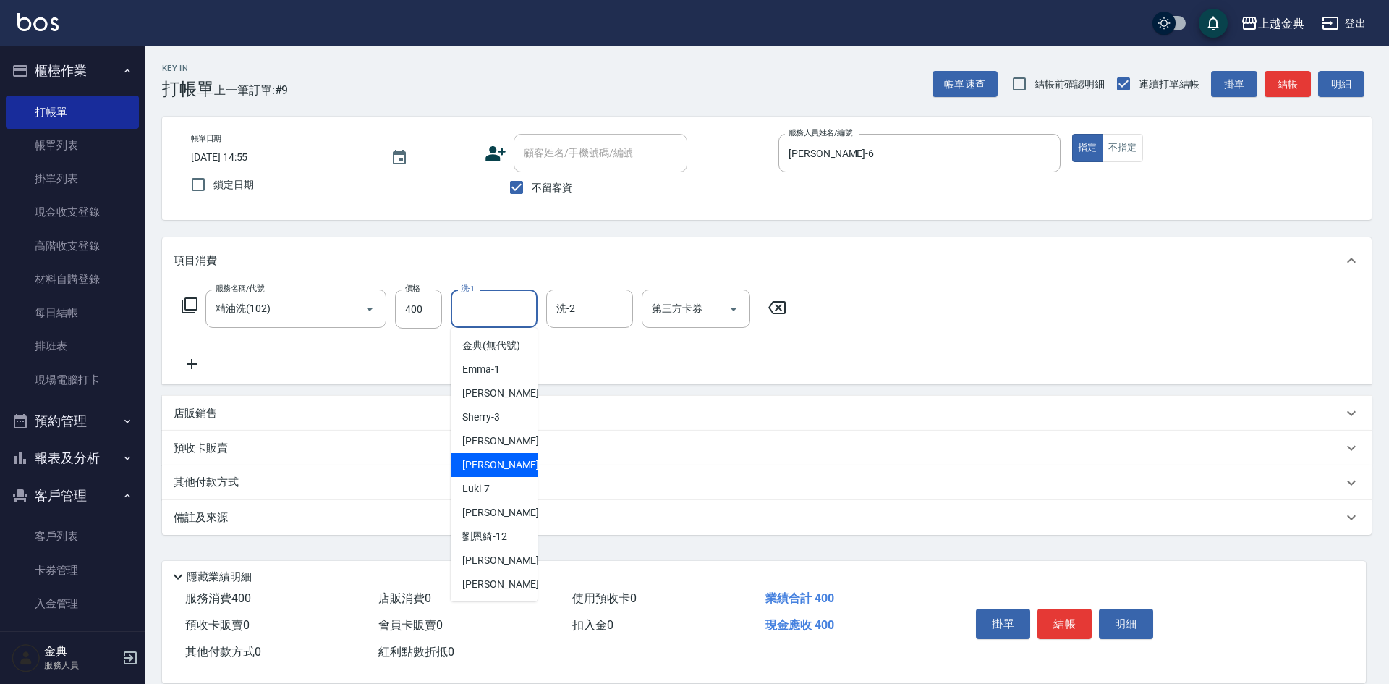
click at [498, 473] on div "[PERSON_NAME] -6" at bounding box center [494, 465] width 87 height 24
type input "[PERSON_NAME]-6"
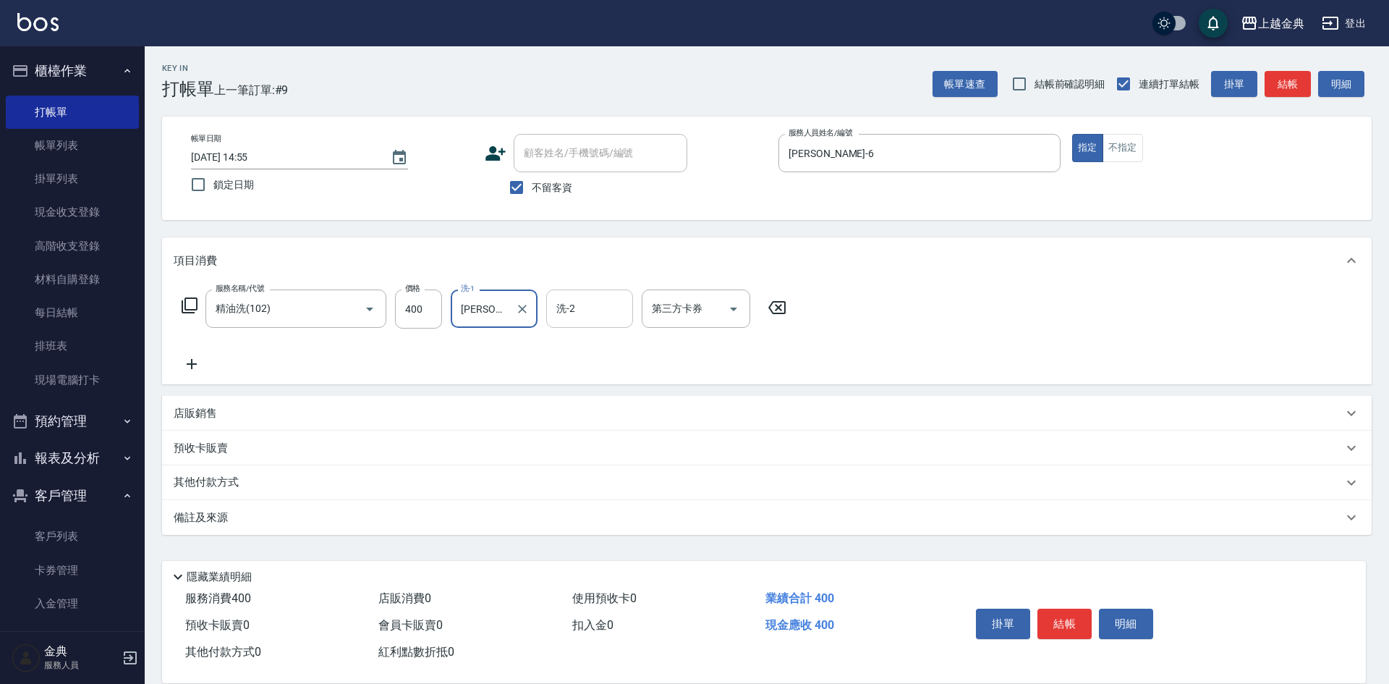
click at [592, 311] on input "洗-2" at bounding box center [590, 308] width 74 height 25
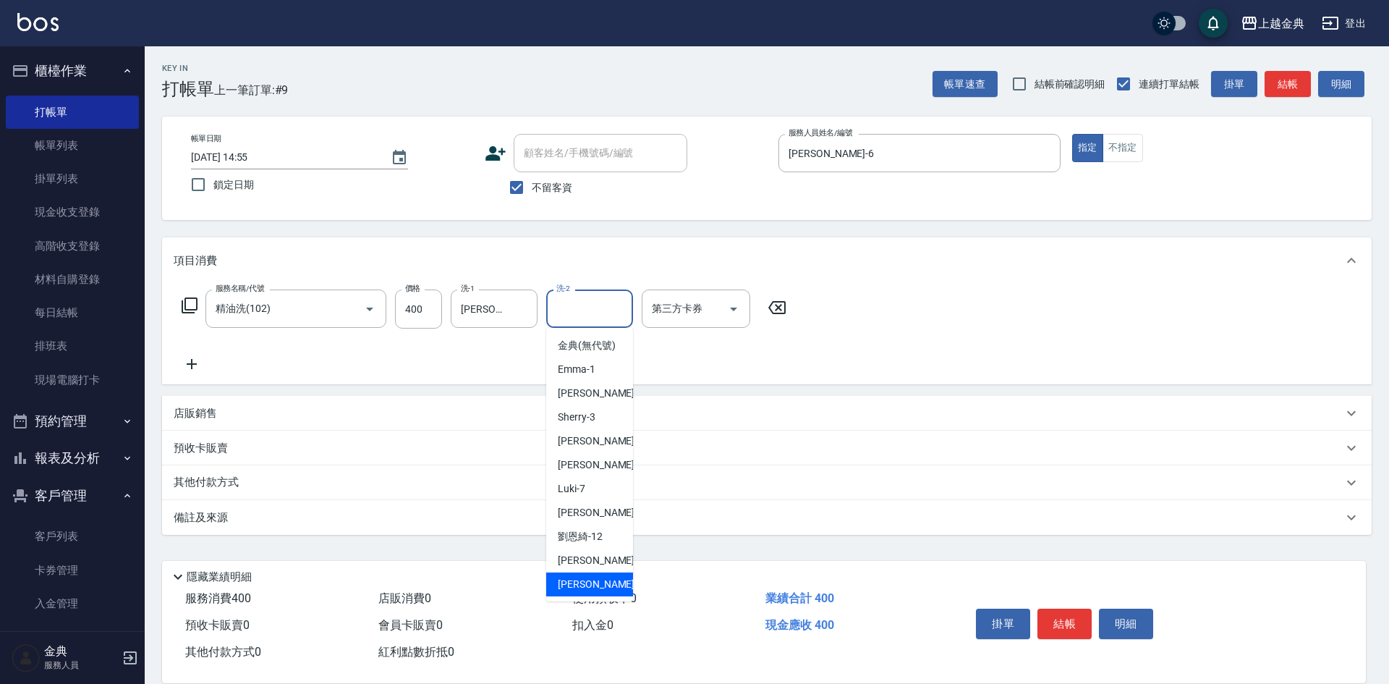
click at [579, 592] on span "[PERSON_NAME] -22" at bounding box center [603, 584] width 91 height 15
type input "[PERSON_NAME]-22"
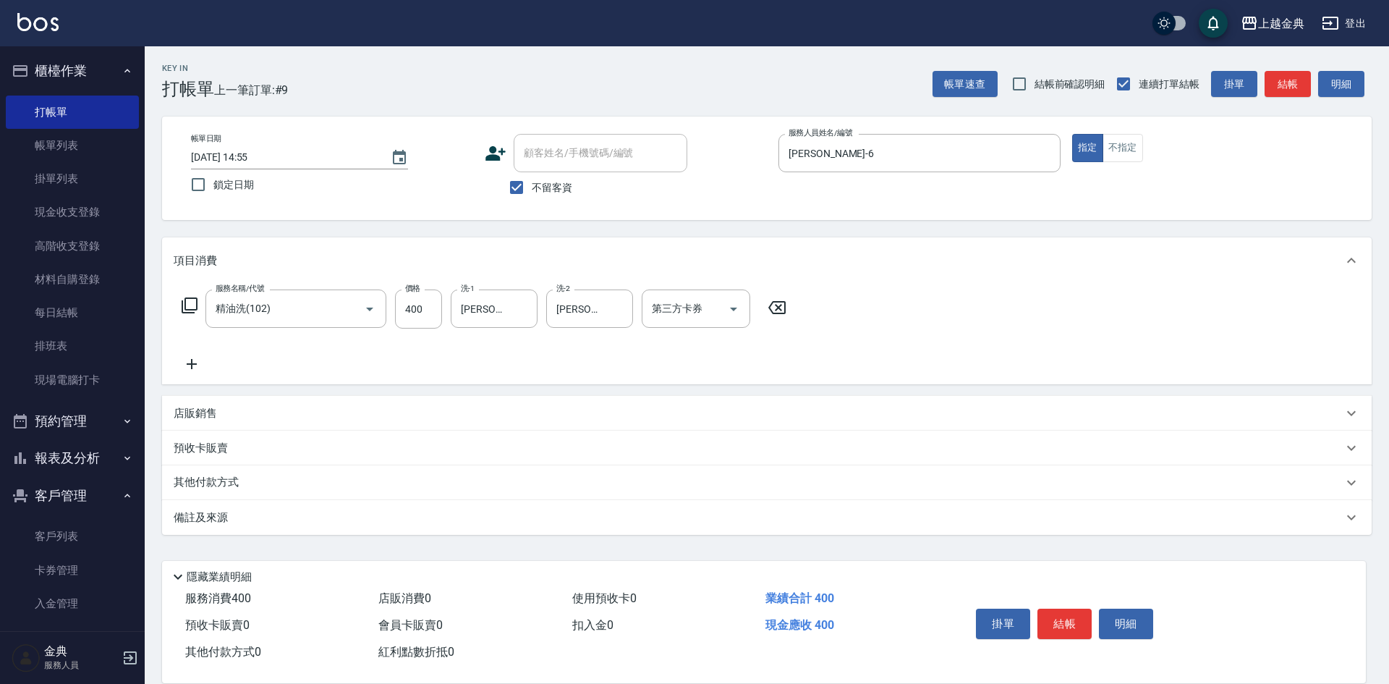
click at [195, 307] on icon at bounding box center [189, 305] width 17 height 17
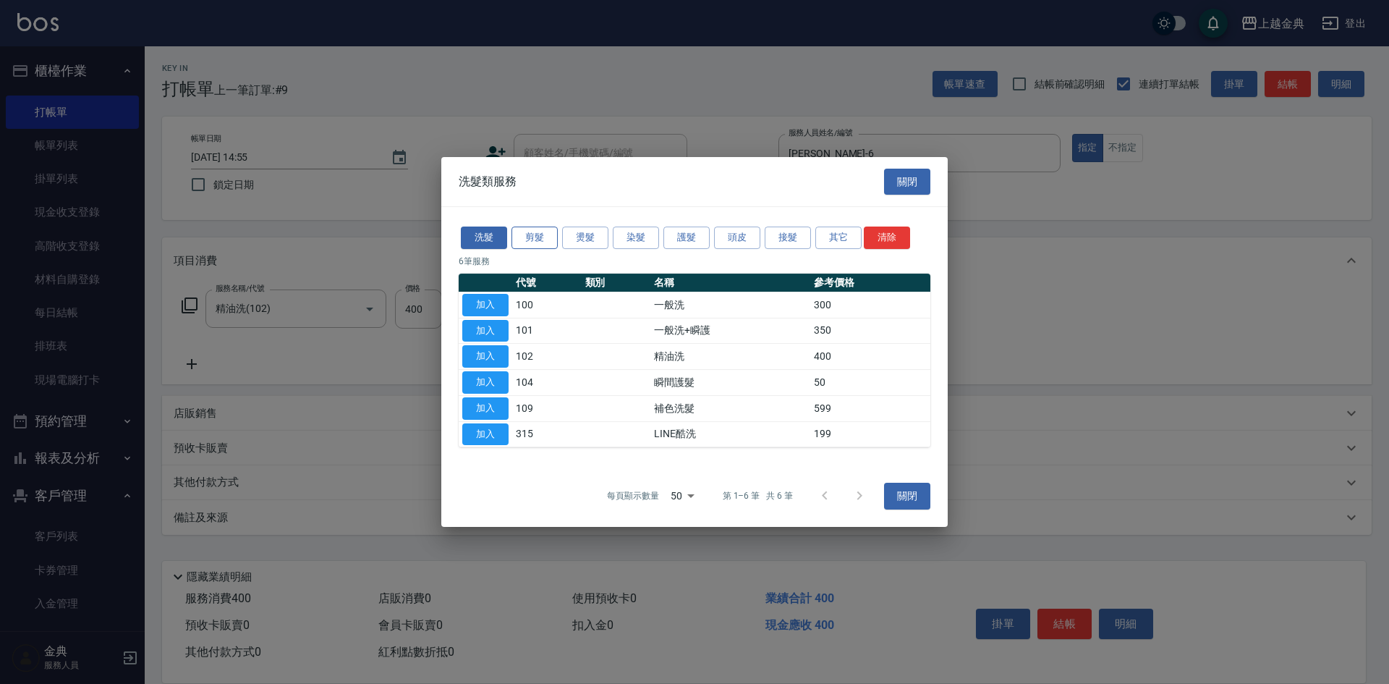
click at [542, 232] on button "剪髮" at bounding box center [534, 237] width 46 height 22
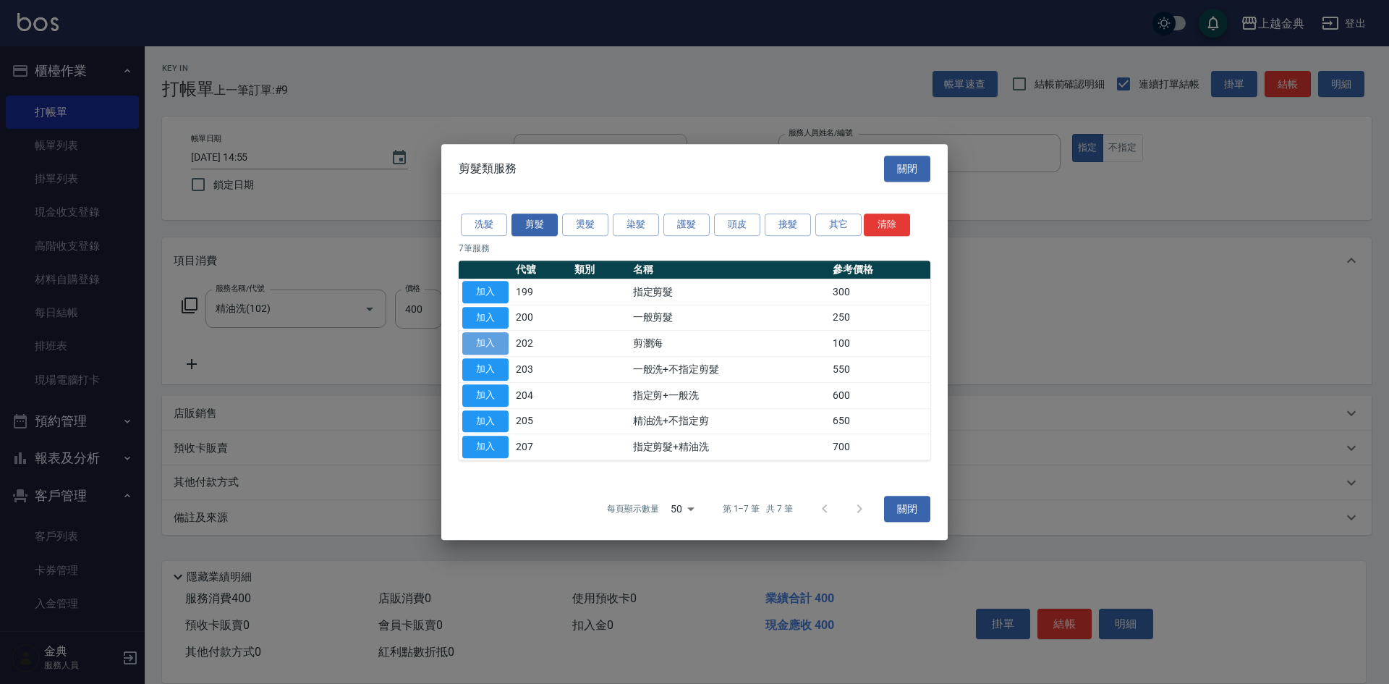
click at [484, 341] on button "加入" at bounding box center [485, 343] width 46 height 22
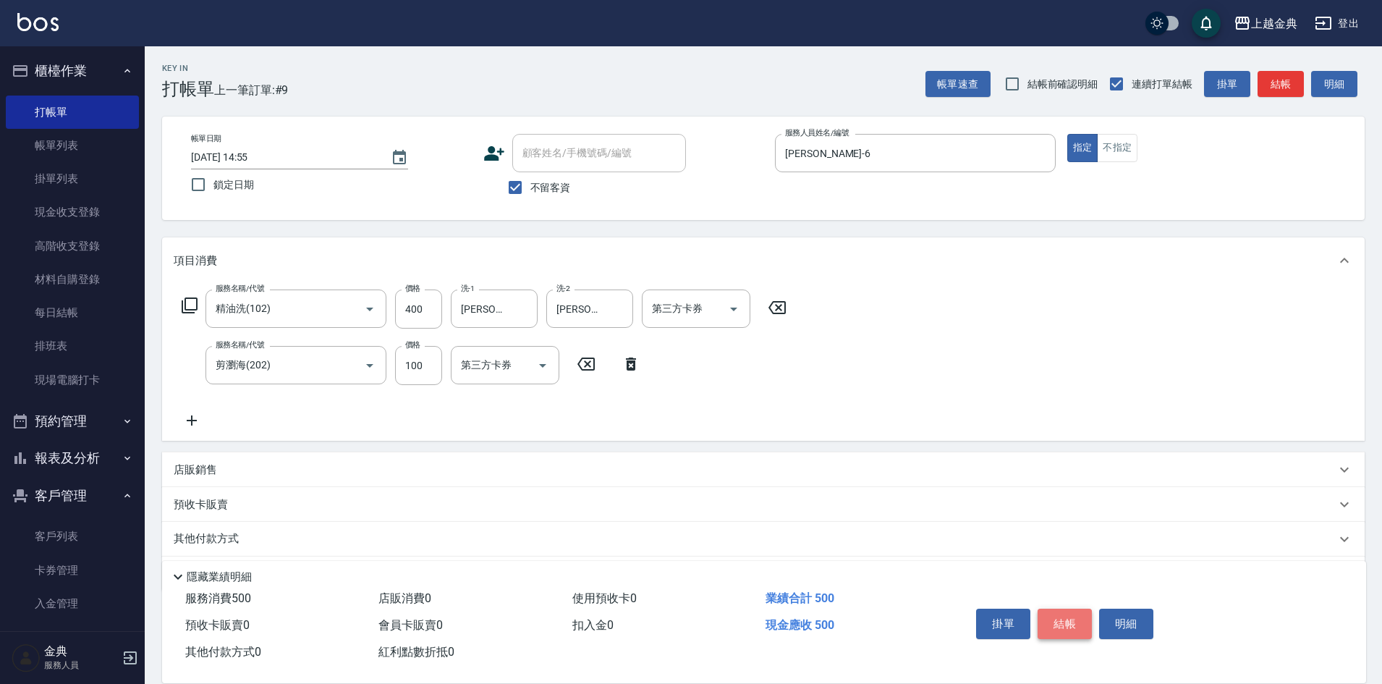
click at [1080, 617] on button "結帳" at bounding box center [1064, 623] width 54 height 30
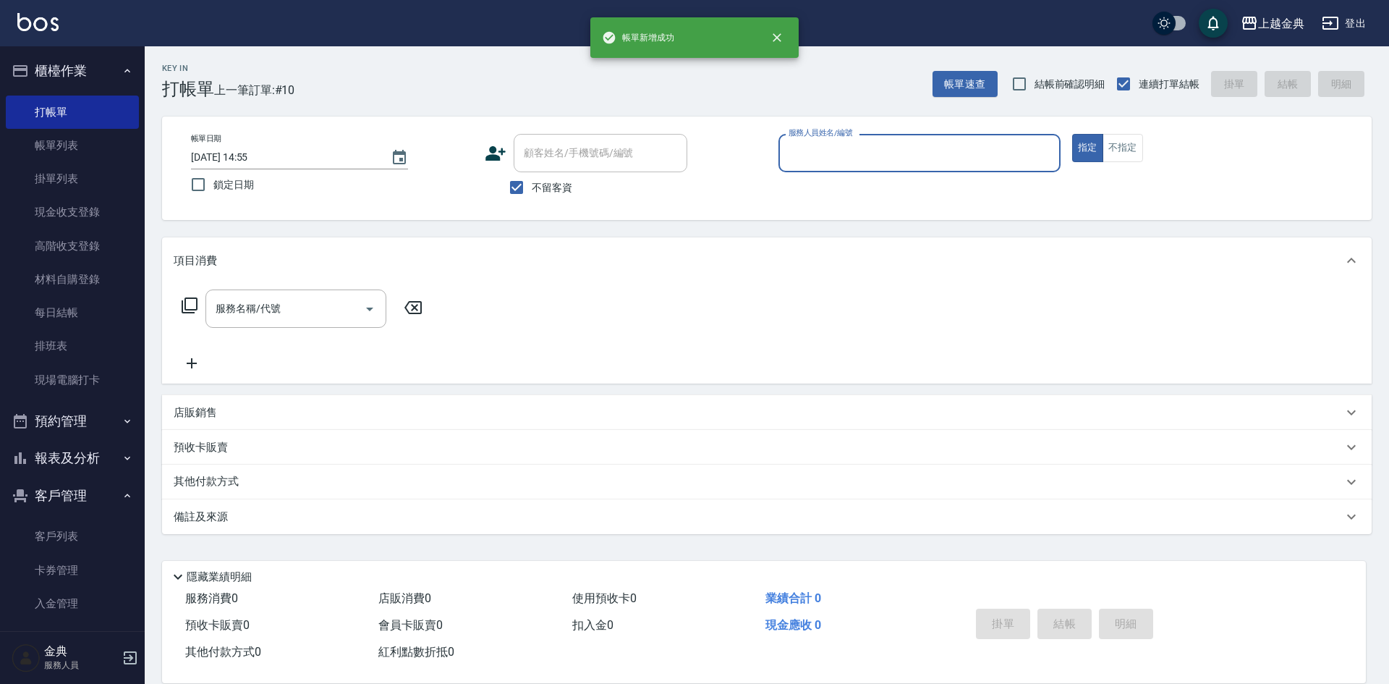
drag, startPoint x: 836, startPoint y: 151, endPoint x: 843, endPoint y: 165, distance: 15.5
click at [836, 150] on input "服務人員姓名/編號" at bounding box center [919, 152] width 269 height 25
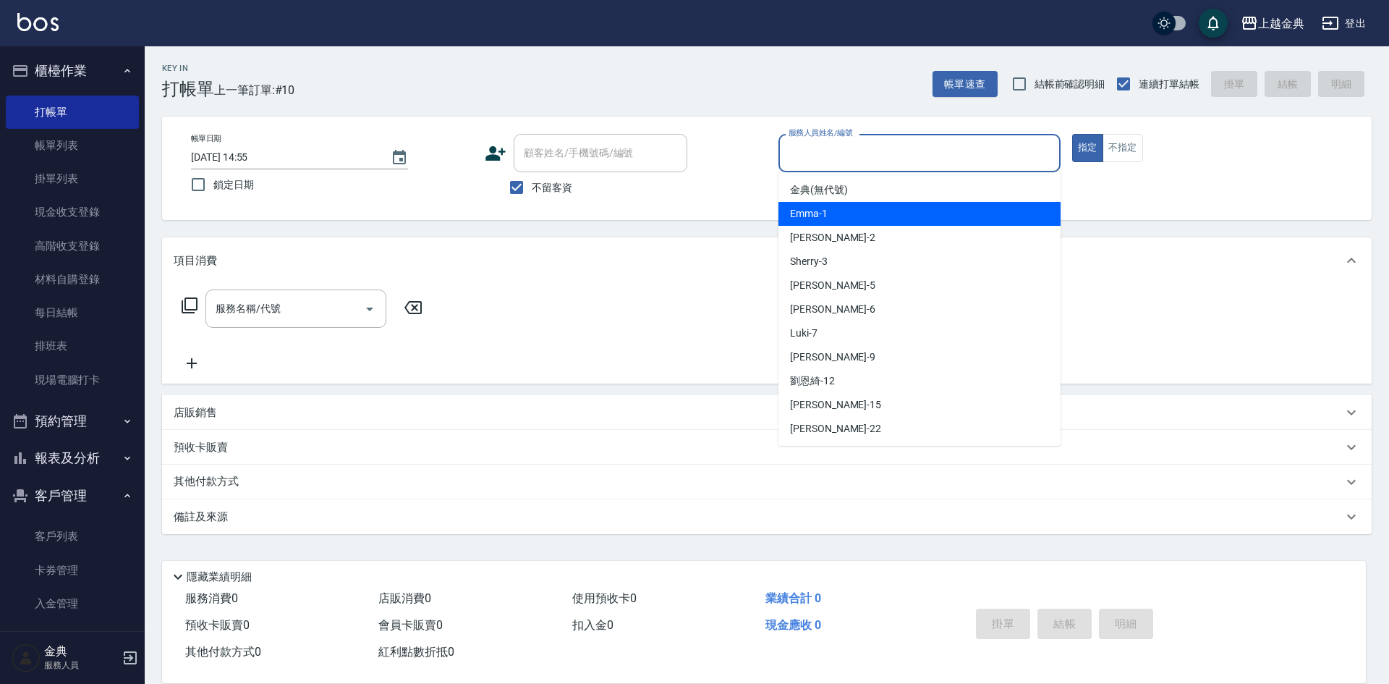
click at [848, 215] on div "Emma -1" at bounding box center [919, 214] width 282 height 24
type input "Emma-1"
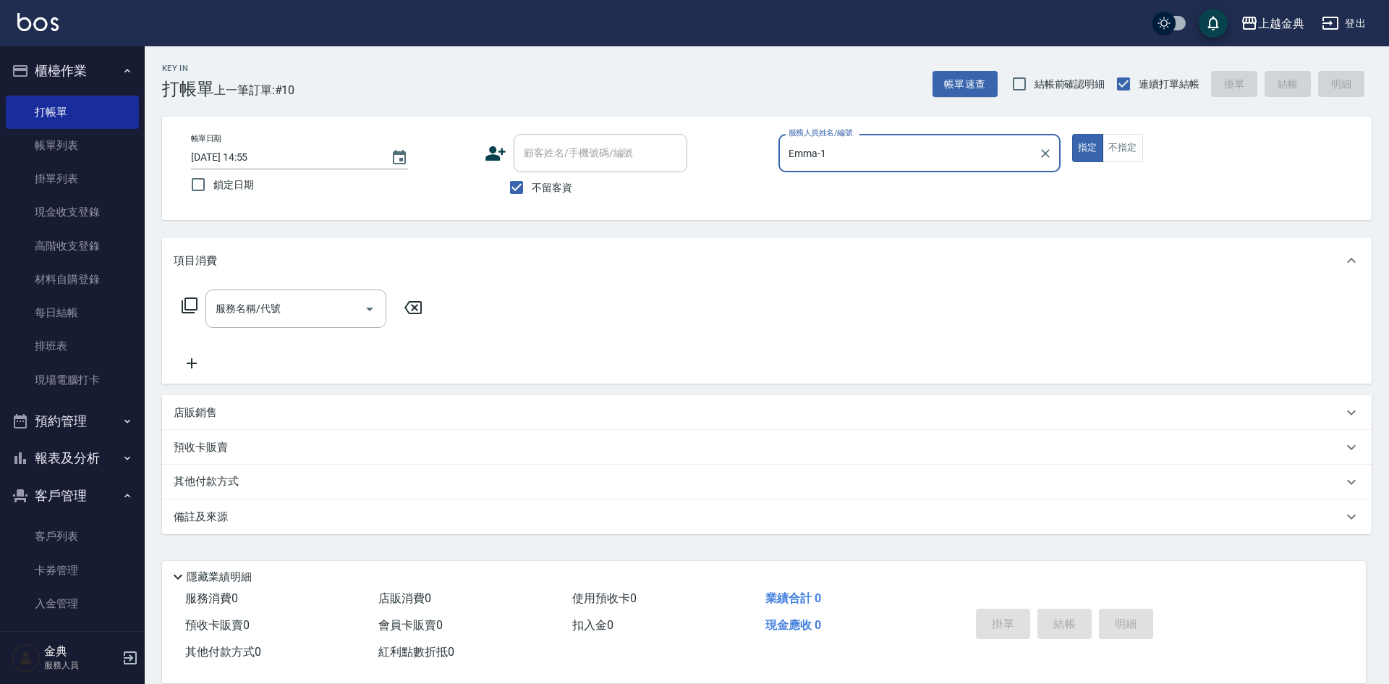
click at [184, 307] on icon at bounding box center [190, 305] width 16 height 16
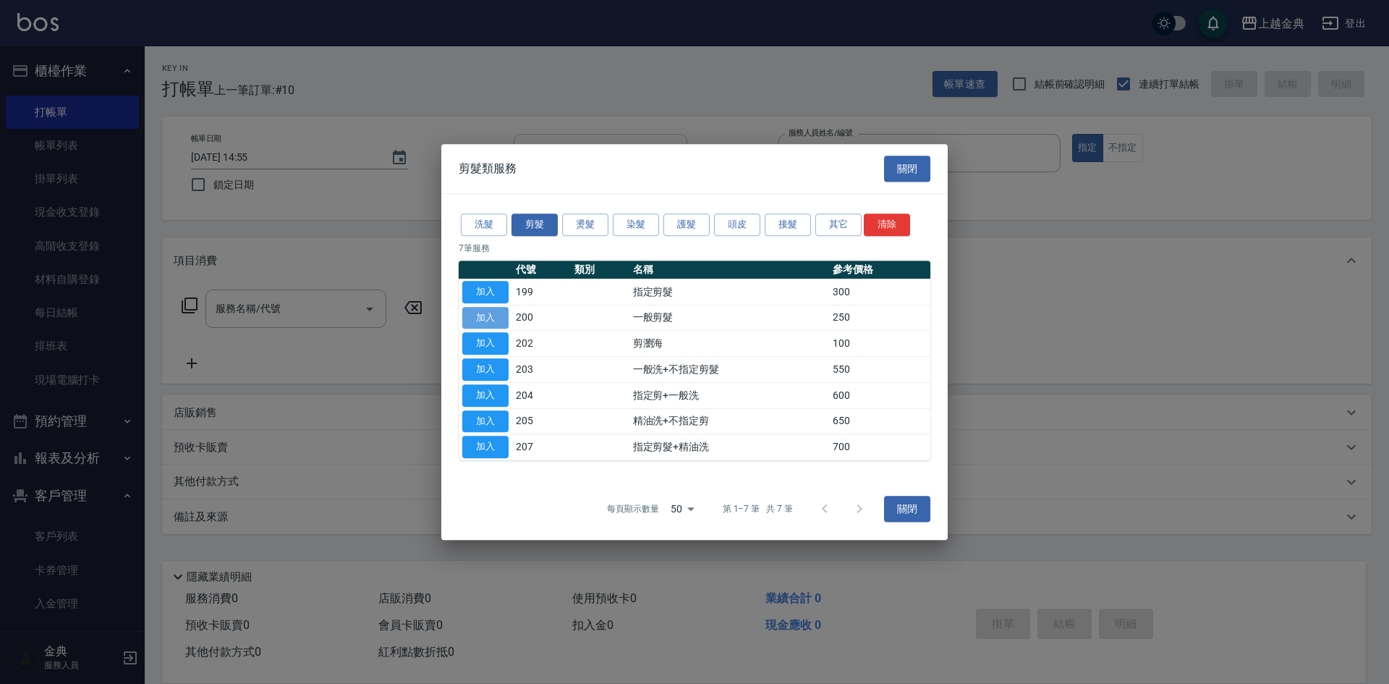
click at [491, 315] on button "加入" at bounding box center [485, 318] width 46 height 22
type input "一般剪髮(200)"
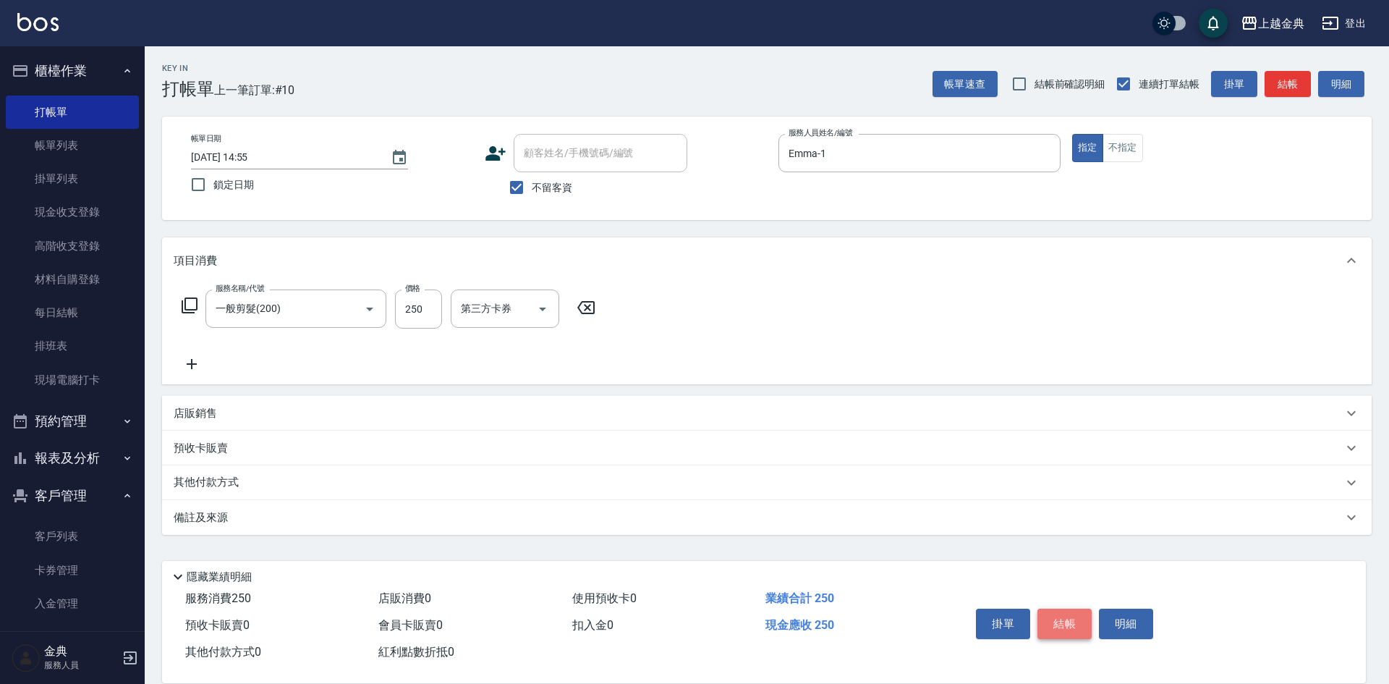
click at [1065, 619] on button "結帳" at bounding box center [1064, 623] width 54 height 30
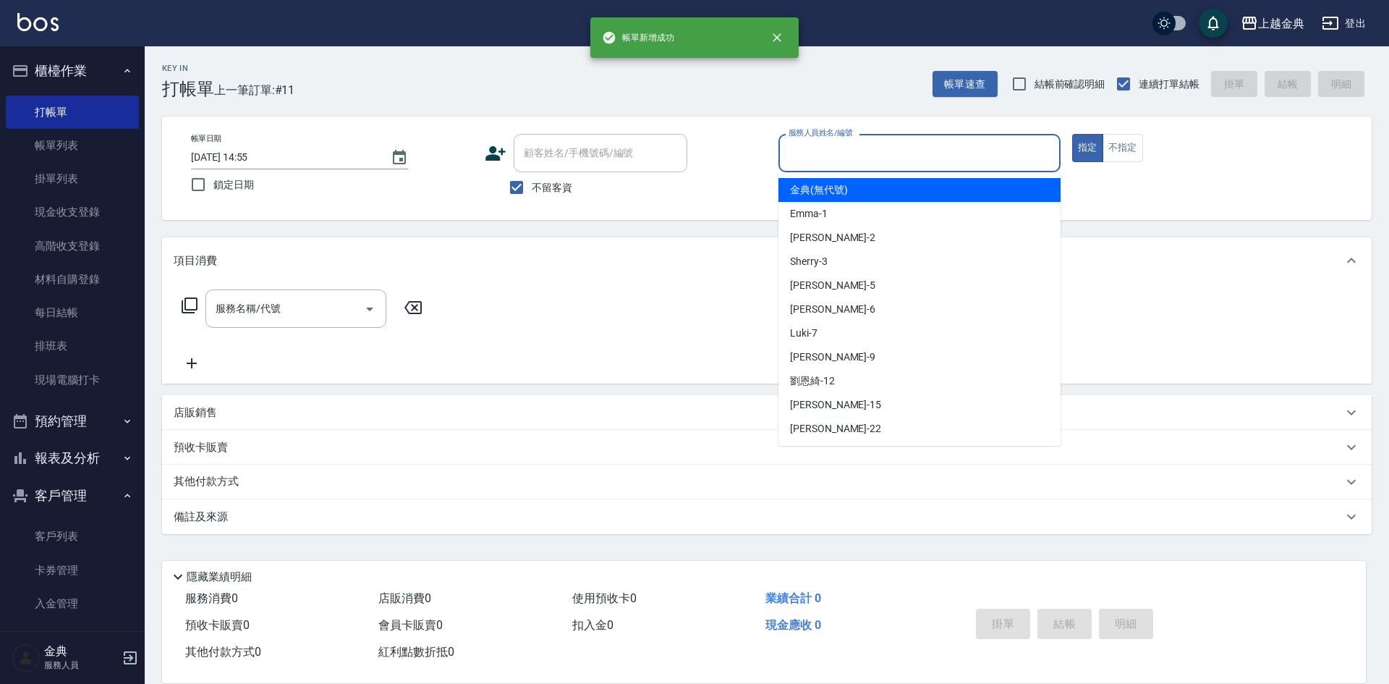
click at [848, 157] on input "服務人員姓名/編號" at bounding box center [919, 152] width 269 height 25
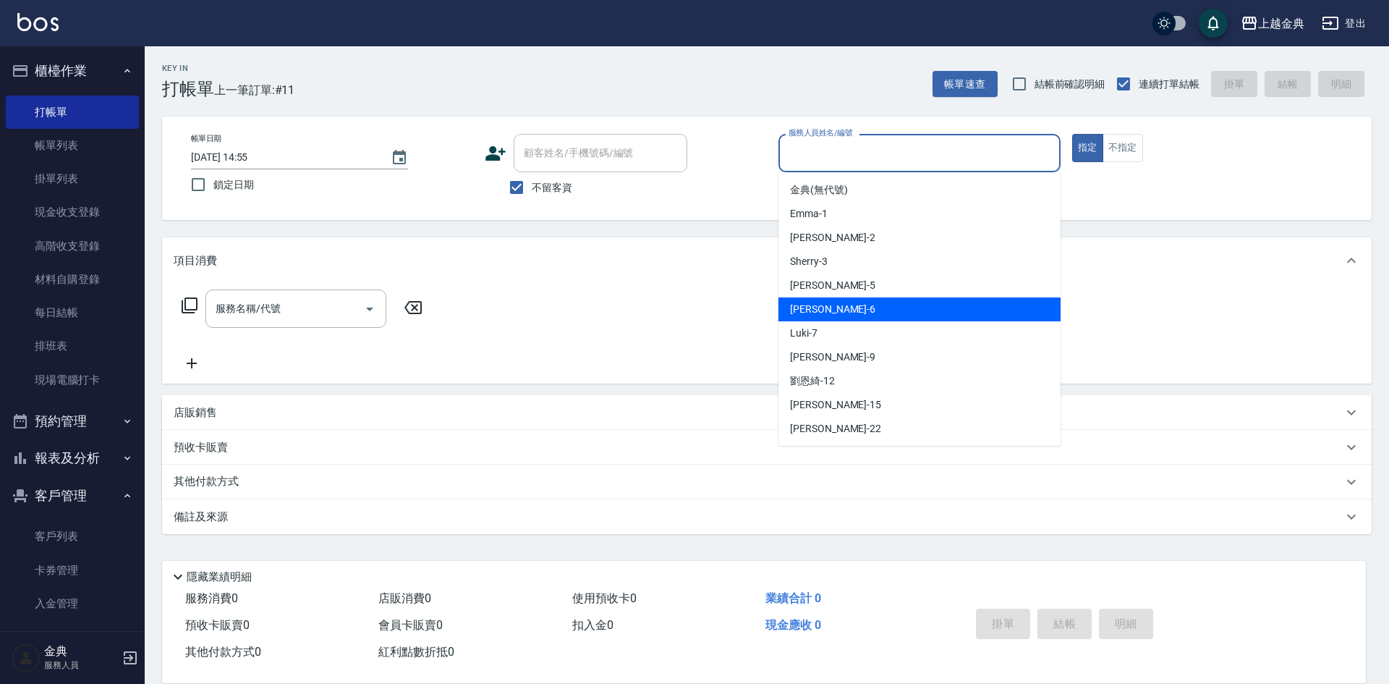
click at [844, 305] on div "[PERSON_NAME] -6" at bounding box center [919, 309] width 282 height 24
type input "[PERSON_NAME]-6"
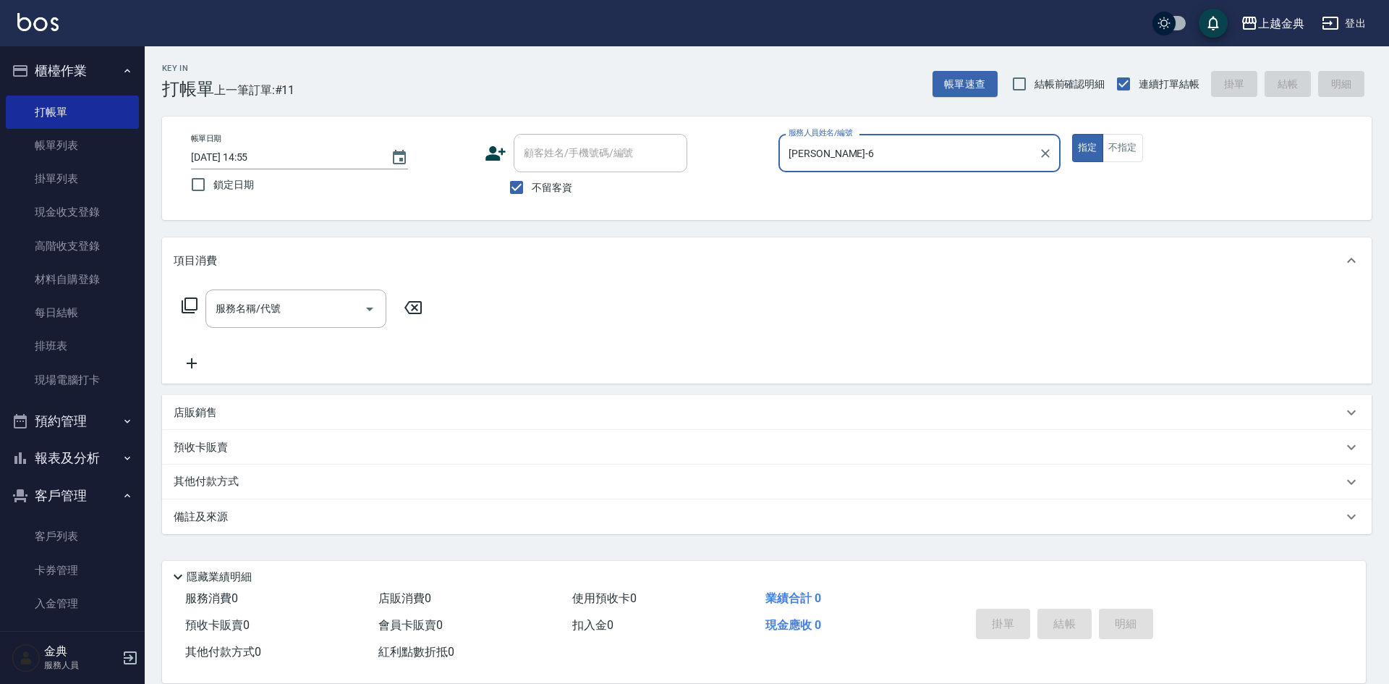
click at [172, 307] on div "服務名稱/代號 服務名稱/代號" at bounding box center [767, 334] width 1210 height 100
click at [185, 307] on icon at bounding box center [190, 305] width 16 height 16
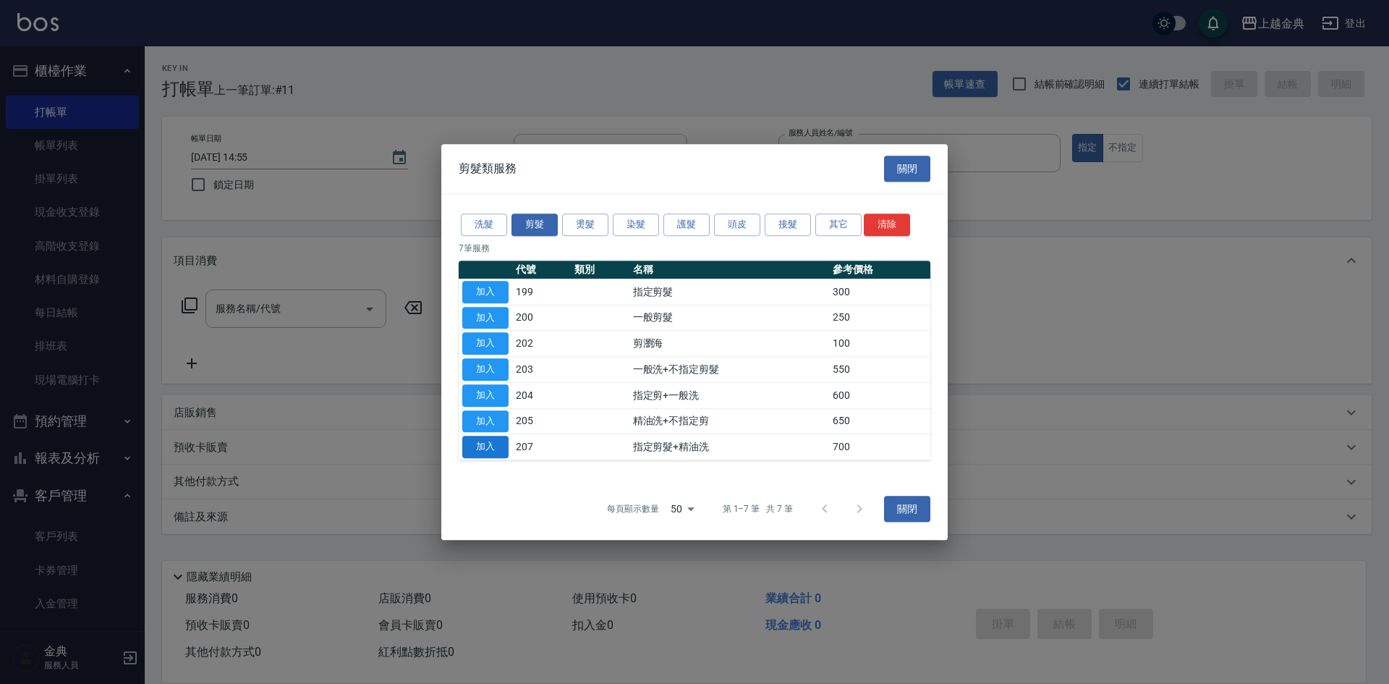
click at [489, 446] on button "加入" at bounding box center [485, 447] width 46 height 22
type input "指定剪髮+精油洗(207)"
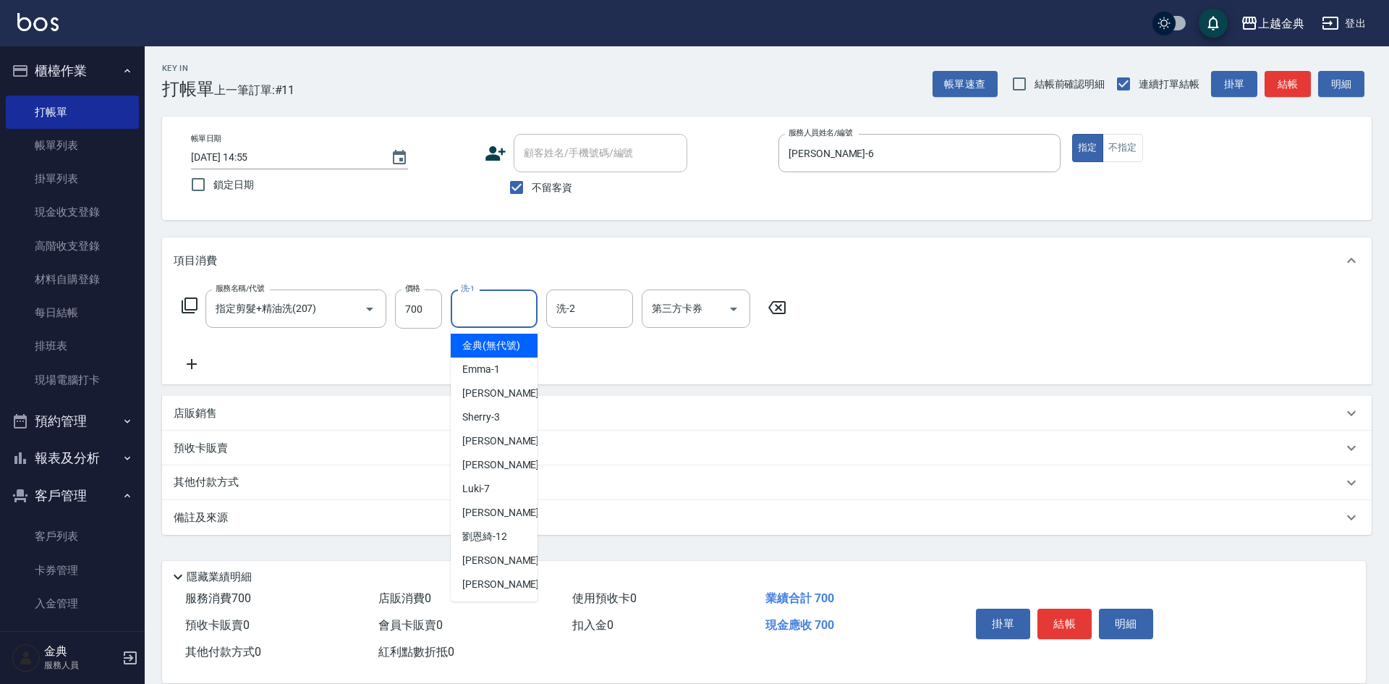
click at [483, 304] on input "洗-1" at bounding box center [494, 308] width 74 height 25
click at [490, 590] on div "[PERSON_NAME] -22" at bounding box center [494, 584] width 87 height 24
type input "[PERSON_NAME]-22"
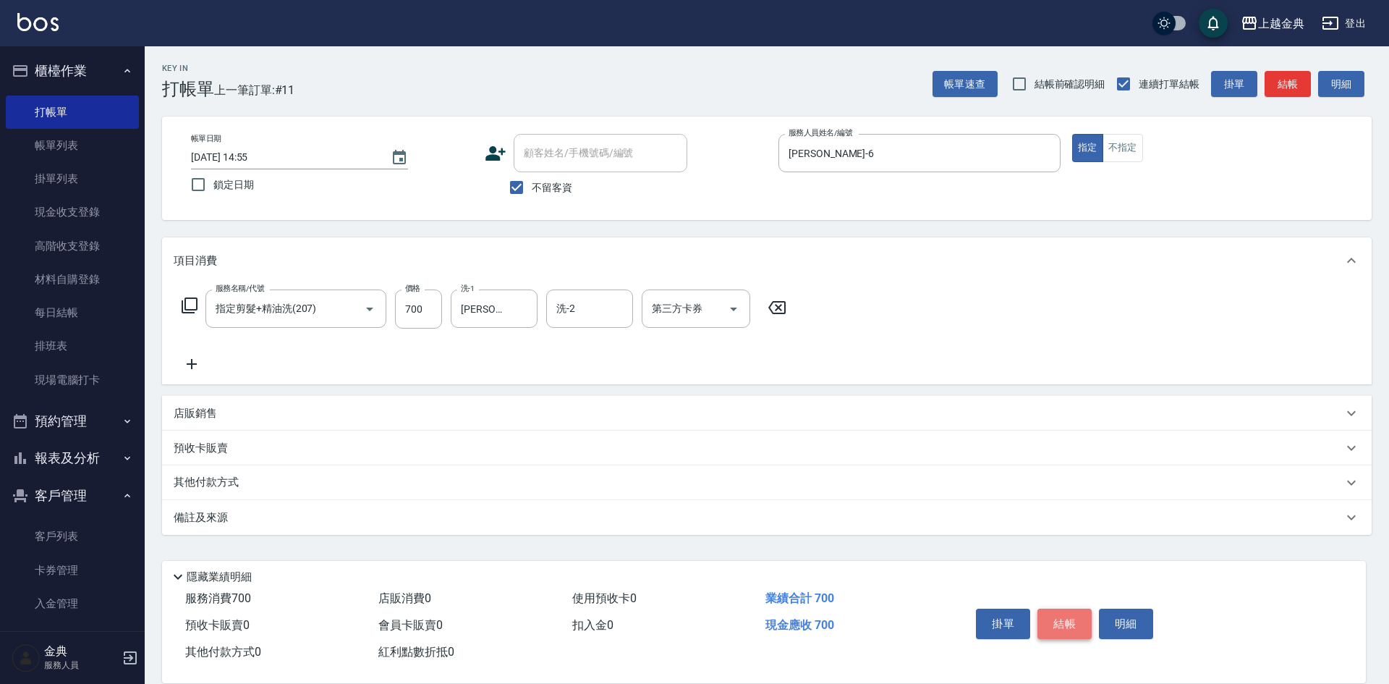
click at [1070, 621] on button "結帳" at bounding box center [1064, 623] width 54 height 30
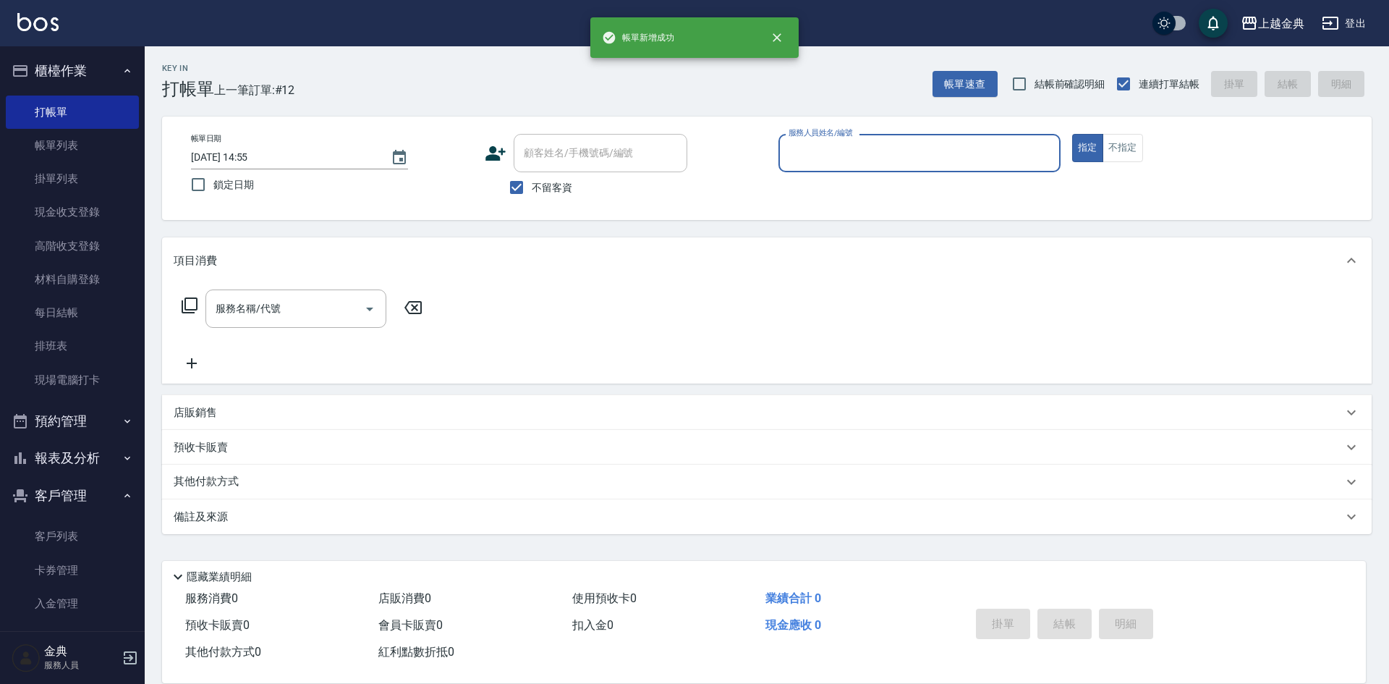
drag, startPoint x: 870, startPoint y: 143, endPoint x: 870, endPoint y: 153, distance: 9.4
click at [870, 145] on input "服務人員姓名/編號" at bounding box center [919, 152] width 269 height 25
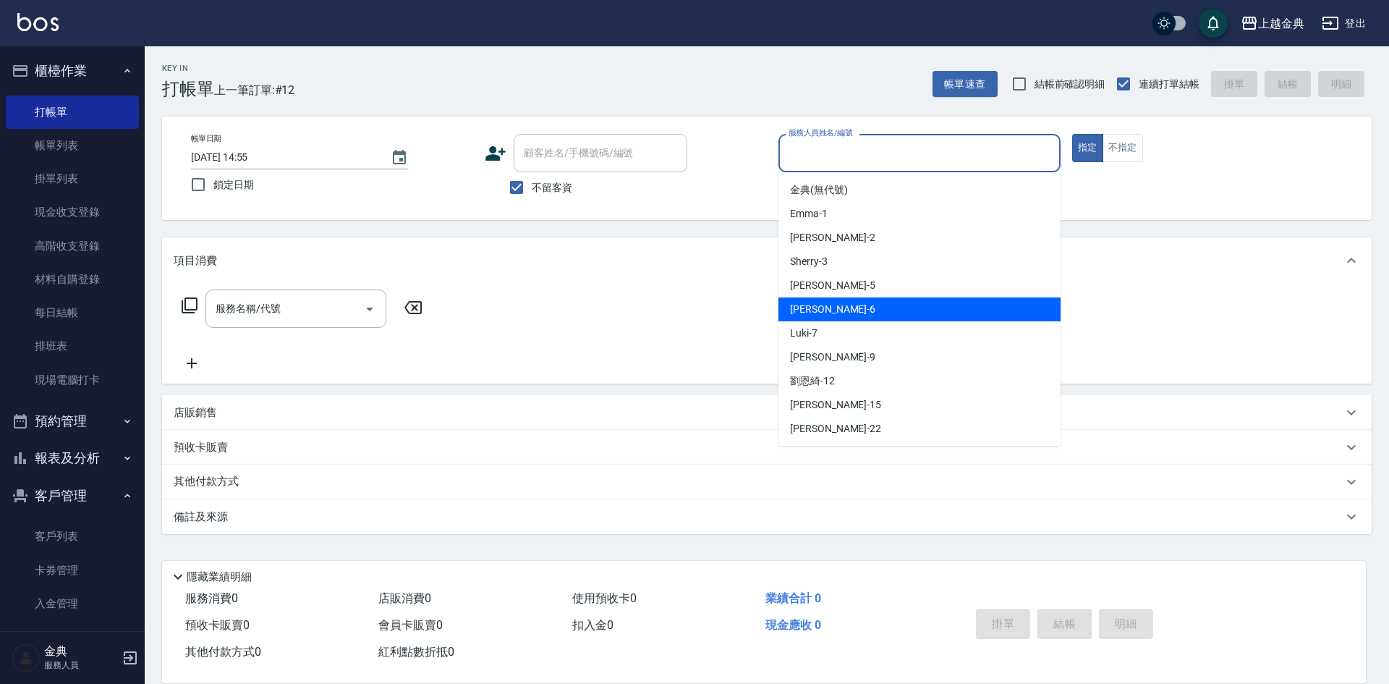
click at [865, 298] on div "[PERSON_NAME] -6" at bounding box center [919, 309] width 282 height 24
type input "[PERSON_NAME]-6"
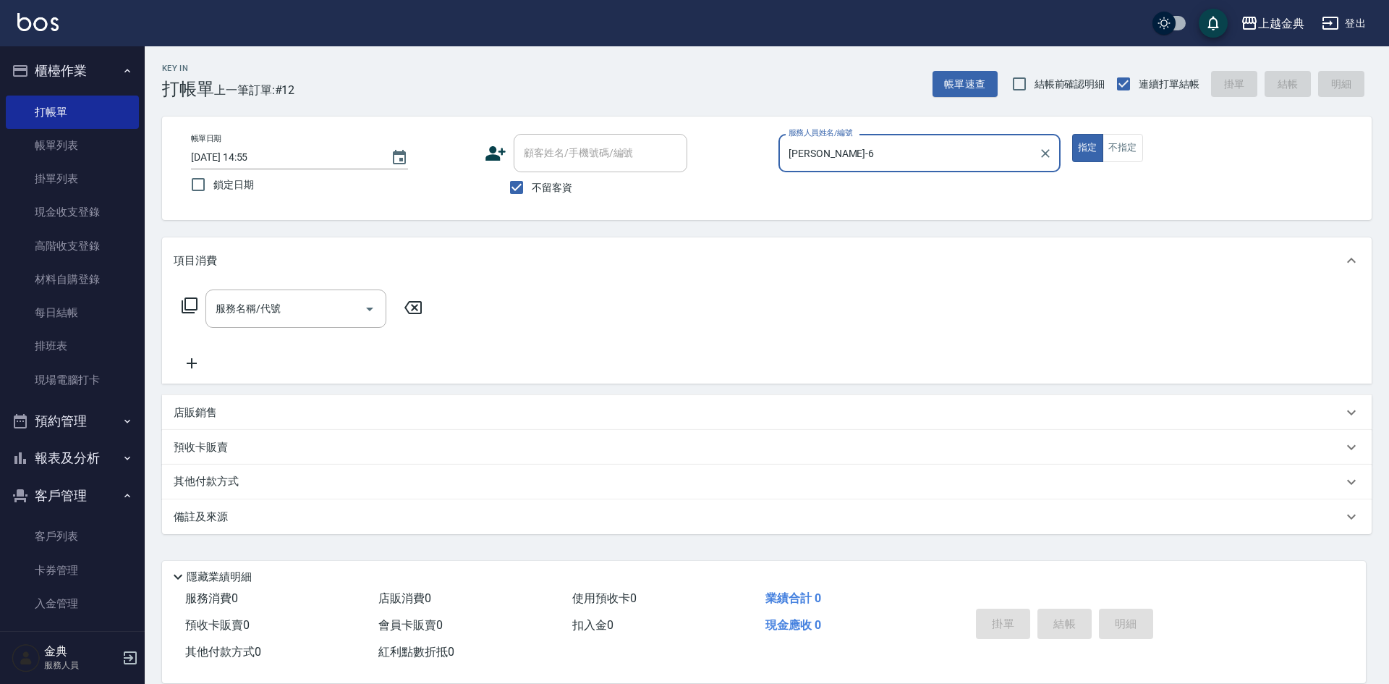
click at [188, 305] on icon at bounding box center [189, 305] width 17 height 17
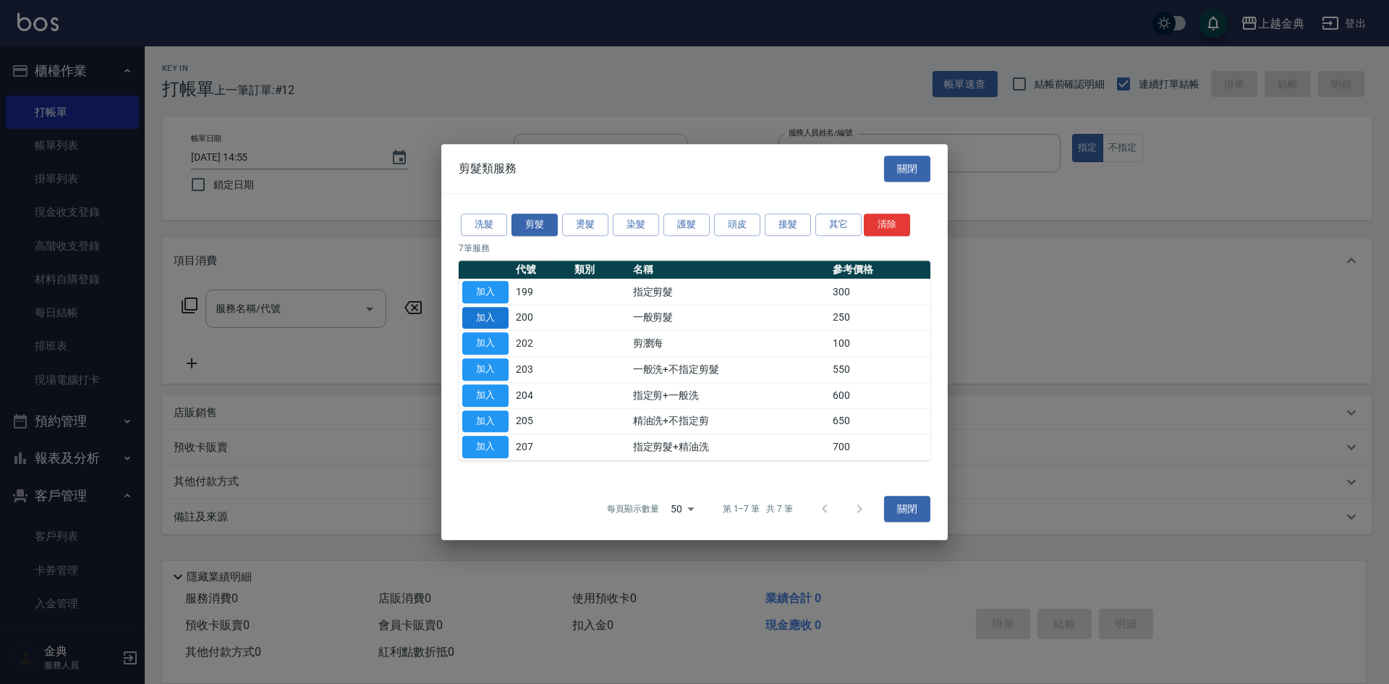
click at [472, 318] on button "加入" at bounding box center [485, 318] width 46 height 22
type input "一般剪髮(200)"
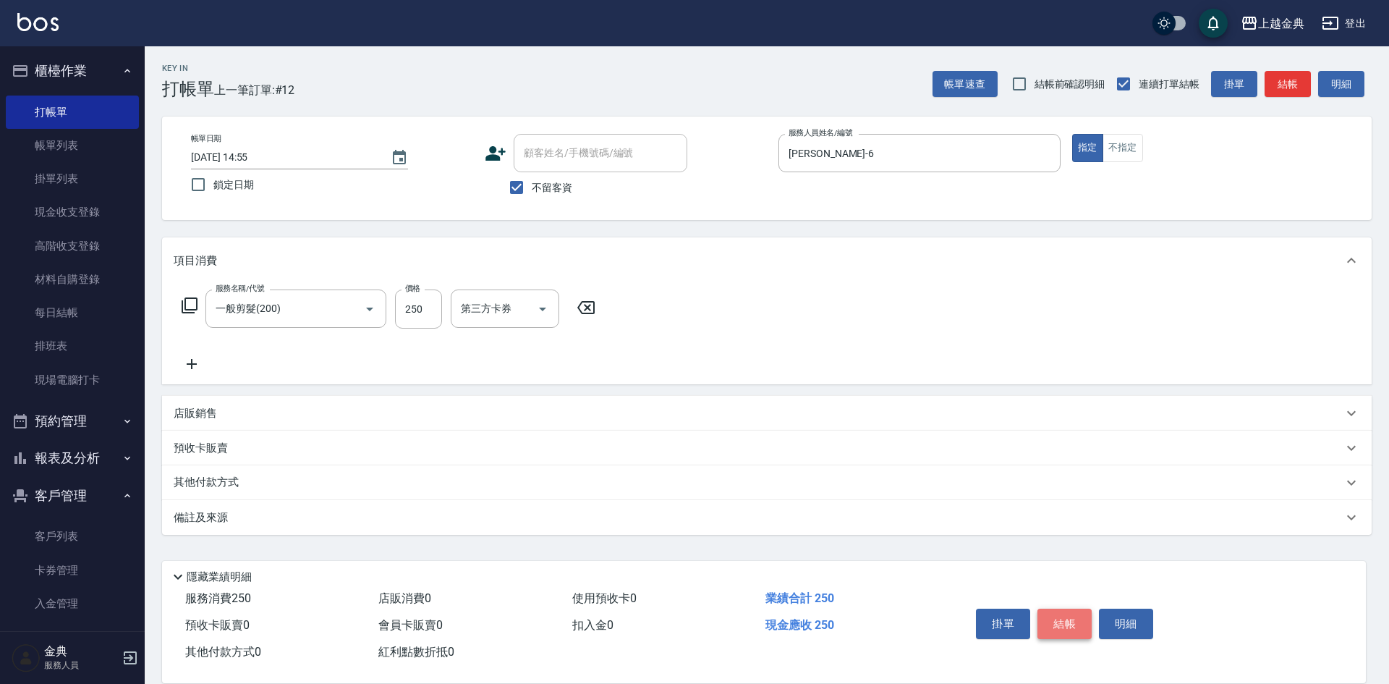
click at [1069, 615] on button "結帳" at bounding box center [1064, 623] width 54 height 30
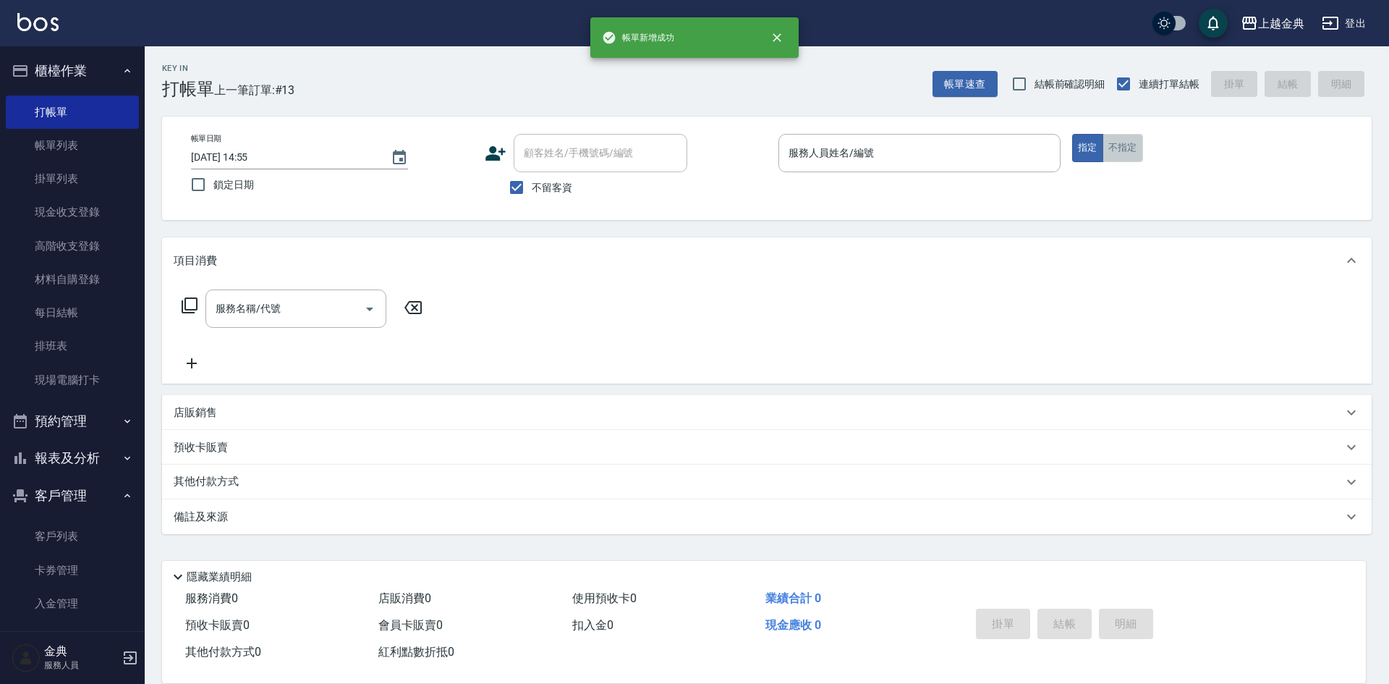
click at [1126, 154] on button "不指定" at bounding box center [1123, 148] width 41 height 28
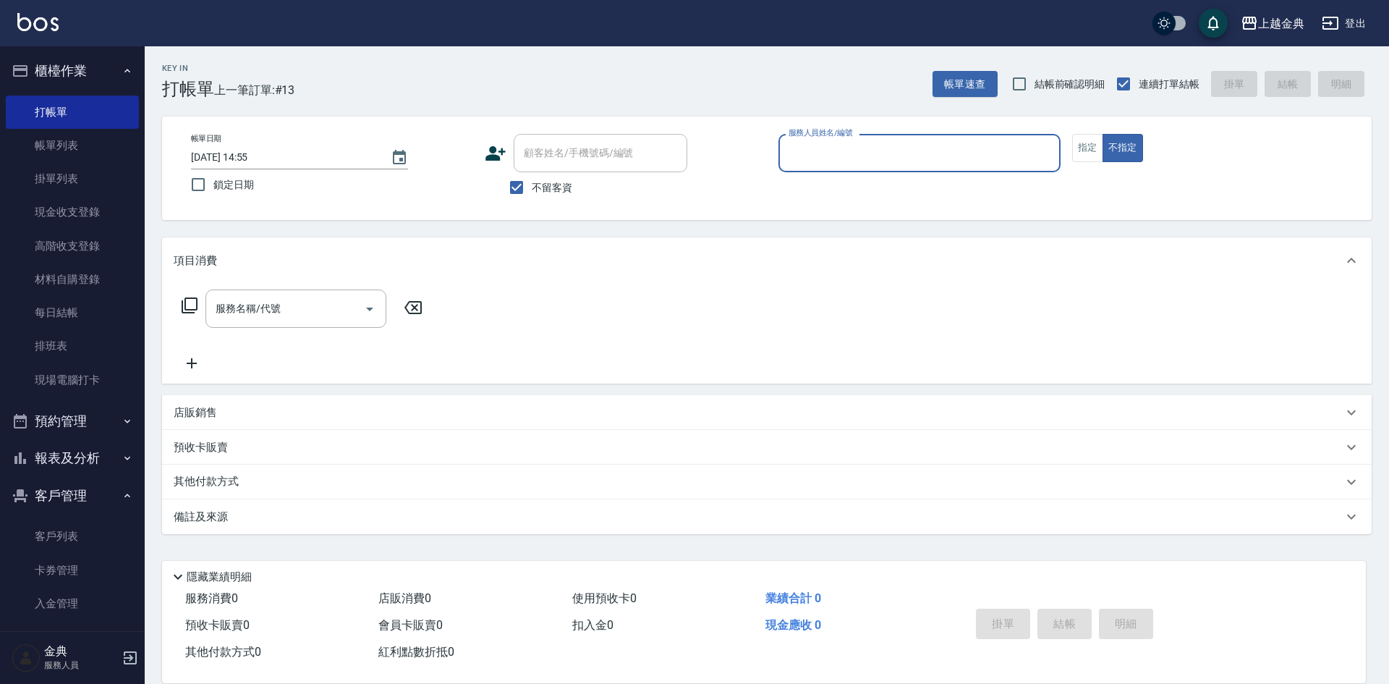
click at [1041, 144] on input "服務人員姓名/編號" at bounding box center [919, 152] width 269 height 25
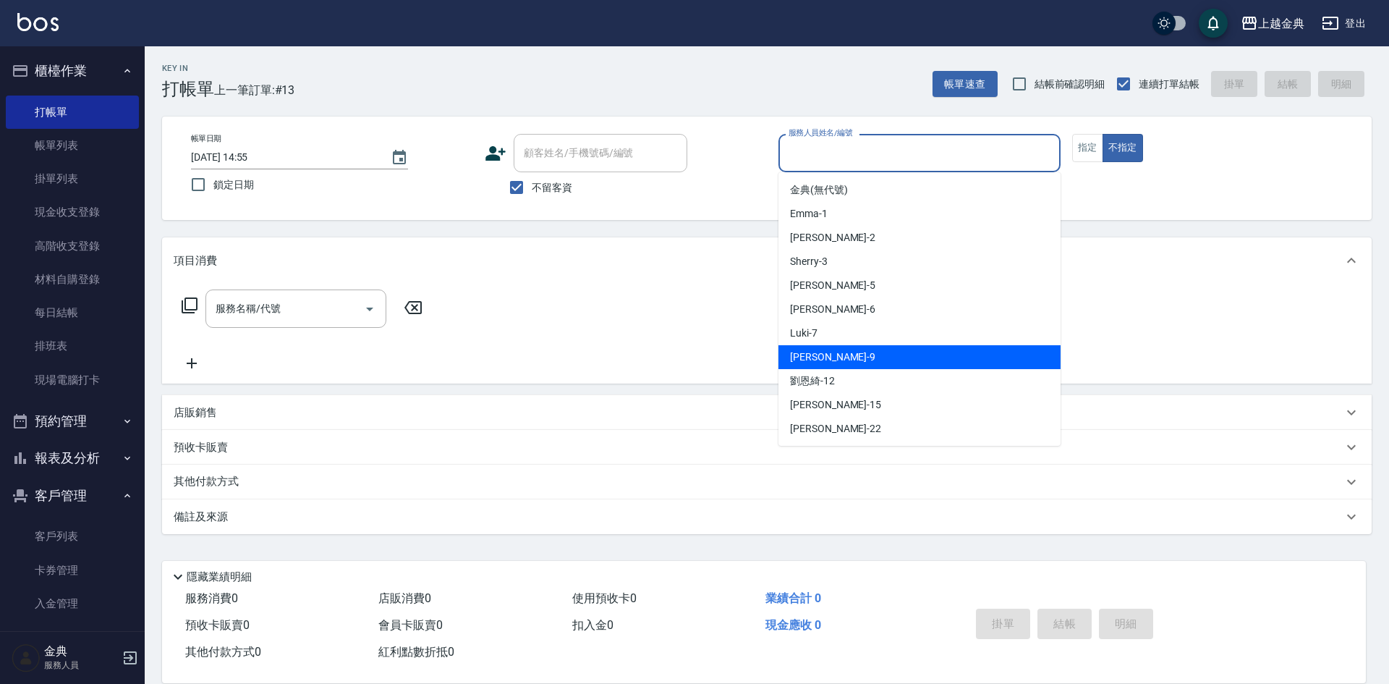
click at [896, 352] on div "[PERSON_NAME] -9" at bounding box center [919, 357] width 282 height 24
type input "[PERSON_NAME]-9"
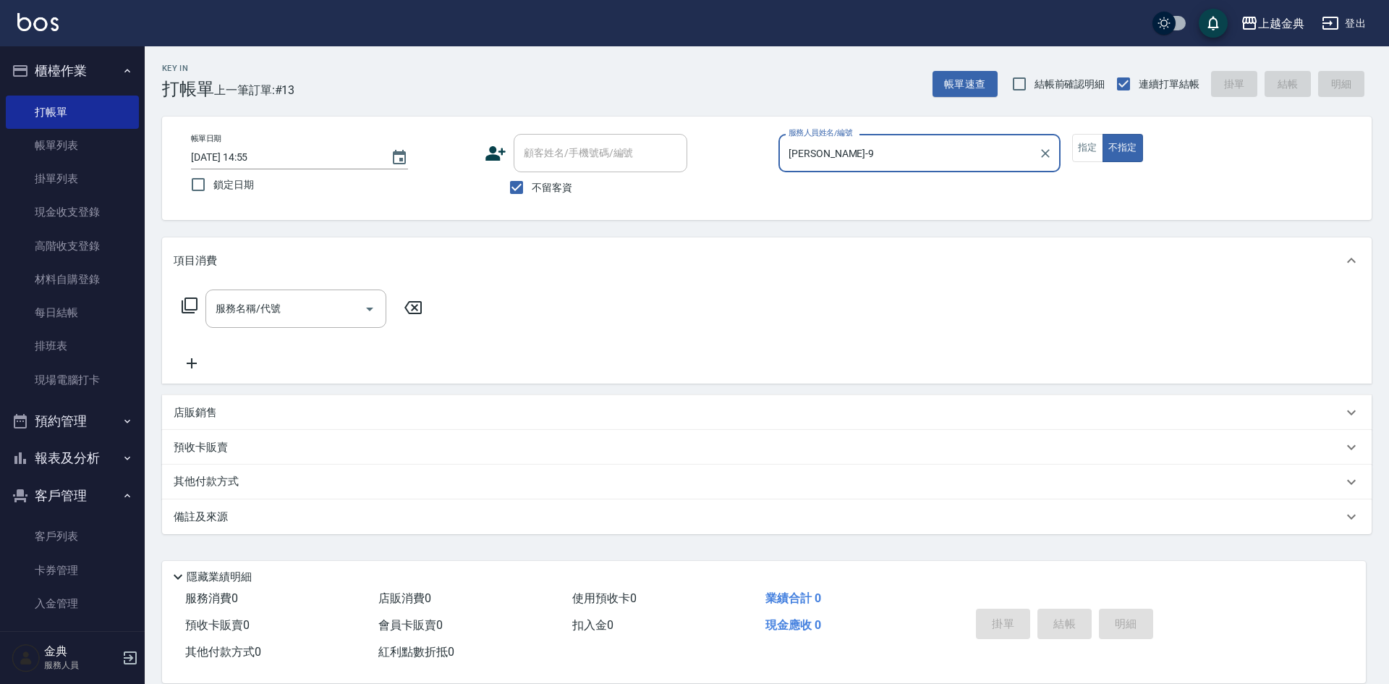
click at [170, 297] on div "服務名稱/代號 服務名稱/代號" at bounding box center [767, 334] width 1210 height 100
click at [206, 305] on div "服務名稱/代號" at bounding box center [295, 308] width 181 height 38
click at [191, 303] on icon at bounding box center [189, 305] width 17 height 17
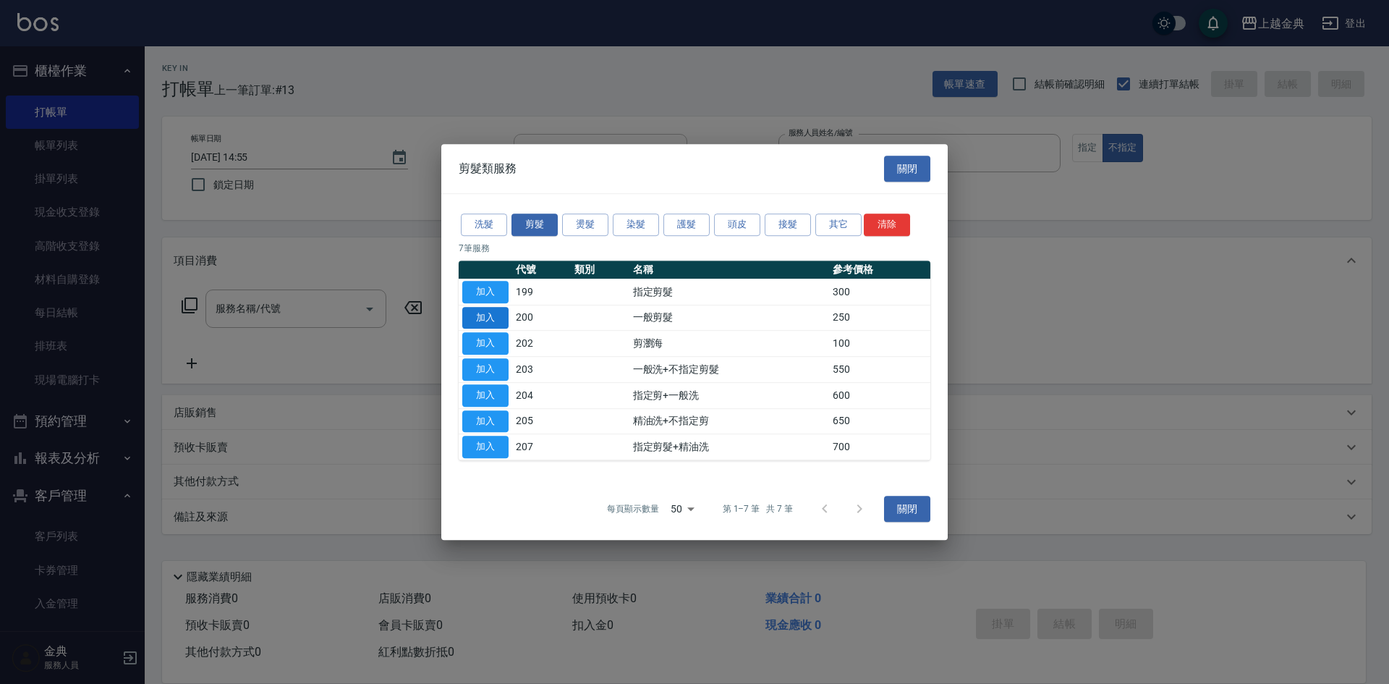
click at [478, 313] on button "加入" at bounding box center [485, 318] width 46 height 22
type input "一般剪髮(200)"
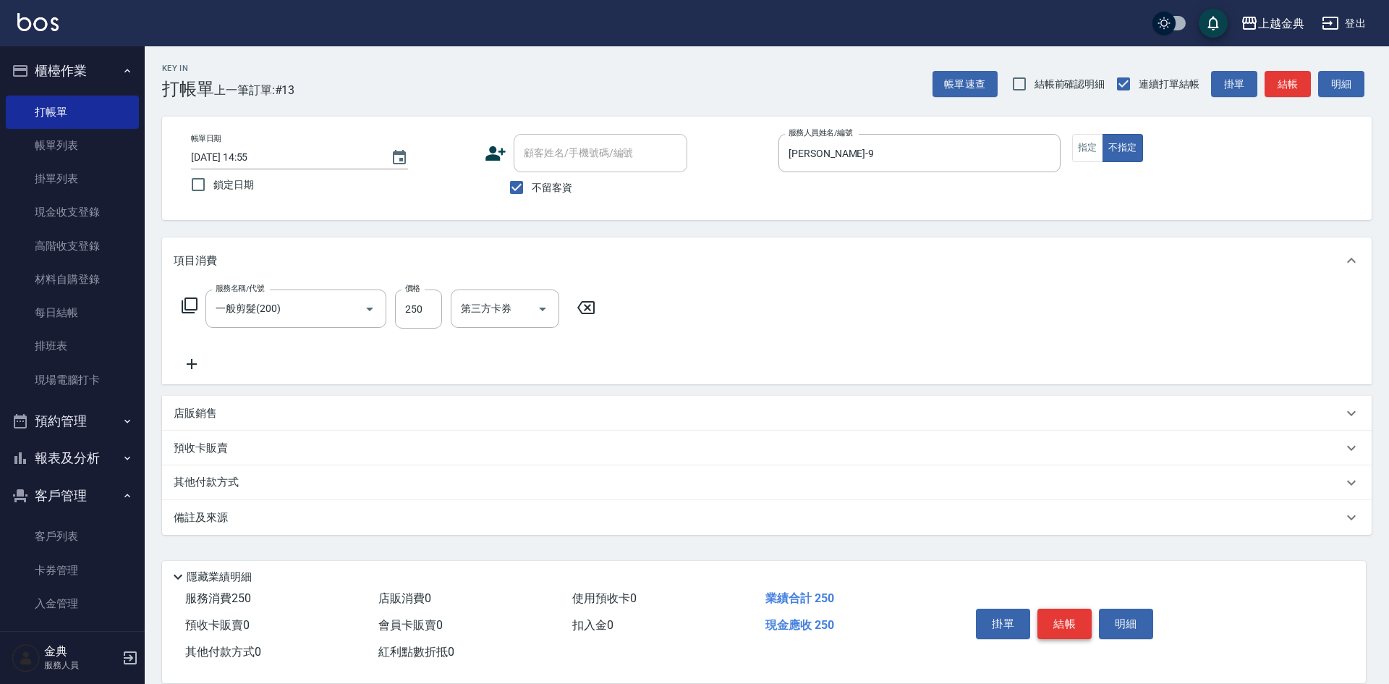
click at [1067, 612] on button "結帳" at bounding box center [1064, 623] width 54 height 30
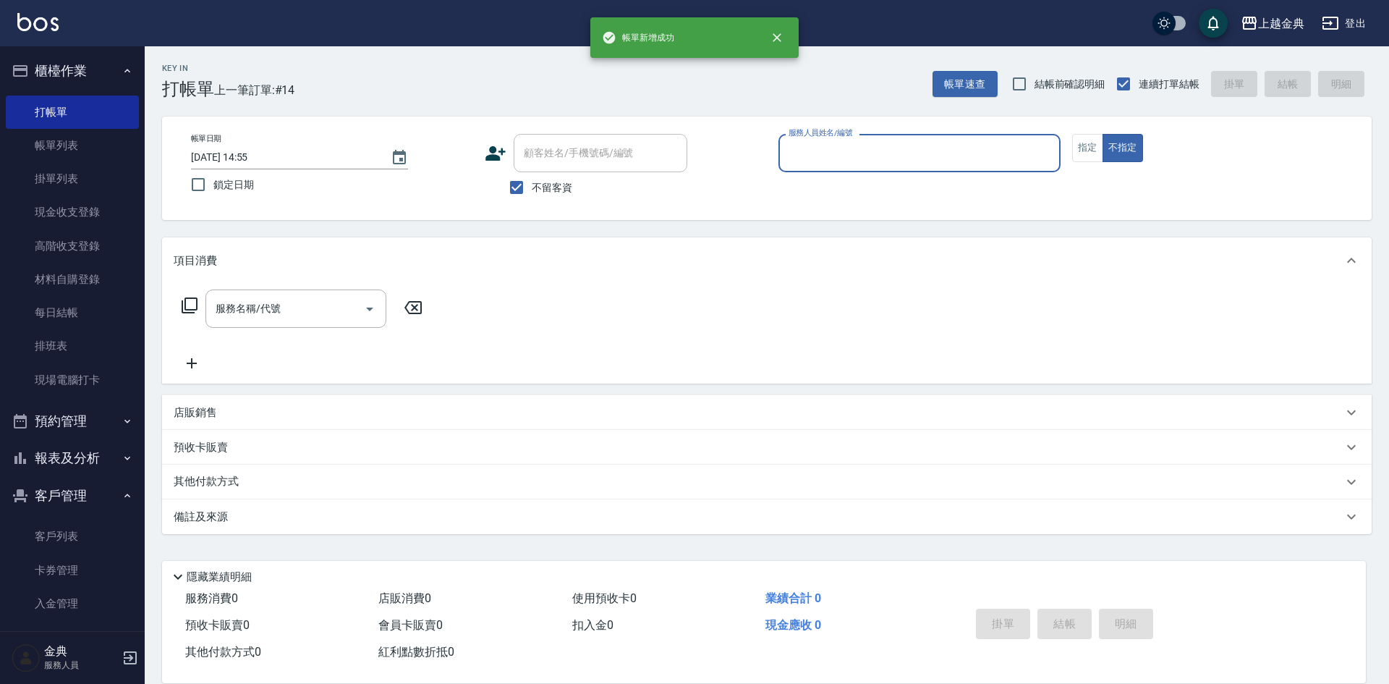
click at [859, 154] on input "服務人員姓名/編號" at bounding box center [919, 152] width 269 height 25
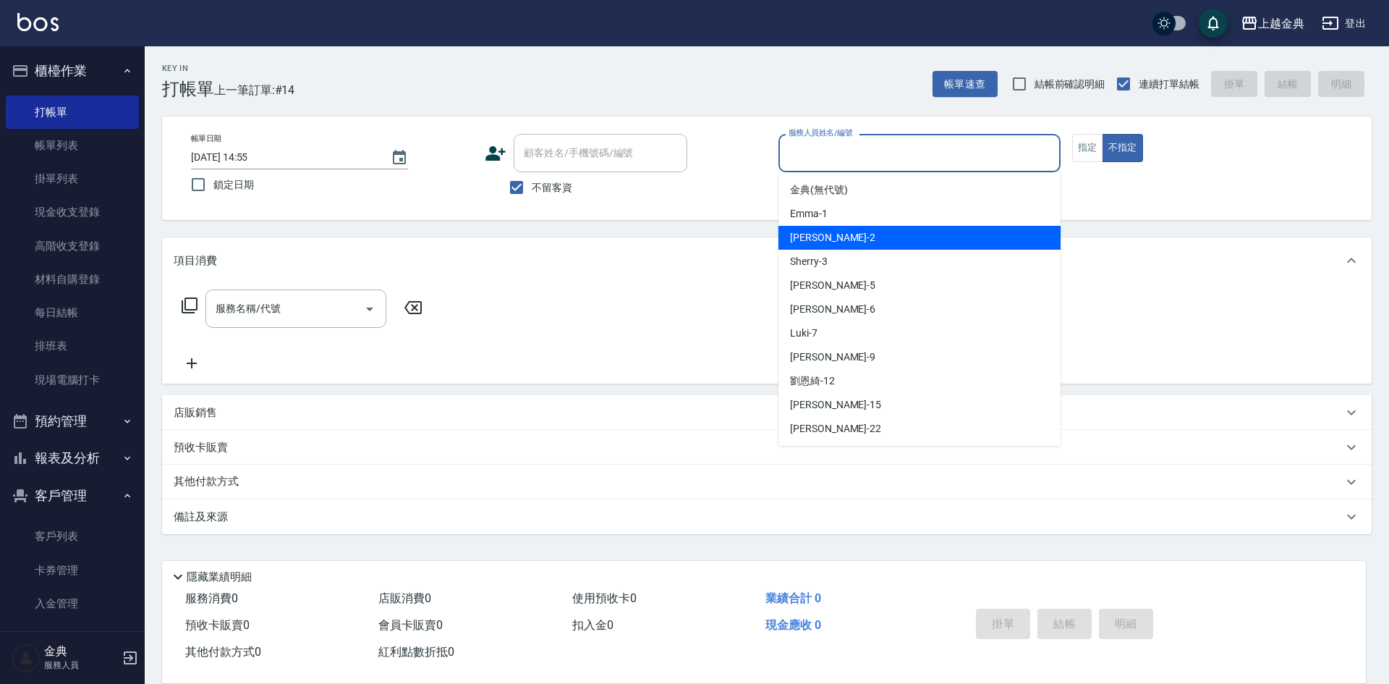
drag, startPoint x: 831, startPoint y: 244, endPoint x: 407, endPoint y: 286, distance: 426.7
click at [831, 244] on div "Cindy -2" at bounding box center [919, 238] width 282 height 24
type input "Cindy-2"
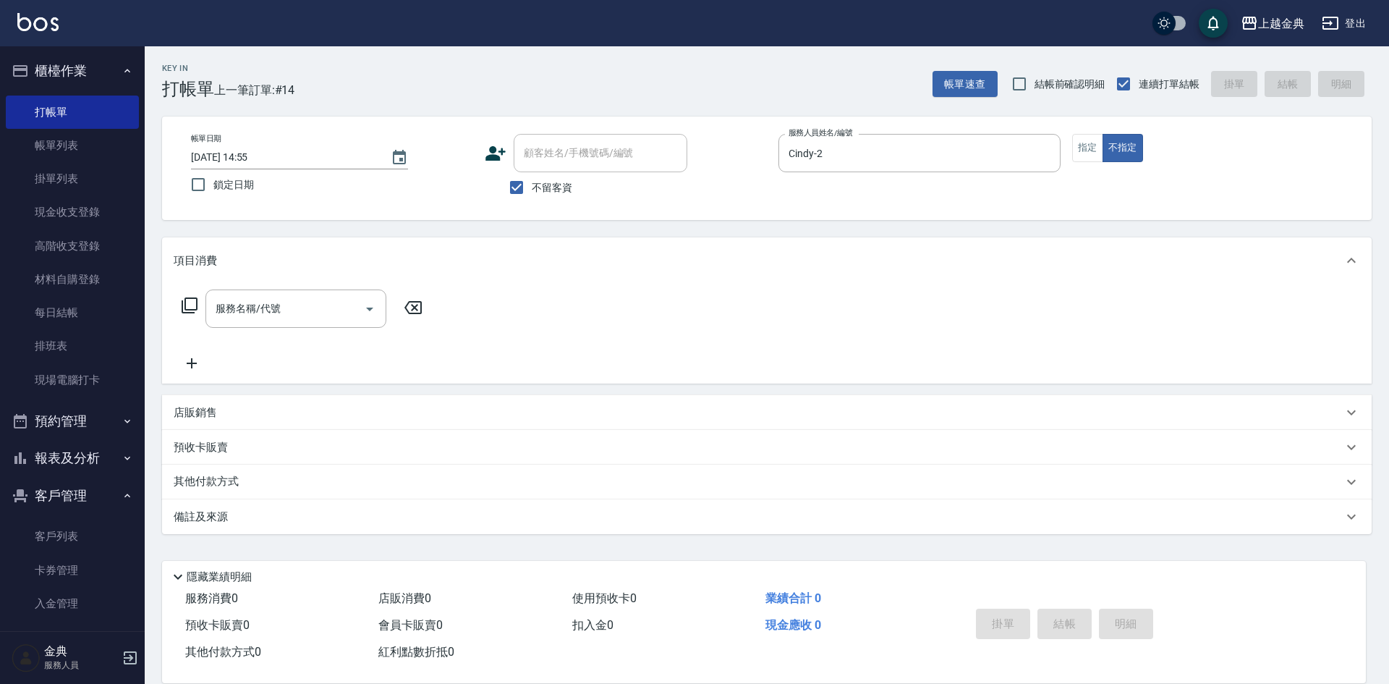
click at [191, 303] on icon at bounding box center [189, 305] width 17 height 17
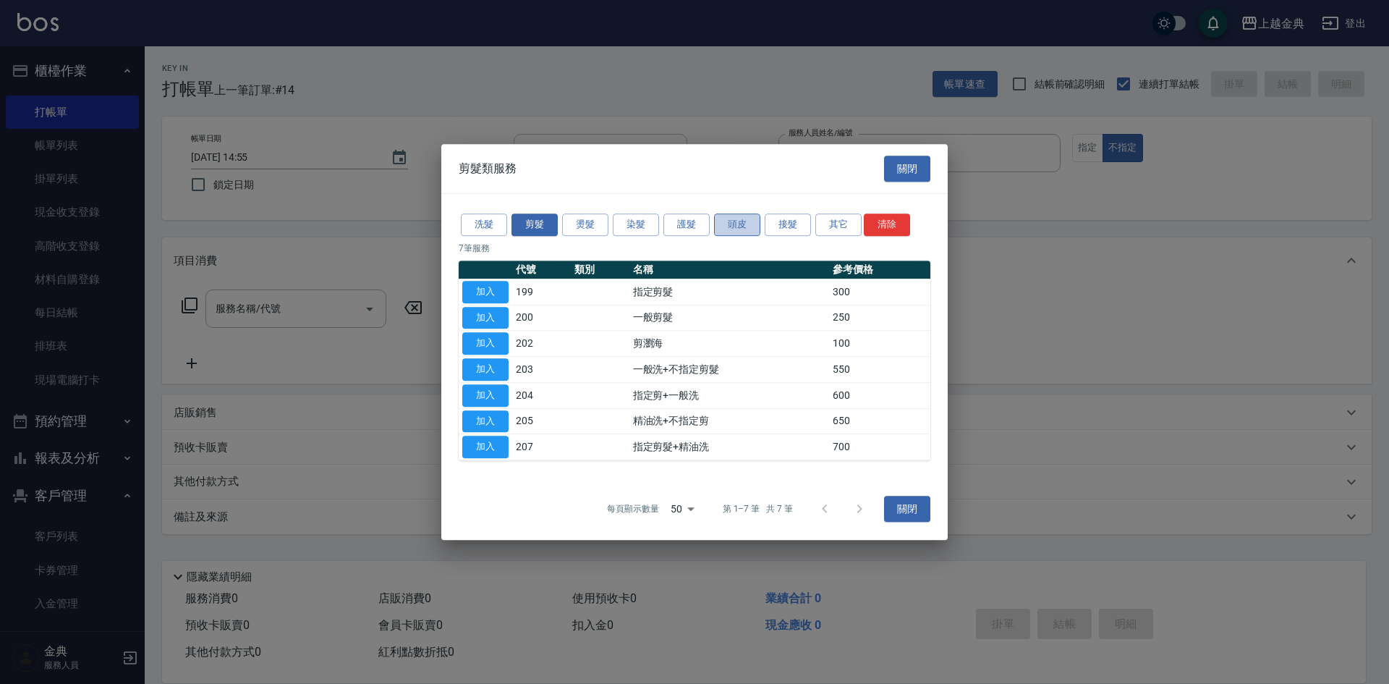
click at [731, 228] on button "頭皮" at bounding box center [737, 224] width 46 height 22
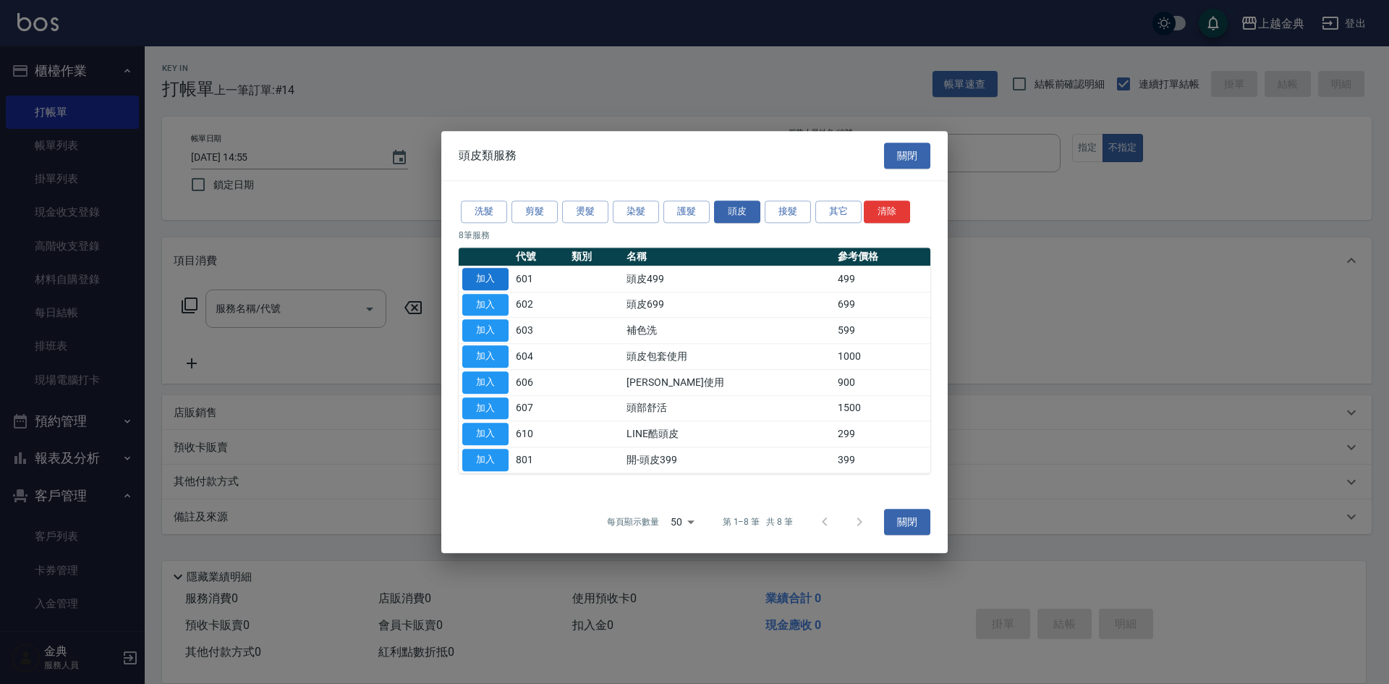
click at [496, 275] on button "加入" at bounding box center [485, 279] width 46 height 22
type input "頭皮499(601)"
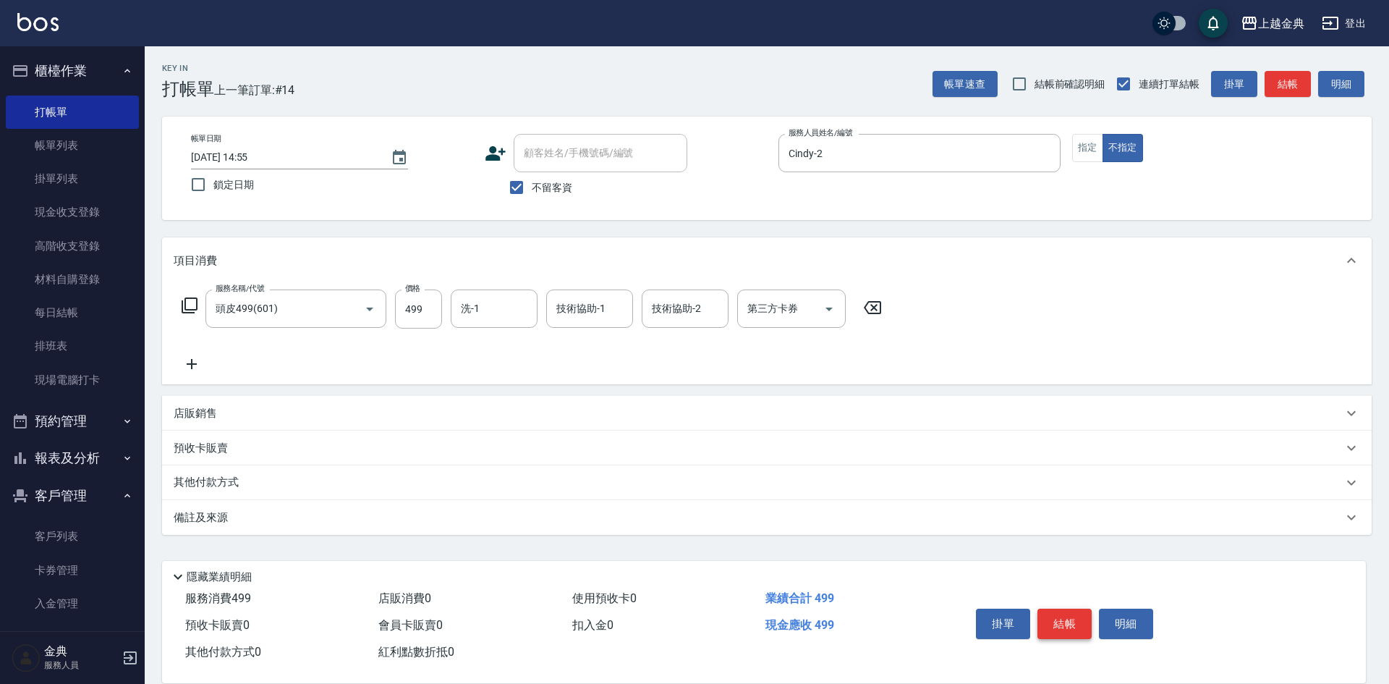
click at [1063, 608] on button "結帳" at bounding box center [1064, 623] width 54 height 30
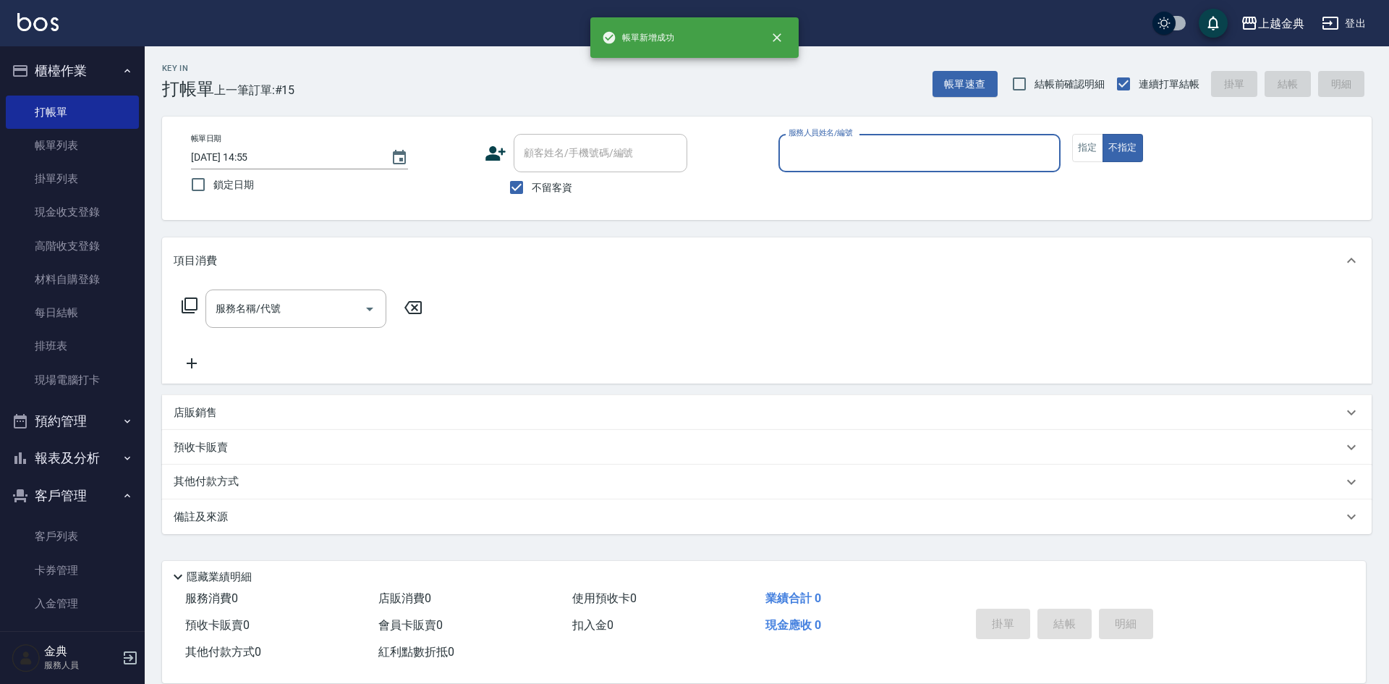
click at [842, 143] on input "服務人員姓名/編號" at bounding box center [919, 152] width 269 height 25
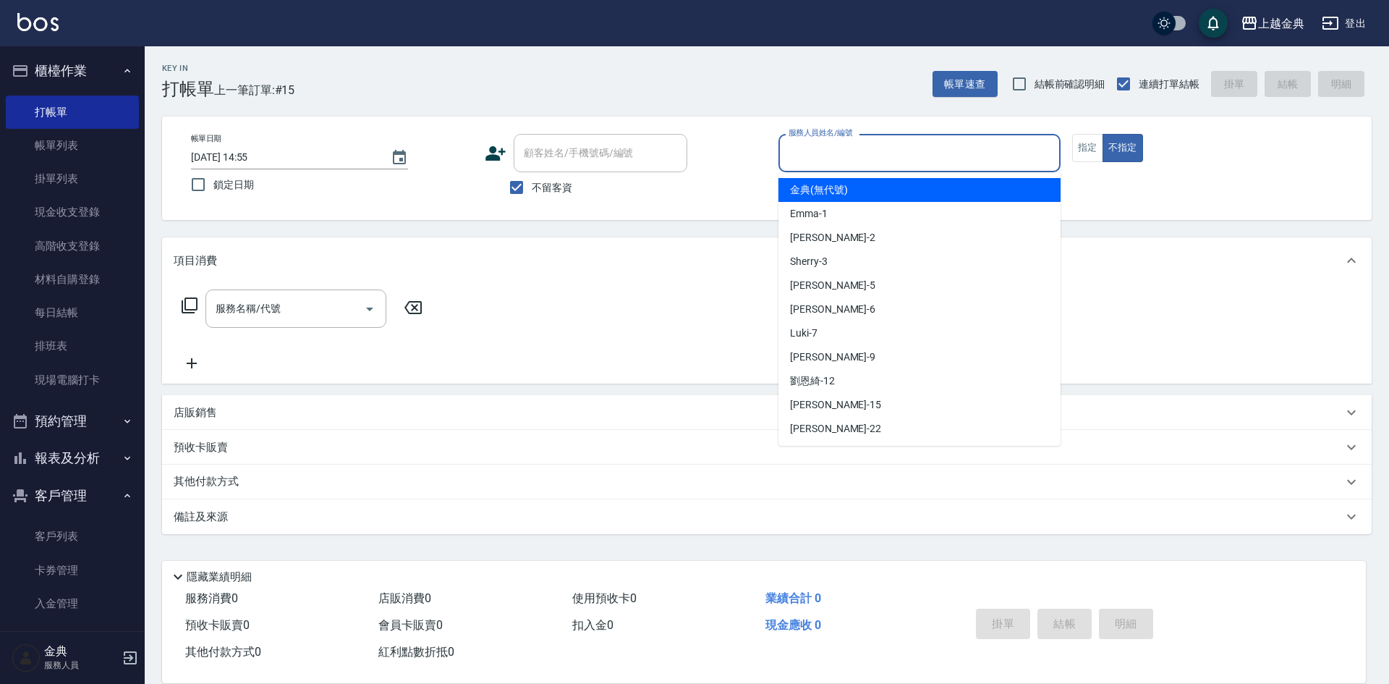
click at [836, 203] on div "Emma -1" at bounding box center [919, 214] width 282 height 24
type input "Emma-1"
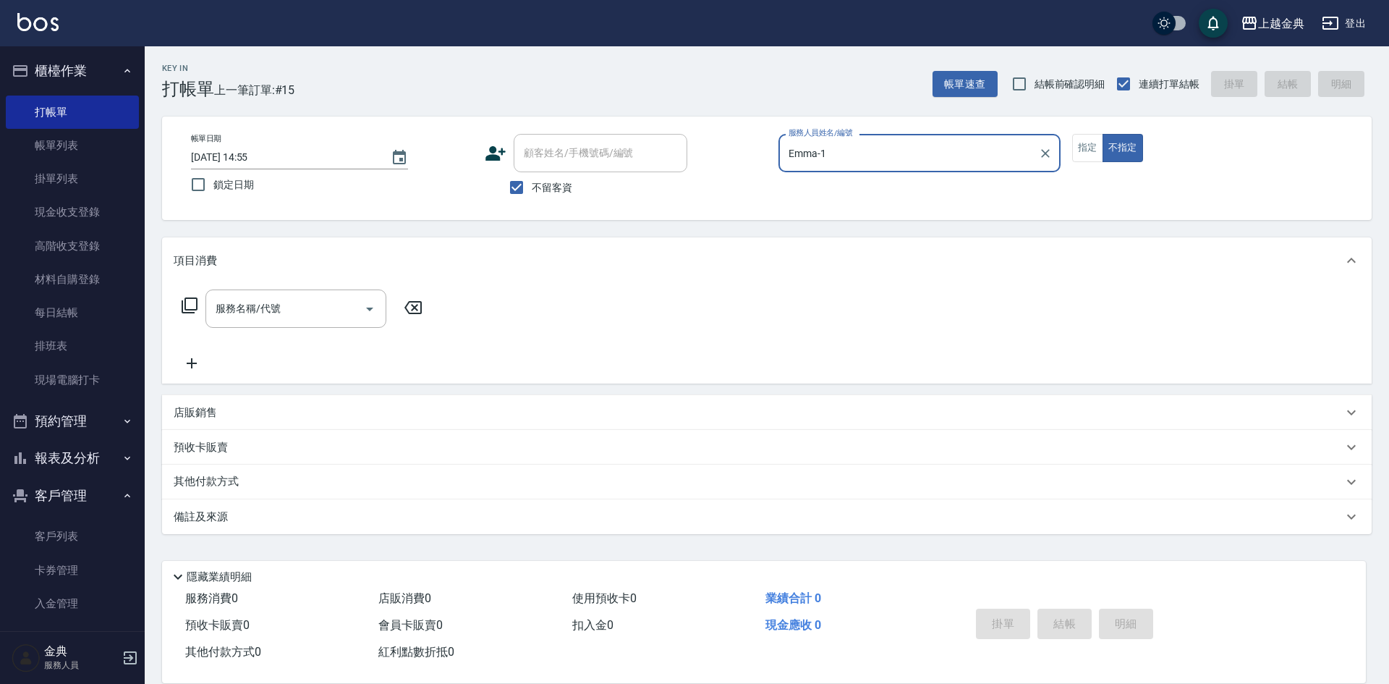
click at [185, 302] on icon at bounding box center [190, 305] width 16 height 16
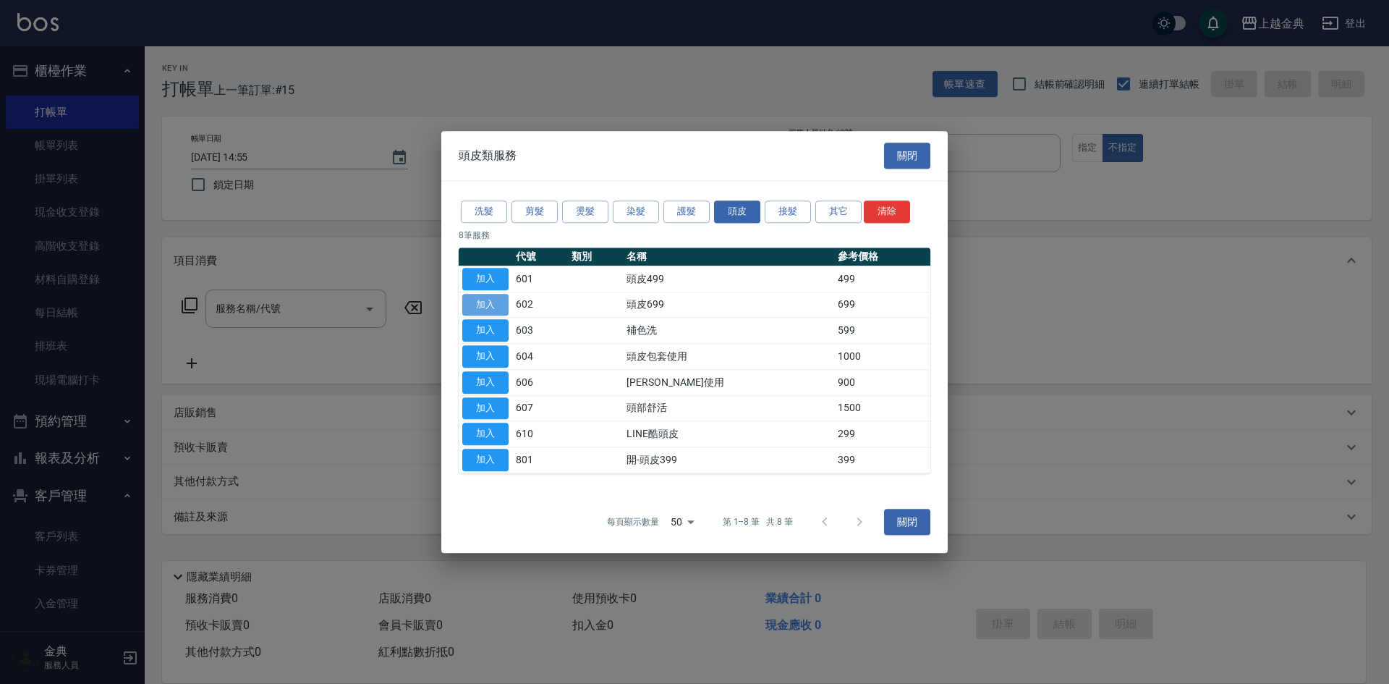
click at [485, 301] on button "加入" at bounding box center [485, 305] width 46 height 22
type input "頭皮699(602)"
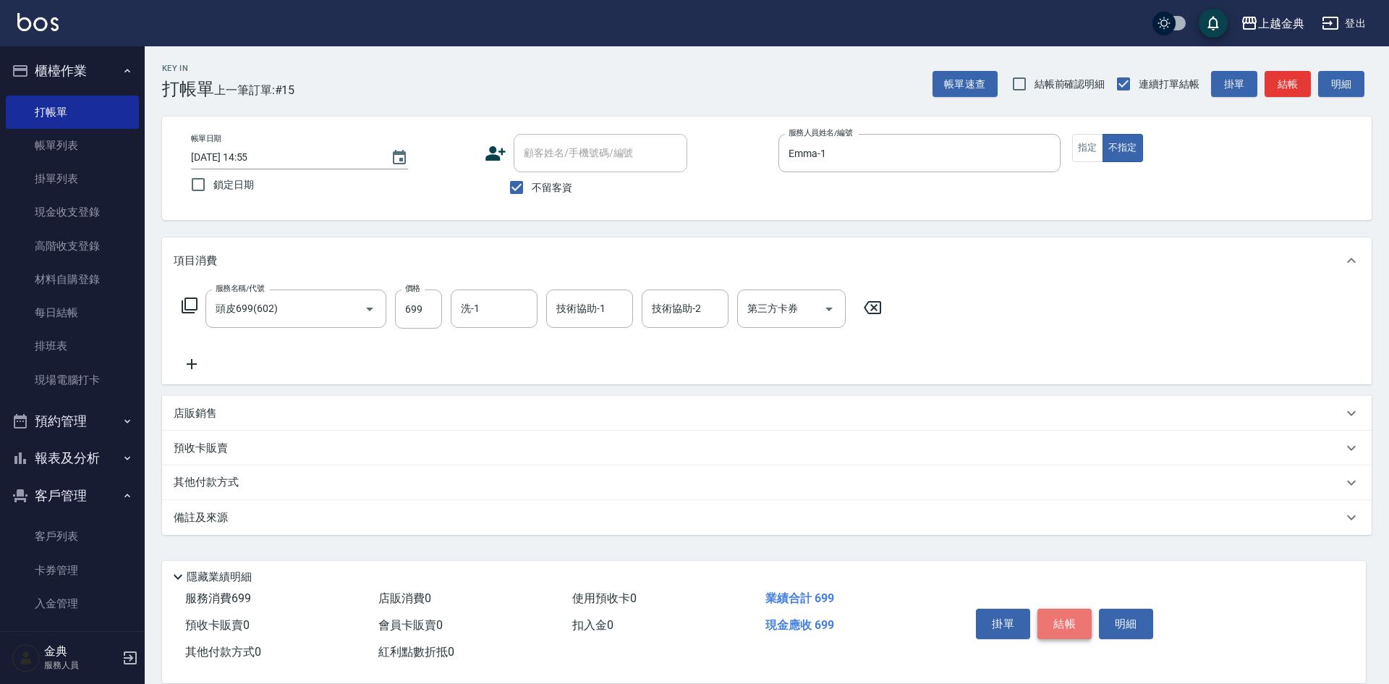
click at [1073, 613] on button "結帳" at bounding box center [1064, 623] width 54 height 30
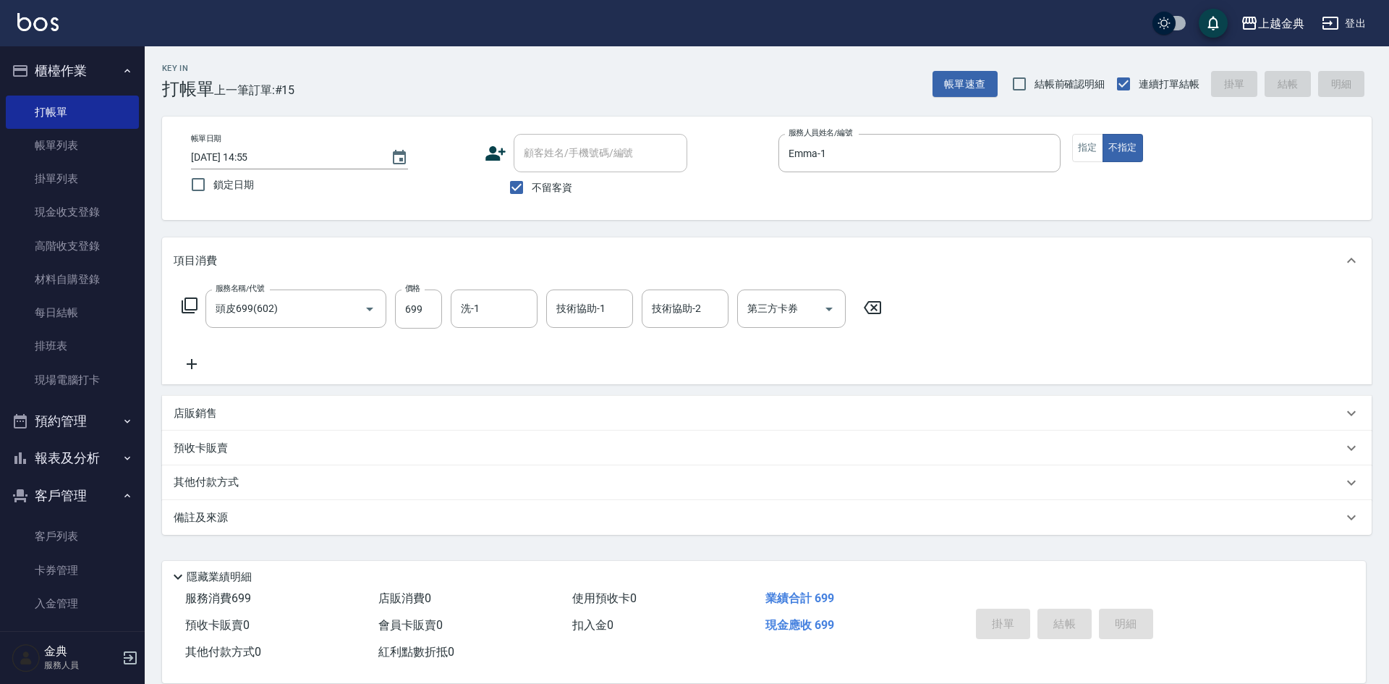
type input "[DATE] 14:56"
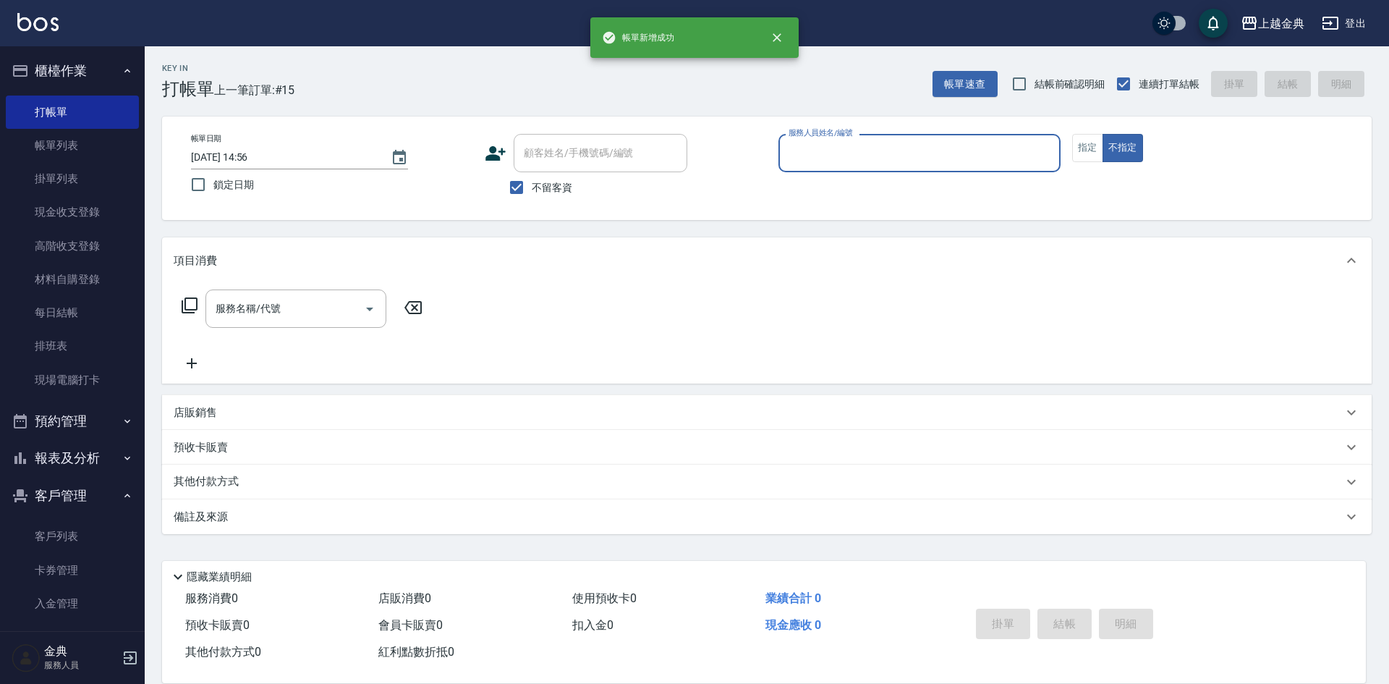
click at [845, 159] on input "服務人員姓名/編號" at bounding box center [919, 152] width 269 height 25
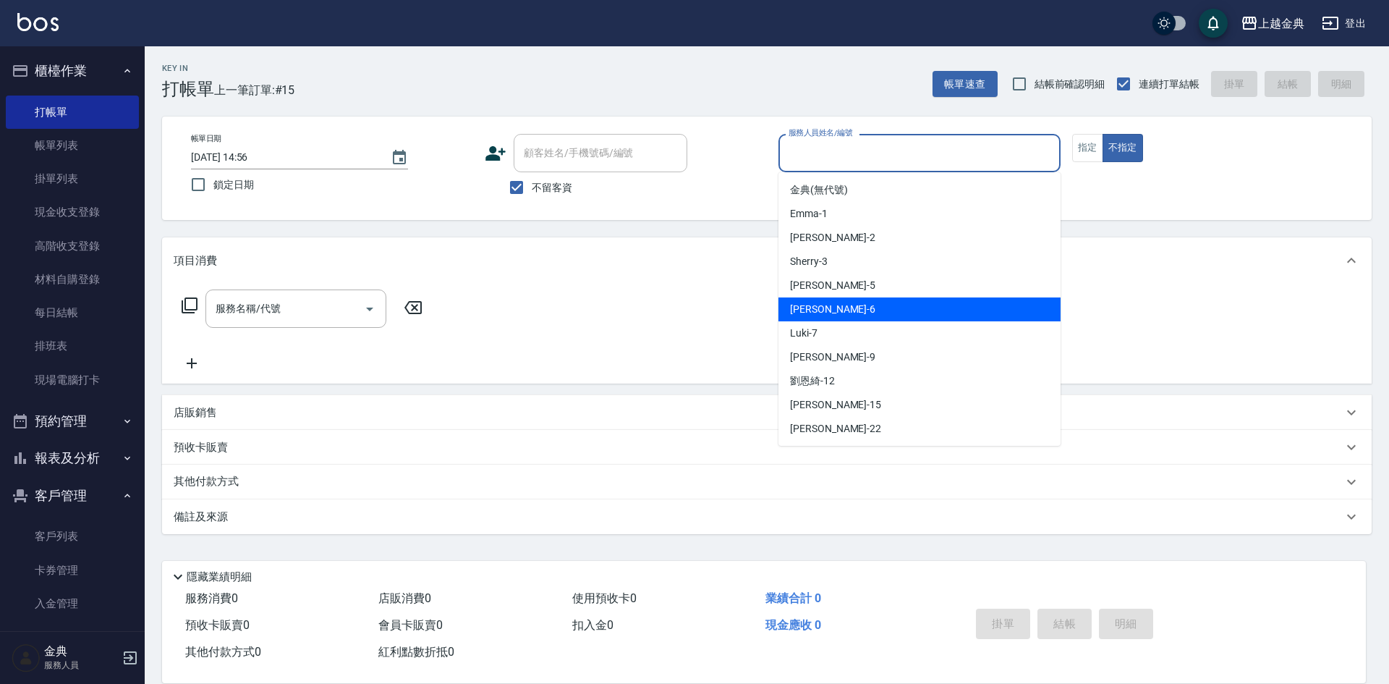
drag, startPoint x: 824, startPoint y: 305, endPoint x: 270, endPoint y: 260, distance: 555.9
click at [823, 305] on div "[PERSON_NAME] -6" at bounding box center [919, 309] width 282 height 24
type input "[PERSON_NAME]-6"
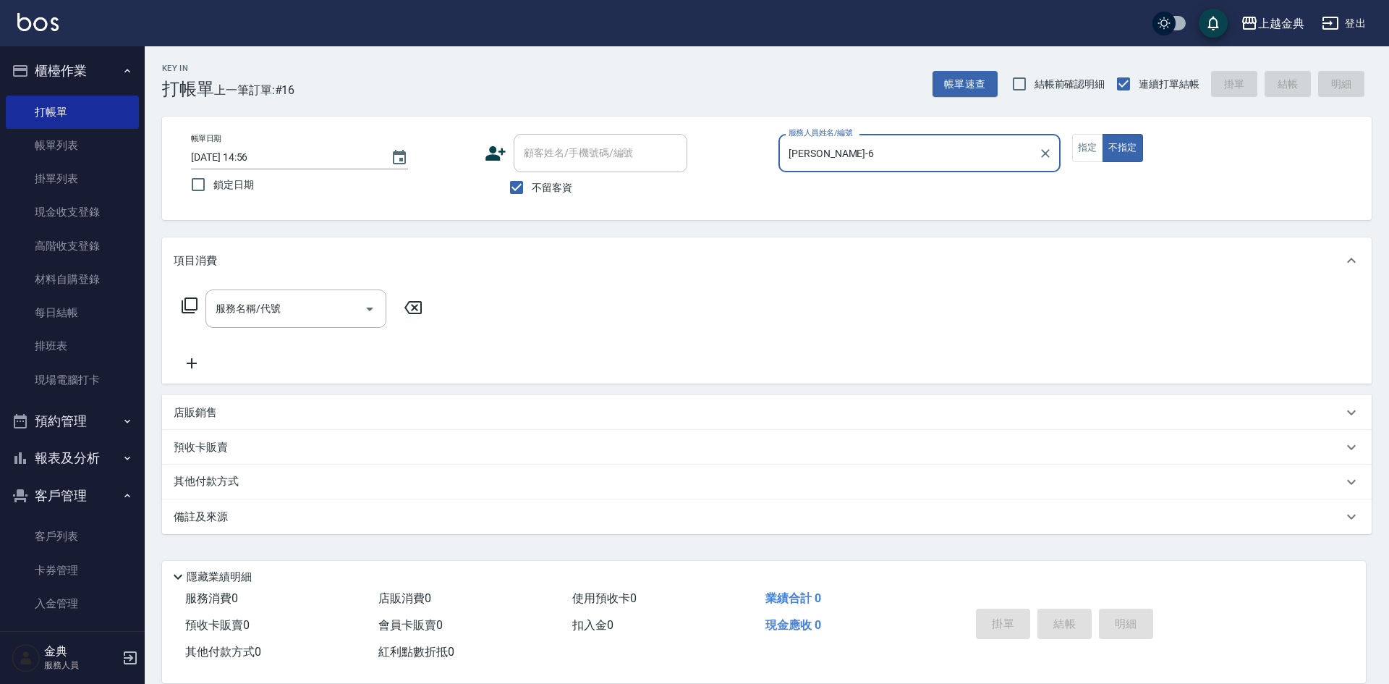
click at [198, 303] on div "服務名稱/代號 服務名稱/代號" at bounding box center [303, 308] width 258 height 38
click at [190, 303] on icon at bounding box center [189, 305] width 17 height 17
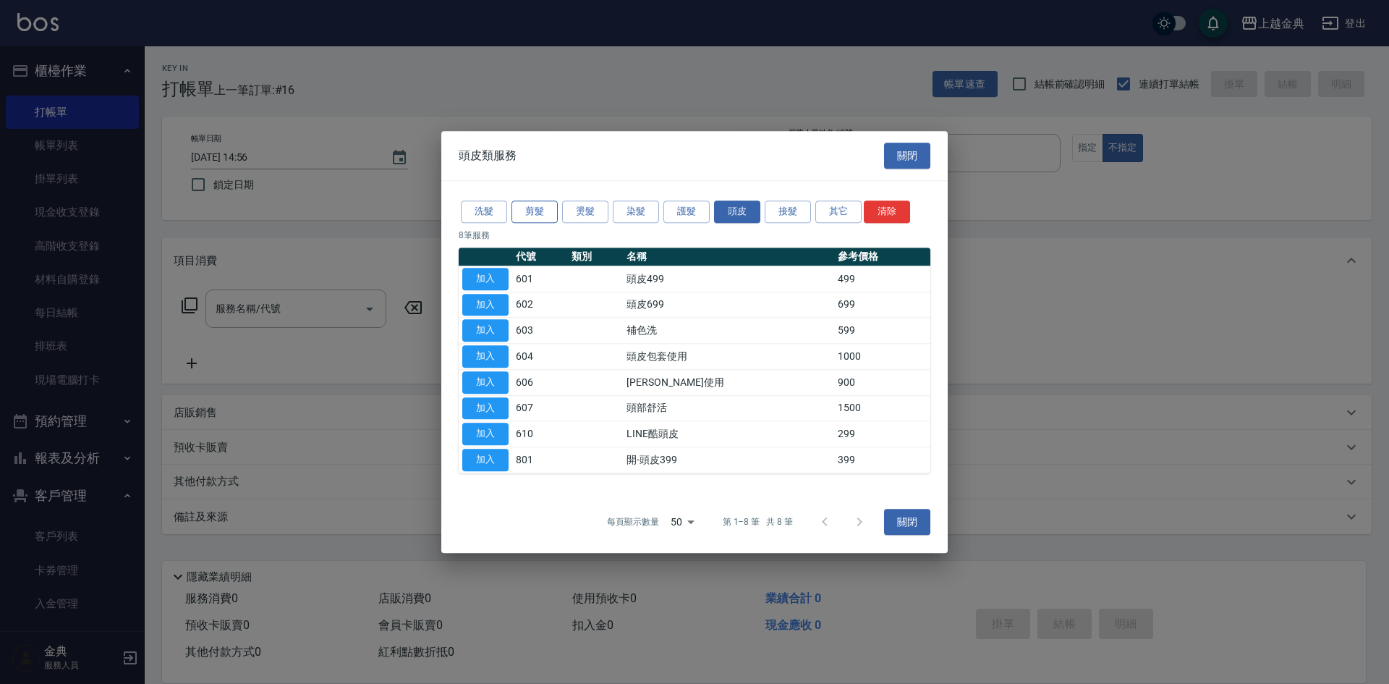
click at [542, 212] on button "剪髮" at bounding box center [534, 211] width 46 height 22
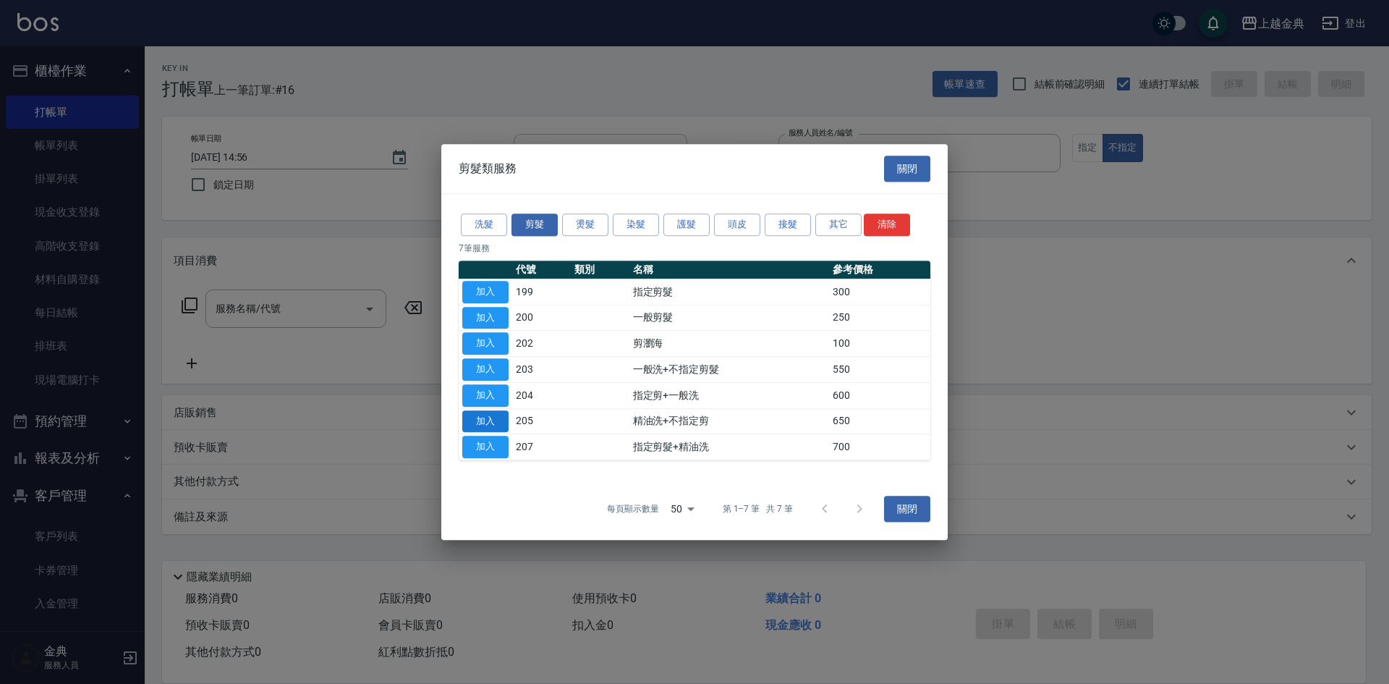
click at [486, 424] on button "加入" at bounding box center [485, 421] width 46 height 22
type input "精油洗+不指定剪(205)"
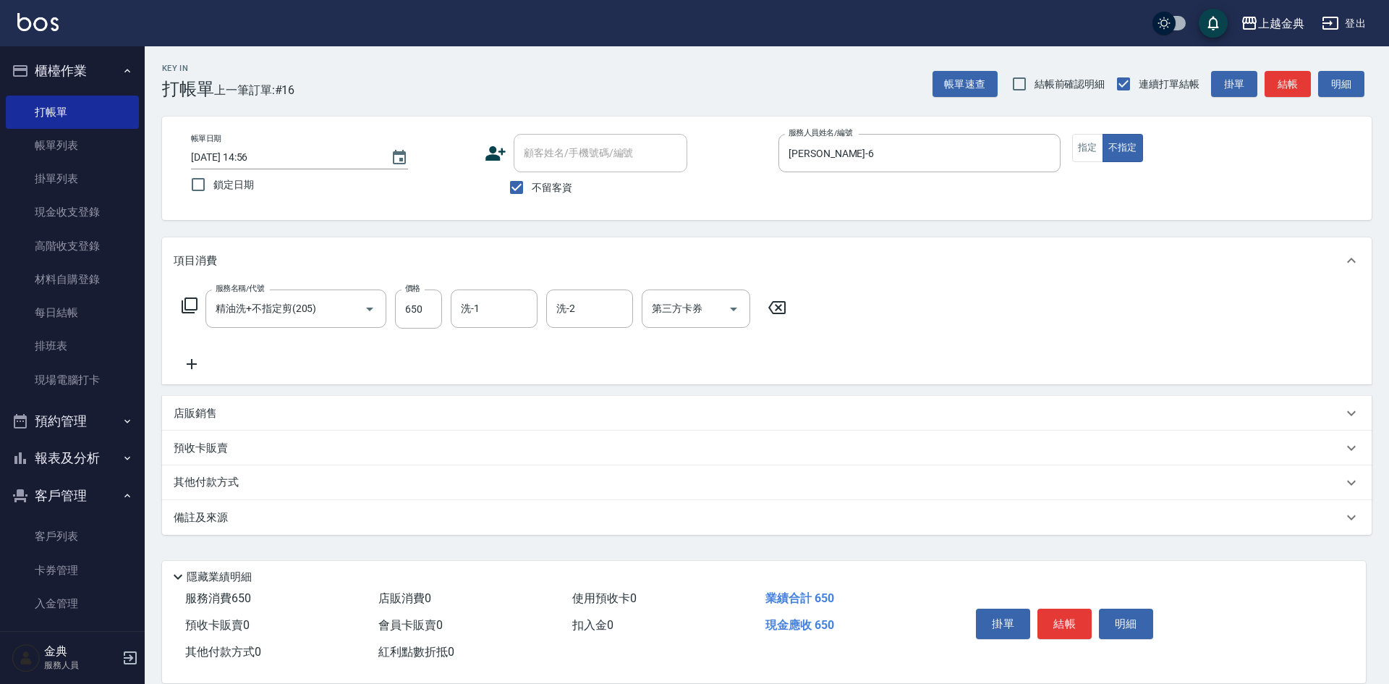
click at [1064, 608] on button "結帳" at bounding box center [1064, 623] width 54 height 30
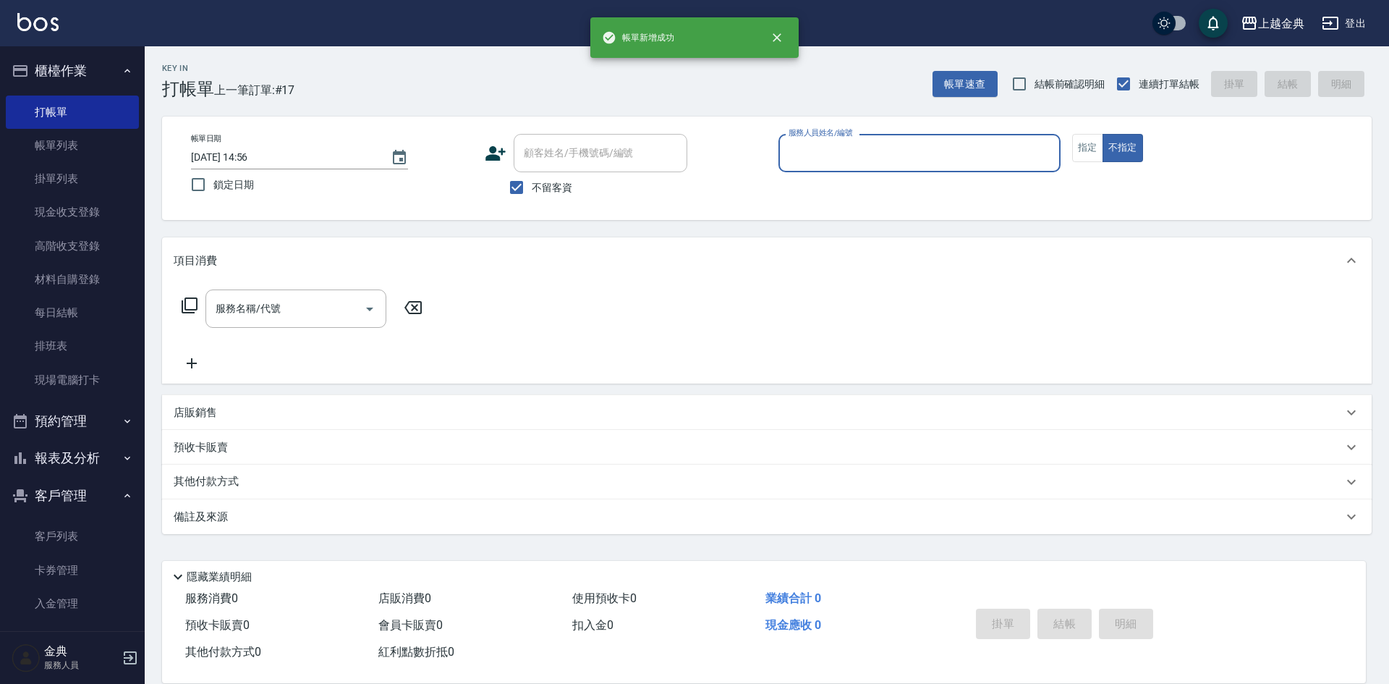
click at [860, 141] on input "服務人員姓名/編號" at bounding box center [919, 152] width 269 height 25
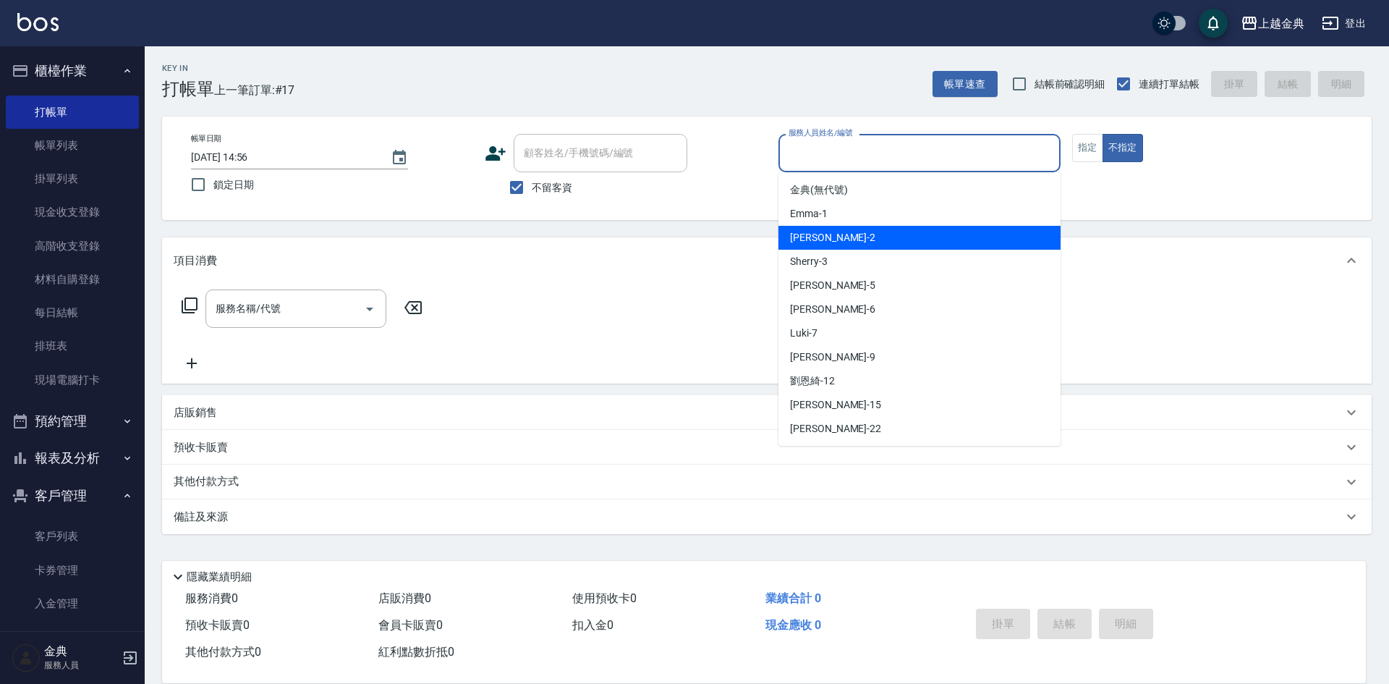
click at [863, 234] on div "Cindy -2" at bounding box center [919, 238] width 282 height 24
type input "Cindy-2"
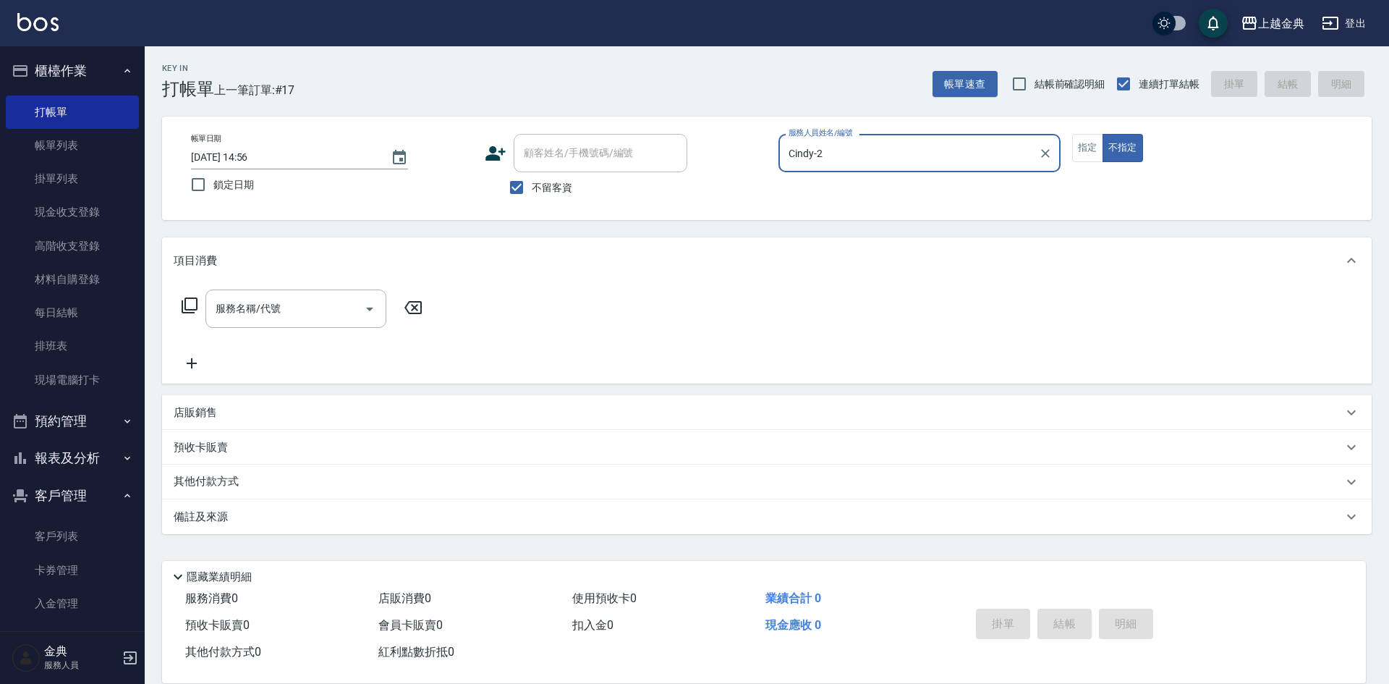
click at [191, 297] on icon at bounding box center [189, 305] width 17 height 17
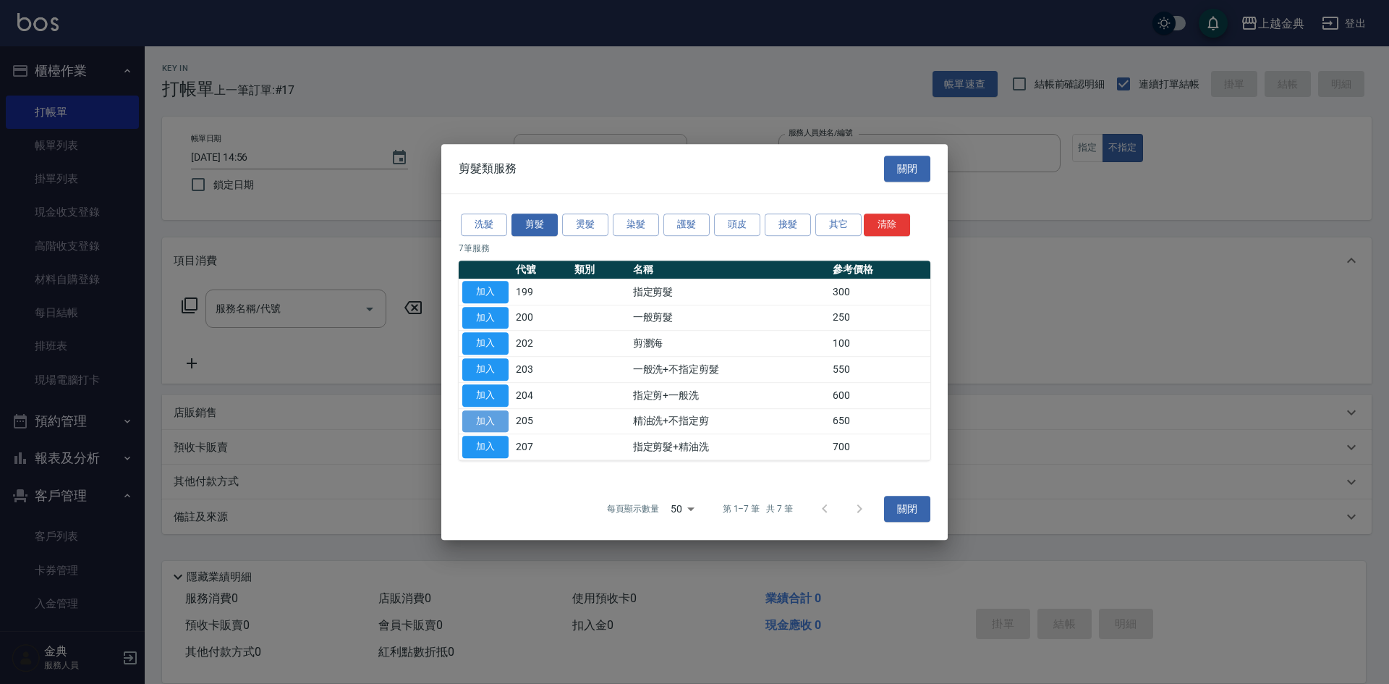
click at [492, 422] on button "加入" at bounding box center [485, 421] width 46 height 22
type input "精油洗+不指定剪(205)"
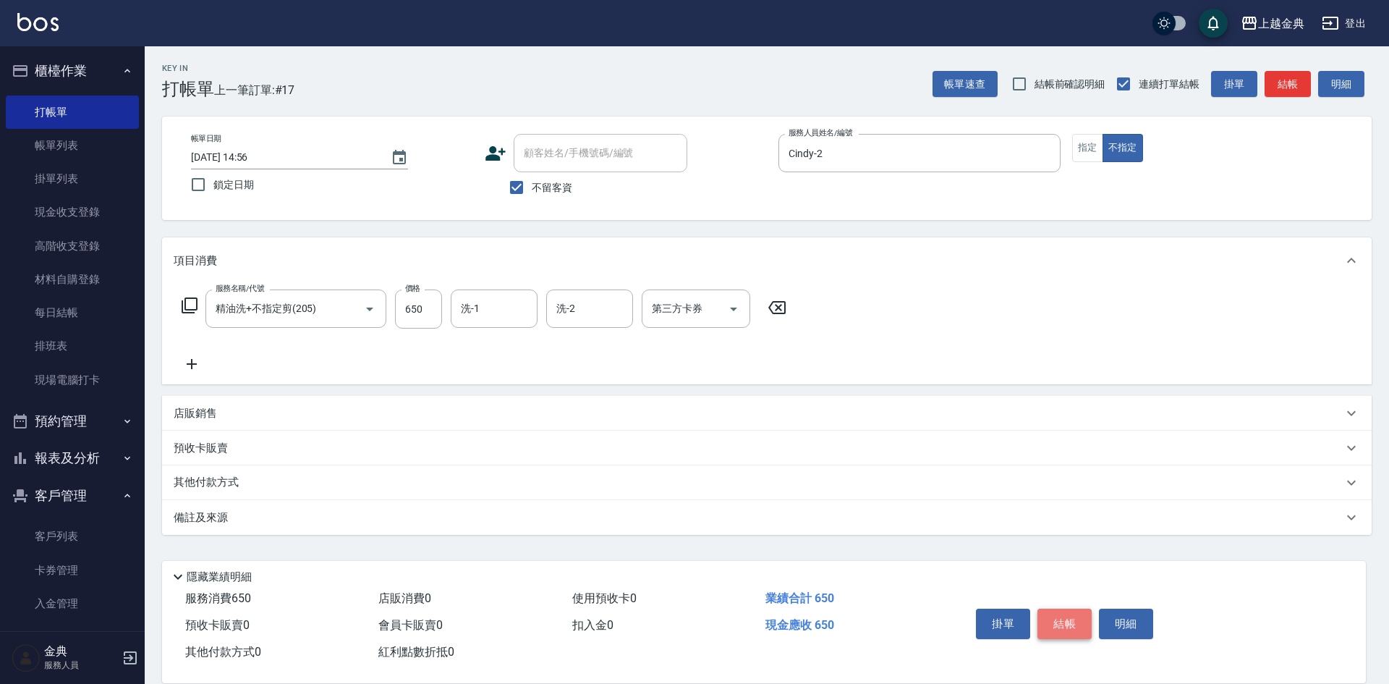
click at [1054, 615] on button "結帳" at bounding box center [1064, 623] width 54 height 30
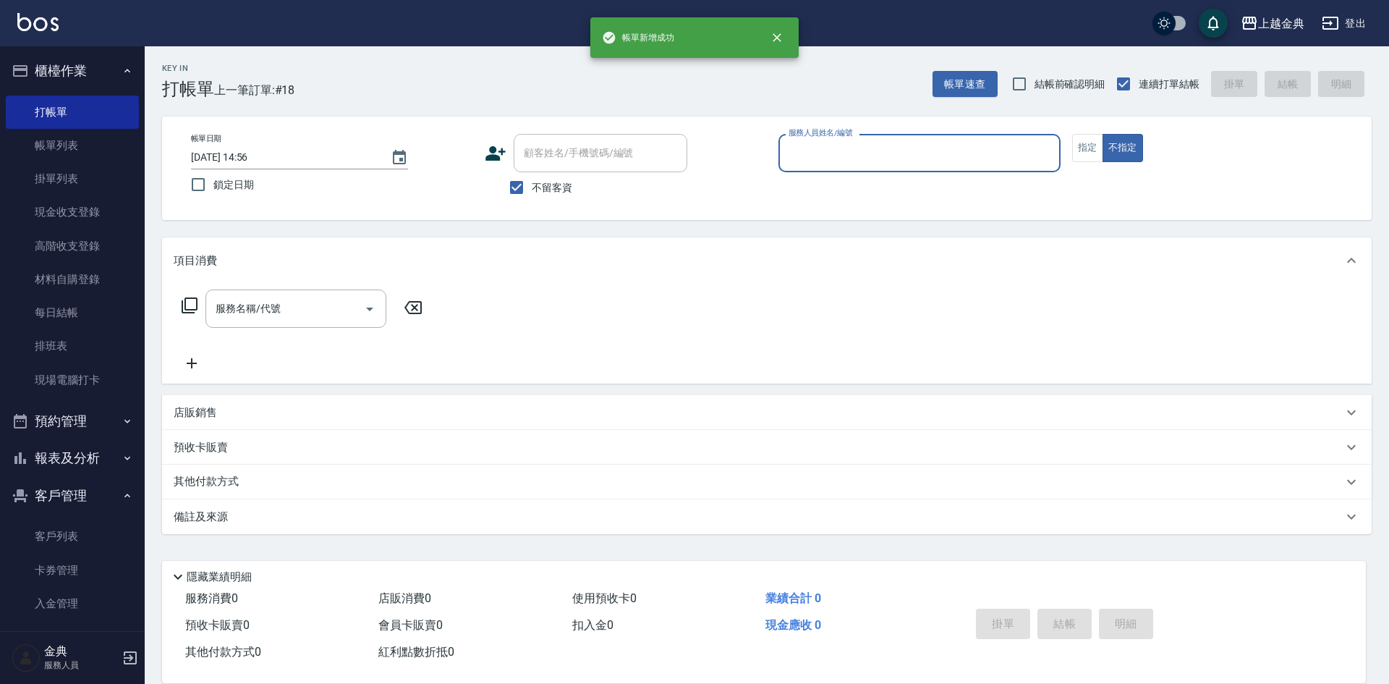
drag, startPoint x: 801, startPoint y: 135, endPoint x: 809, endPoint y: 150, distance: 16.5
click at [801, 135] on label "服務人員姓名/編號" at bounding box center [821, 132] width 64 height 11
click at [801, 140] on input "服務人員姓名/編號" at bounding box center [919, 152] width 269 height 25
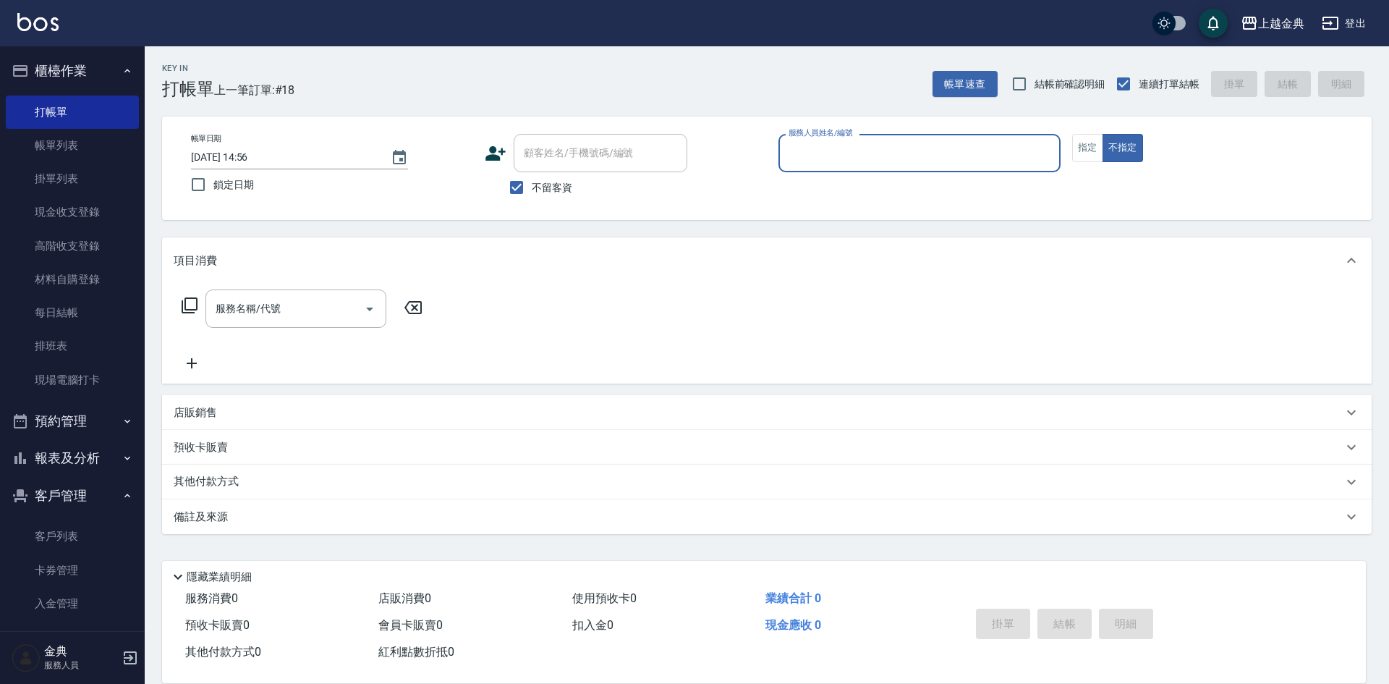
click at [812, 171] on div "服務人員姓名/編號" at bounding box center [919, 153] width 282 height 38
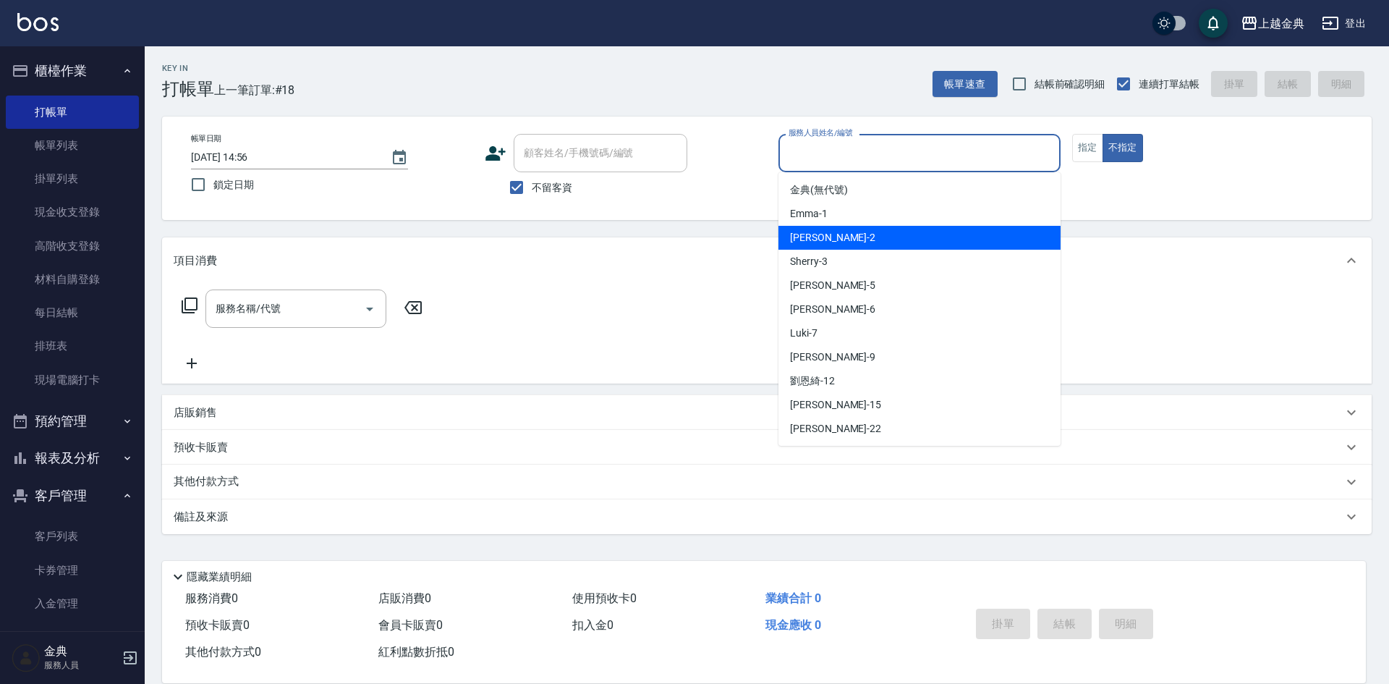
drag, startPoint x: 816, startPoint y: 248, endPoint x: 763, endPoint y: 242, distance: 53.8
click at [810, 249] on div "Cindy -2" at bounding box center [919, 238] width 282 height 24
type input "Cindy-2"
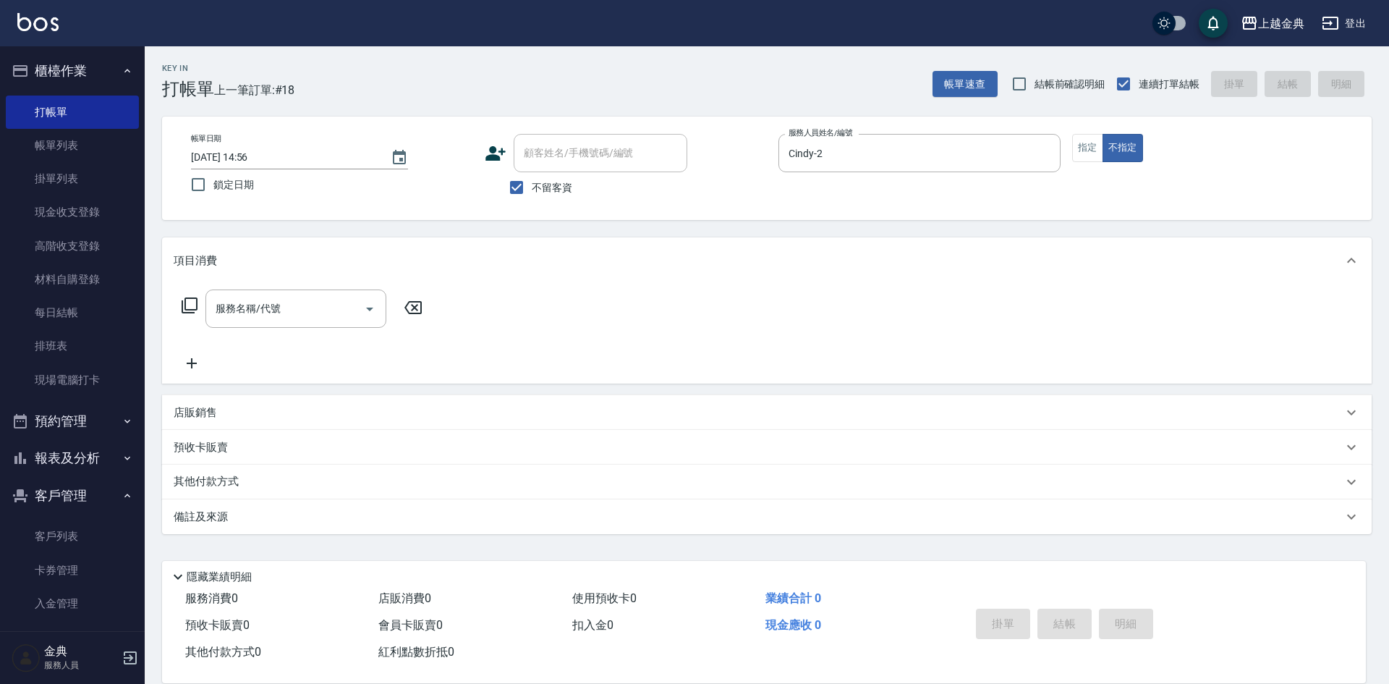
click at [192, 307] on icon at bounding box center [189, 305] width 17 height 17
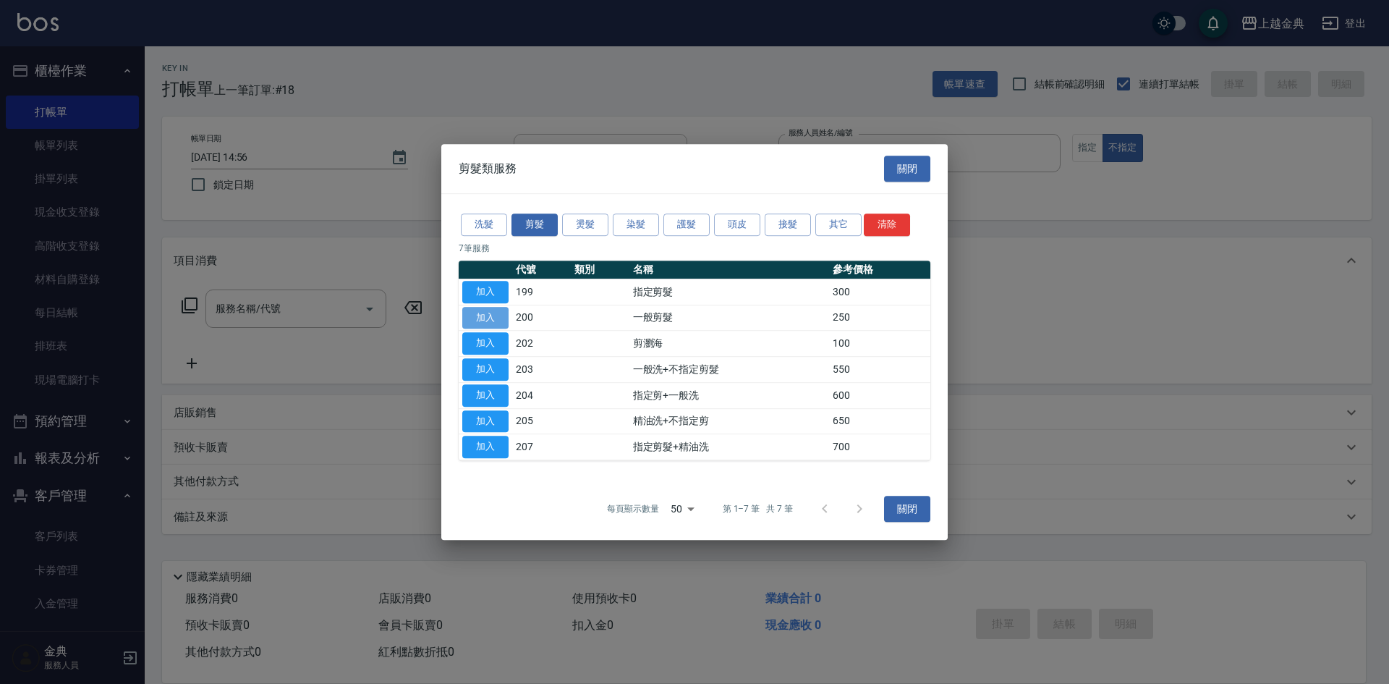
drag, startPoint x: 483, startPoint y: 319, endPoint x: 857, endPoint y: 498, distance: 415.5
click at [482, 319] on button "加入" at bounding box center [485, 318] width 46 height 22
type input "一般剪髮(200)"
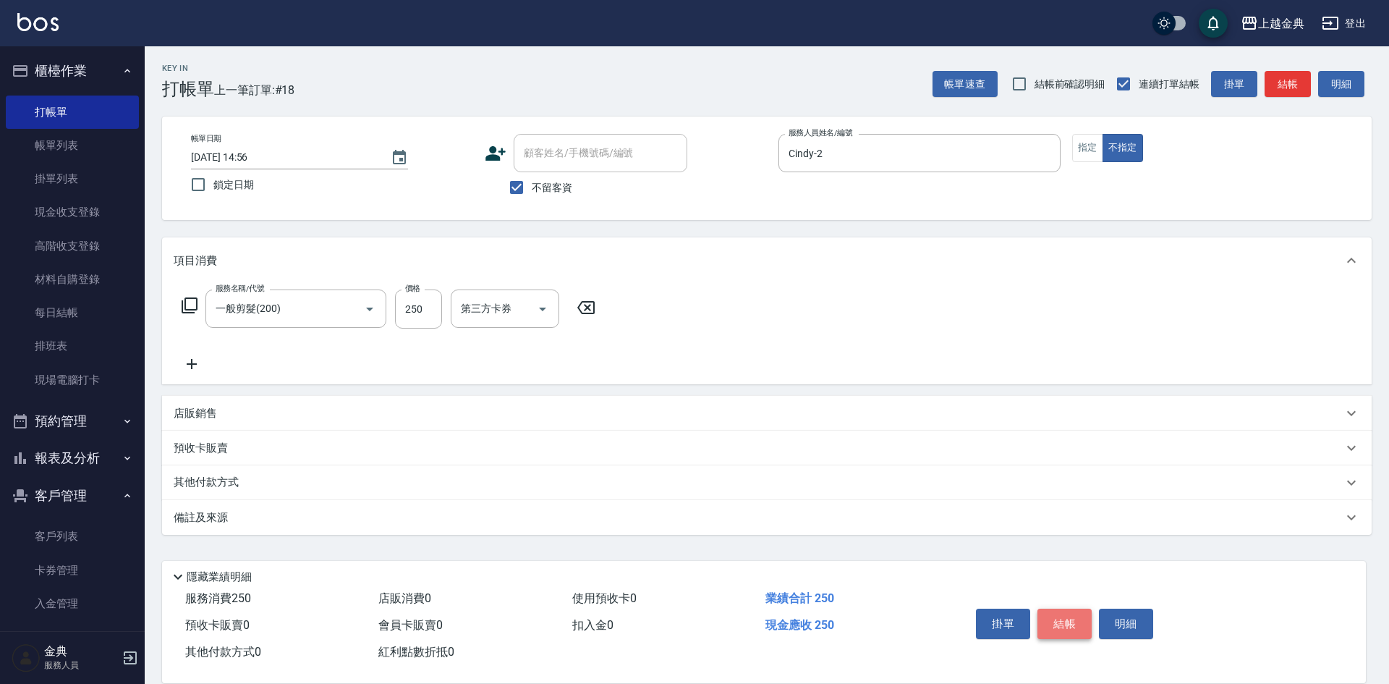
click at [1064, 615] on button "結帳" at bounding box center [1064, 623] width 54 height 30
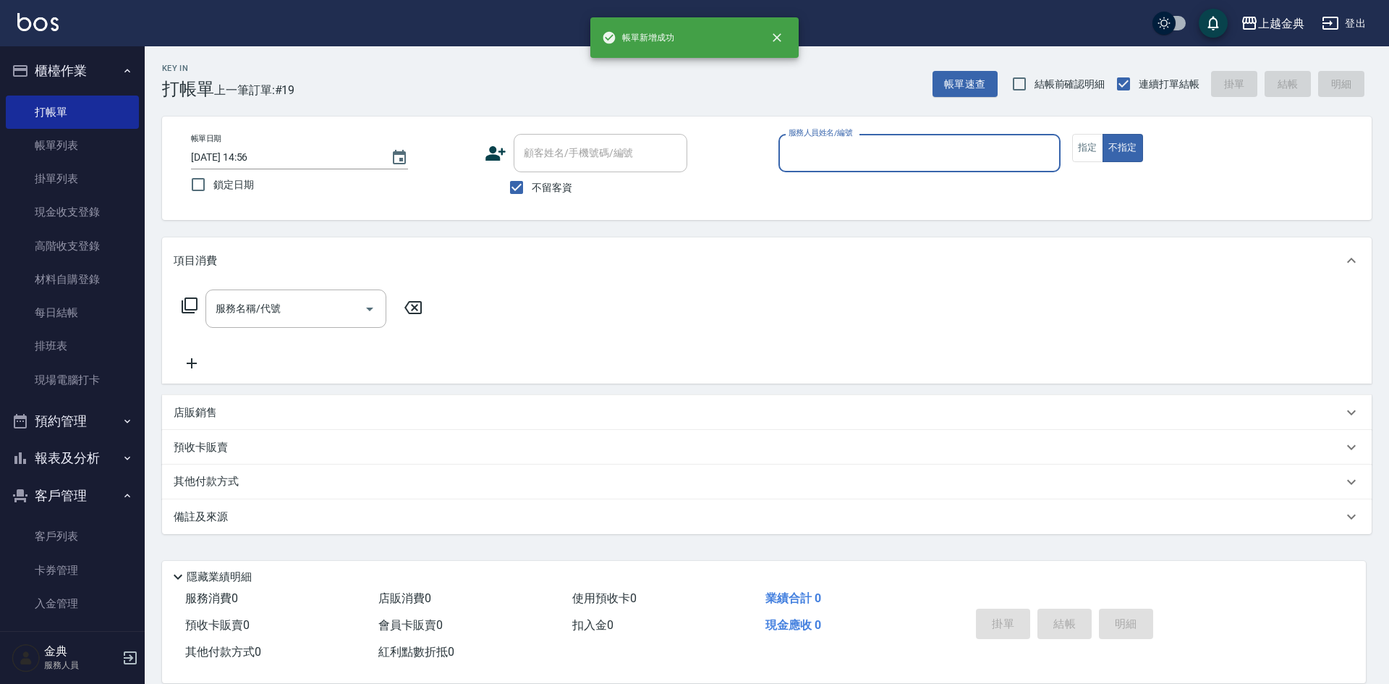
click at [828, 153] on input "服務人員姓名/編號" at bounding box center [919, 152] width 269 height 25
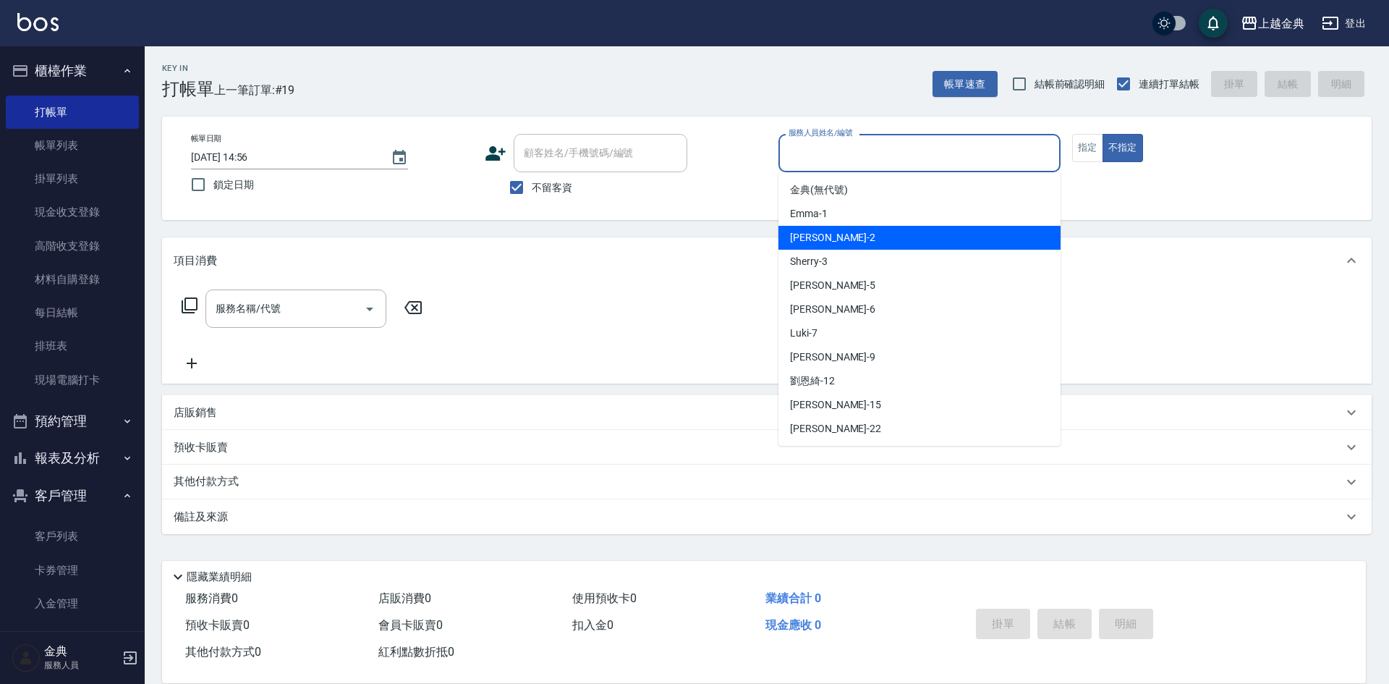
click at [852, 234] on div "Cindy -2" at bounding box center [919, 238] width 282 height 24
type input "Cindy-2"
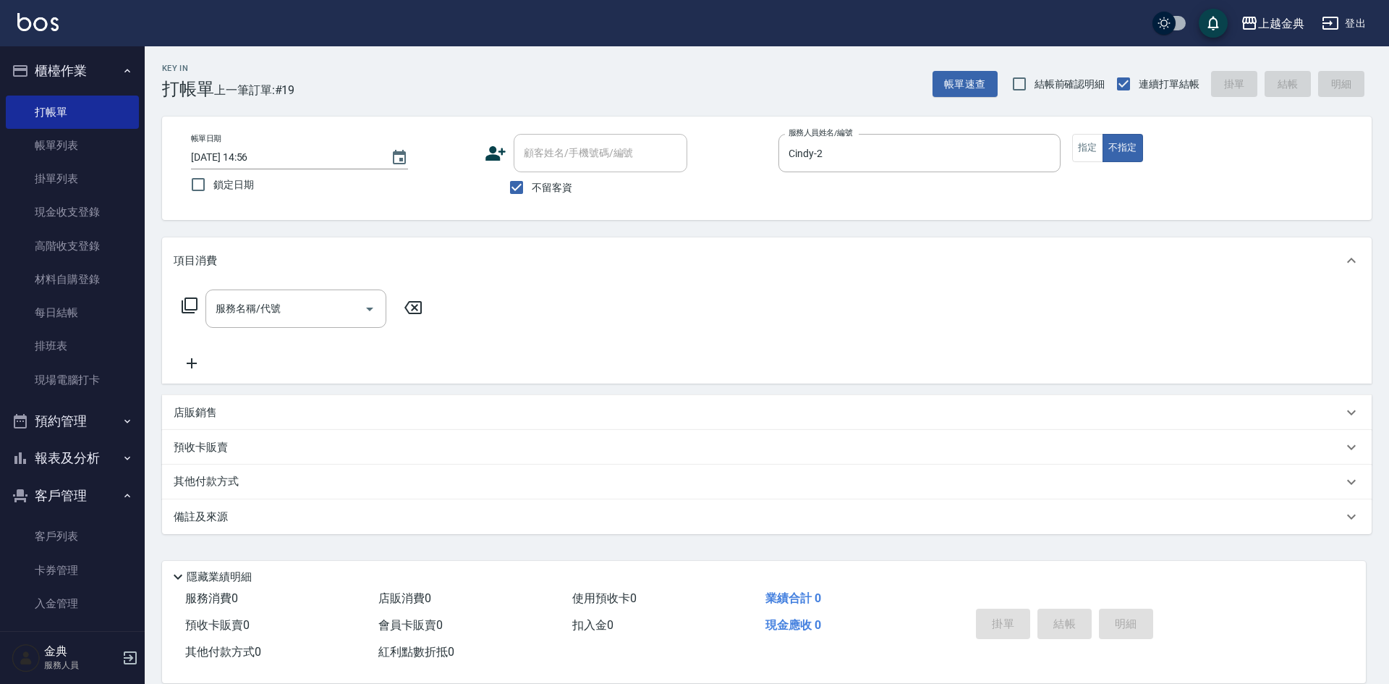
click at [185, 297] on div "服務名稱/代號 服務名稱/代號" at bounding box center [303, 308] width 258 height 38
click at [188, 300] on icon at bounding box center [189, 305] width 17 height 17
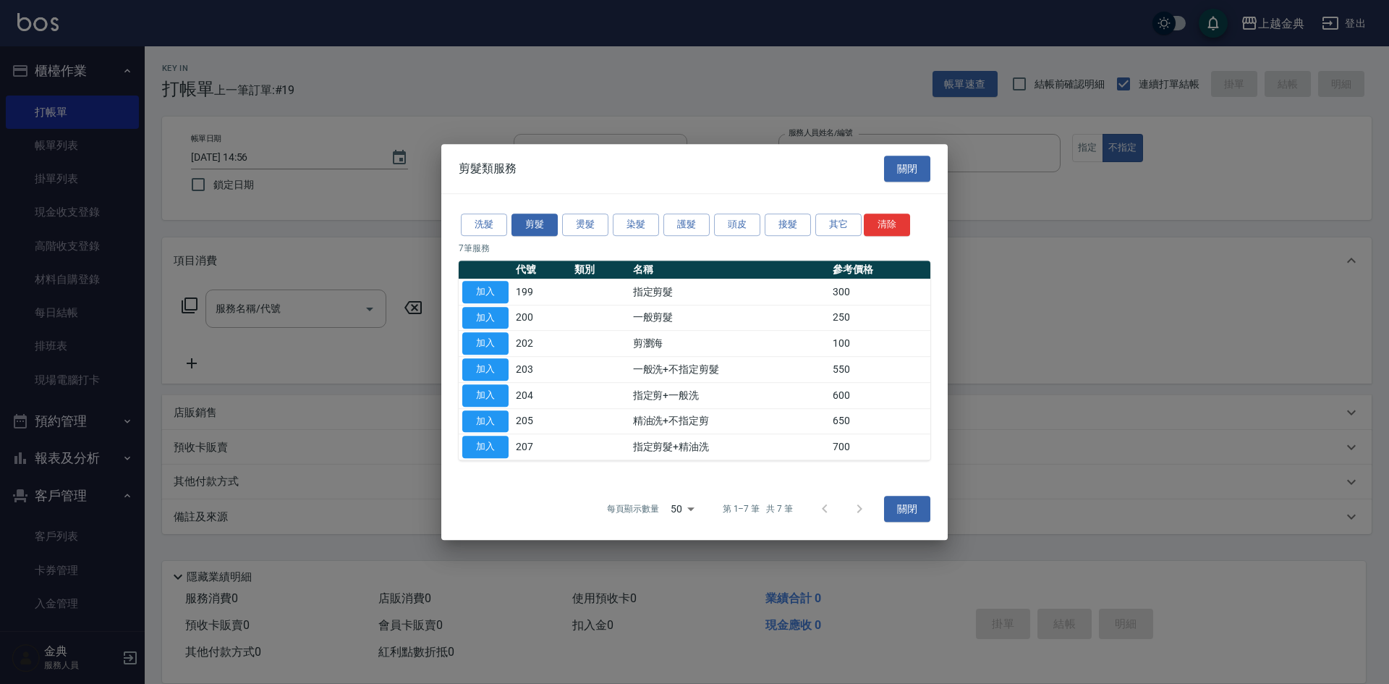
click at [488, 411] on button "加入" at bounding box center [485, 421] width 46 height 22
type input "精油洗+不指定剪(205)"
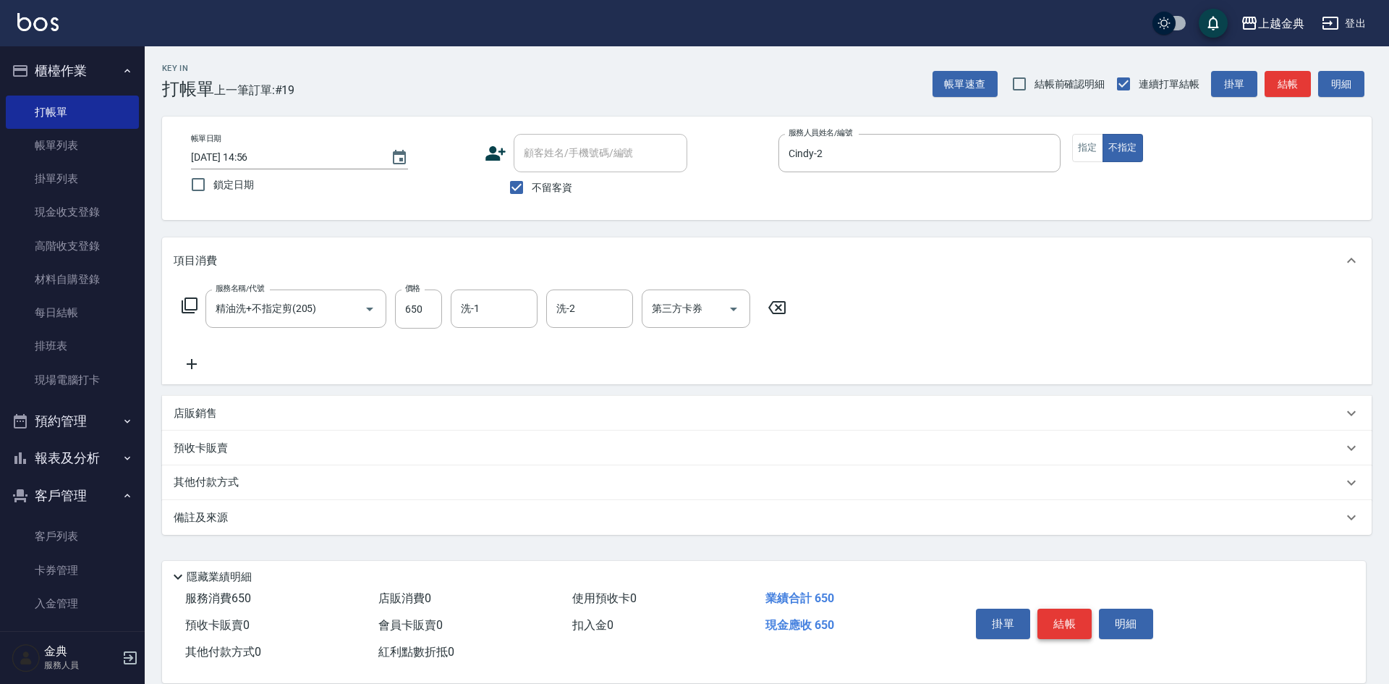
click at [1070, 619] on button "結帳" at bounding box center [1064, 623] width 54 height 30
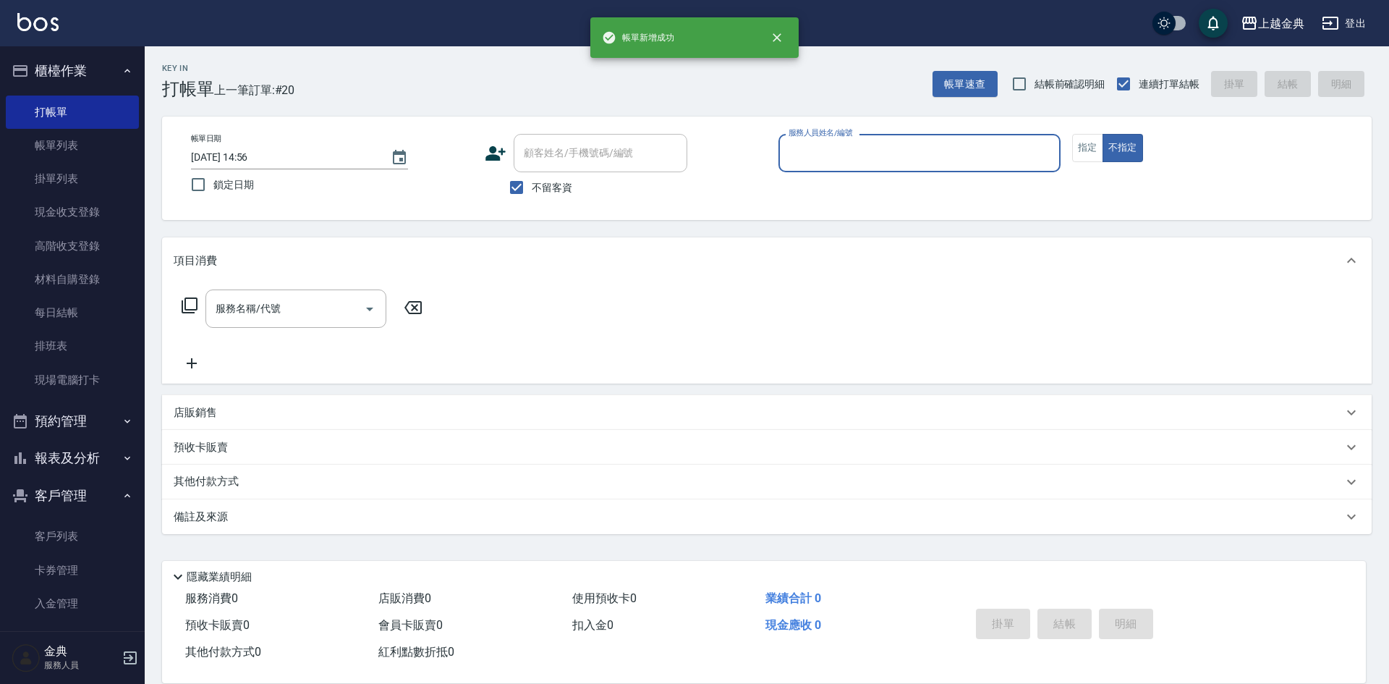
click at [852, 156] on input "服務人員姓名/編號" at bounding box center [919, 152] width 269 height 25
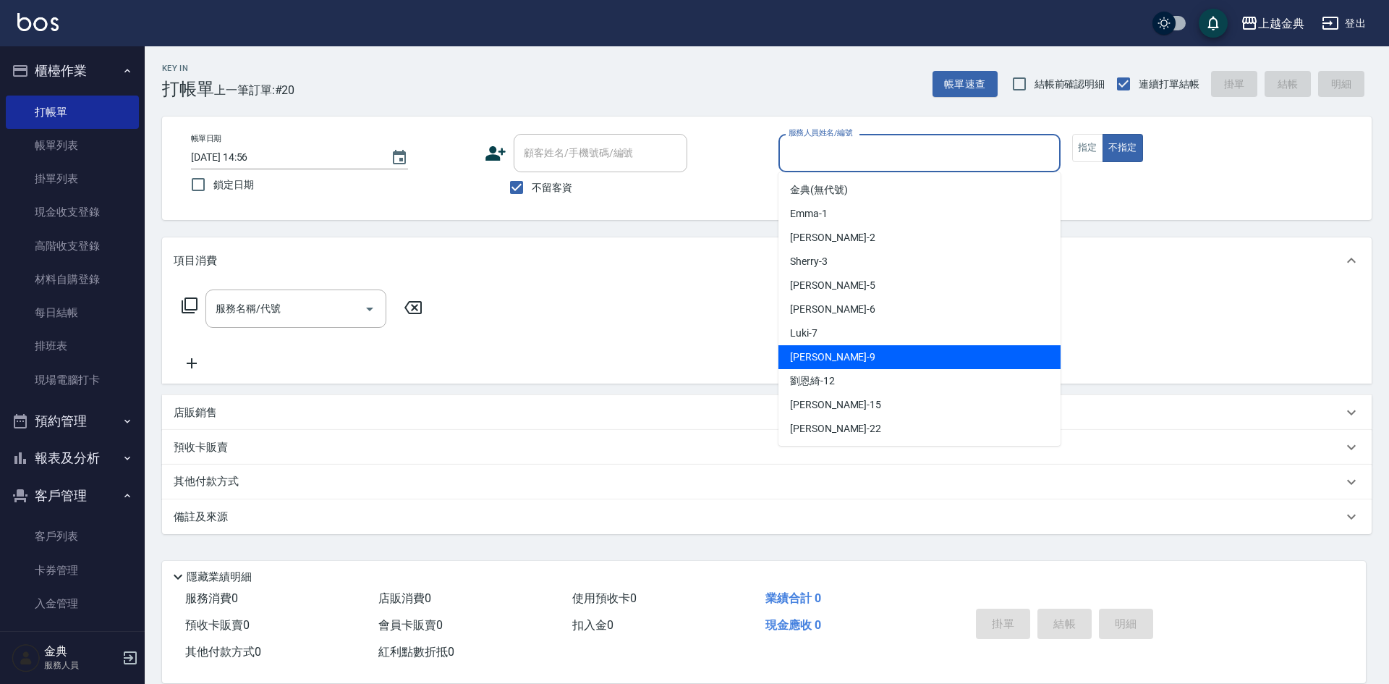
click at [882, 365] on div "[PERSON_NAME] -9" at bounding box center [919, 357] width 282 height 24
type input "[PERSON_NAME]-9"
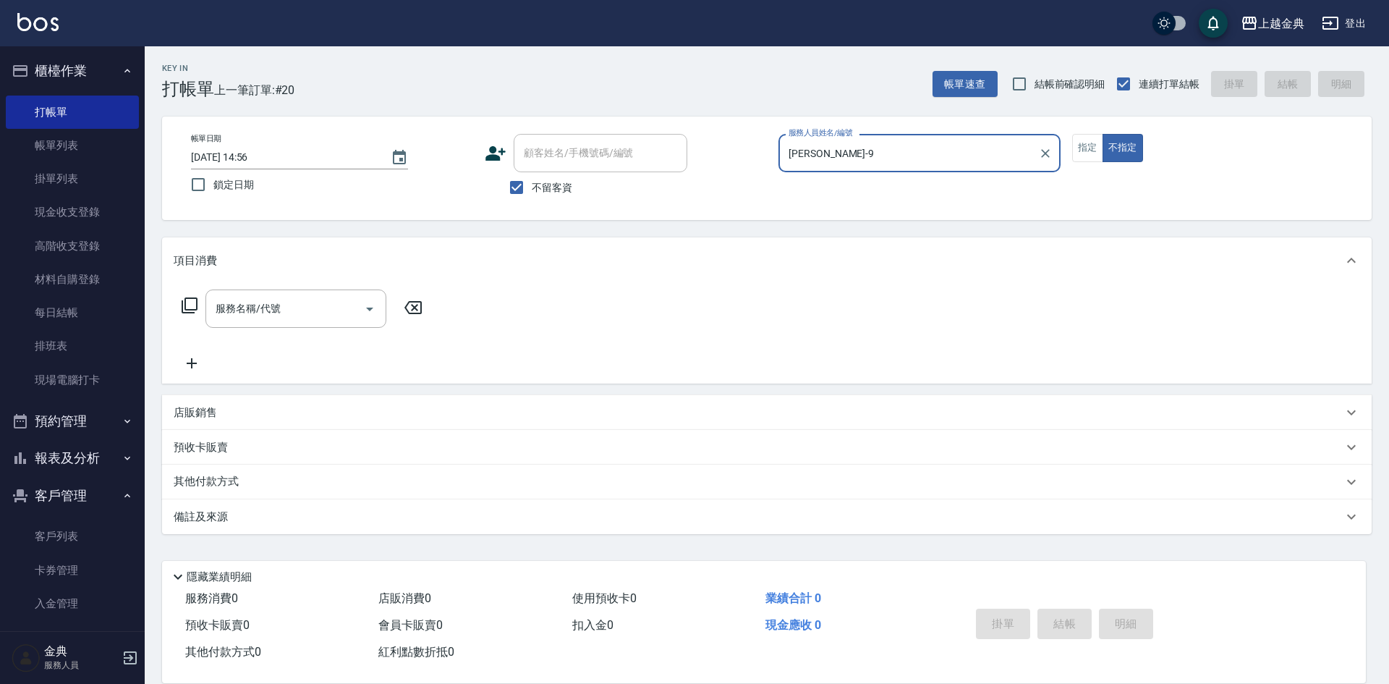
click at [187, 300] on icon at bounding box center [189, 305] width 17 height 17
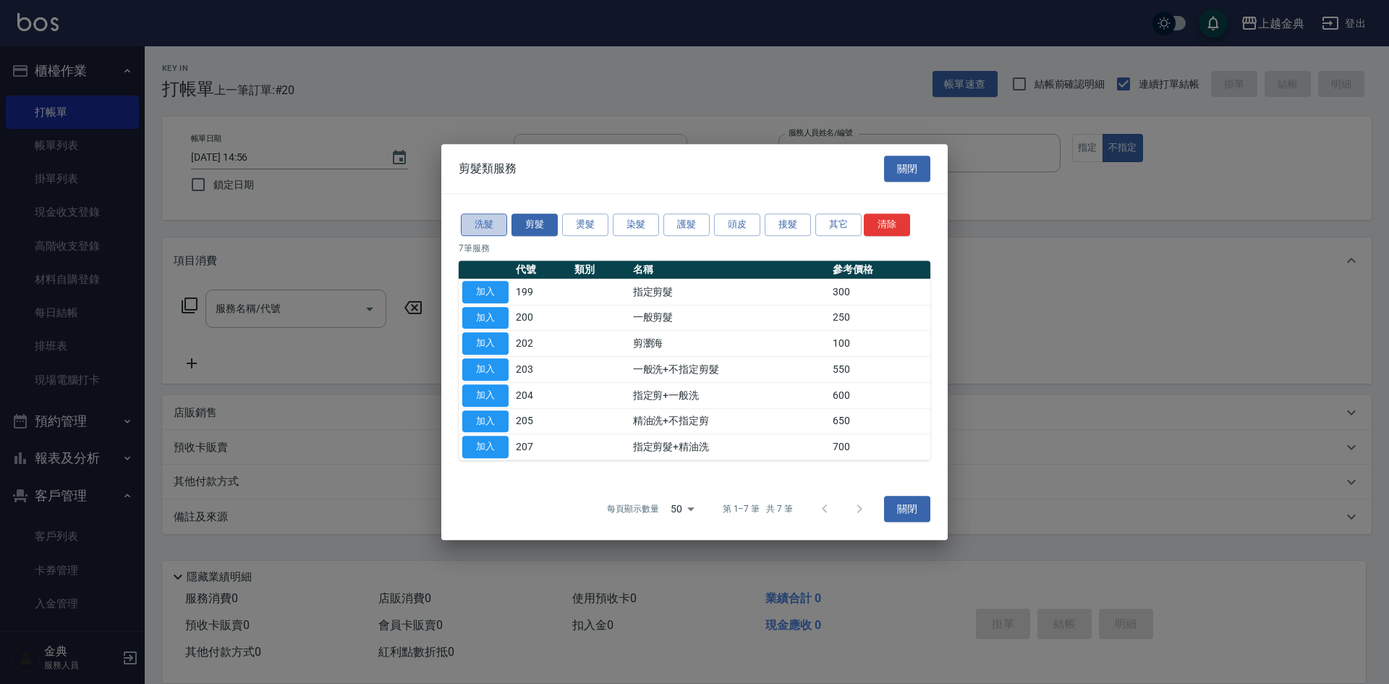
click at [479, 217] on button "洗髮" at bounding box center [484, 224] width 46 height 22
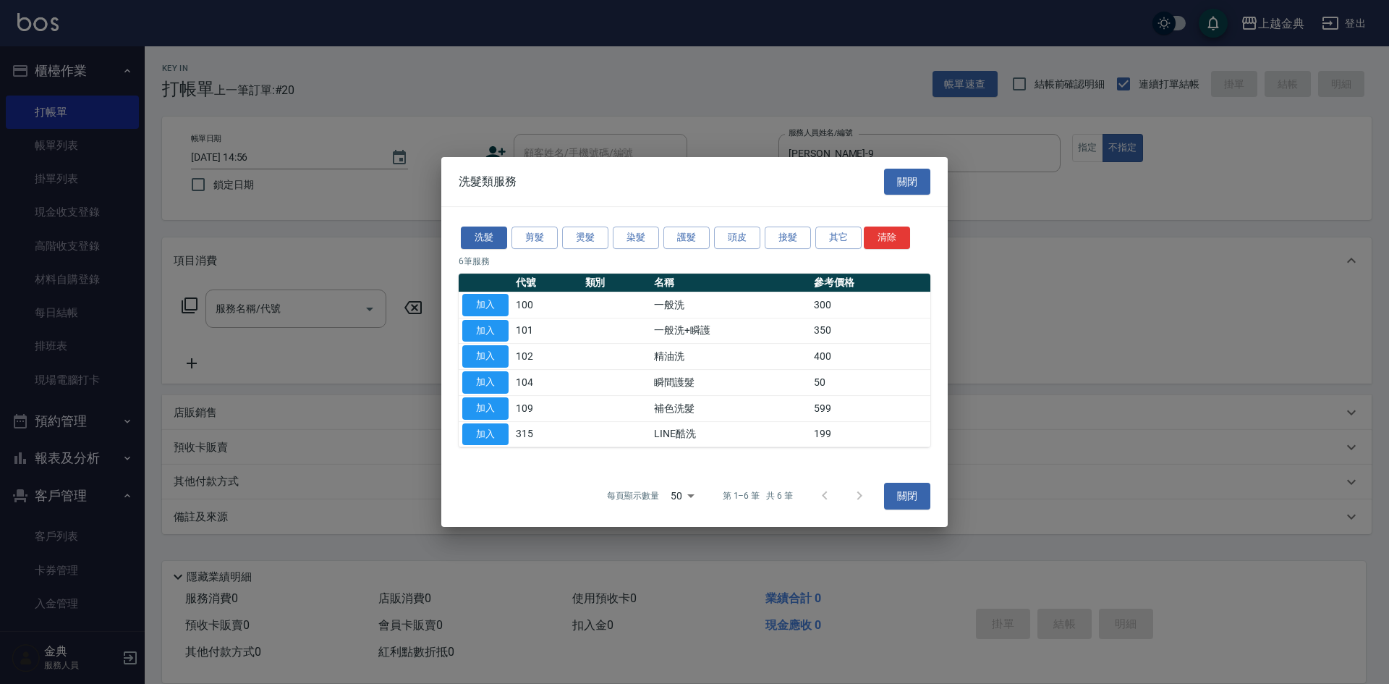
click at [488, 350] on button "加入" at bounding box center [485, 356] width 46 height 22
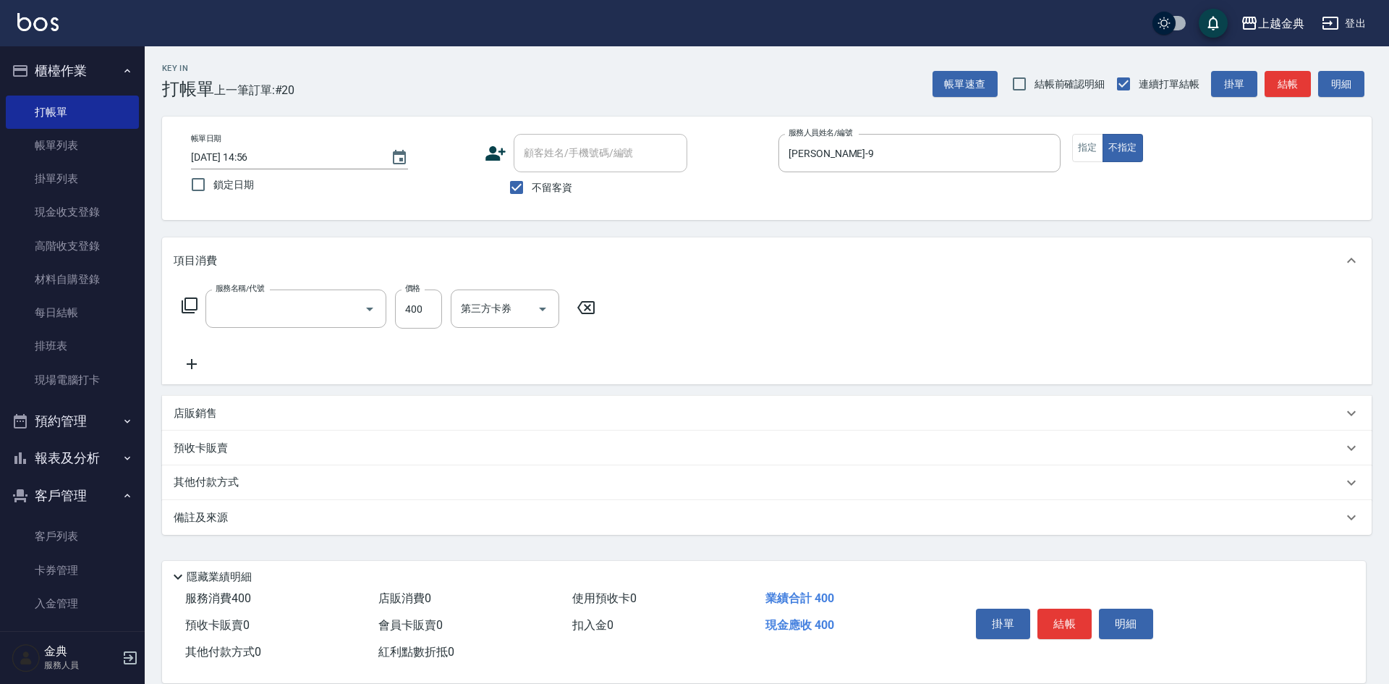
type input "精油洗(102)"
click at [1062, 610] on button "結帳" at bounding box center [1064, 623] width 54 height 30
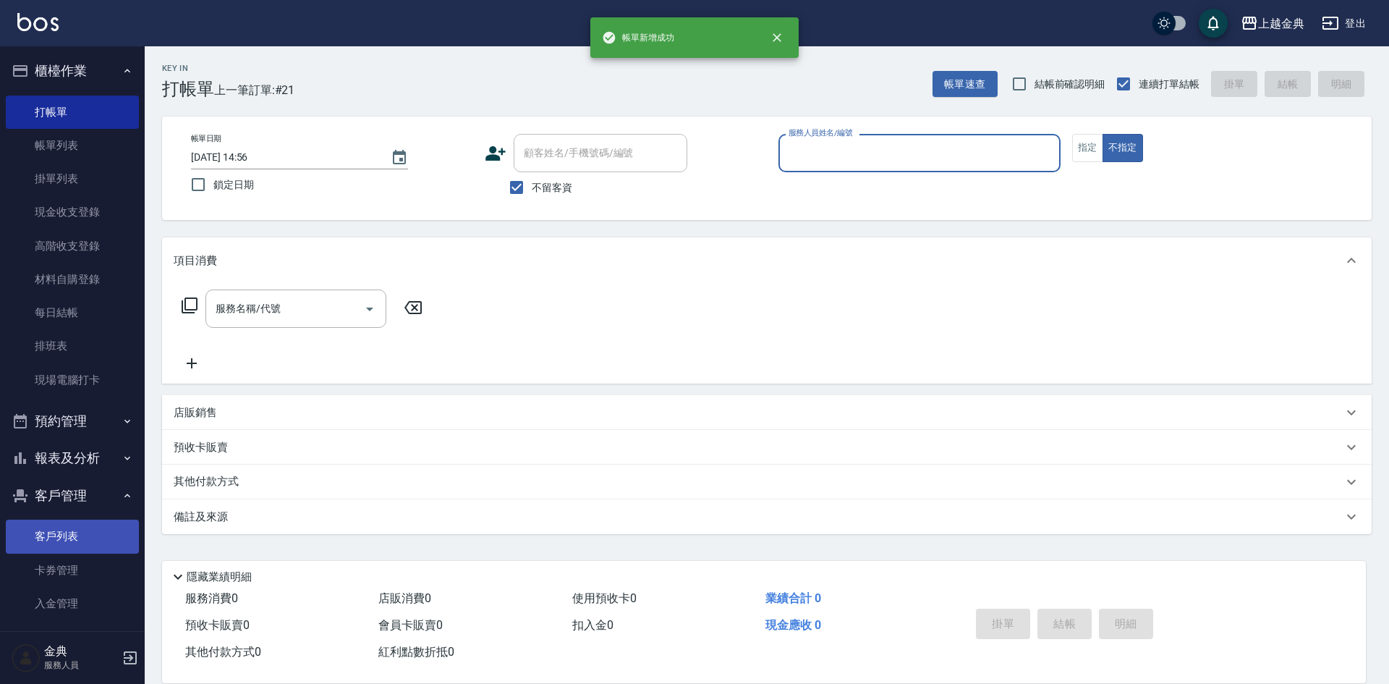
scroll to position [50, 0]
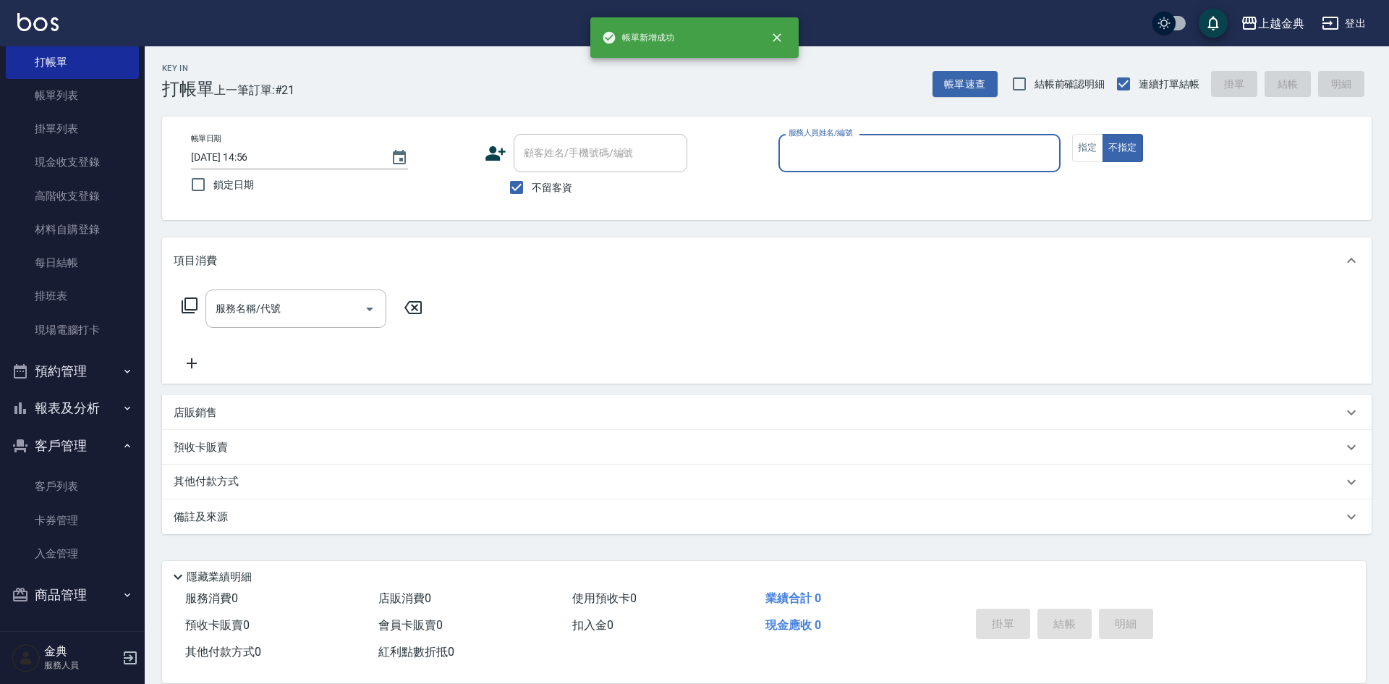
click at [54, 409] on button "報表及分析" at bounding box center [72, 408] width 133 height 38
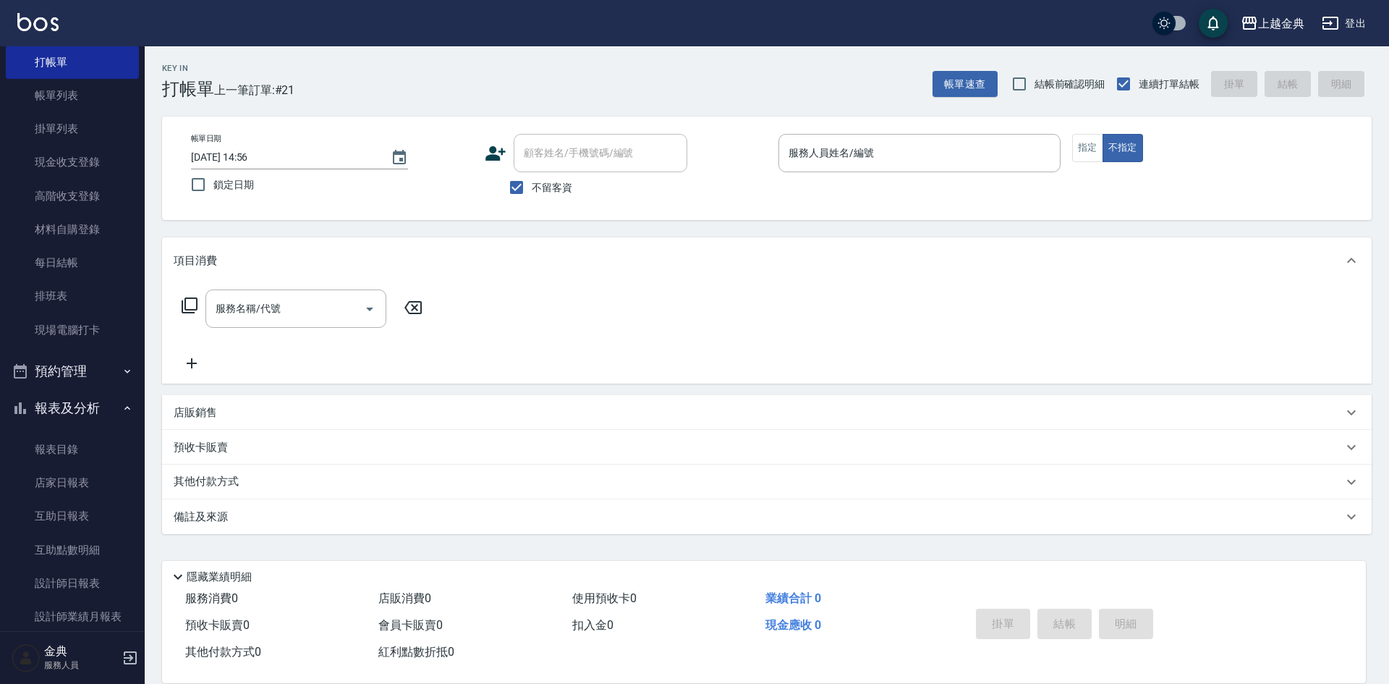
scroll to position [195, 0]
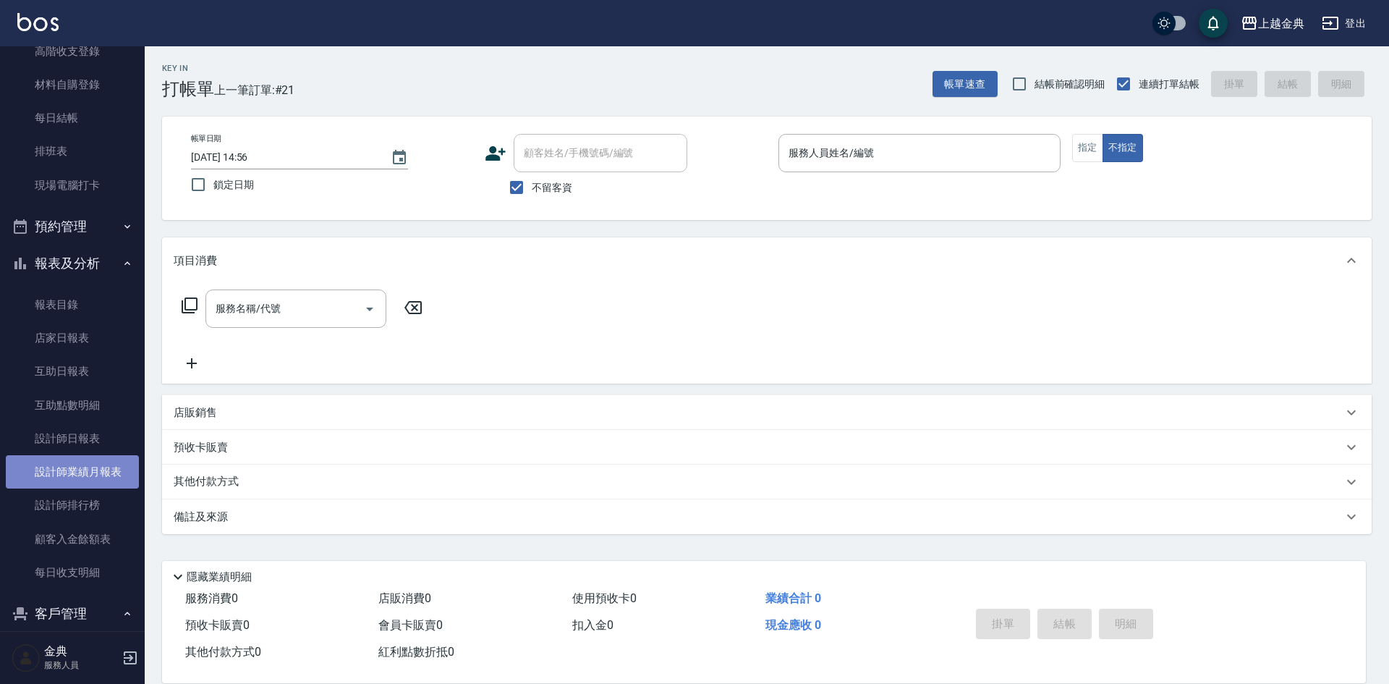
click at [109, 473] on link "設計師業績月報表" at bounding box center [72, 471] width 133 height 33
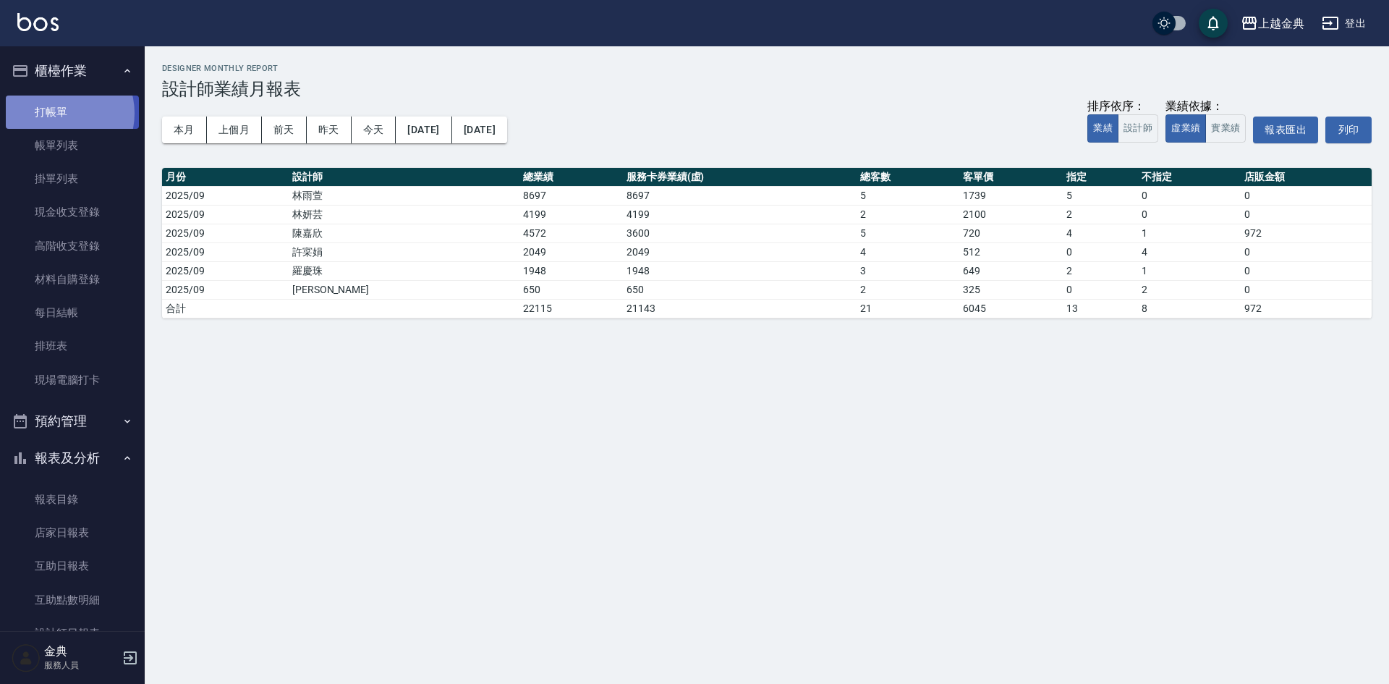
click at [59, 113] on link "打帳單" at bounding box center [72, 111] width 133 height 33
